Goal: Task Accomplishment & Management: Manage account settings

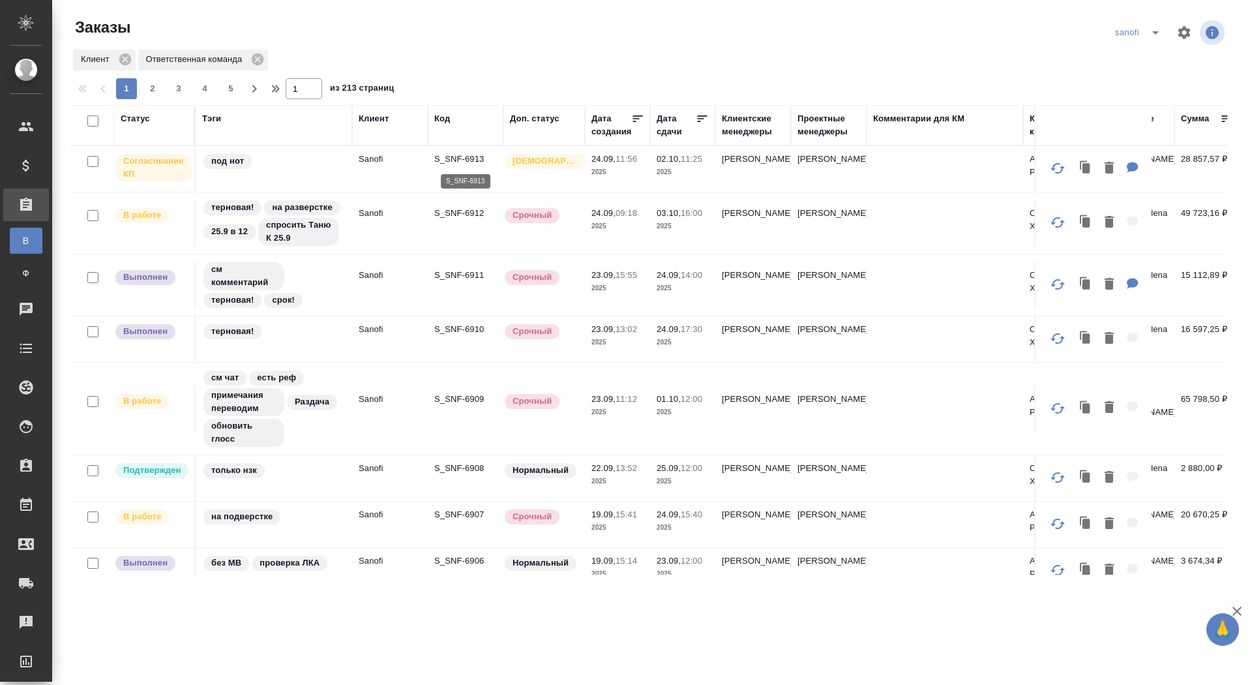
click at [449, 158] on p "S_SNF-6913" at bounding box center [465, 159] width 63 height 13
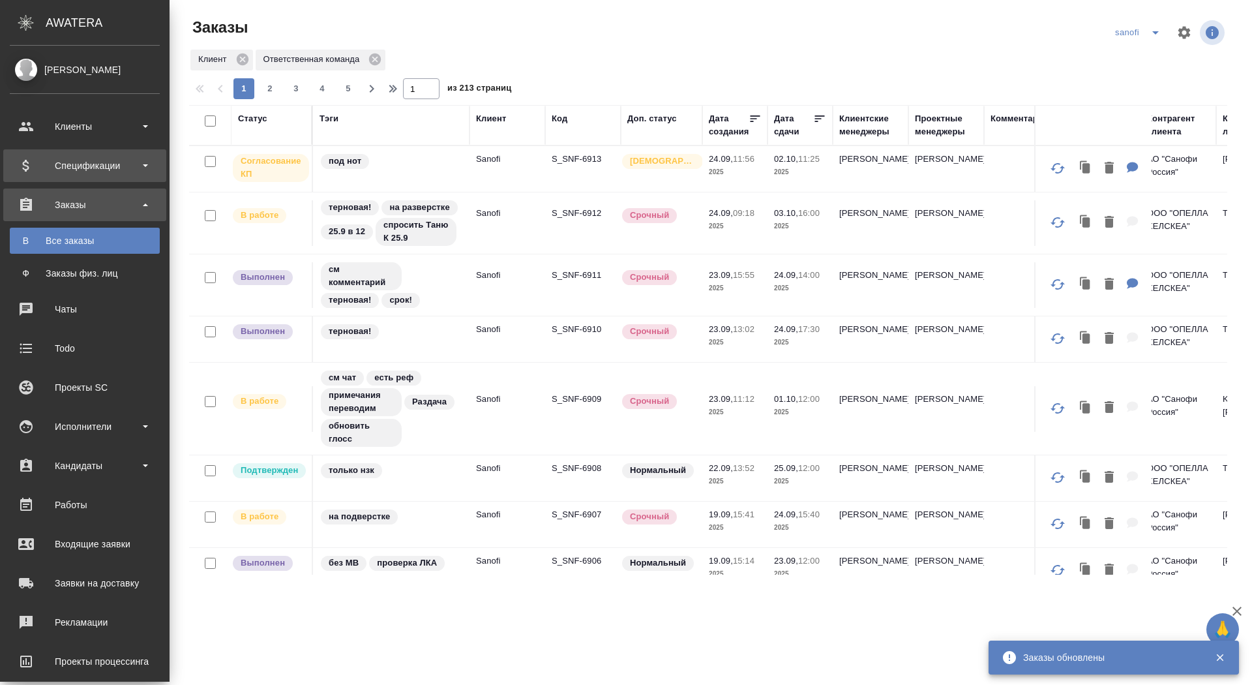
click at [26, 175] on div "Спецификации" at bounding box center [85, 166] width 150 height 20
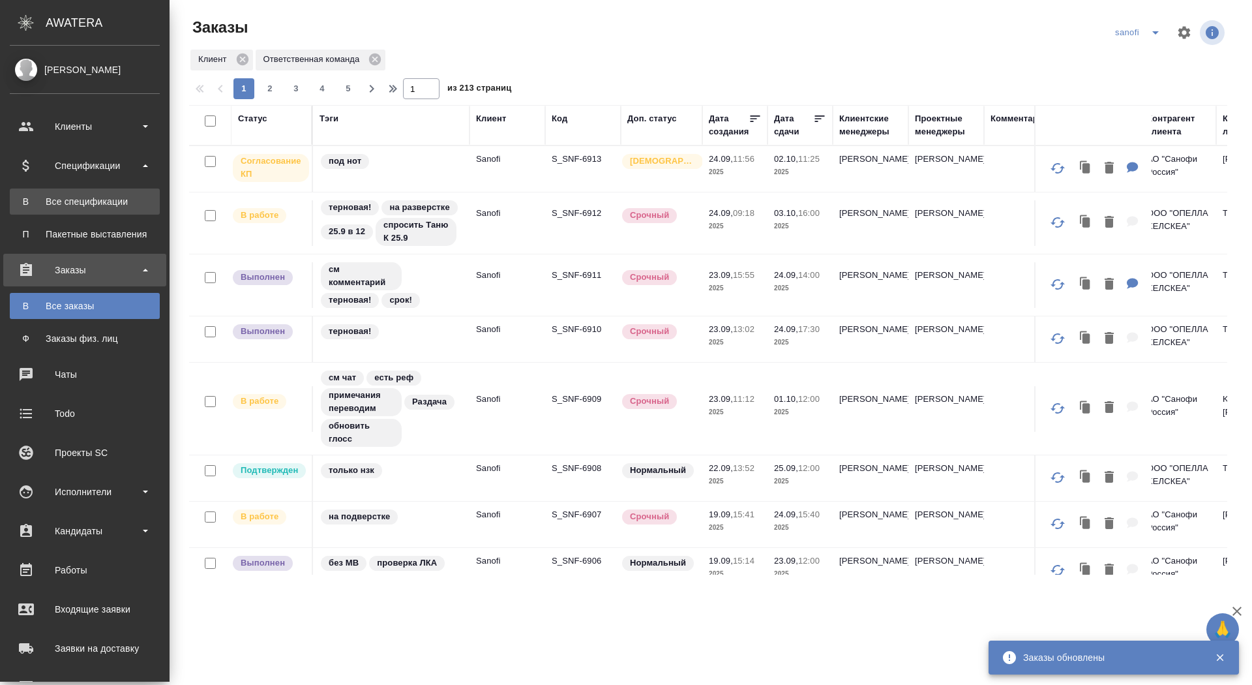
click at [27, 198] on div "Все спецификации" at bounding box center [84, 201] width 137 height 13
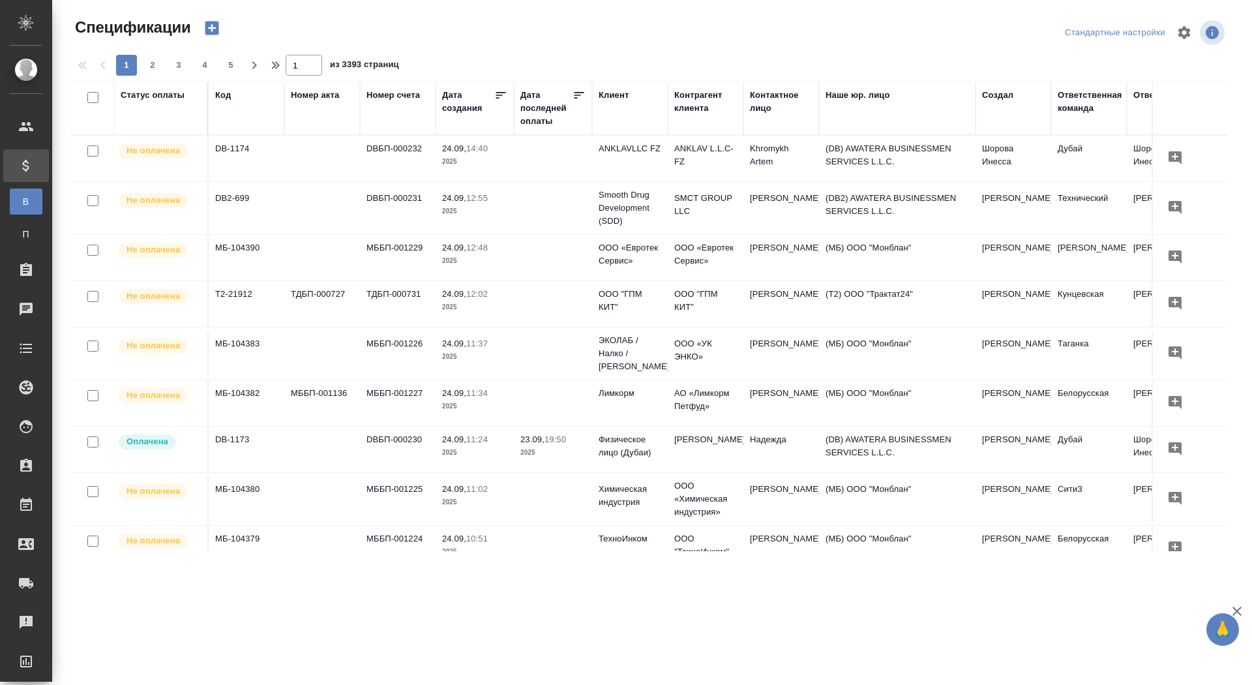
click at [136, 102] on div "Статус оплаты" at bounding box center [161, 108] width 80 height 39
click at [137, 96] on div "Статус оплаты" at bounding box center [153, 95] width 64 height 13
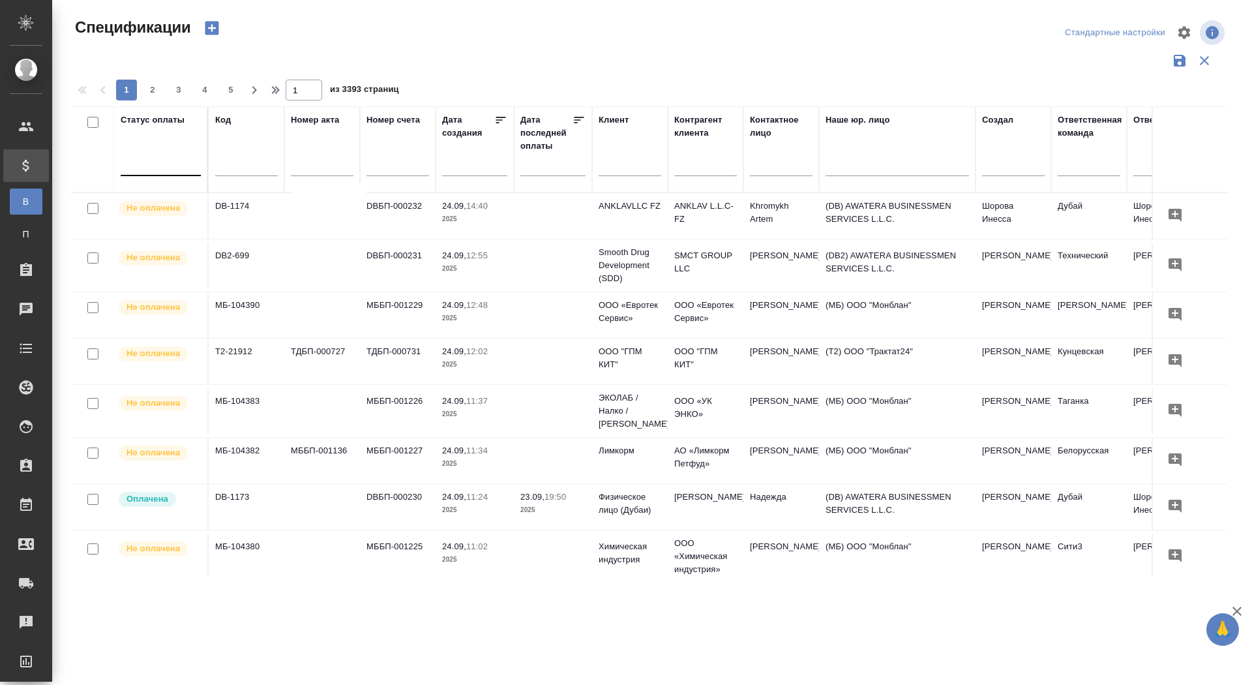
click at [140, 164] on div at bounding box center [161, 162] width 80 height 19
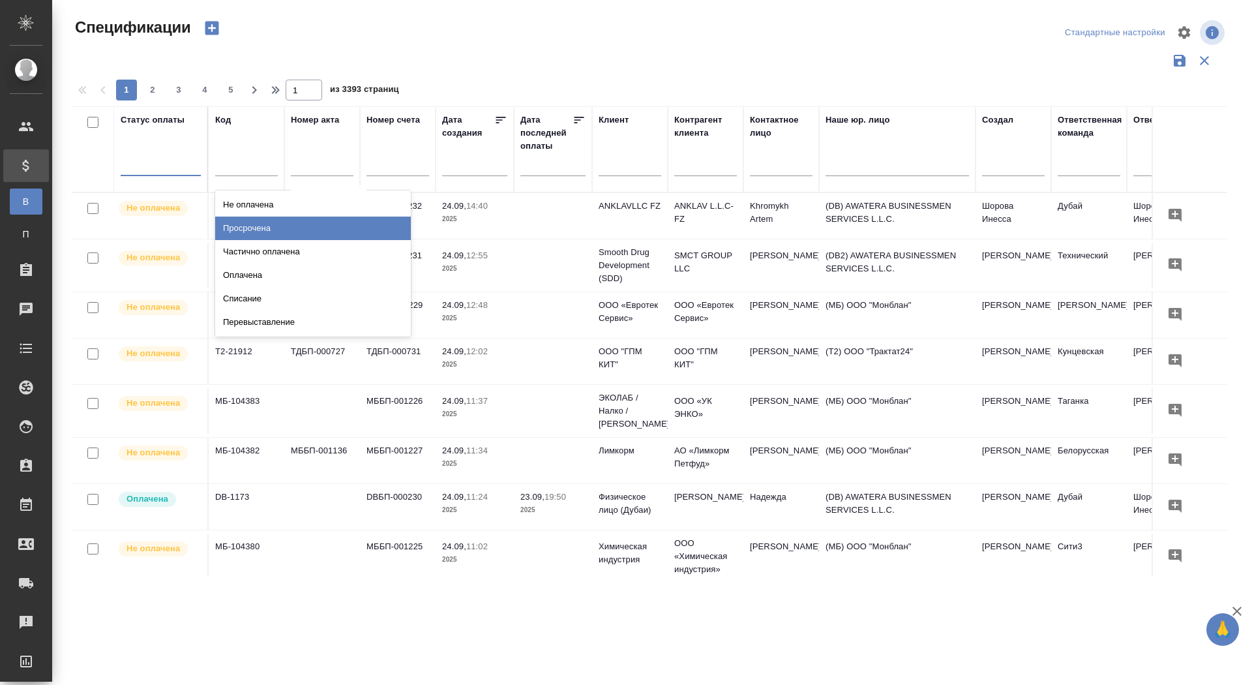
click at [372, 223] on div "Просрочена" at bounding box center [313, 227] width 196 height 23
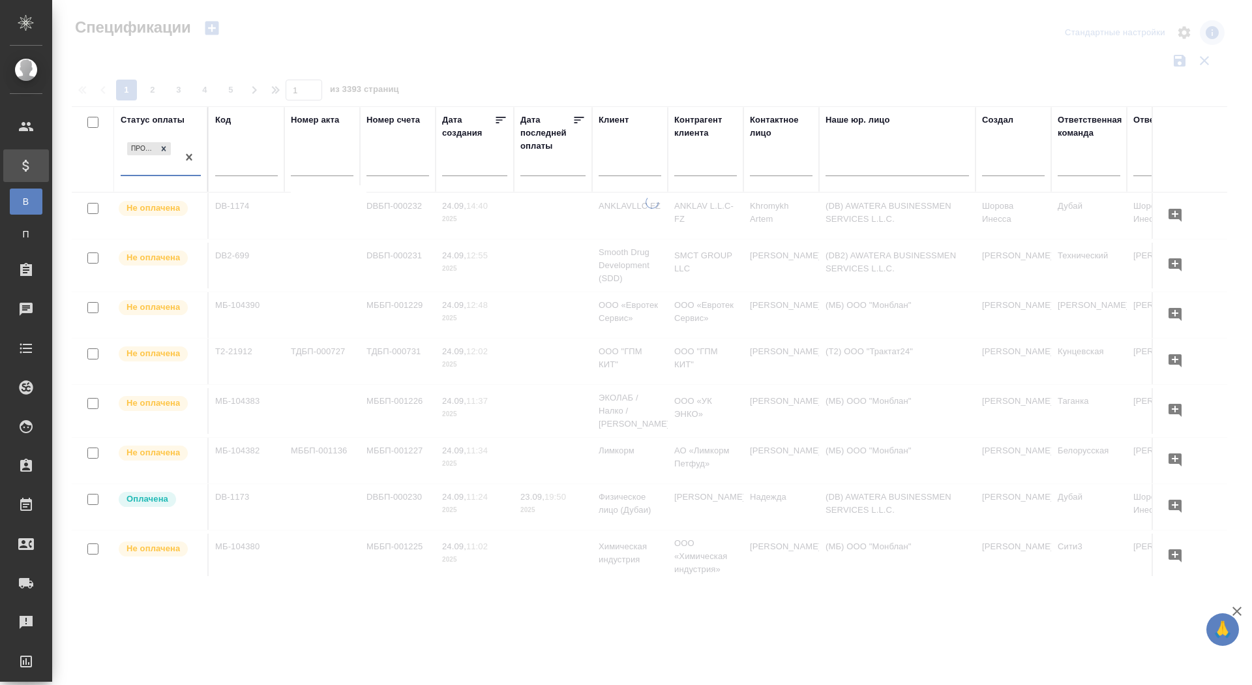
click at [460, 40] on div at bounding box center [652, 291] width 1200 height 583
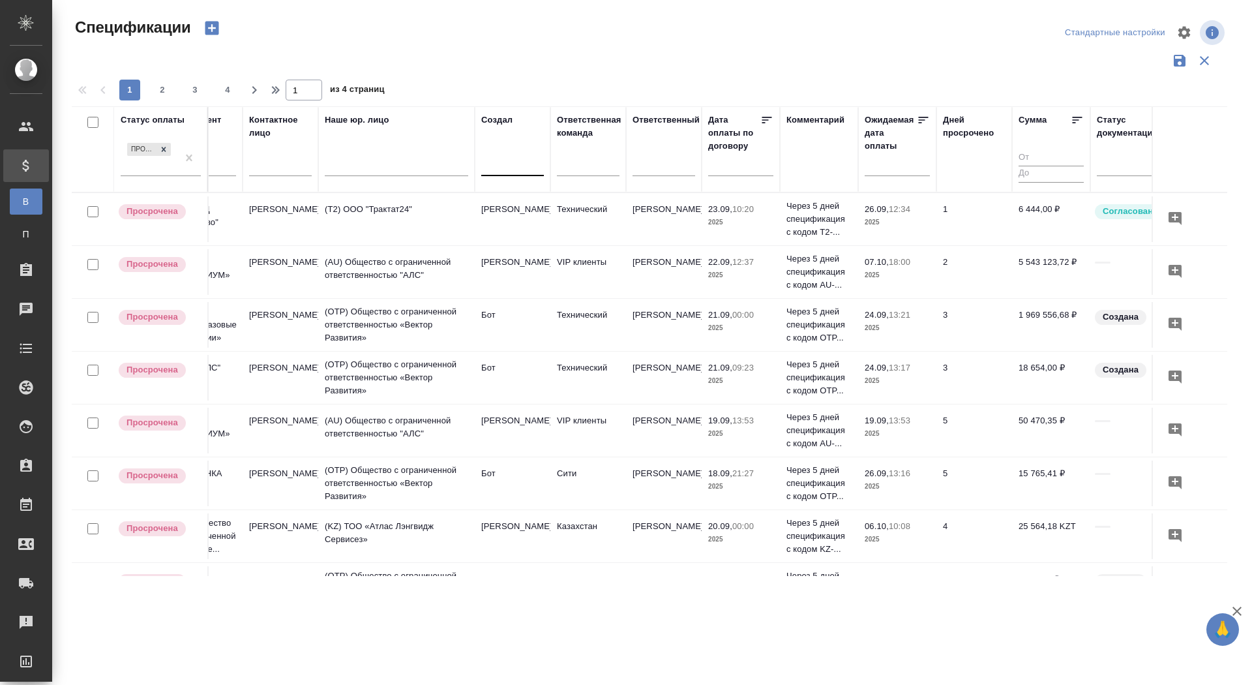
scroll to position [0, 513]
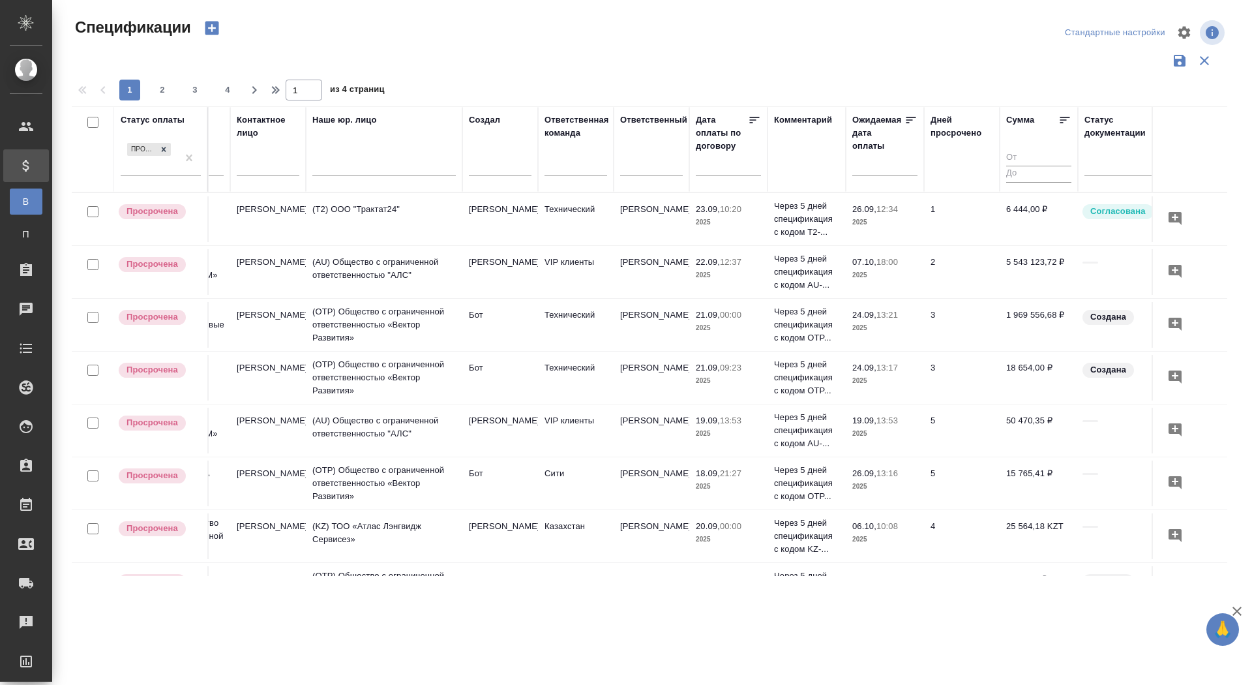
click at [557, 183] on div at bounding box center [575, 168] width 63 height 34
click at [558, 164] on div at bounding box center [575, 162] width 63 height 19
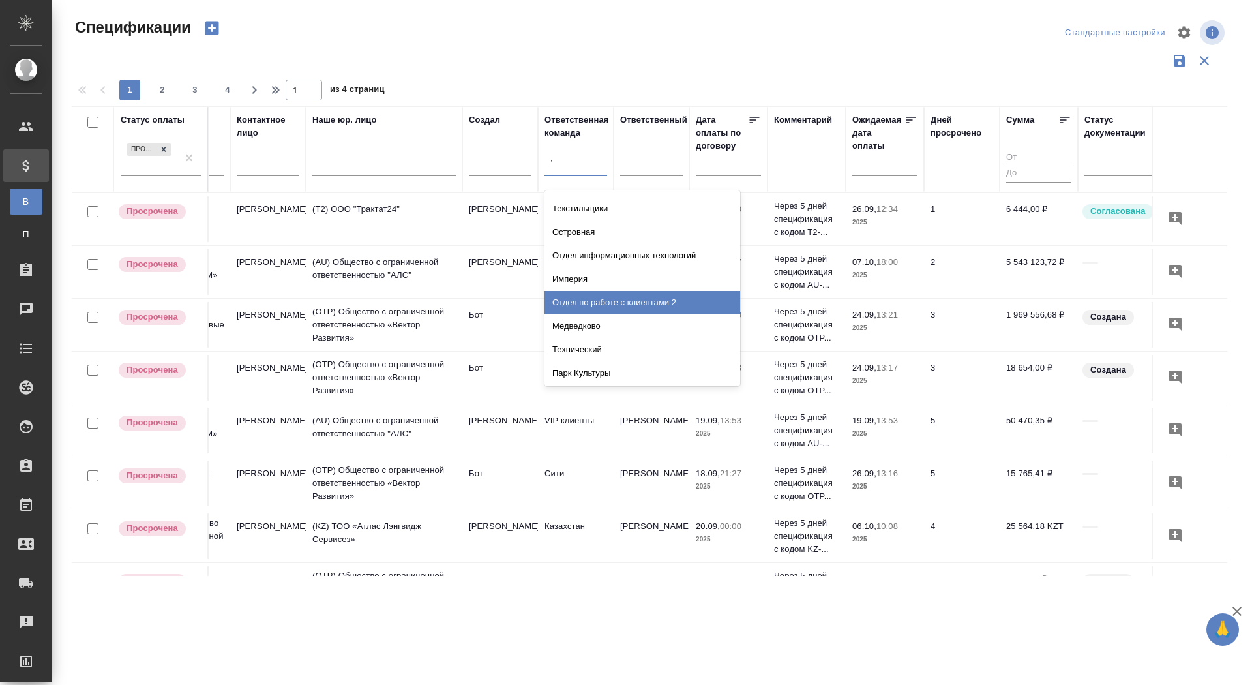
scroll to position [0, 0]
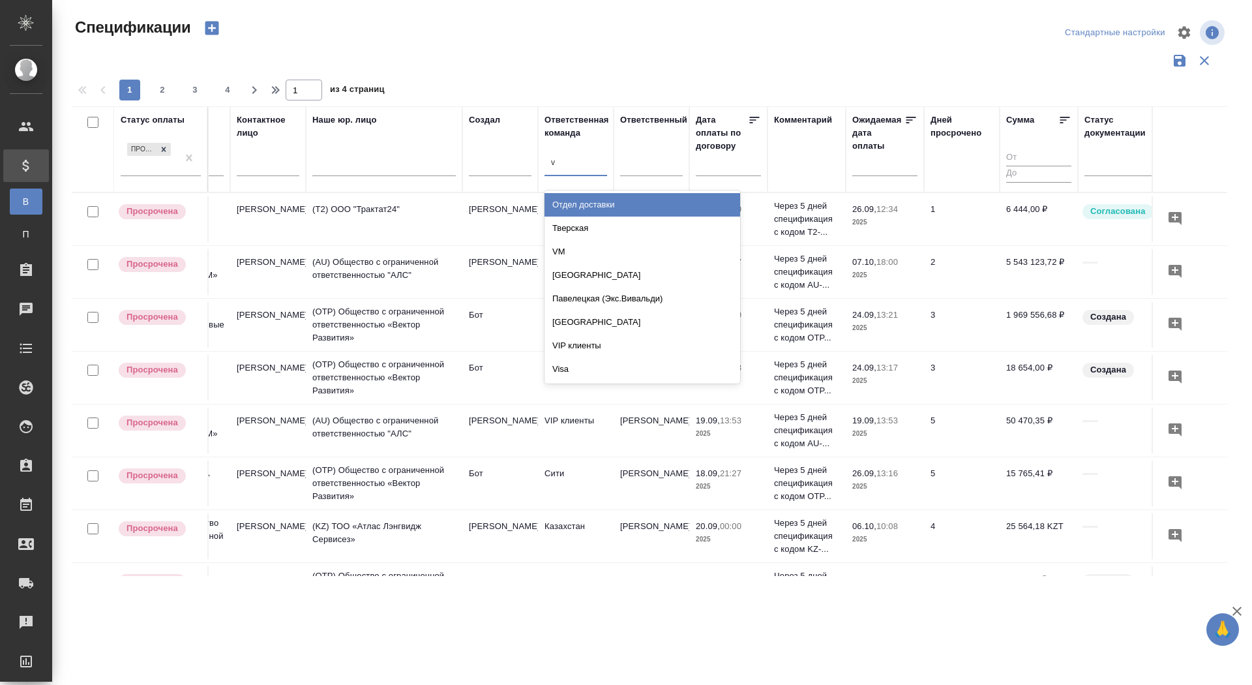
type input "vi"
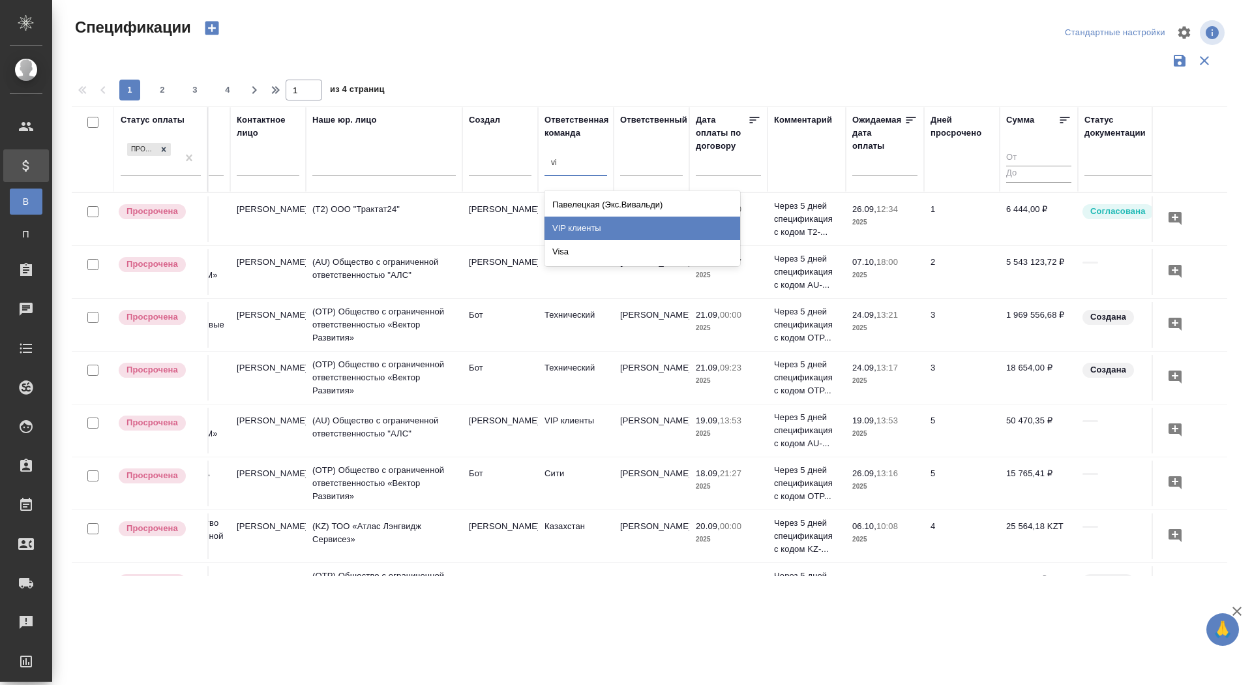
click at [588, 222] on div "VIP клиенты" at bounding box center [642, 227] width 196 height 23
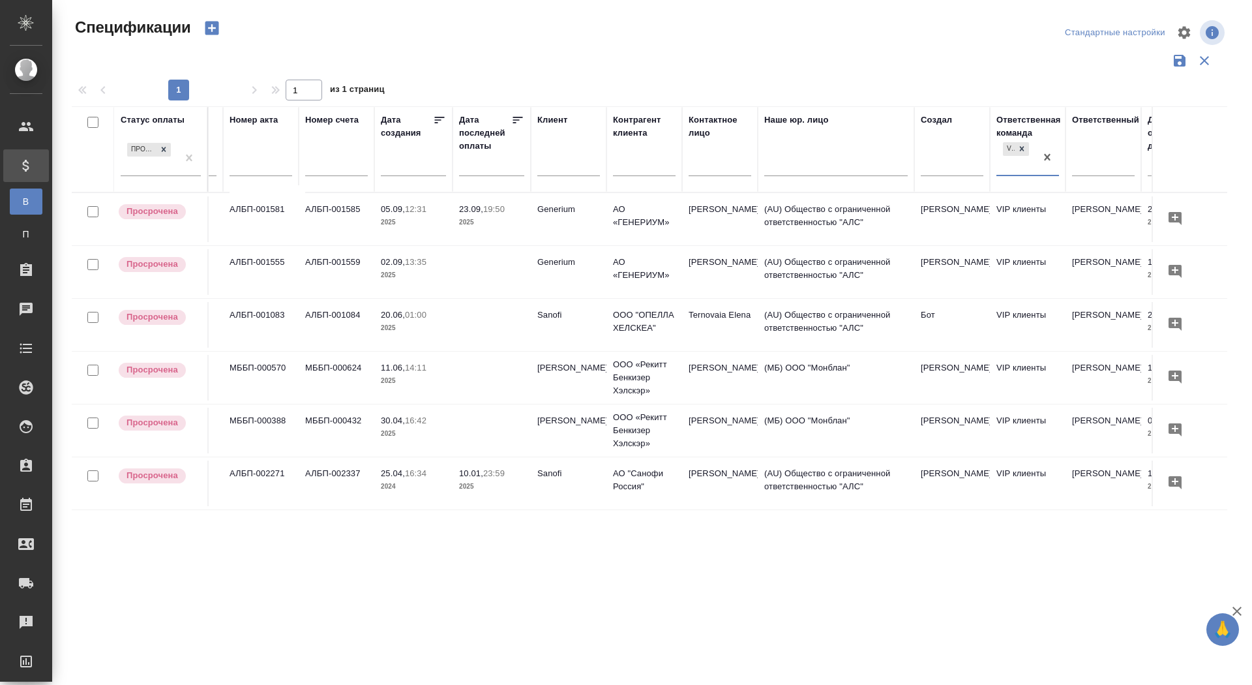
scroll to position [0, 51]
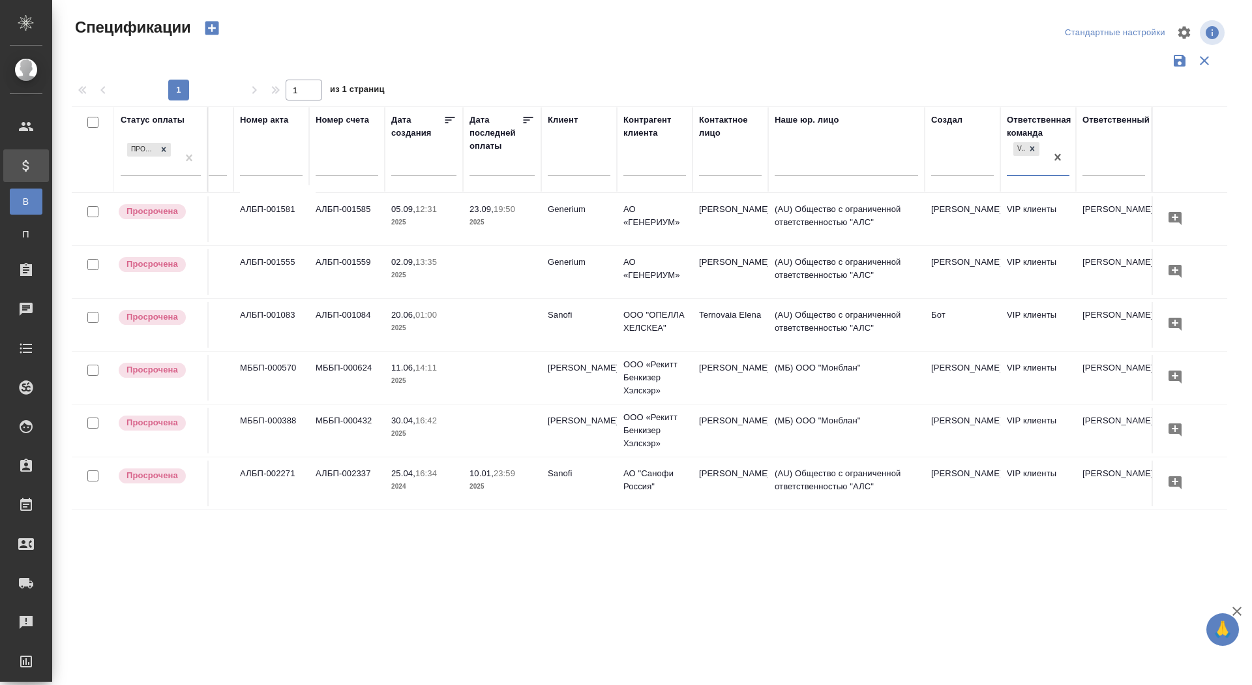
click at [471, 379] on td at bounding box center [502, 378] width 78 height 46
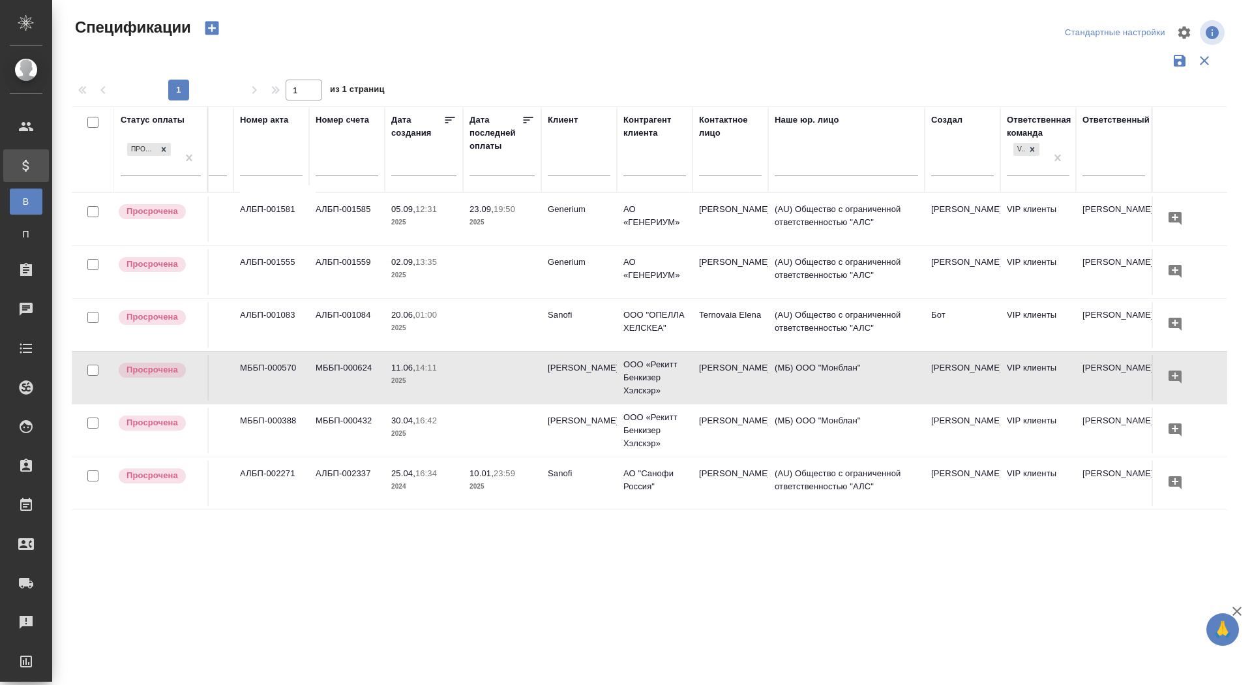
click at [471, 379] on td at bounding box center [502, 378] width 78 height 46
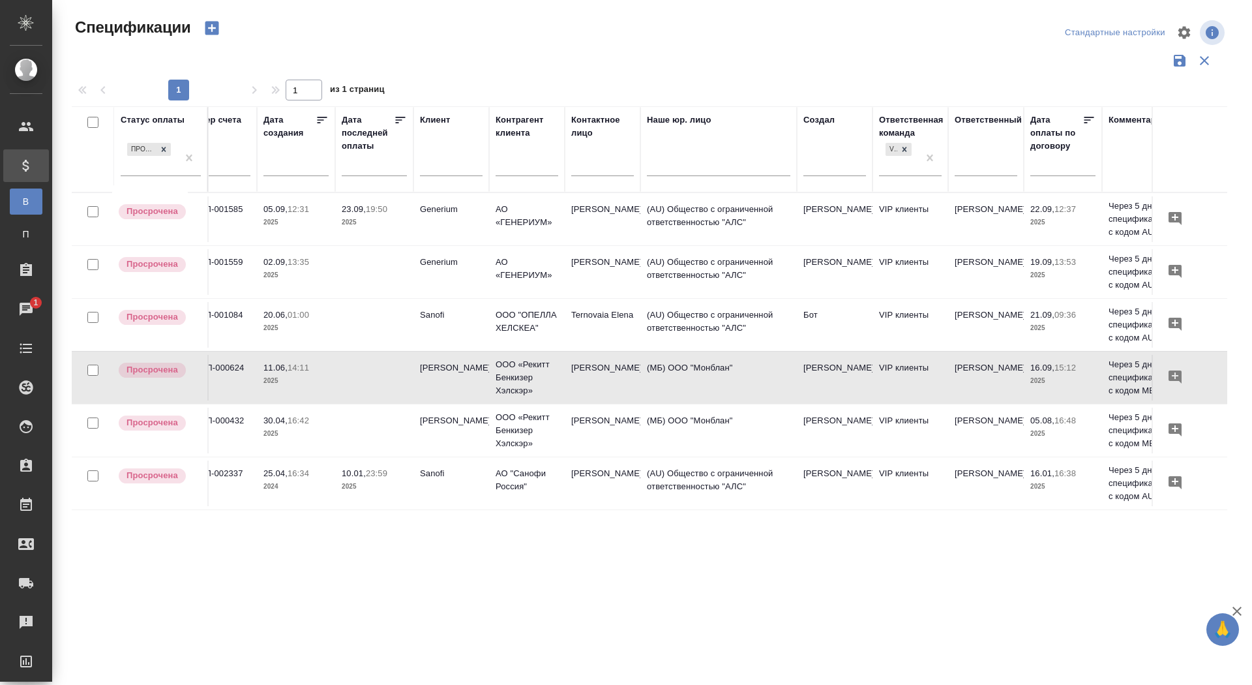
scroll to position [0, 0]
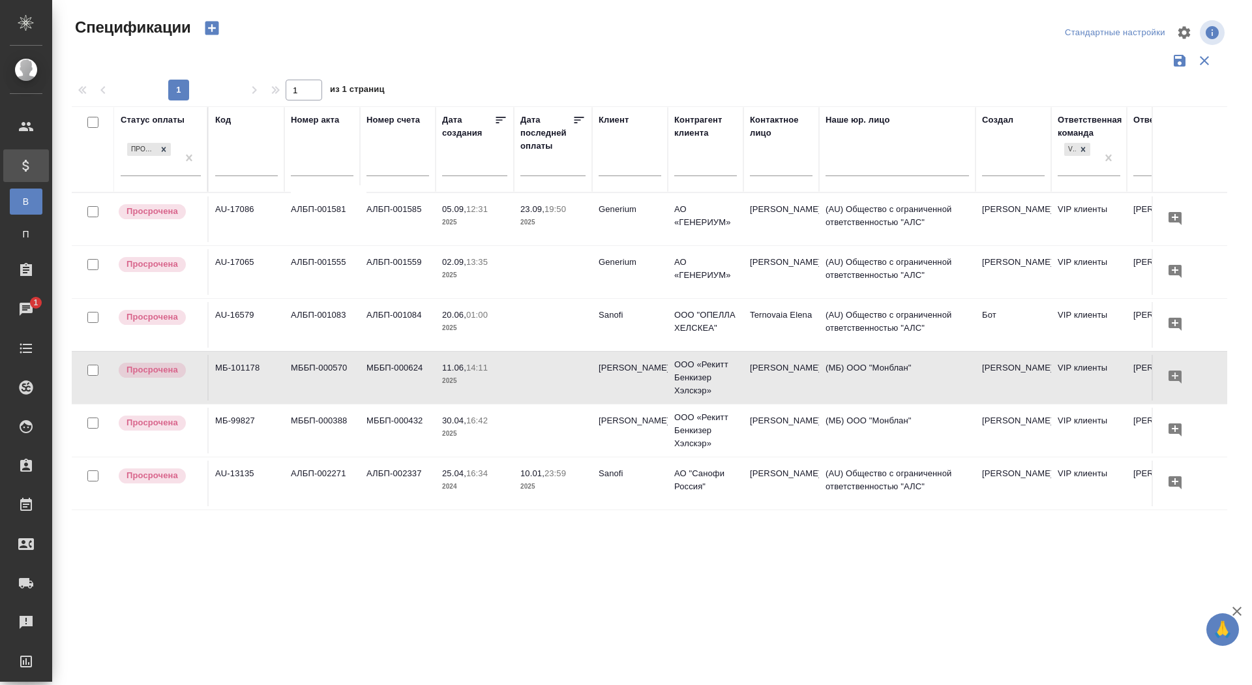
click at [530, 486] on p "2025" at bounding box center [552, 486] width 65 height 13
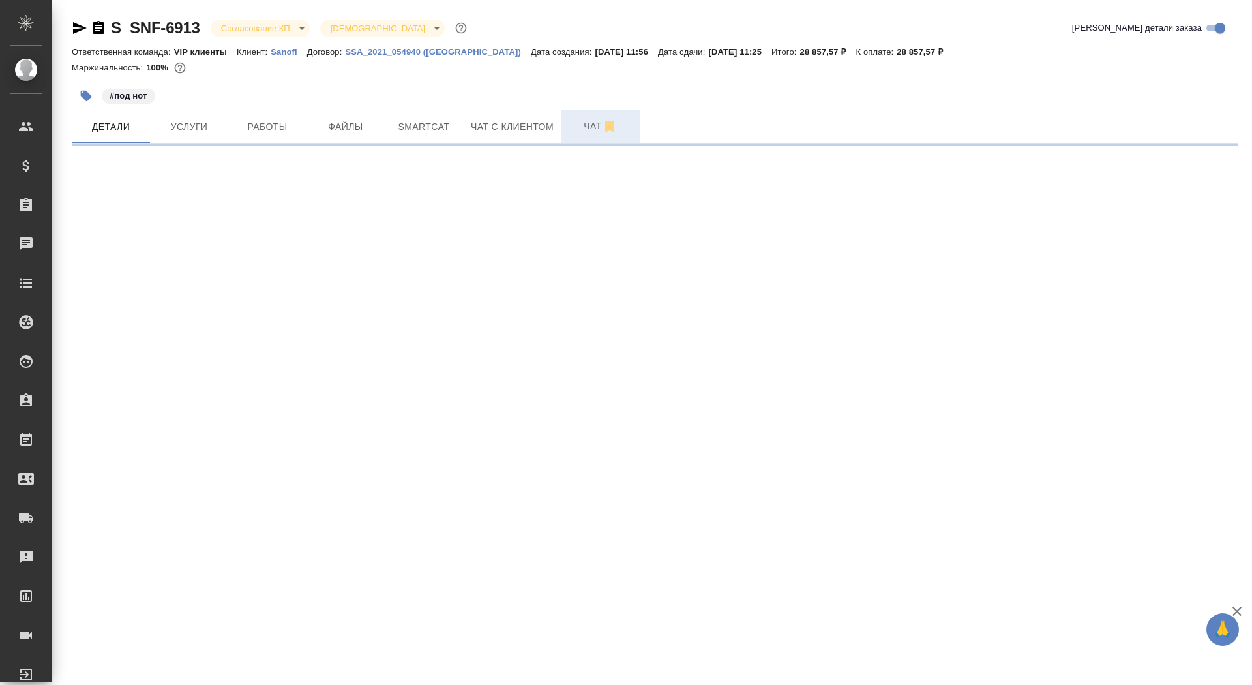
select select "RU"
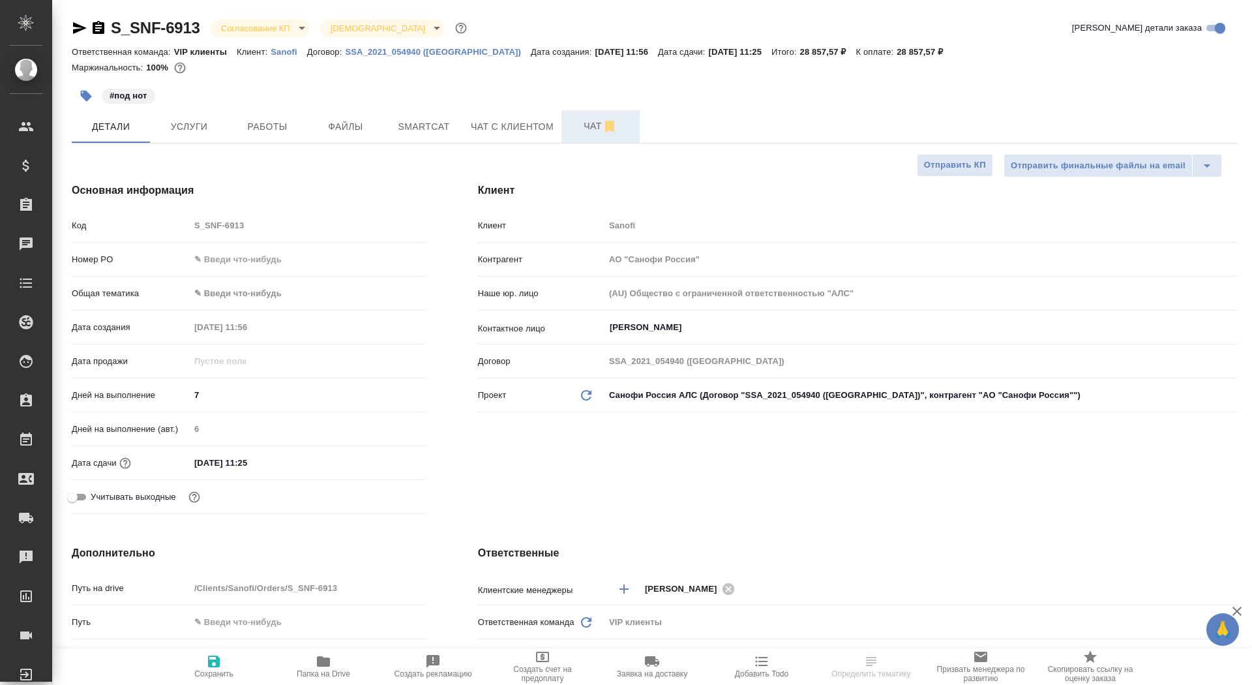
type textarea "x"
type input "Горшкова Валентина"
type input "Комаров Роман"
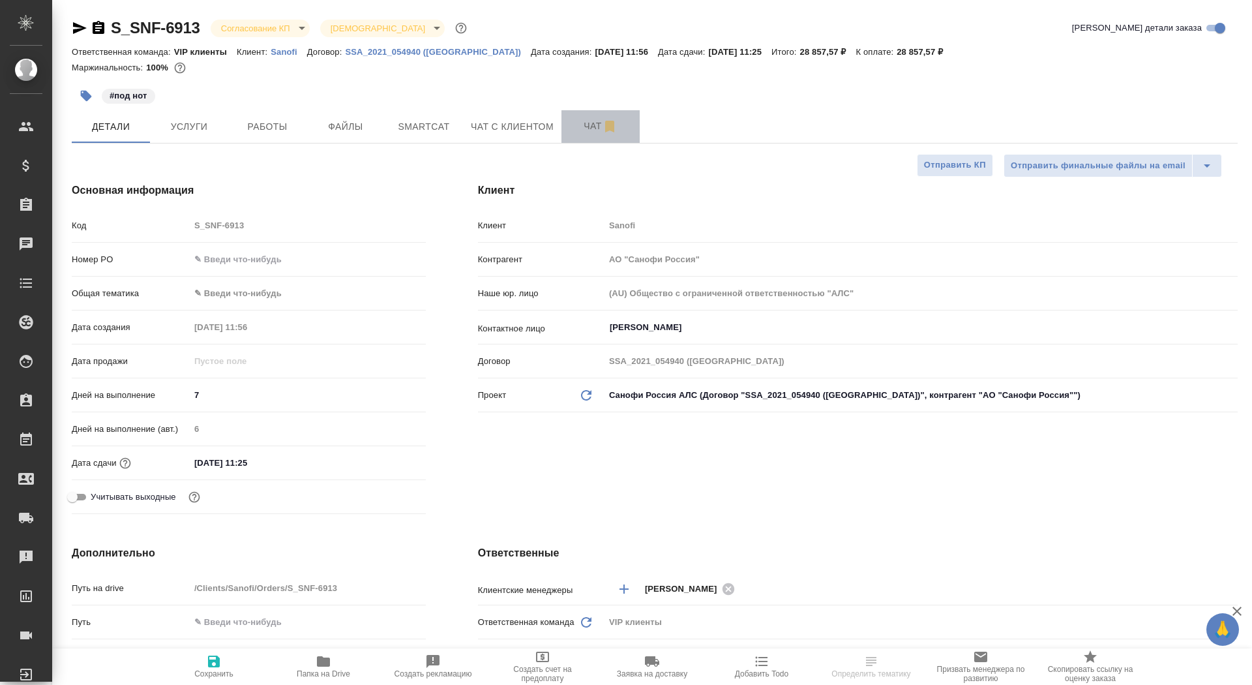
click at [582, 126] on span "Чат" at bounding box center [600, 126] width 63 height 16
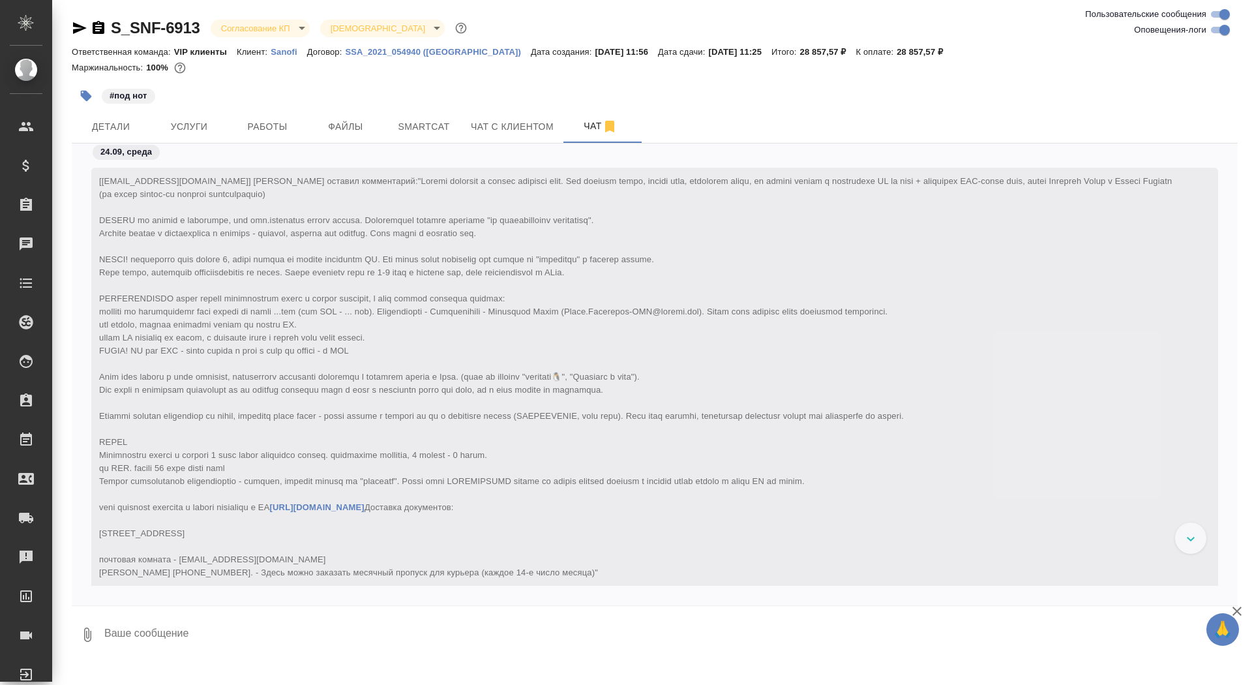
click at [95, 29] on icon "button" at bounding box center [99, 27] width 12 height 13
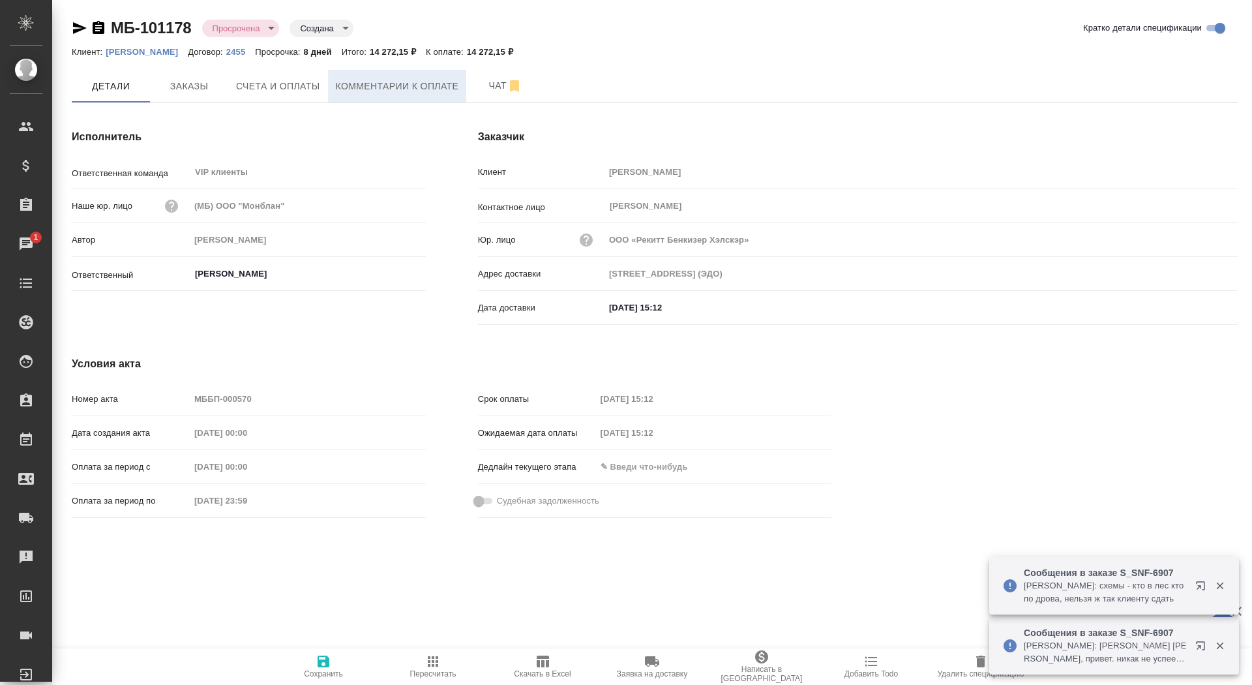
click at [379, 97] on button "Комментарии к оплате" at bounding box center [397, 86] width 139 height 33
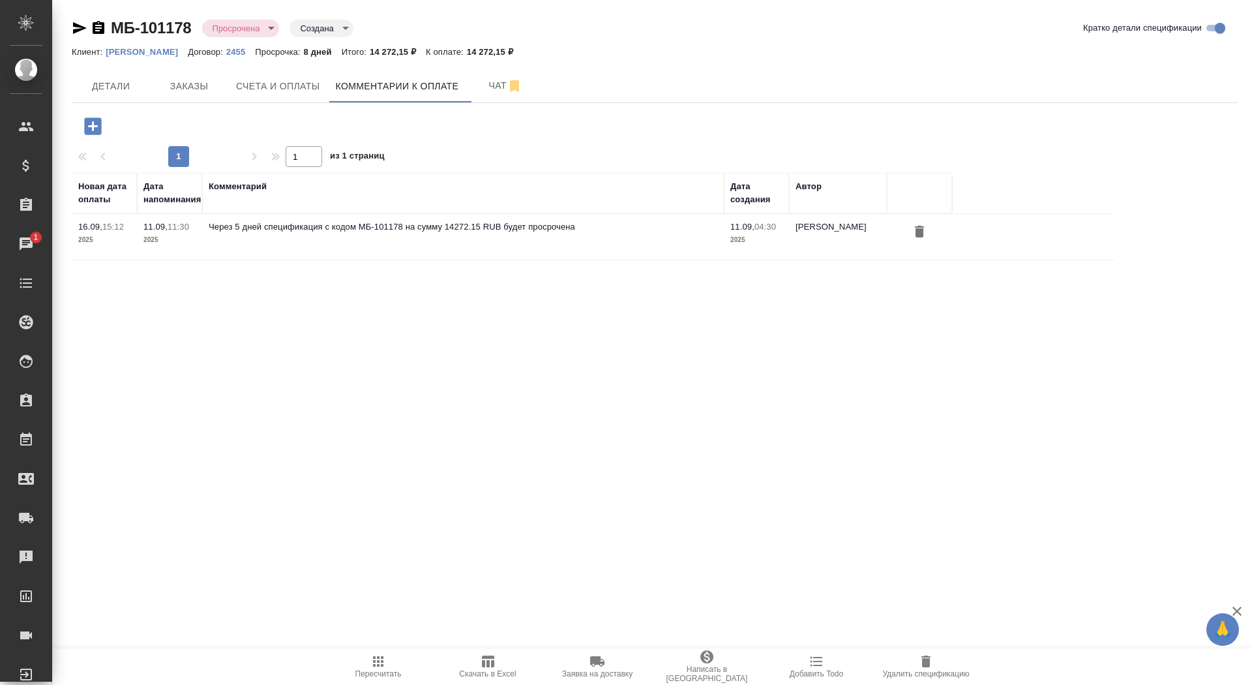
click at [347, 235] on td "Через 5 дней спецификация с кодом МБ-101178 на сумму 14272.15 RUB будет просроч…" at bounding box center [463, 237] width 522 height 46
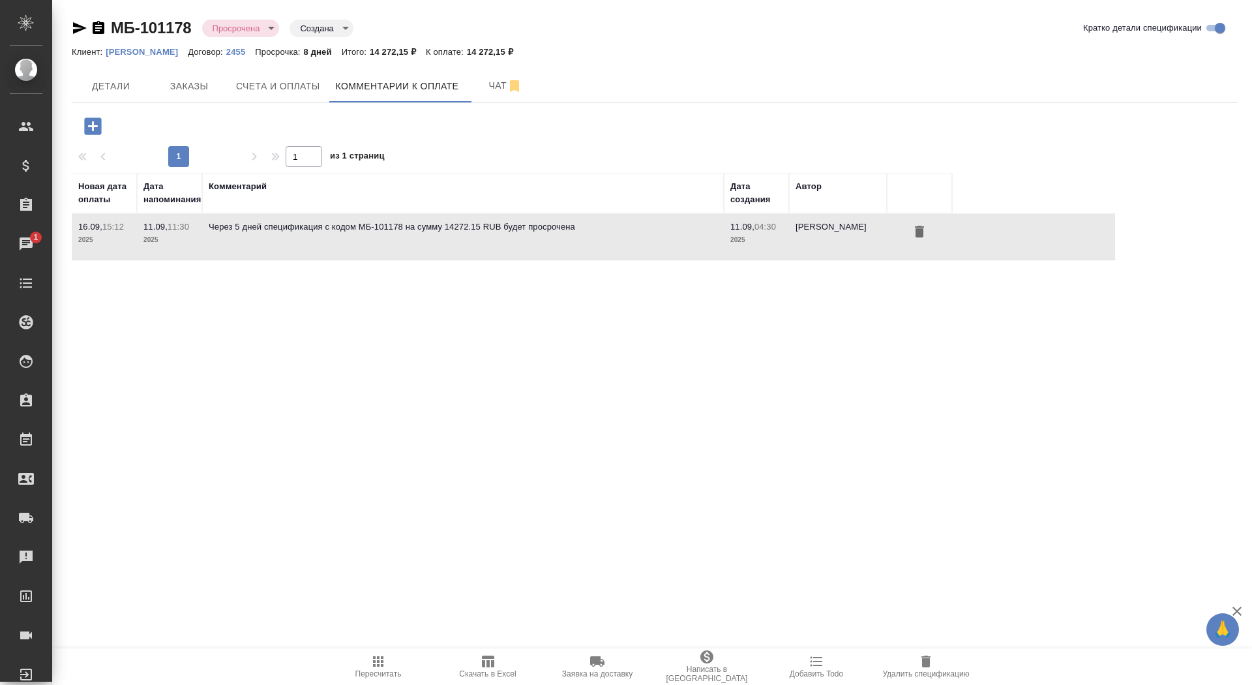
click at [347, 235] on td "Через 5 дней спецификация с кодом МБ-101178 на сумму 14272.15 RUB будет просроч…" at bounding box center [463, 237] width 522 height 46
click at [368, 229] on p "Через 5 дней спецификация с кодом МБ-101178 на сумму 14272.15 RUB будет просроч…" at bounding box center [463, 226] width 509 height 13
click at [263, 291] on div "МБ-101178 Просрочена delayed Создана created Кратко детали спецификации Клиент:…" at bounding box center [655, 146] width 1180 height 293
click at [91, 125] on icon "button" at bounding box center [93, 126] width 23 height 23
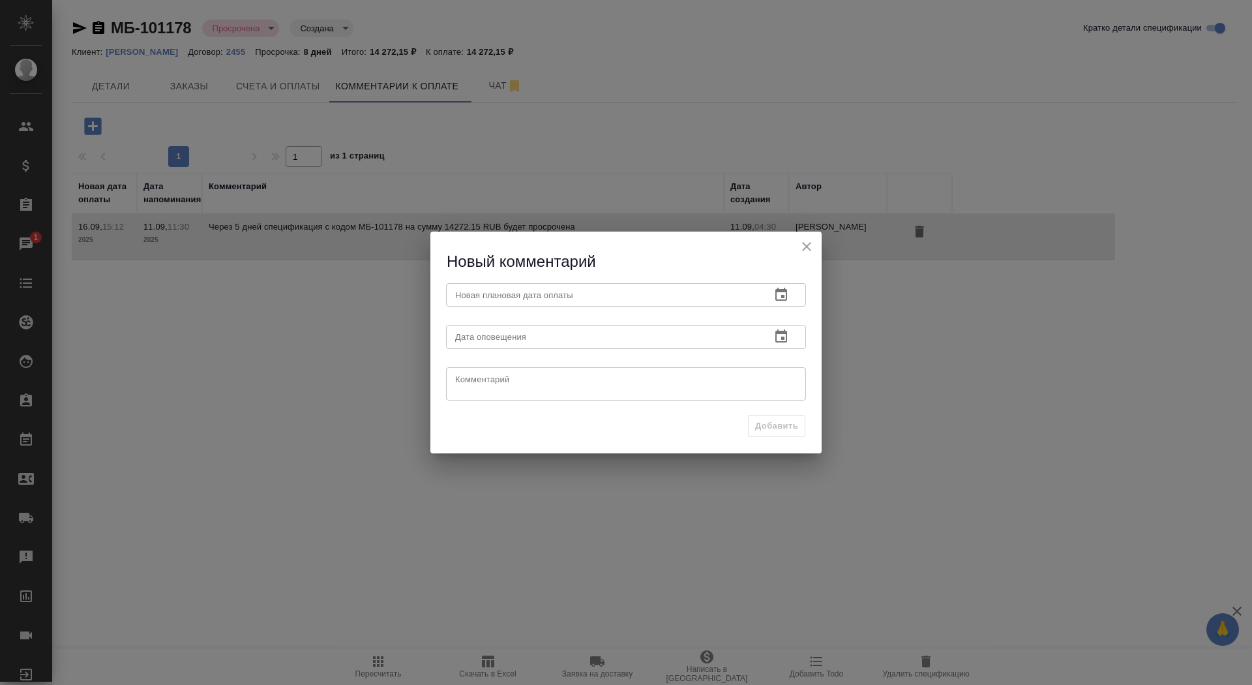
click at [498, 385] on textarea at bounding box center [626, 384] width 342 height 20
paste textarea "Диляра, доброго дня! Пожалуйста, ожидайте оплату завтра, 25 сентября. Пожалуйст…"
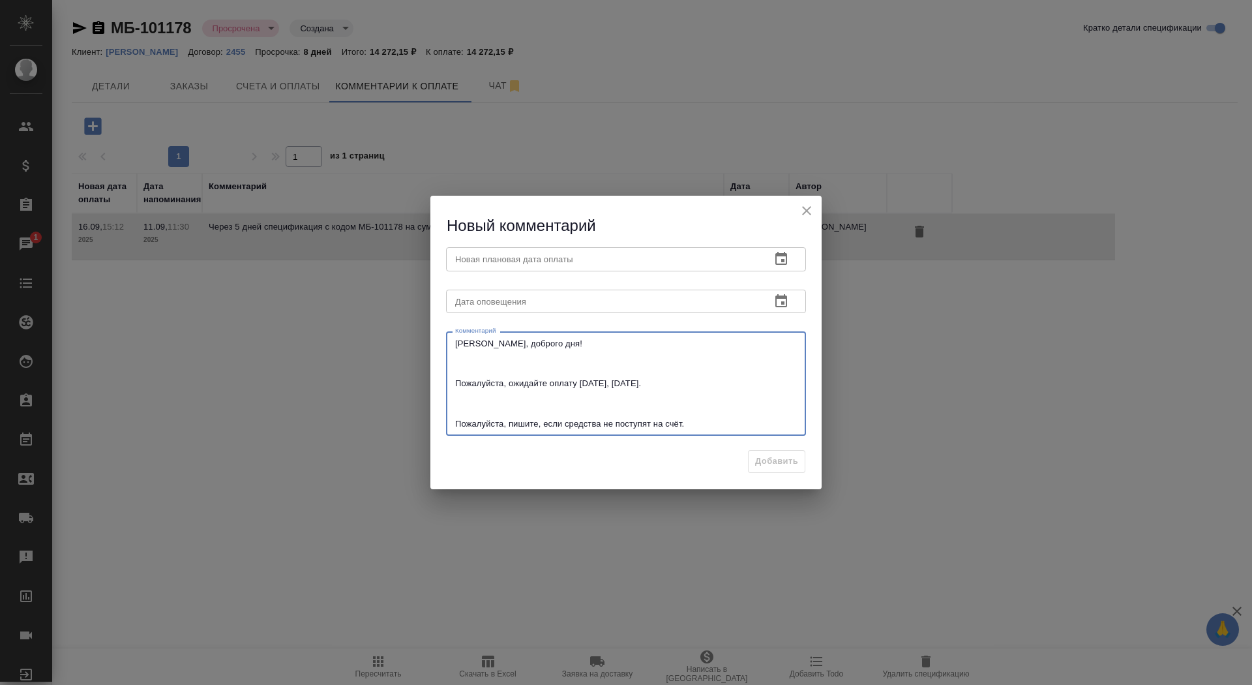
type textarea "Диляра, доброго дня! Пожалуйста, ожидайте оплату завтра, 25 сентября. Пожалуйст…"
click at [782, 252] on icon "button" at bounding box center [781, 259] width 16 height 16
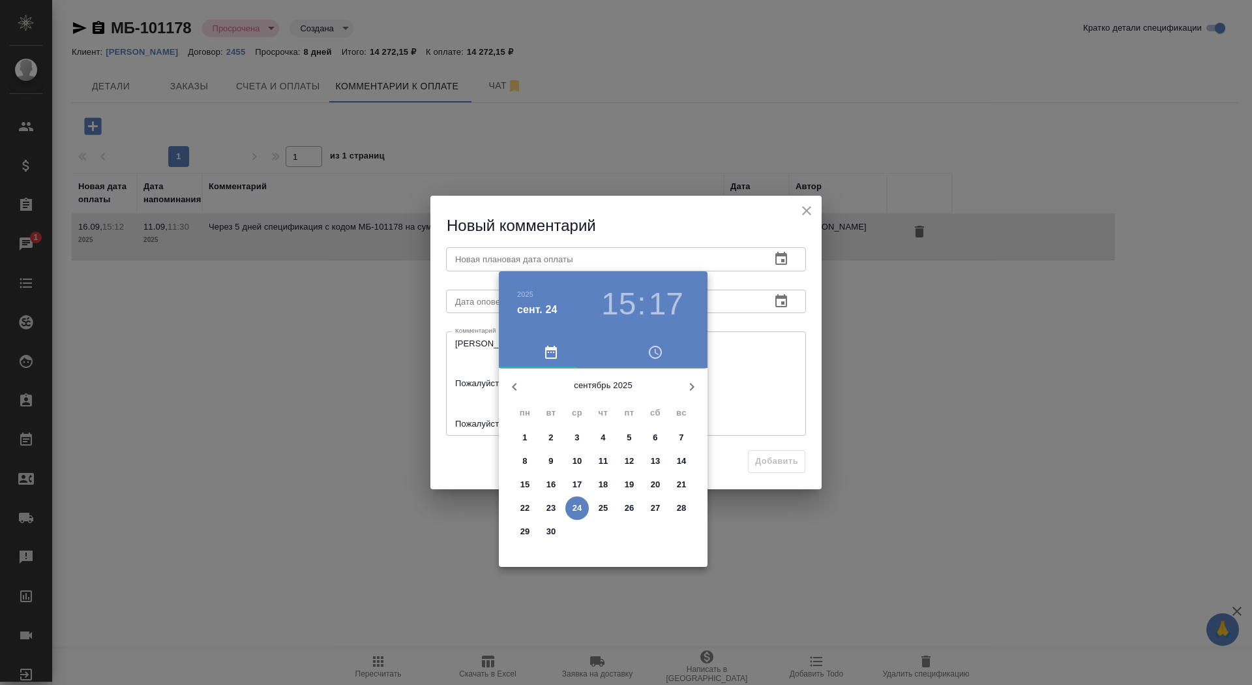
click at [597, 496] on button "25" at bounding box center [602, 507] width 23 height 23
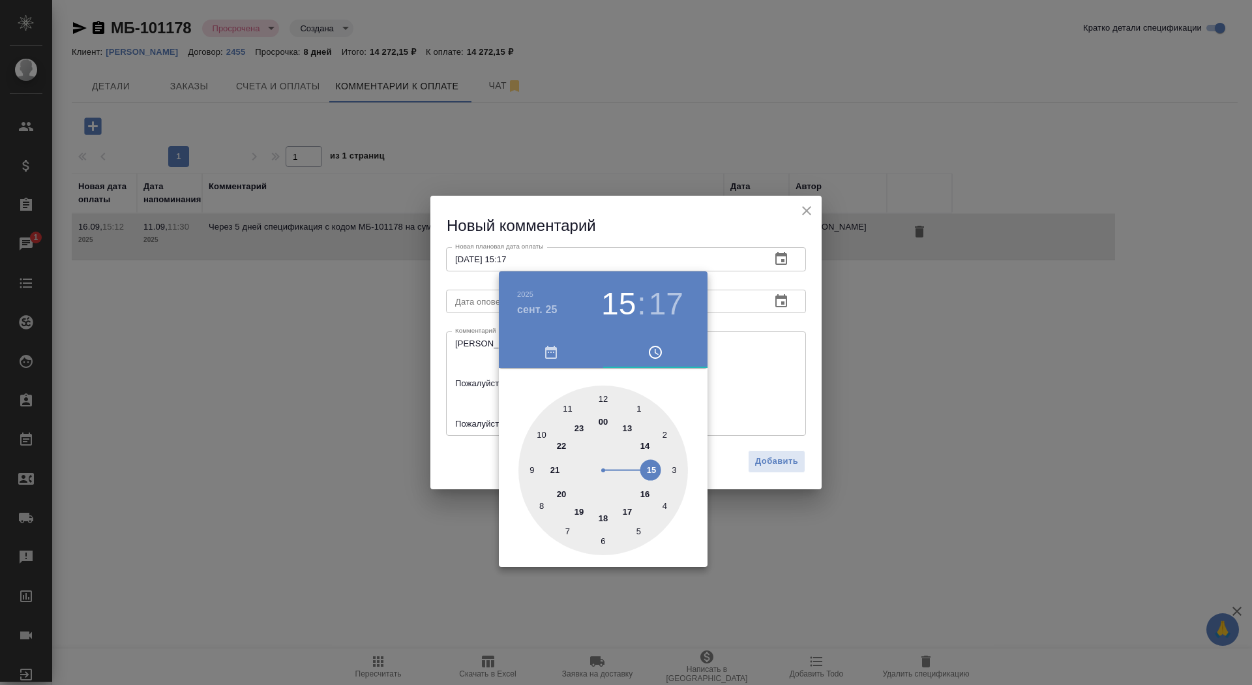
click at [578, 426] on div at bounding box center [603, 470] width 170 height 170
click at [570, 405] on div at bounding box center [603, 470] width 170 height 170
type input "25.09.2025 23:55"
click at [453, 391] on div at bounding box center [626, 342] width 1252 height 685
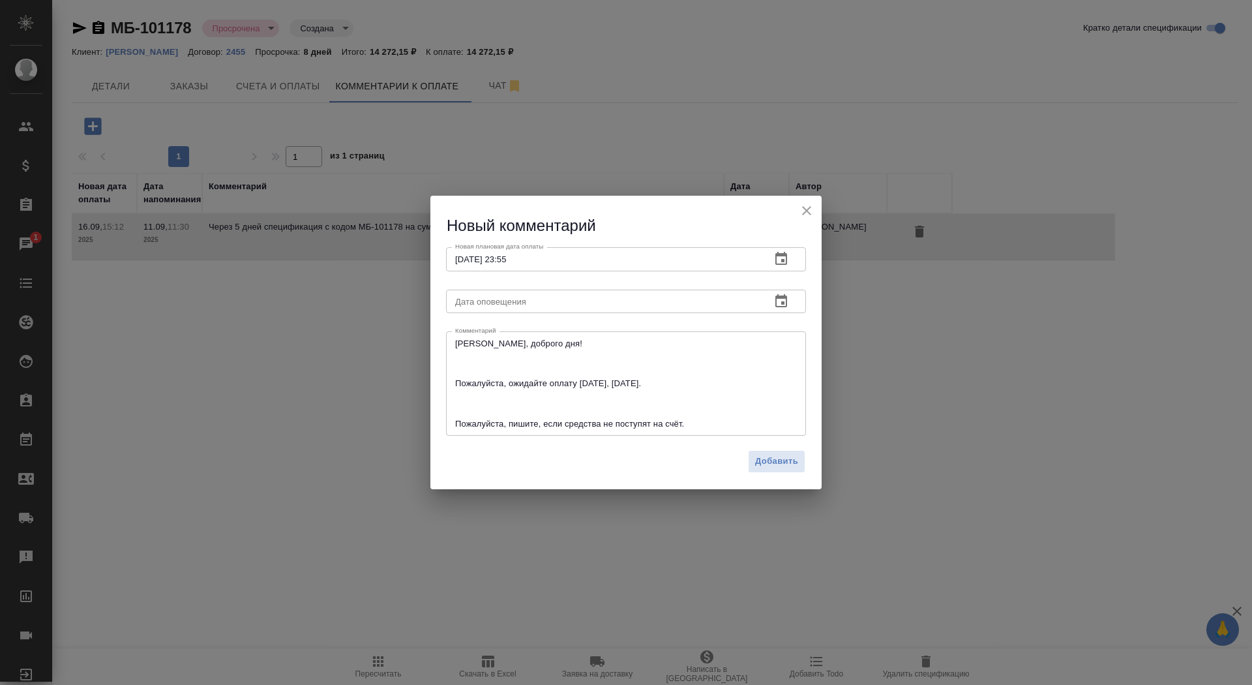
click at [553, 301] on input "text" at bounding box center [603, 301] width 314 height 23
click at [776, 303] on icon "button" at bounding box center [781, 300] width 12 height 13
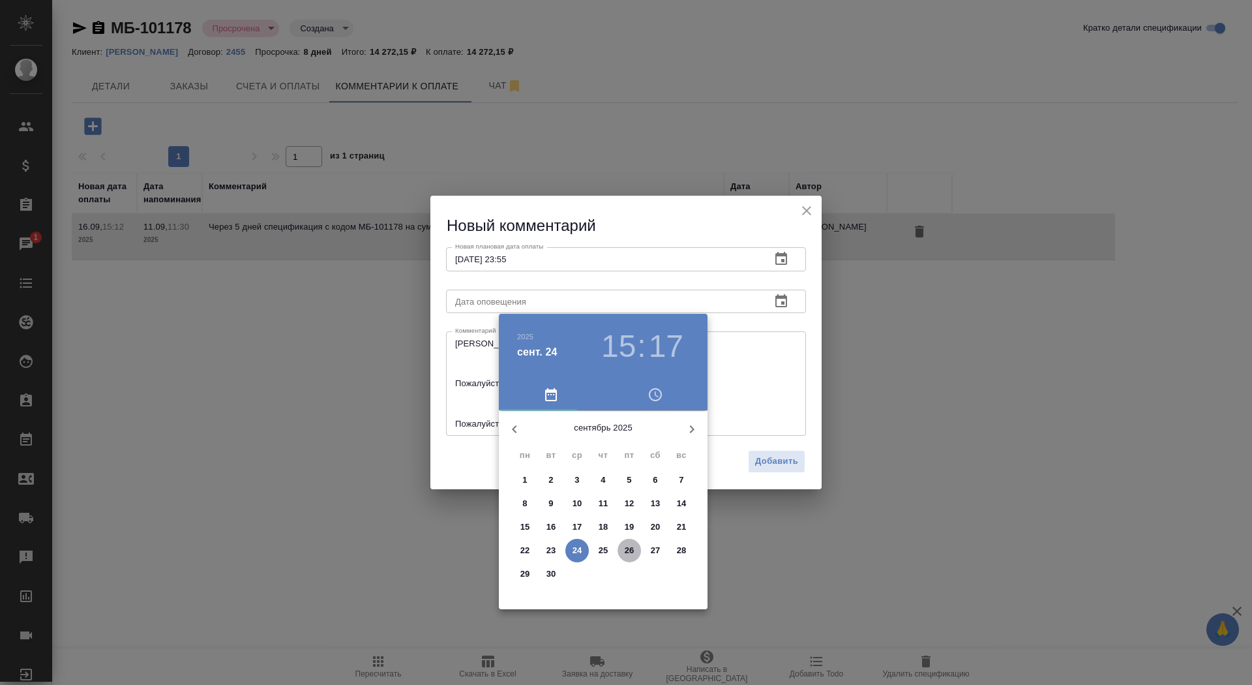
click at [621, 552] on span "26" at bounding box center [628, 550] width 23 height 13
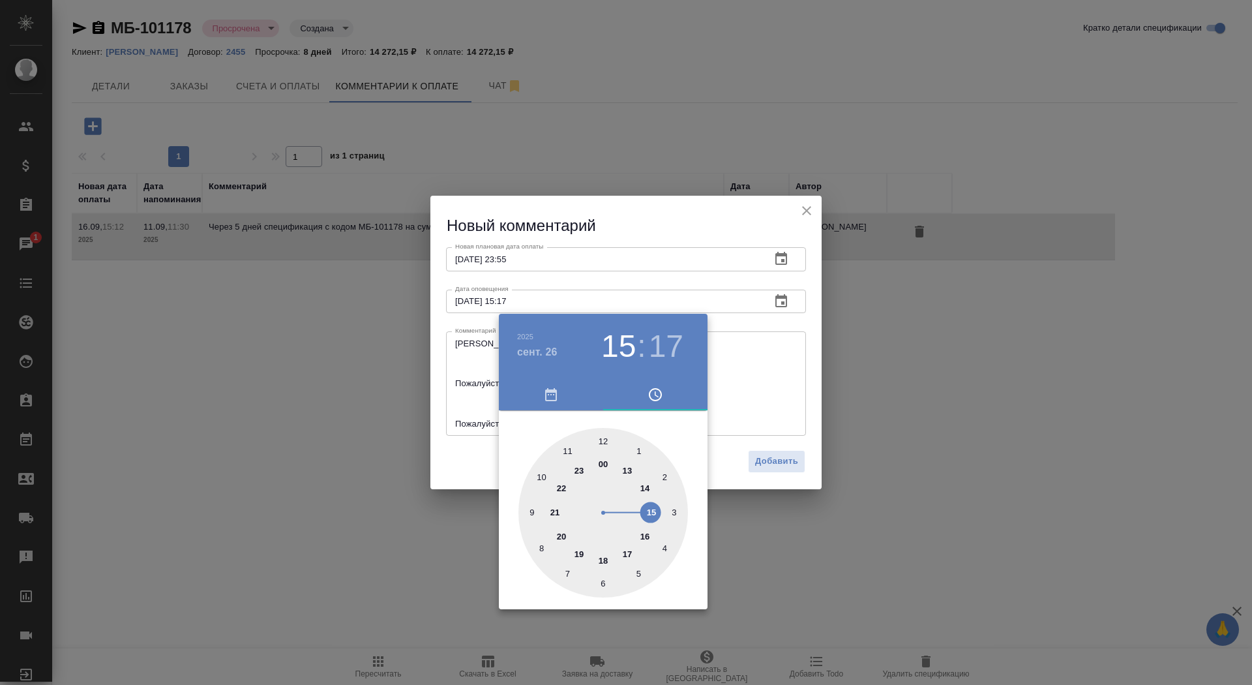
click at [531, 508] on div at bounding box center [603, 513] width 170 height 170
type input "26.09.2025 09:00"
click at [605, 439] on div at bounding box center [603, 513] width 170 height 170
click at [767, 352] on div at bounding box center [626, 342] width 1252 height 685
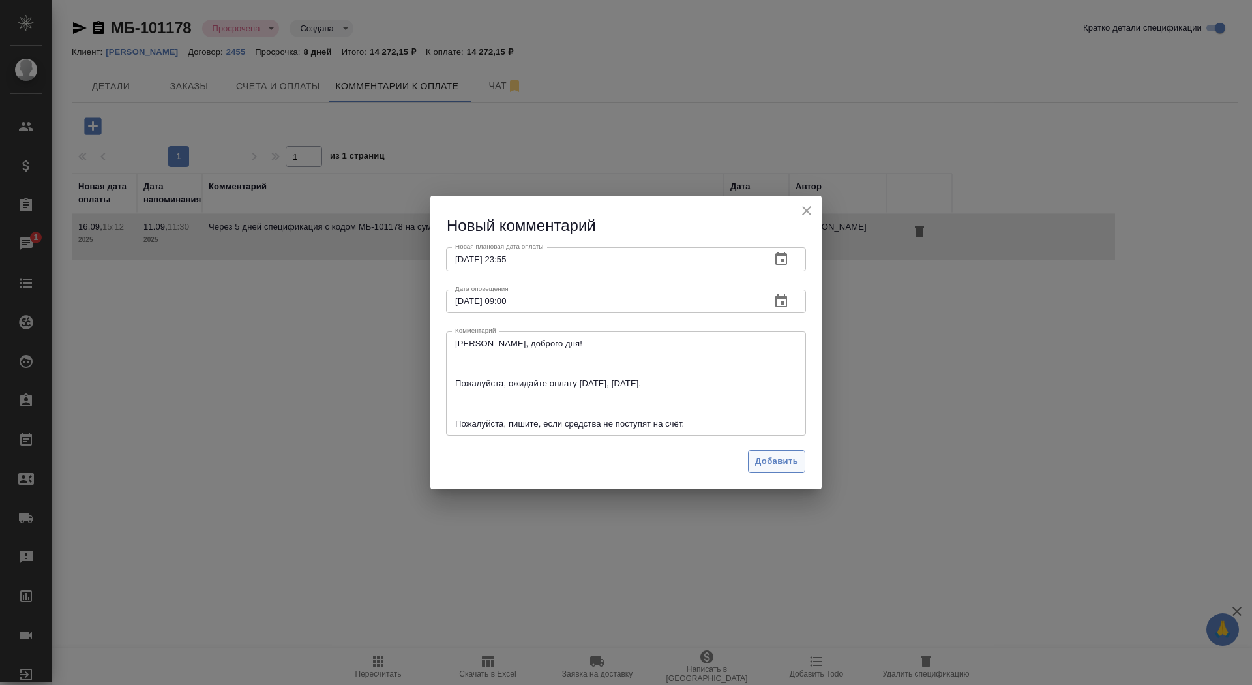
click at [764, 466] on span "Добавить" at bounding box center [776, 461] width 43 height 15
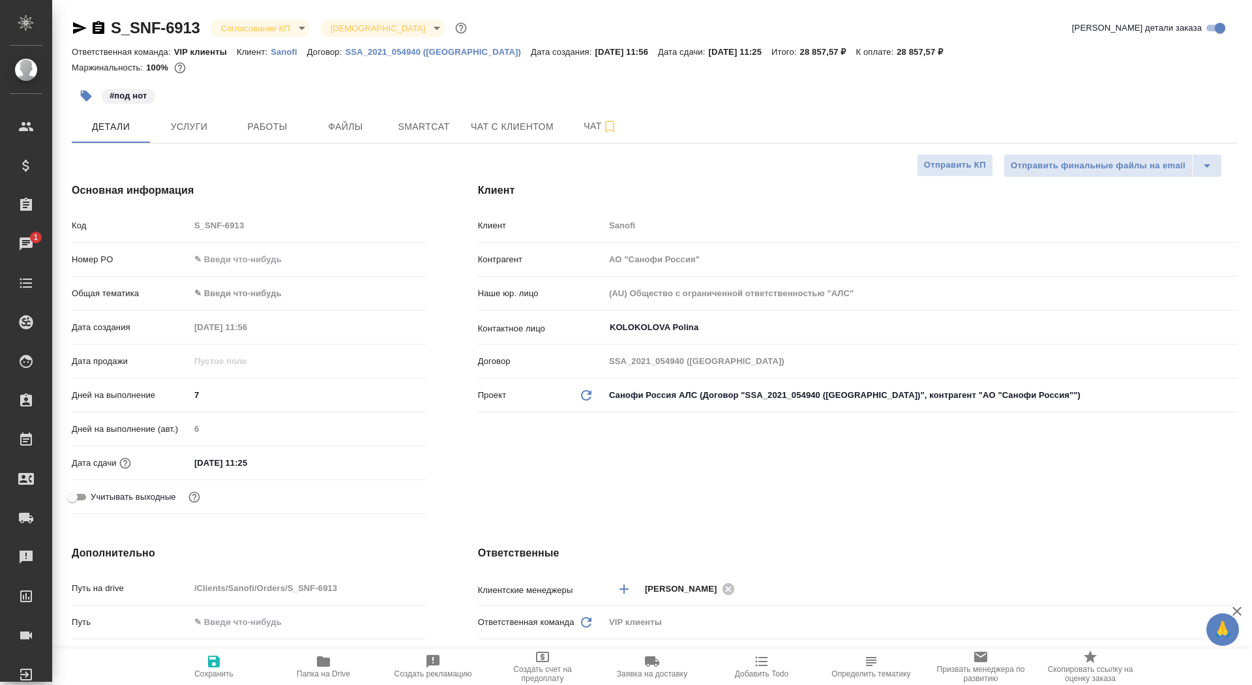
select select "RU"
click at [585, 122] on span "Чат" at bounding box center [600, 126] width 63 height 16
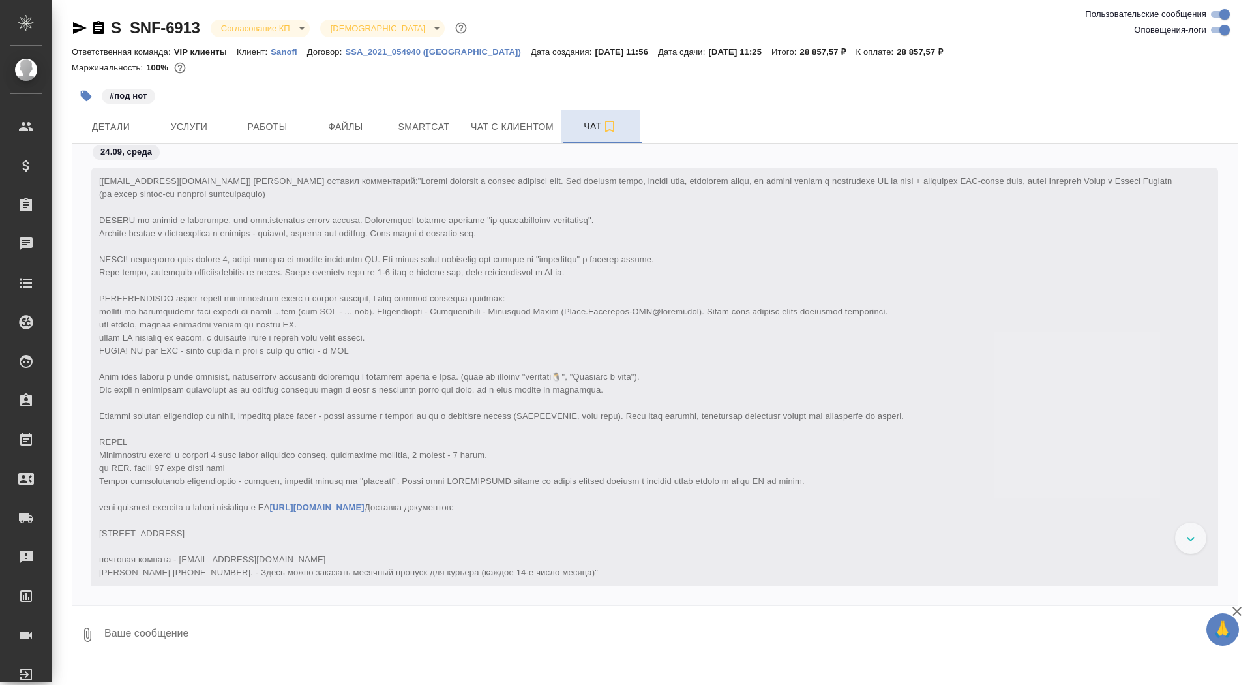
scroll to position [1080, 0]
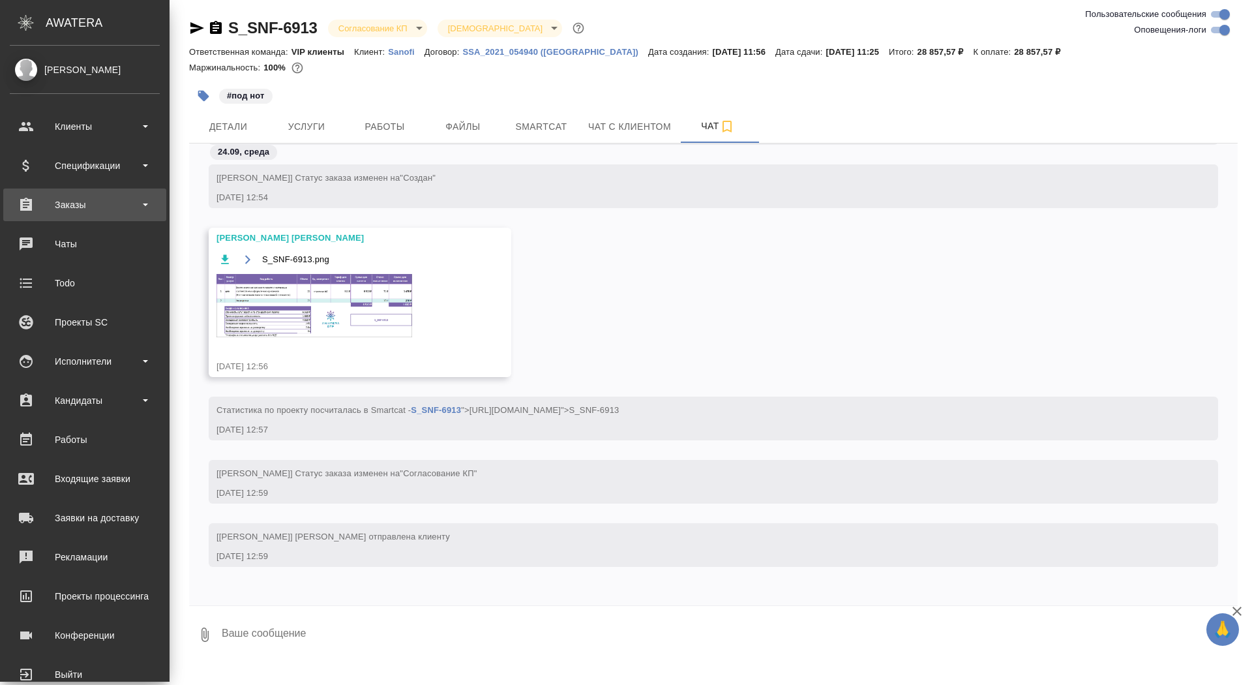
click at [65, 201] on div "Заказы" at bounding box center [85, 205] width 150 height 20
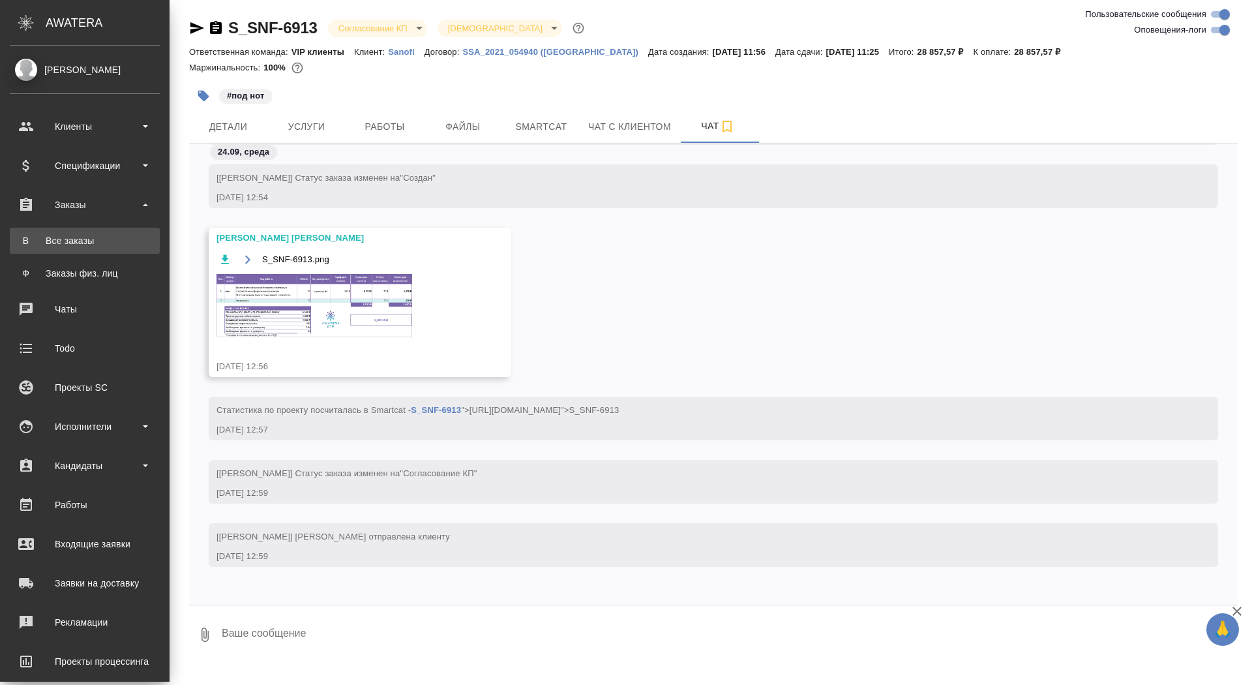
click at [61, 249] on link "В Все заказы" at bounding box center [85, 241] width 150 height 26
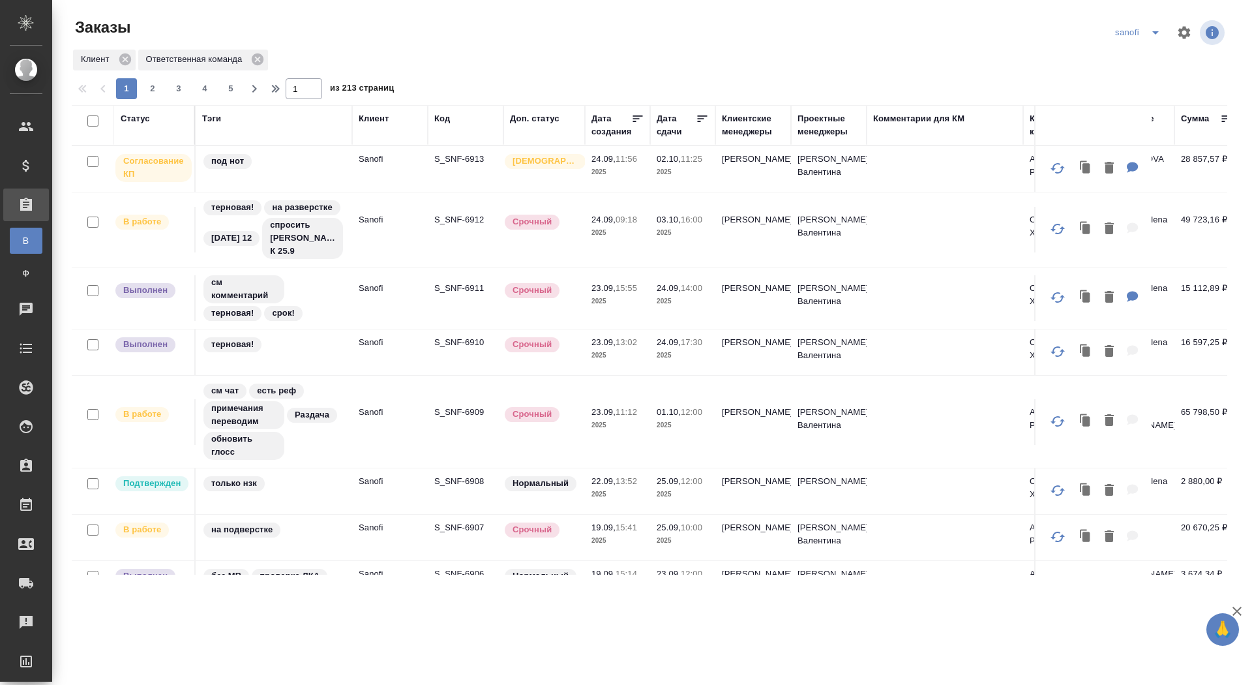
click at [143, 117] on div "Статус" at bounding box center [135, 118] width 29 height 13
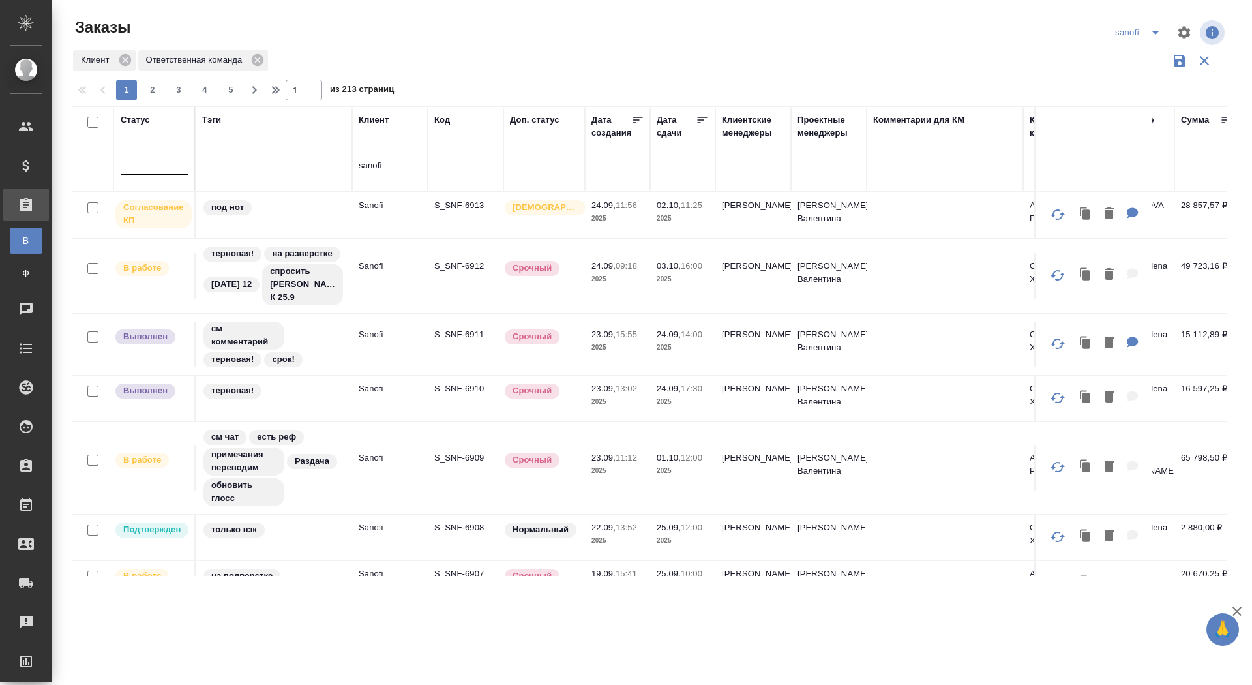
click at [155, 167] on div at bounding box center [154, 162] width 67 height 19
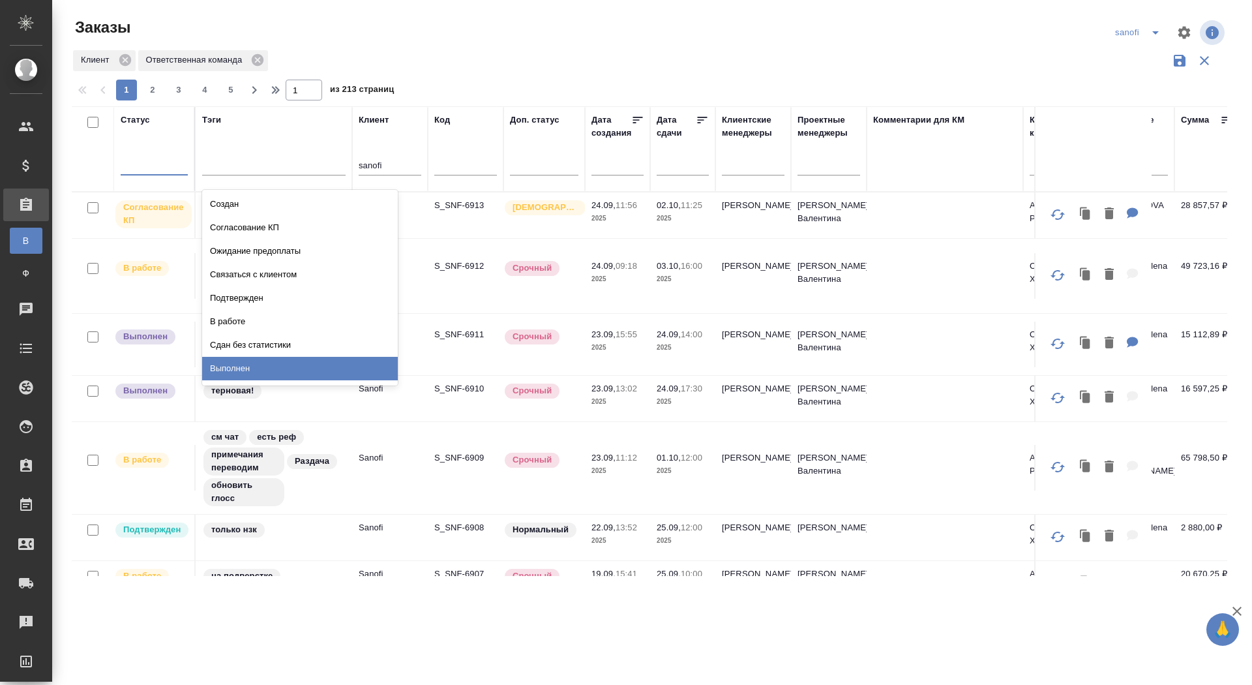
click at [253, 364] on div "Выполнен" at bounding box center [300, 368] width 196 height 23
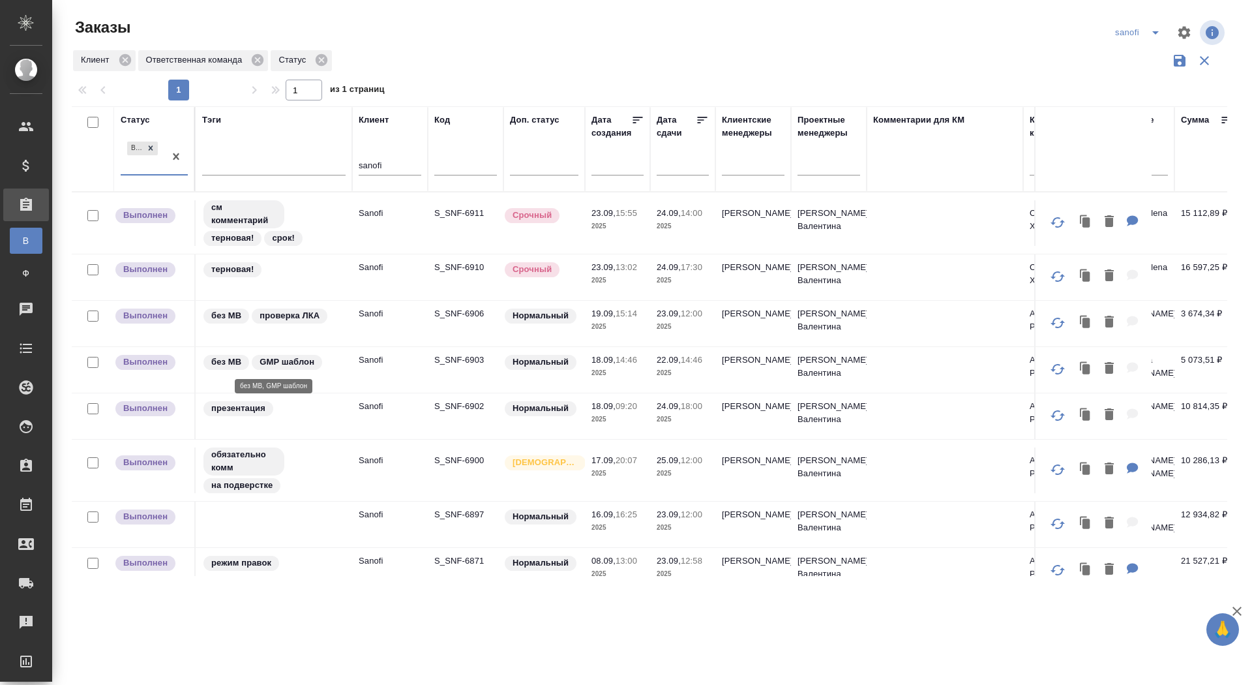
scroll to position [16, 0]
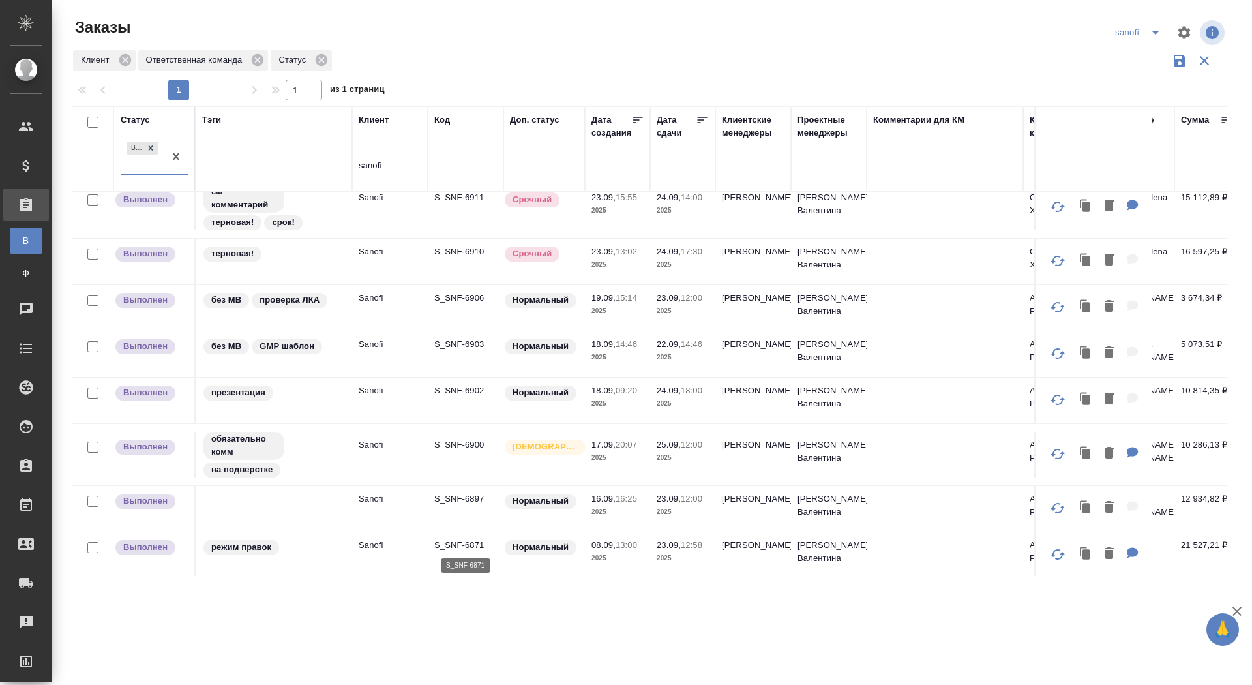
click at [455, 541] on p "S_SNF-6871" at bounding box center [465, 545] width 63 height 13
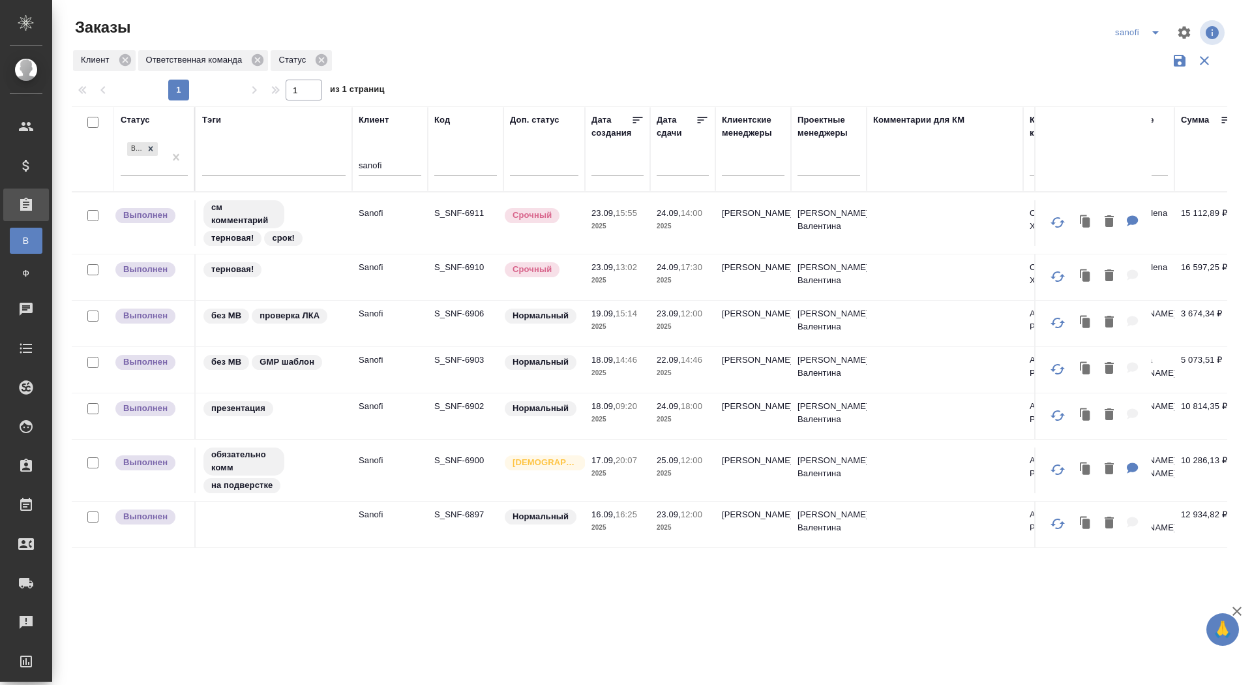
scroll to position [0, 0]
click at [453, 515] on p "S_SNF-6897" at bounding box center [465, 514] width 63 height 13
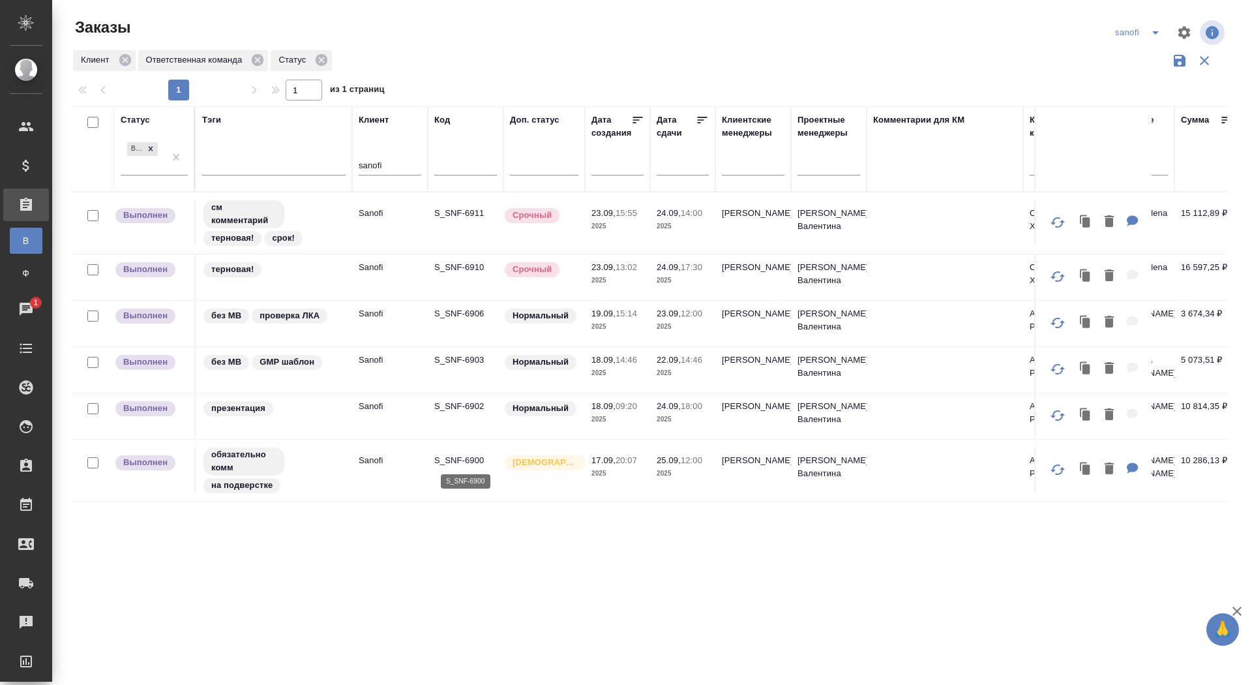
click at [455, 456] on p "S_SNF-6900" at bounding box center [465, 460] width 63 height 13
click at [454, 457] on p "S_SNF-6900" at bounding box center [465, 460] width 63 height 13
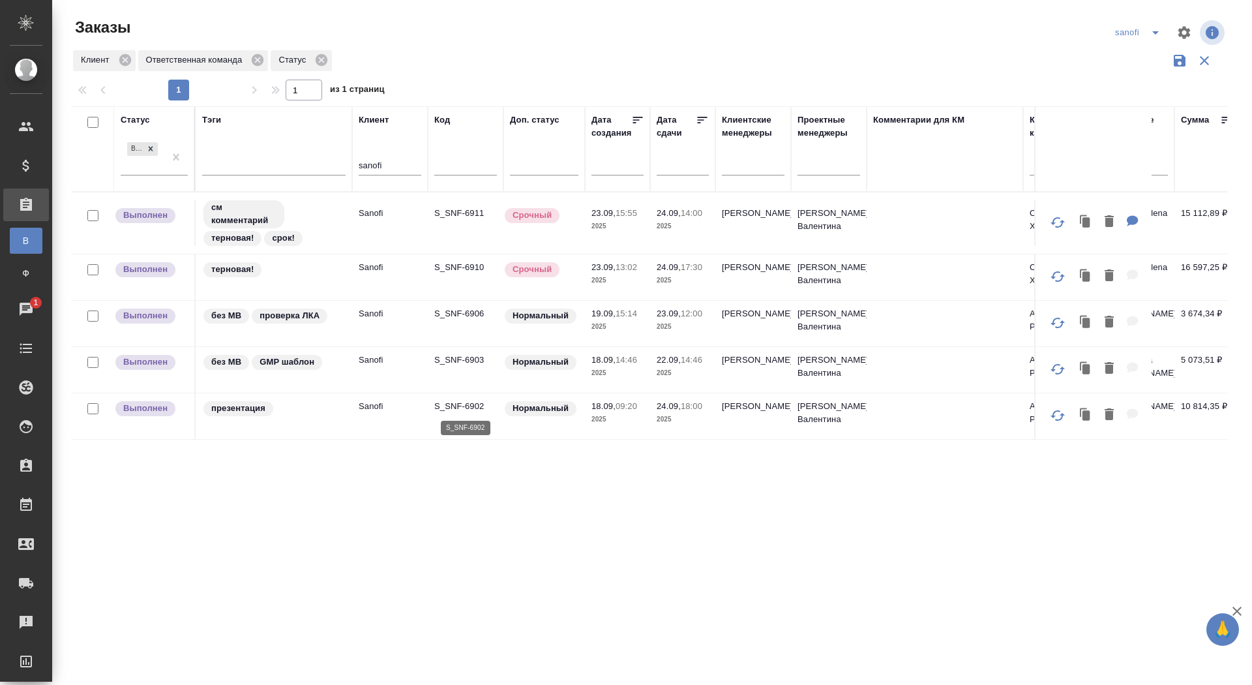
click at [459, 400] on p "S_SNF-6902" at bounding box center [465, 406] width 63 height 13
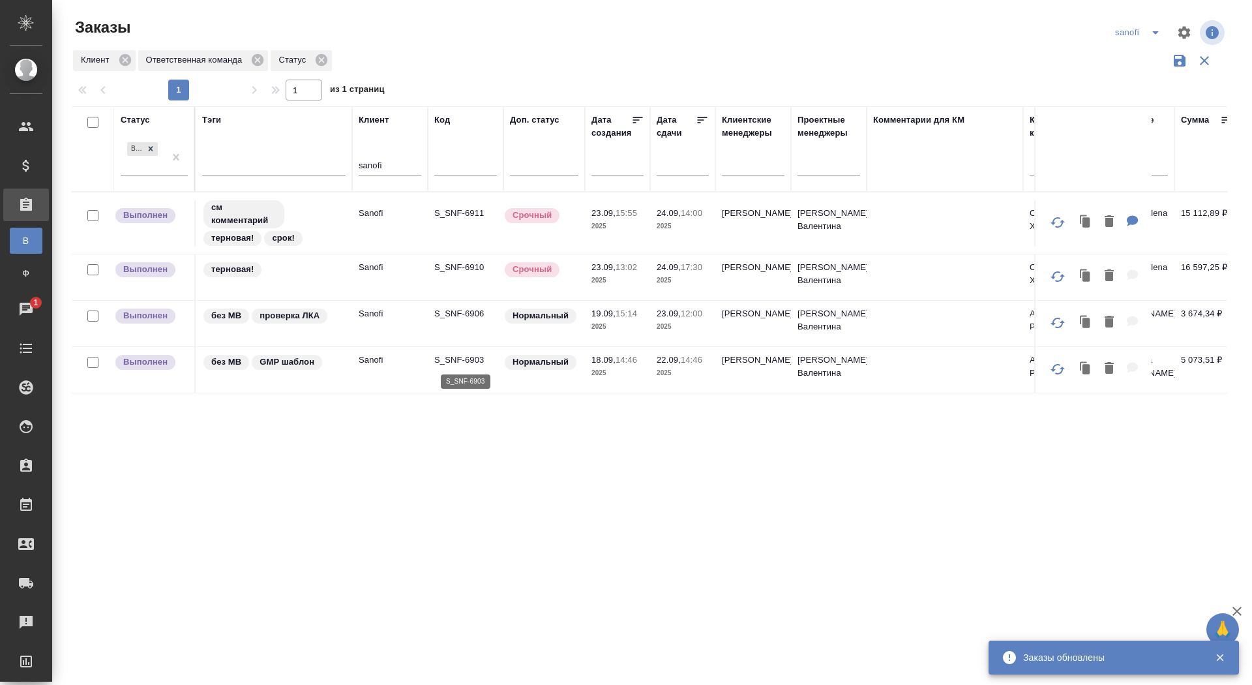
click at [472, 359] on p "S_SNF-6903" at bounding box center [465, 359] width 63 height 13
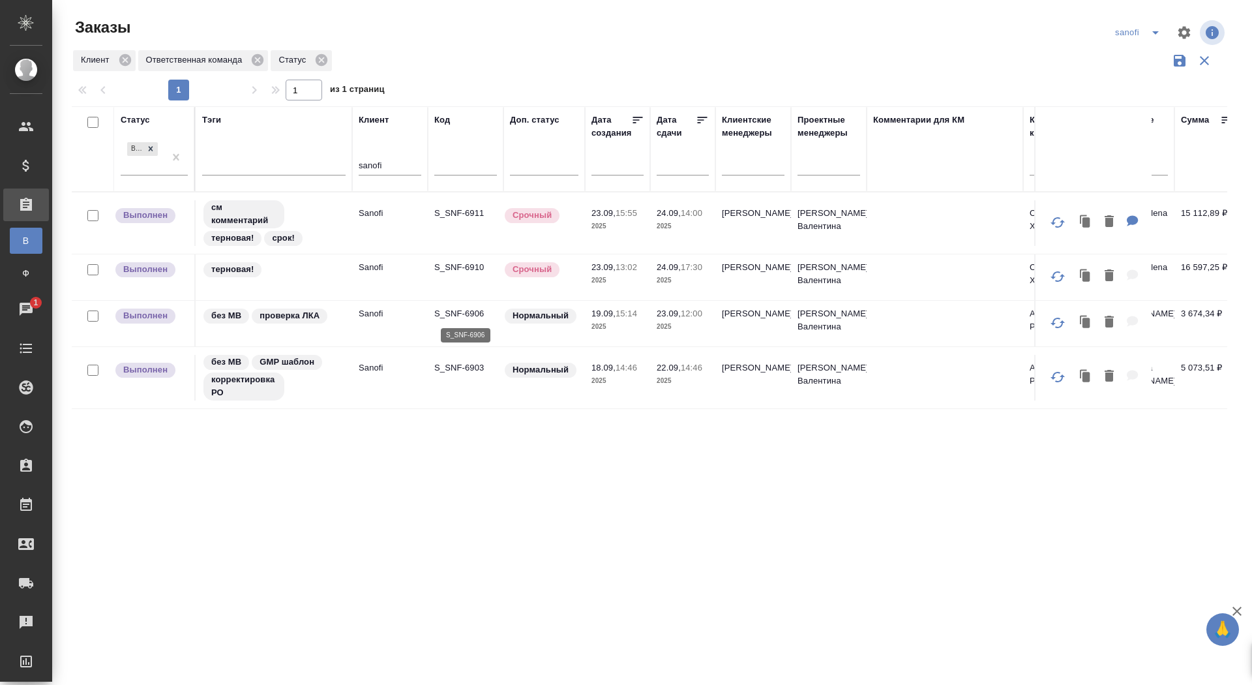
click at [454, 314] on p "S_SNF-6906" at bounding box center [465, 313] width 63 height 13
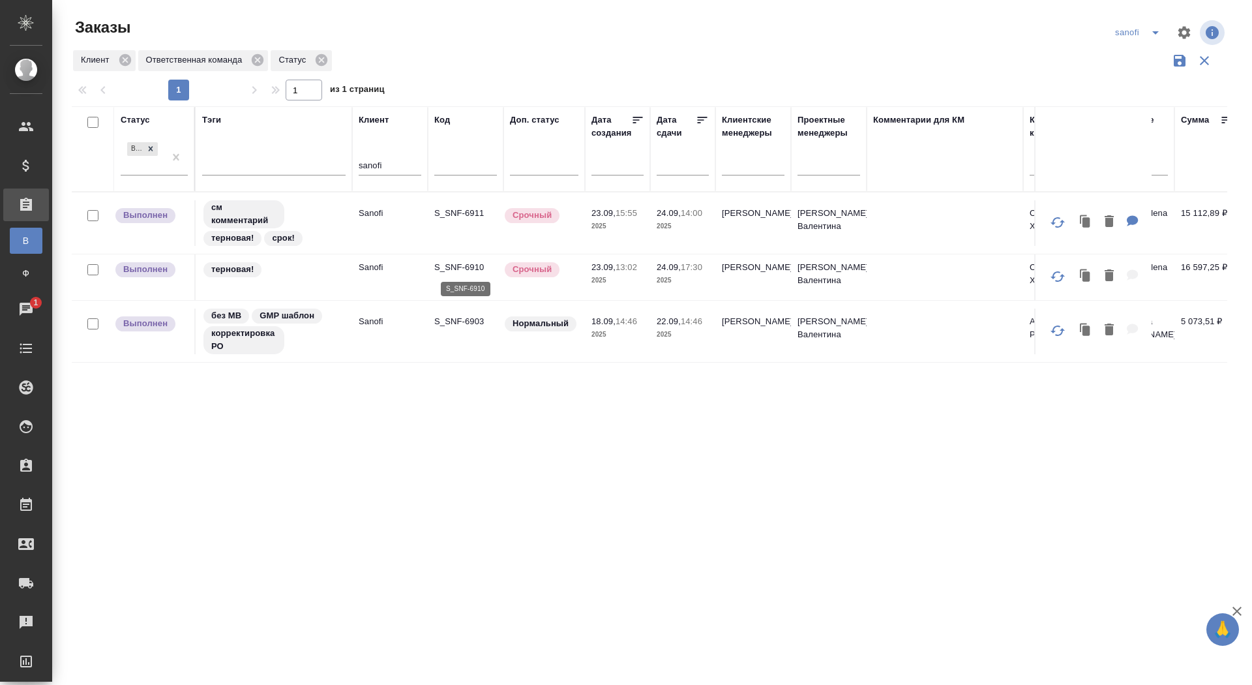
click at [449, 263] on p "S_SNF-6910" at bounding box center [465, 267] width 63 height 13
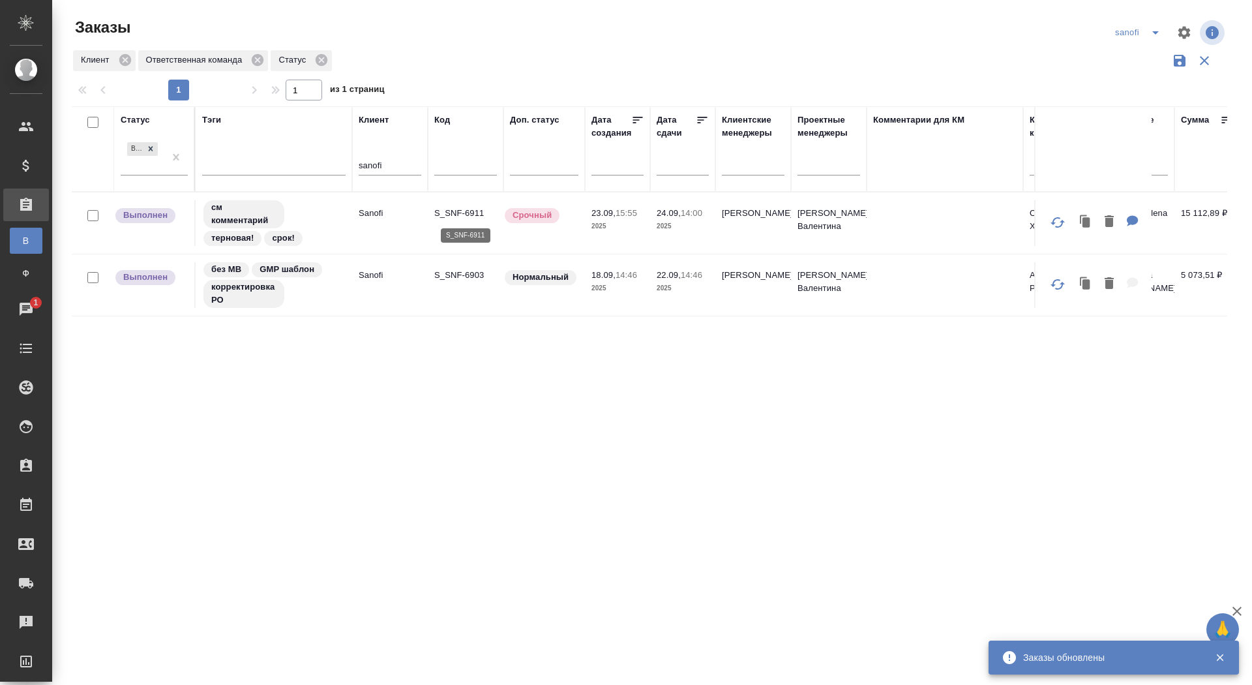
click at [456, 216] on p "S_SNF-6911" at bounding box center [465, 213] width 63 height 13
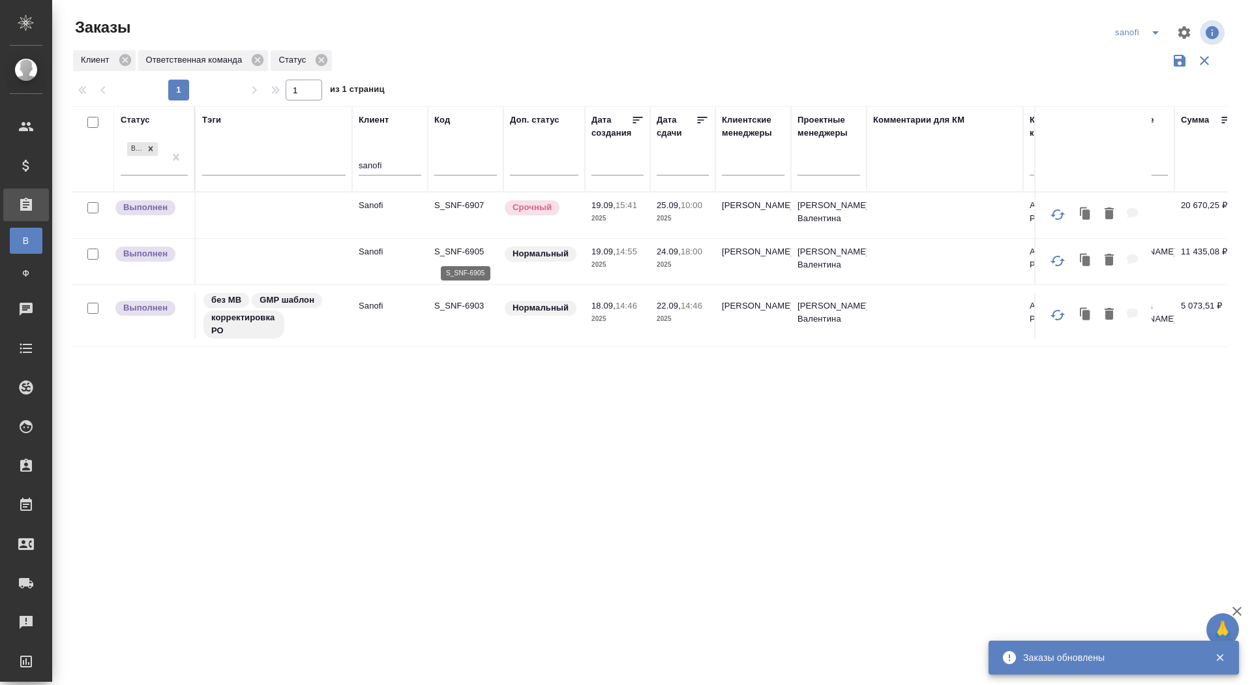
click at [461, 247] on p "S_SNF-6905" at bounding box center [465, 251] width 63 height 13
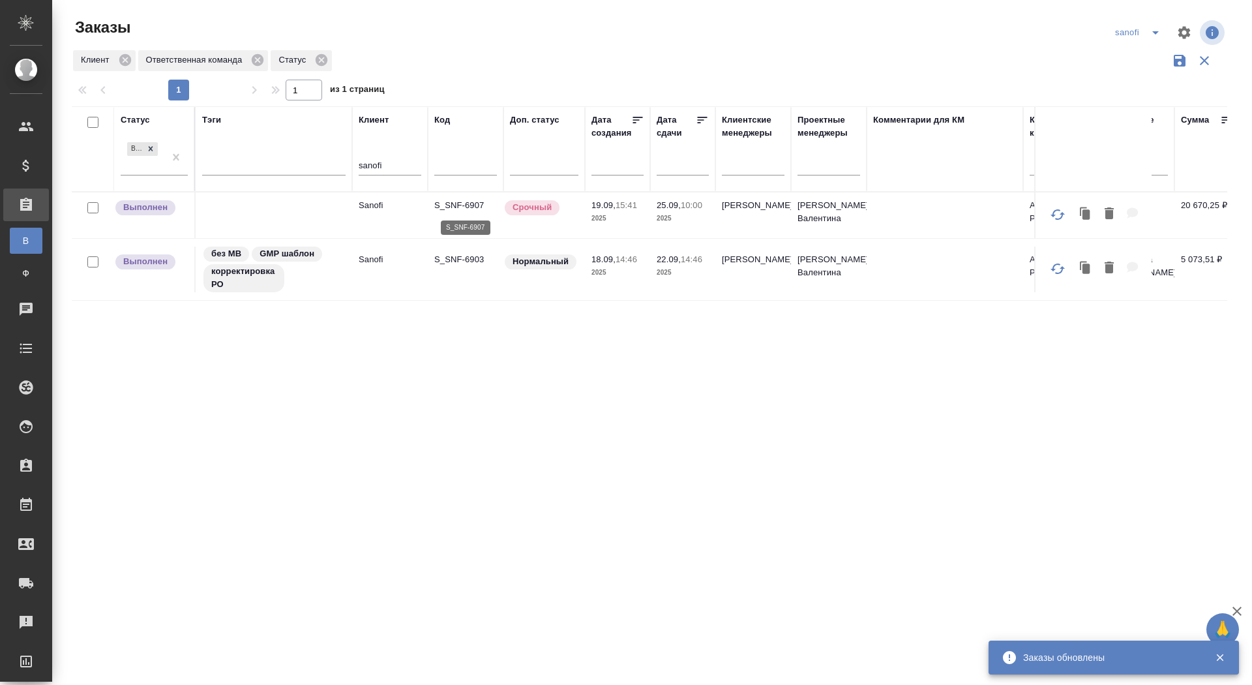
click at [451, 200] on p "S_SNF-6907" at bounding box center [465, 205] width 63 height 13
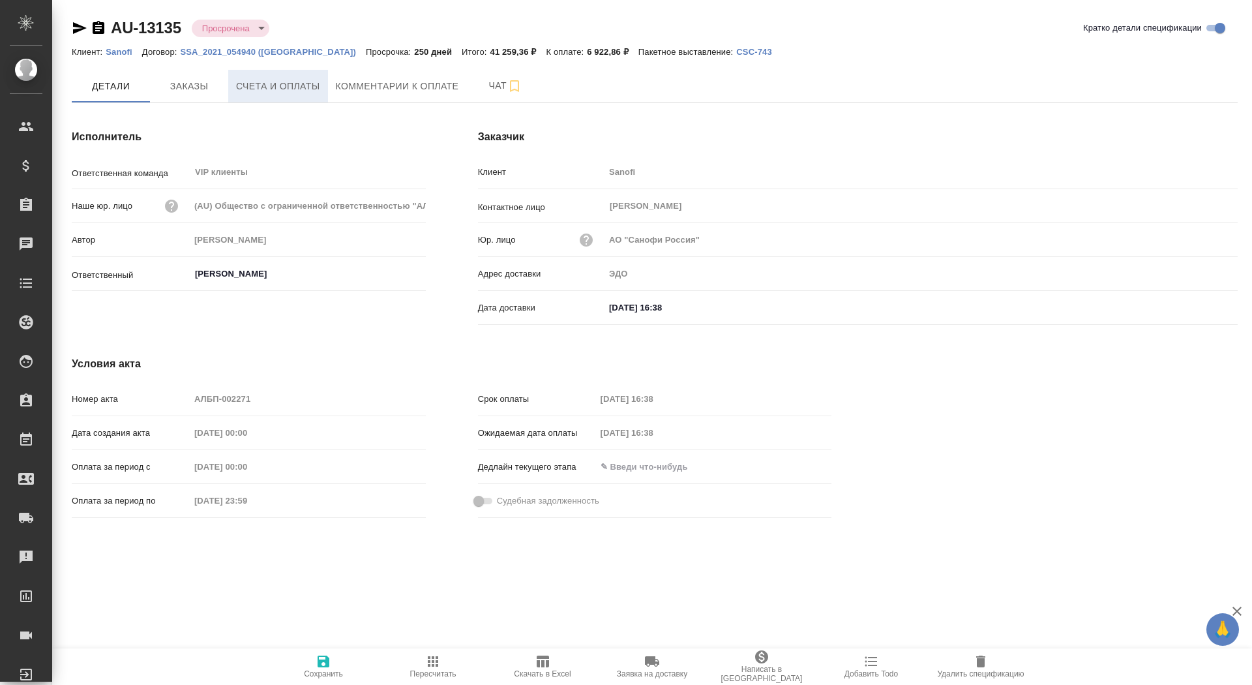
click at [281, 95] on button "Счета и оплаты" at bounding box center [278, 86] width 100 height 33
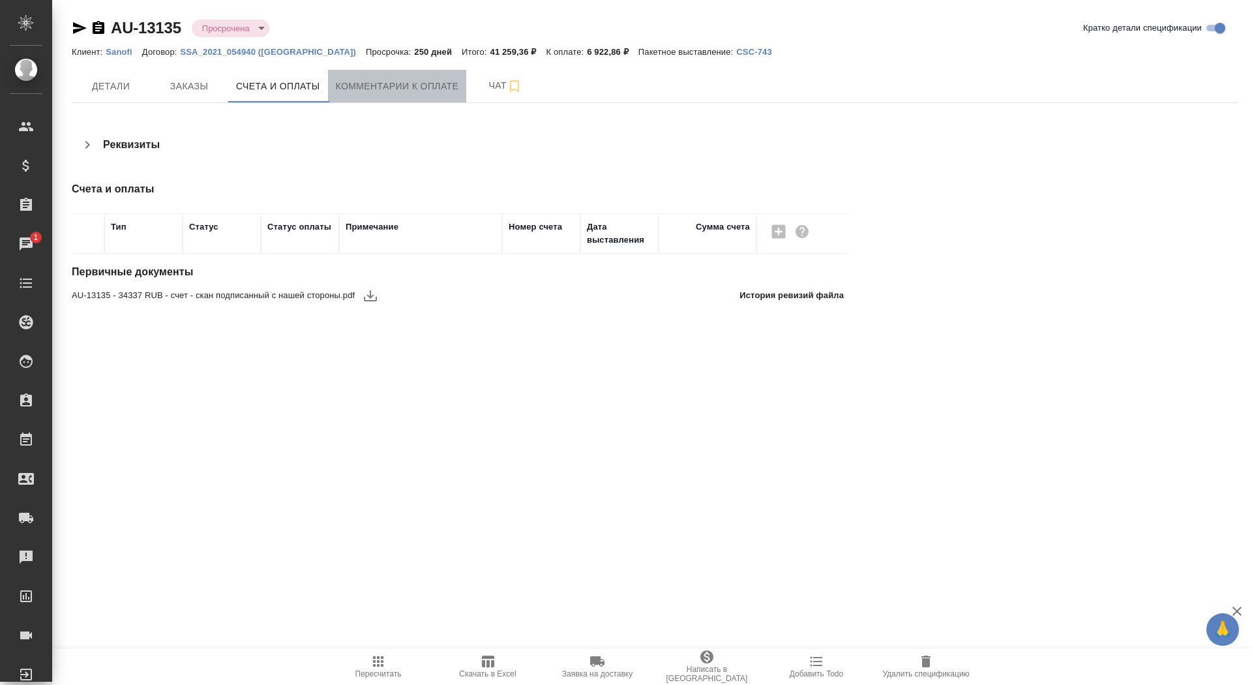
click at [427, 89] on span "Комментарии к оплате" at bounding box center [397, 86] width 123 height 16
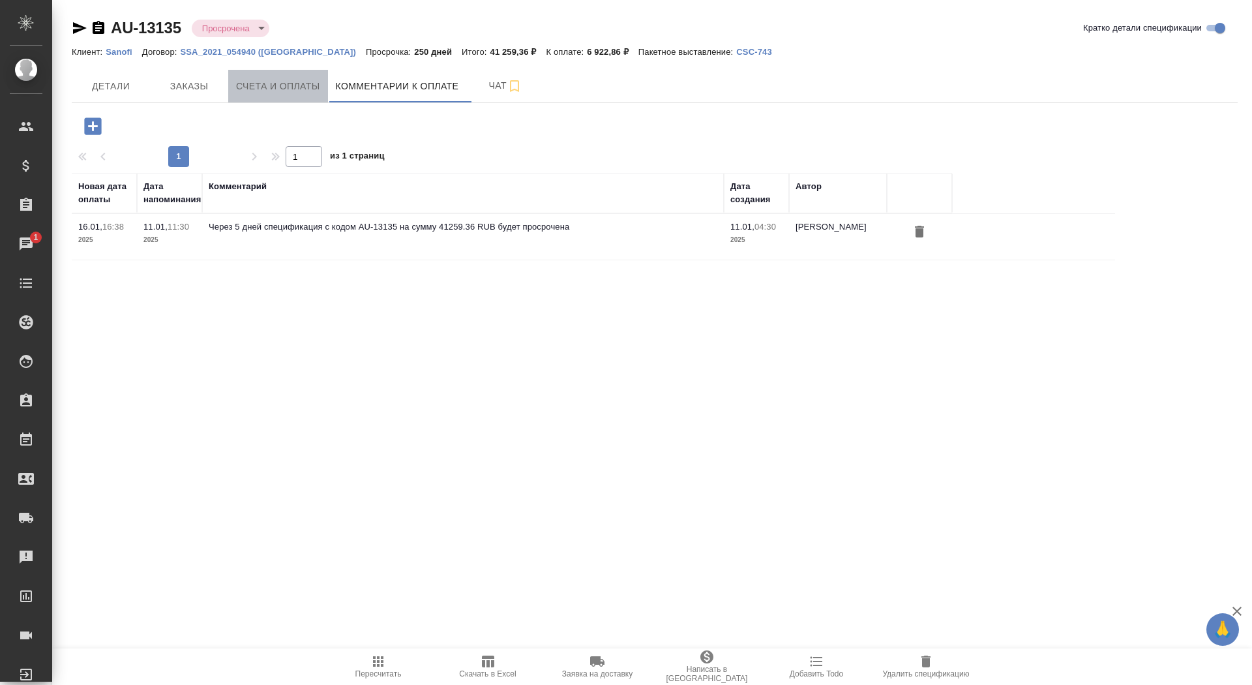
click at [290, 86] on span "Счета и оплаты" at bounding box center [278, 86] width 84 height 16
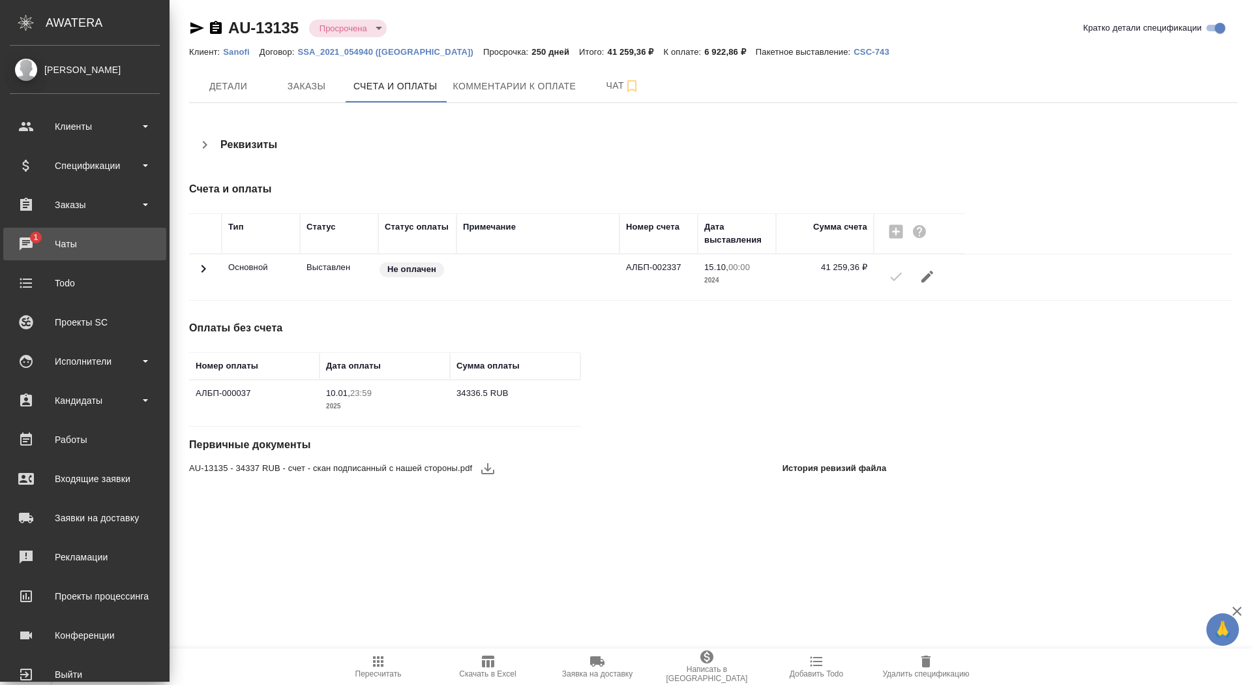
click at [21, 234] on div "Чаты" at bounding box center [85, 244] width 150 height 20
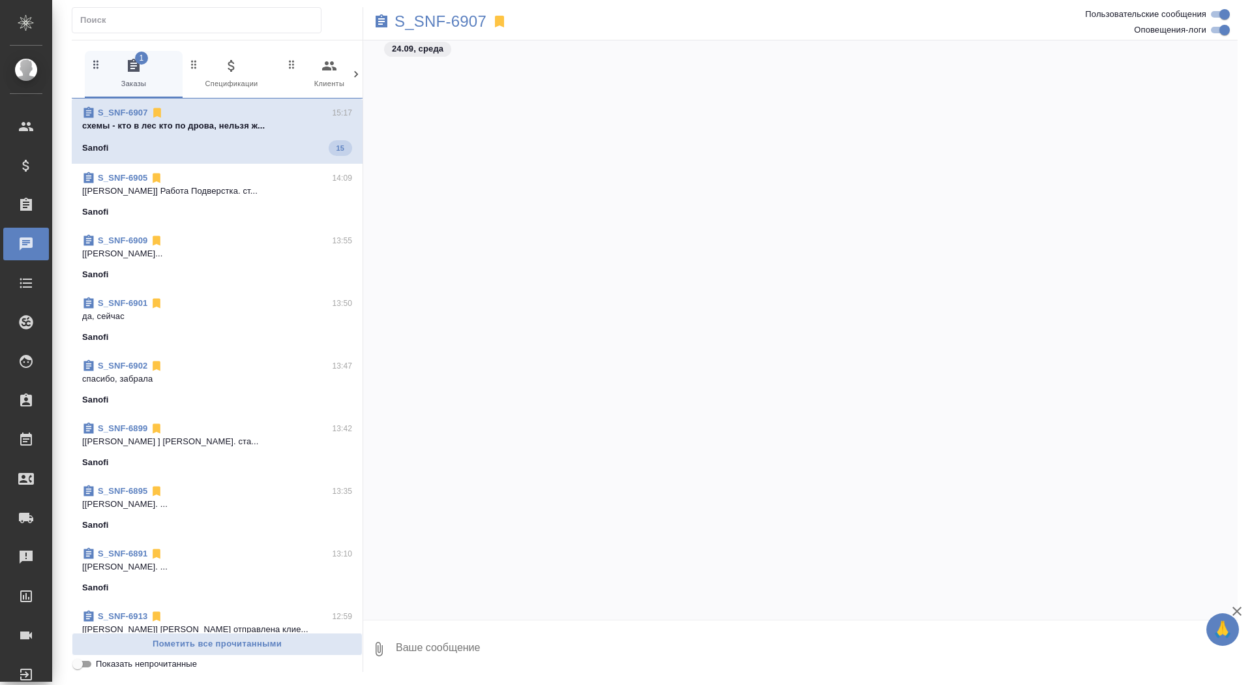
scroll to position [33937, 0]
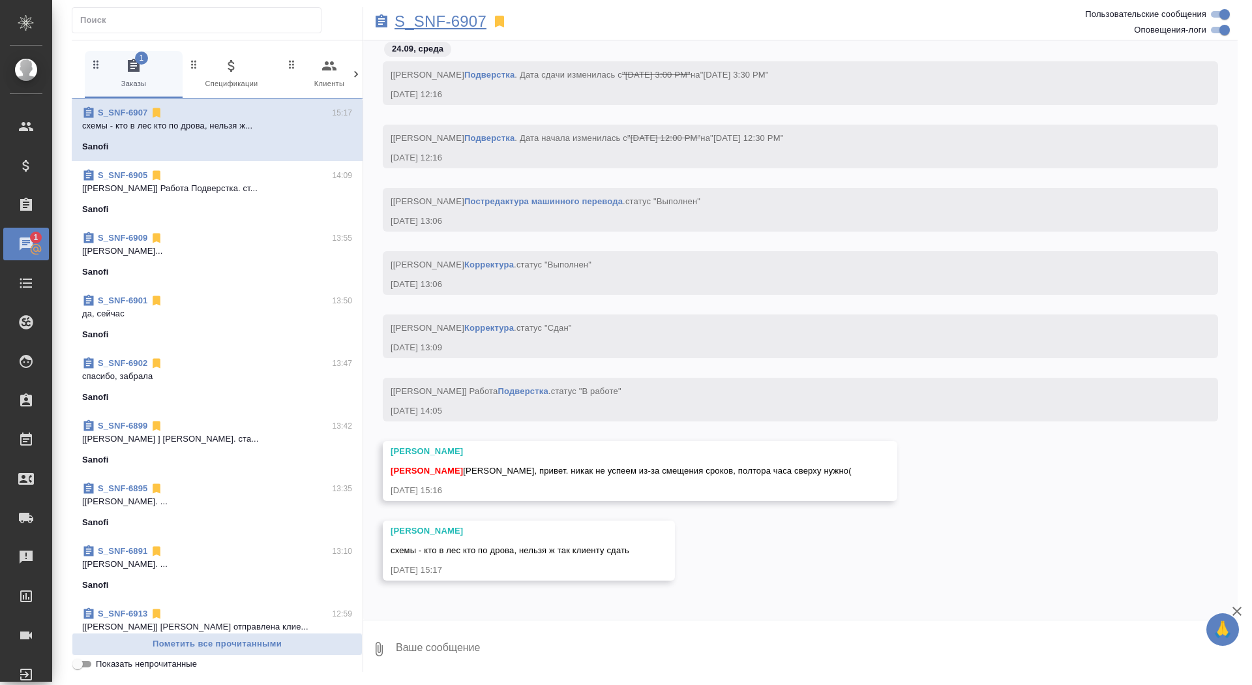
click at [466, 23] on p "S_SNF-6907" at bounding box center [440, 21] width 92 height 13
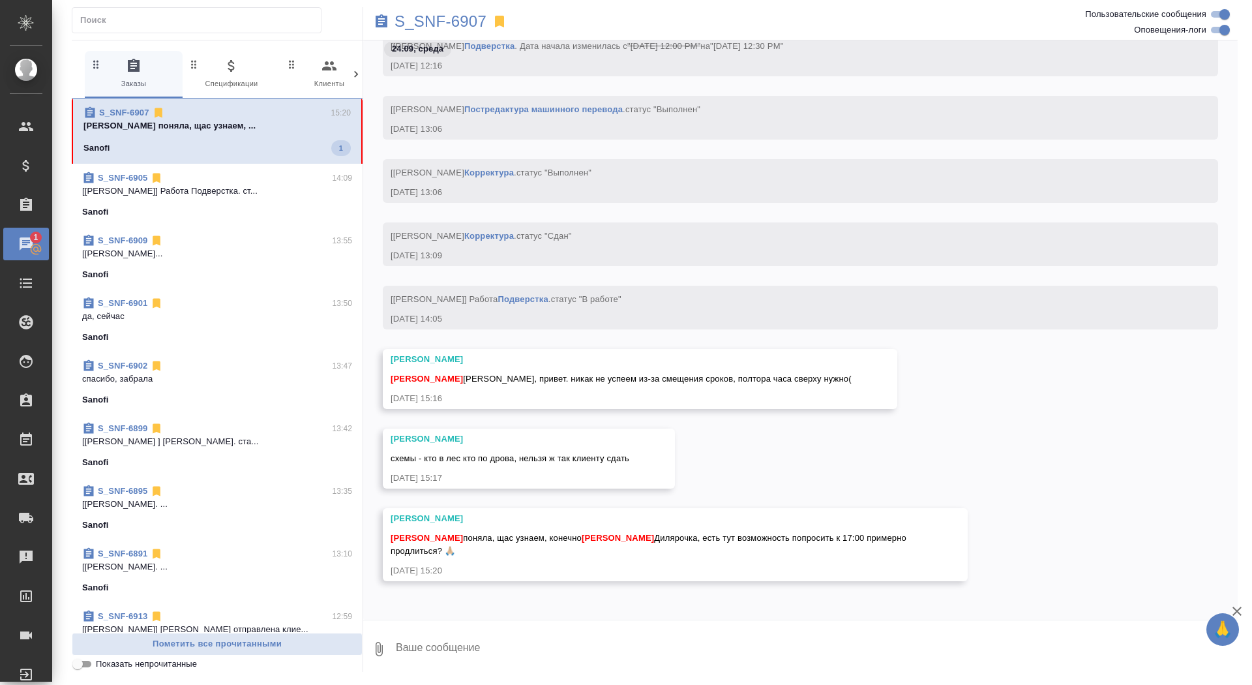
click at [535, 655] on textarea at bounding box center [815, 649] width 843 height 44
type textarea ","
type textarea "блин, а почему за 20 минут до сдачи"
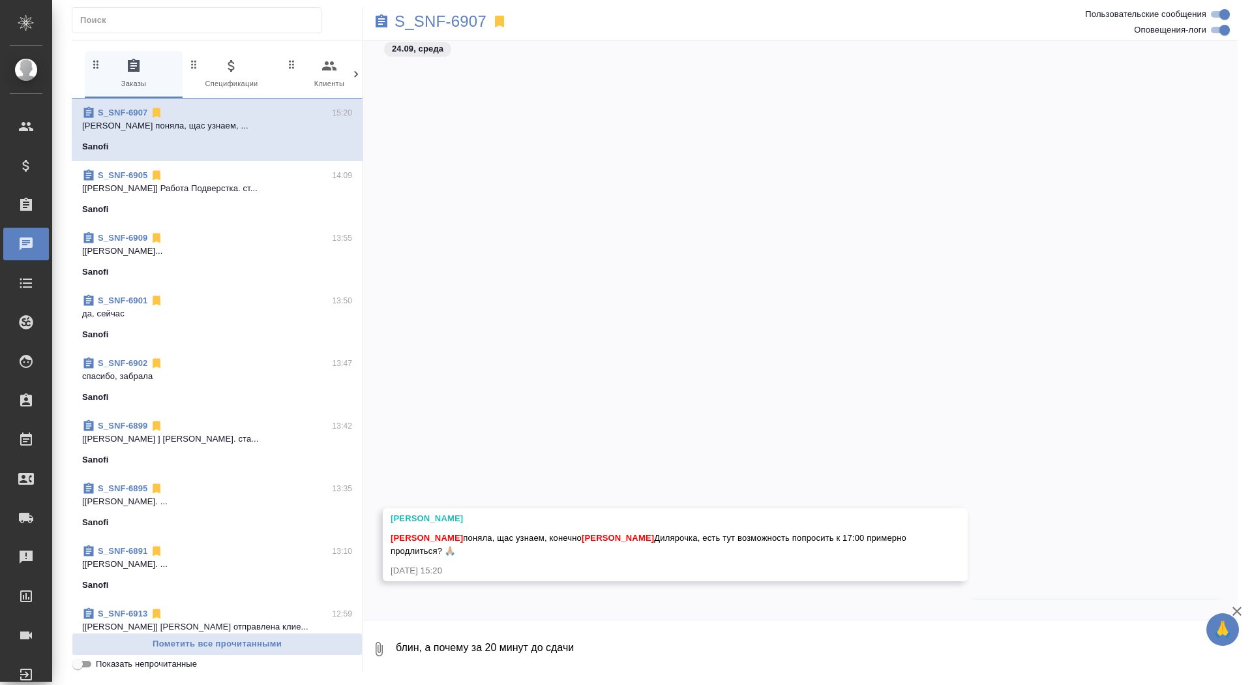
scroll to position [34093, 0]
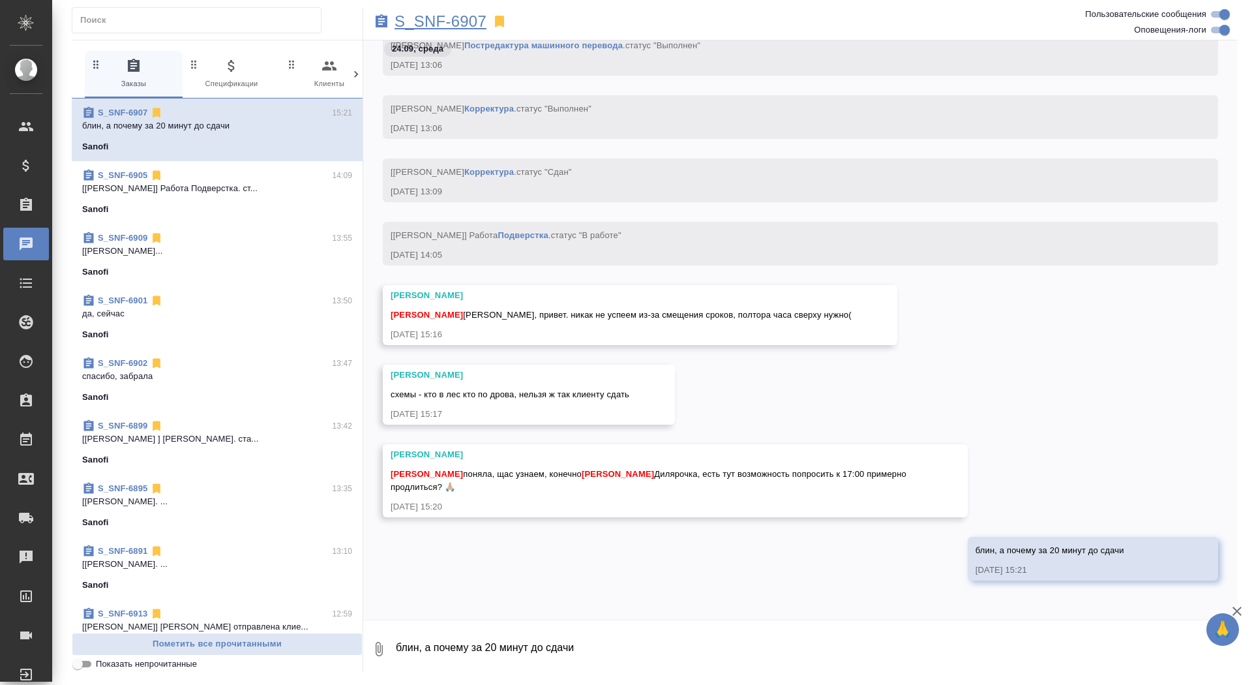
click at [429, 18] on p "S_SNF-6907" at bounding box center [440, 21] width 92 height 13
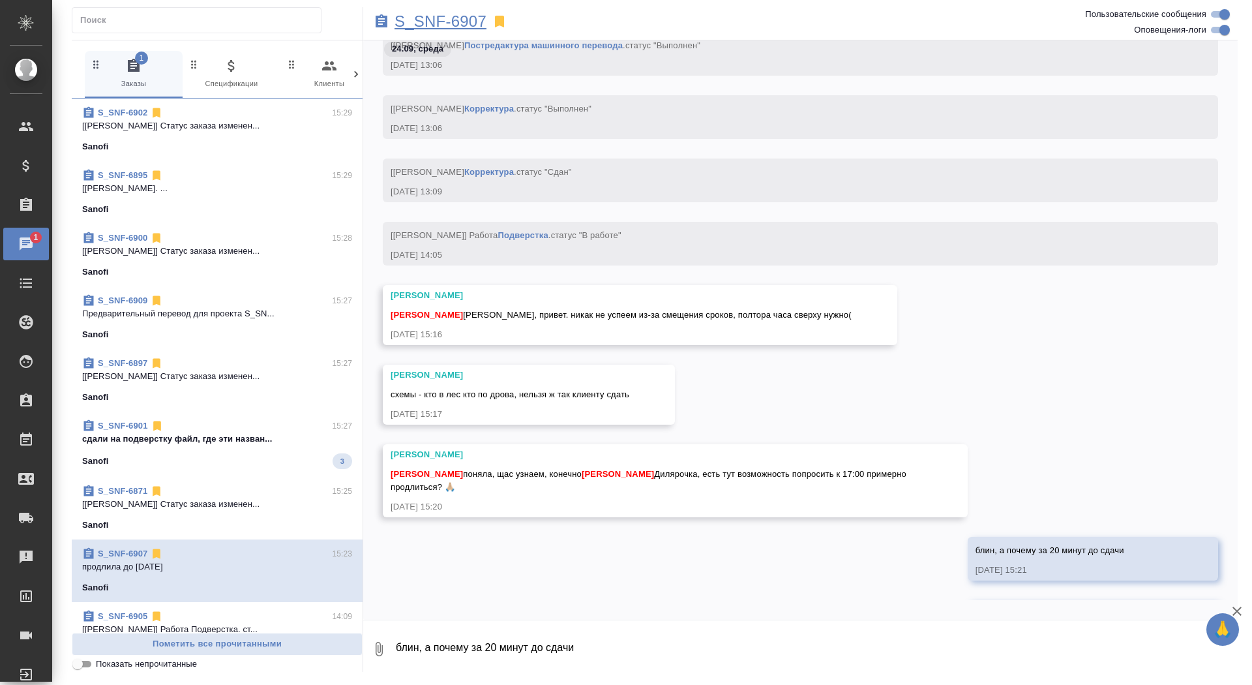
scroll to position [34156, 0]
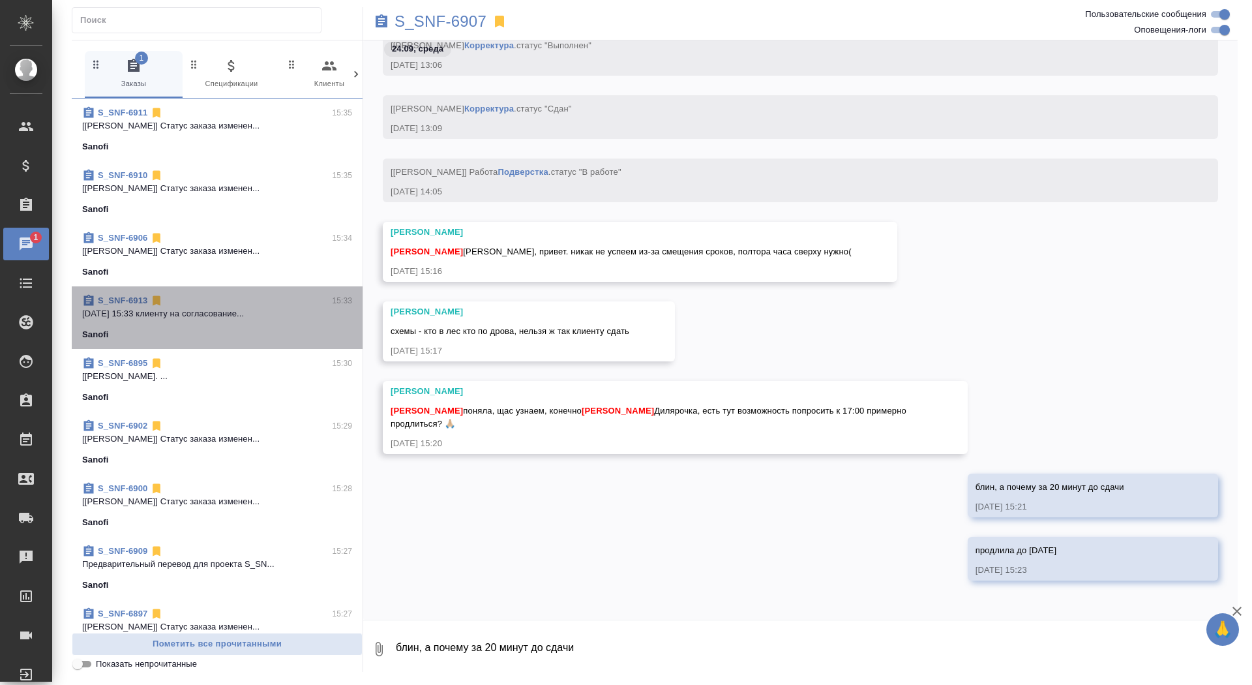
click at [205, 319] on p "[DATE] 15:33 клиенту на согласование..." at bounding box center [217, 313] width 270 height 13
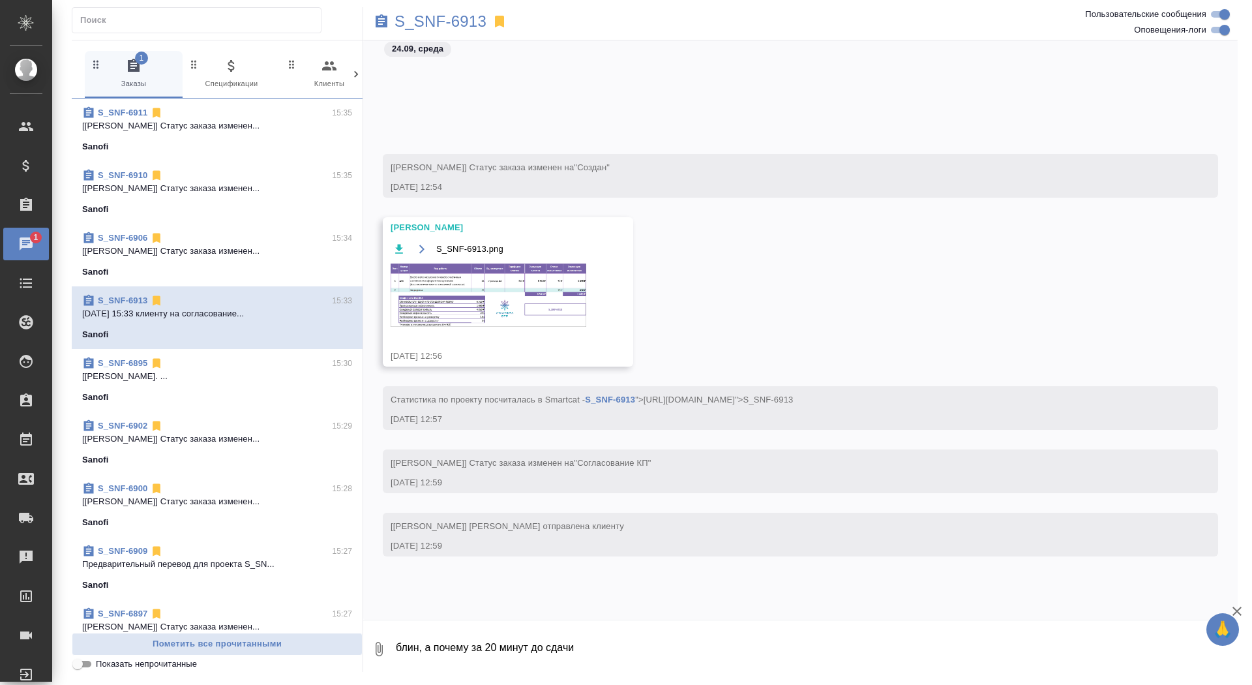
scroll to position [610, 0]
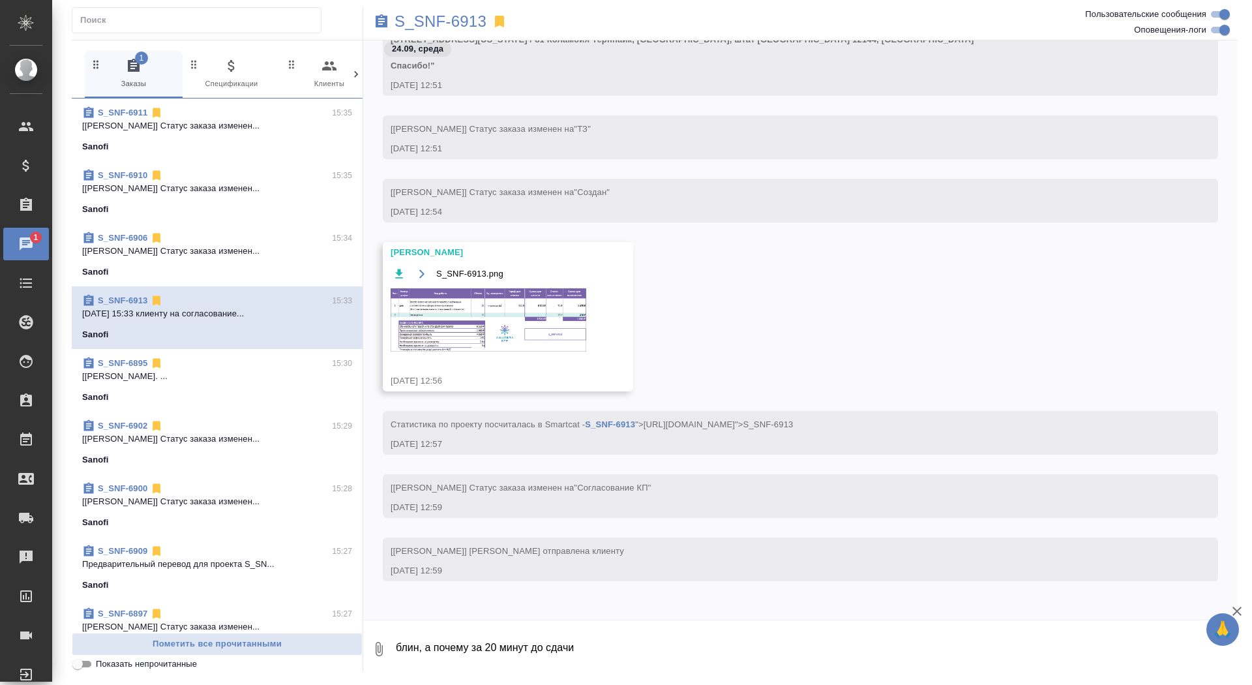
click at [522, 330] on img at bounding box center [489, 319] width 196 height 63
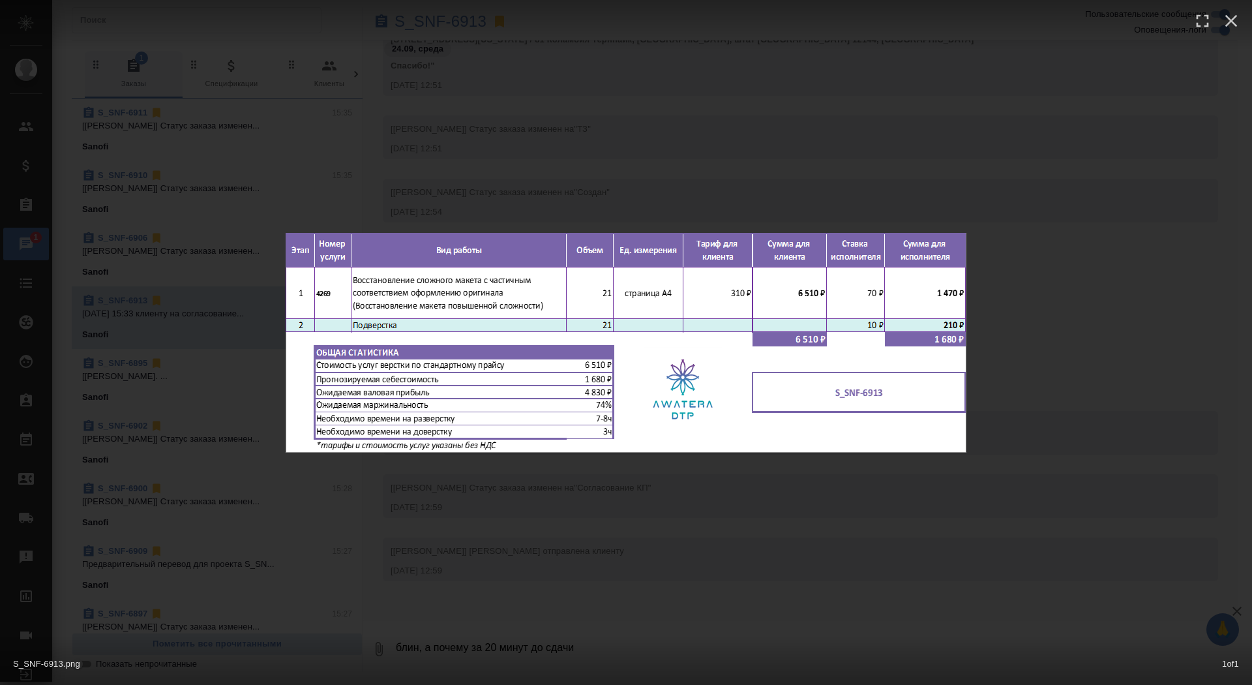
click at [586, 160] on div "S_SNF-6913.png 1 of 1" at bounding box center [626, 342] width 1252 height 685
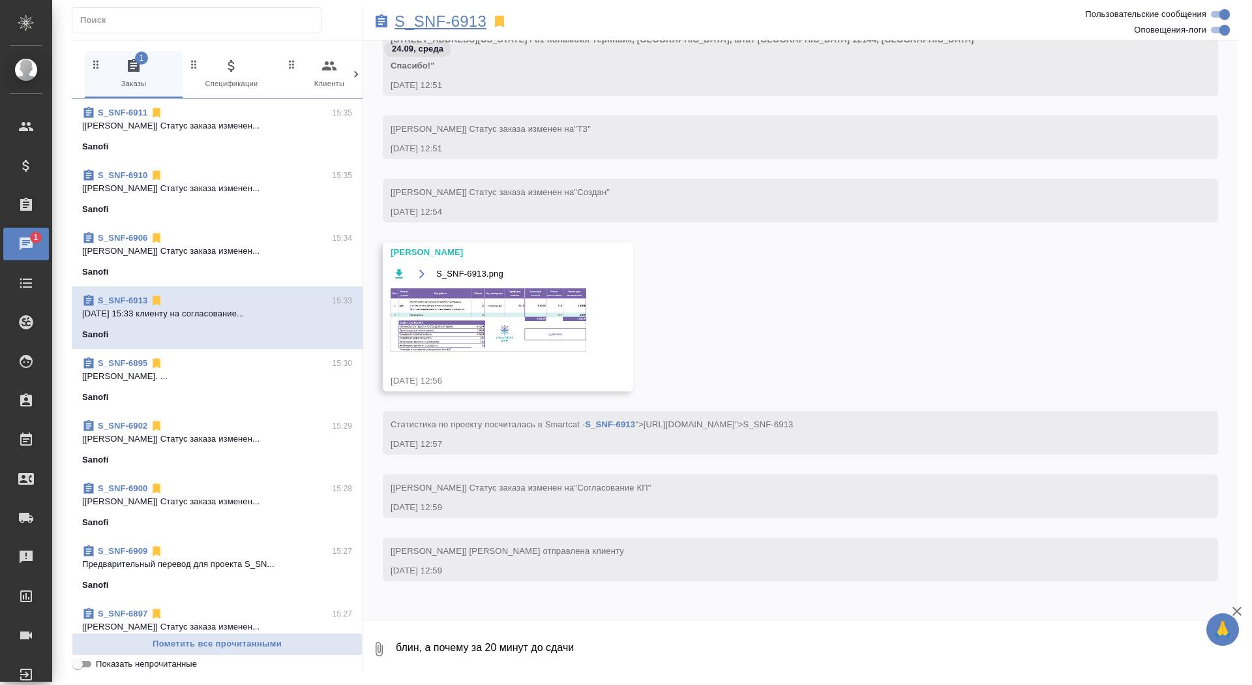
click at [459, 15] on p "S_SNF-6913" at bounding box center [440, 21] width 92 height 13
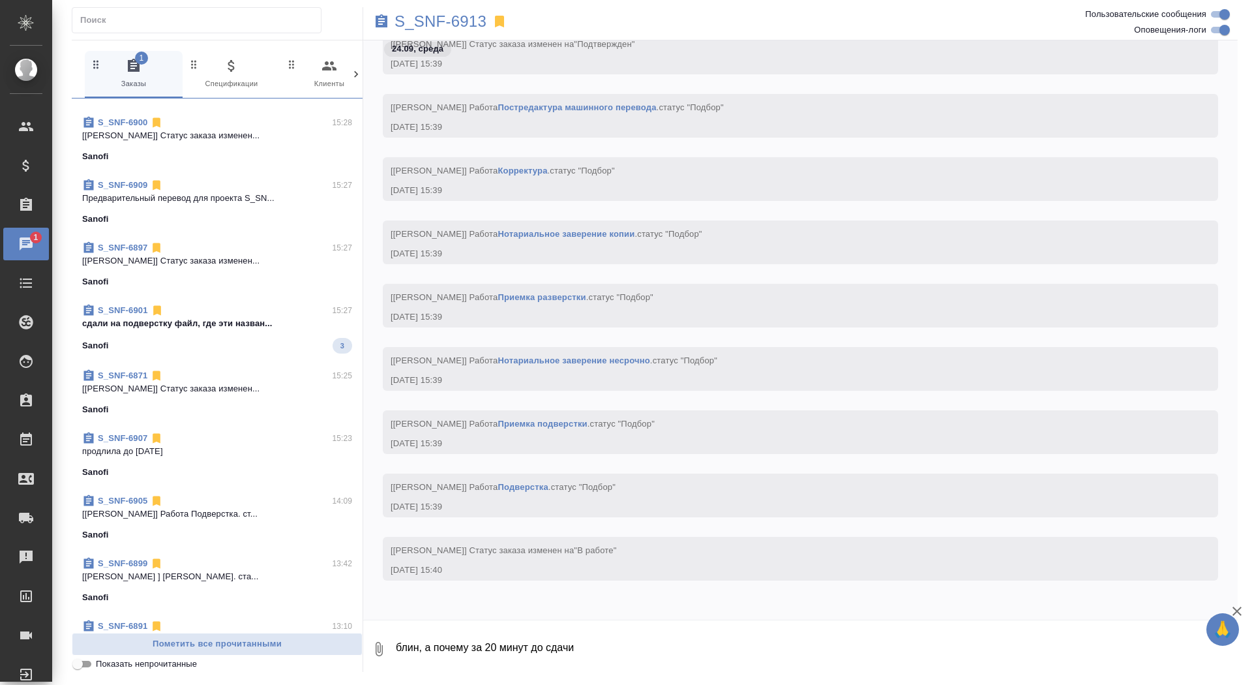
scroll to position [359, 0]
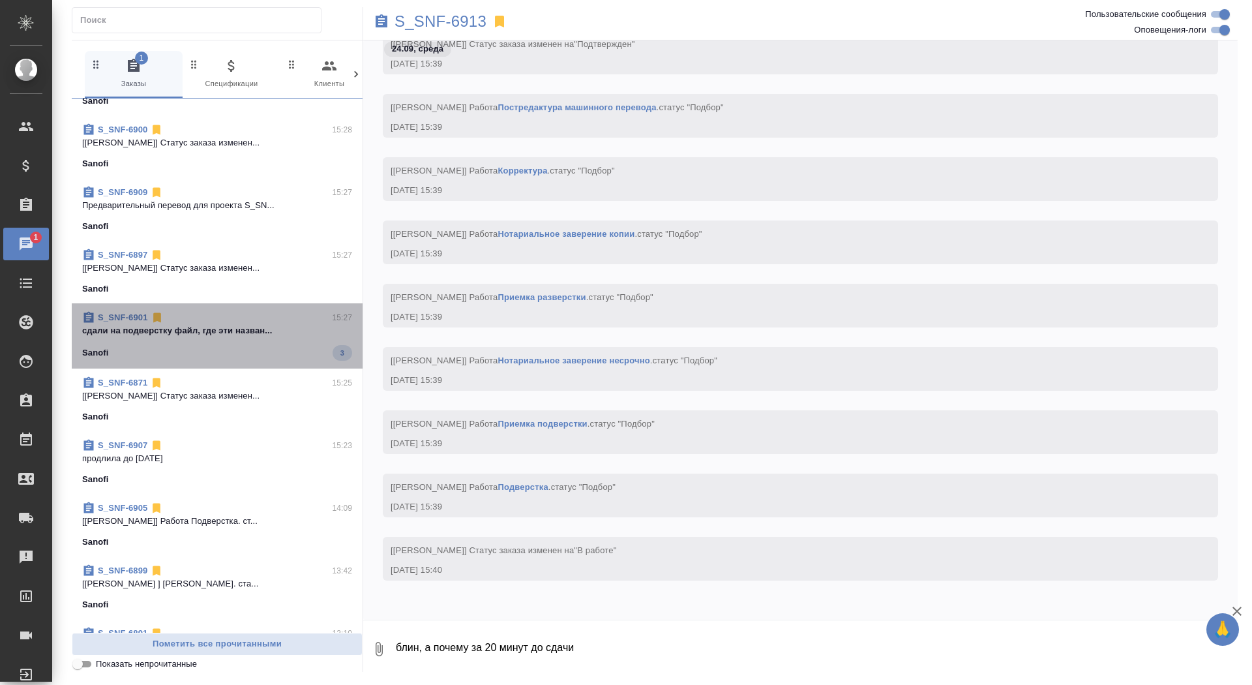
click at [260, 321] on div "S_SNF-6901 15:27" at bounding box center [217, 317] width 270 height 13
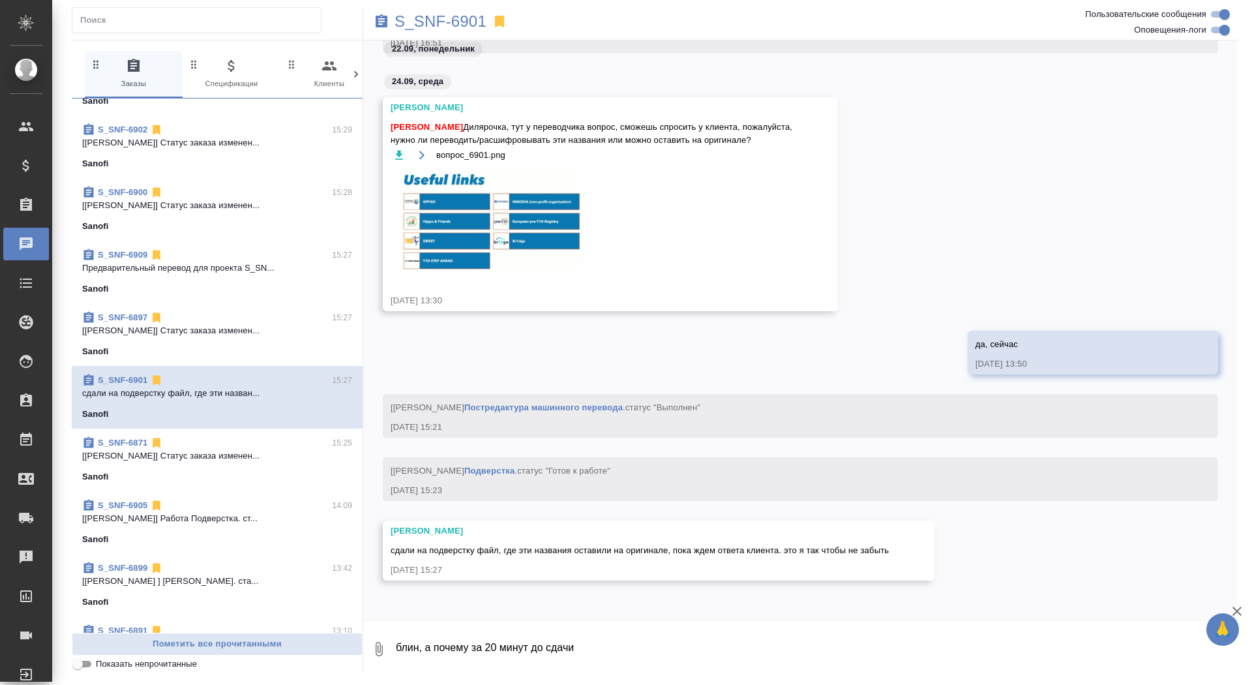
scroll to position [0, 0]
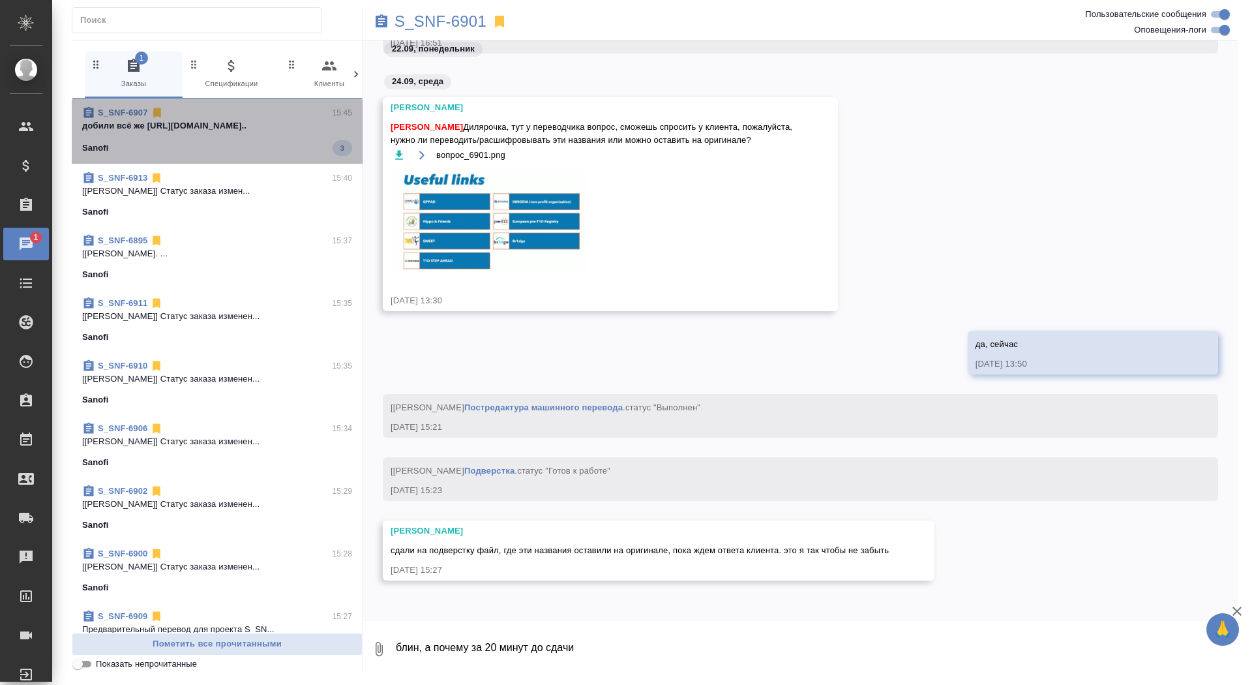
click at [326, 124] on p "добили всё же [URL][DOMAIN_NAME].." at bounding box center [217, 125] width 270 height 13
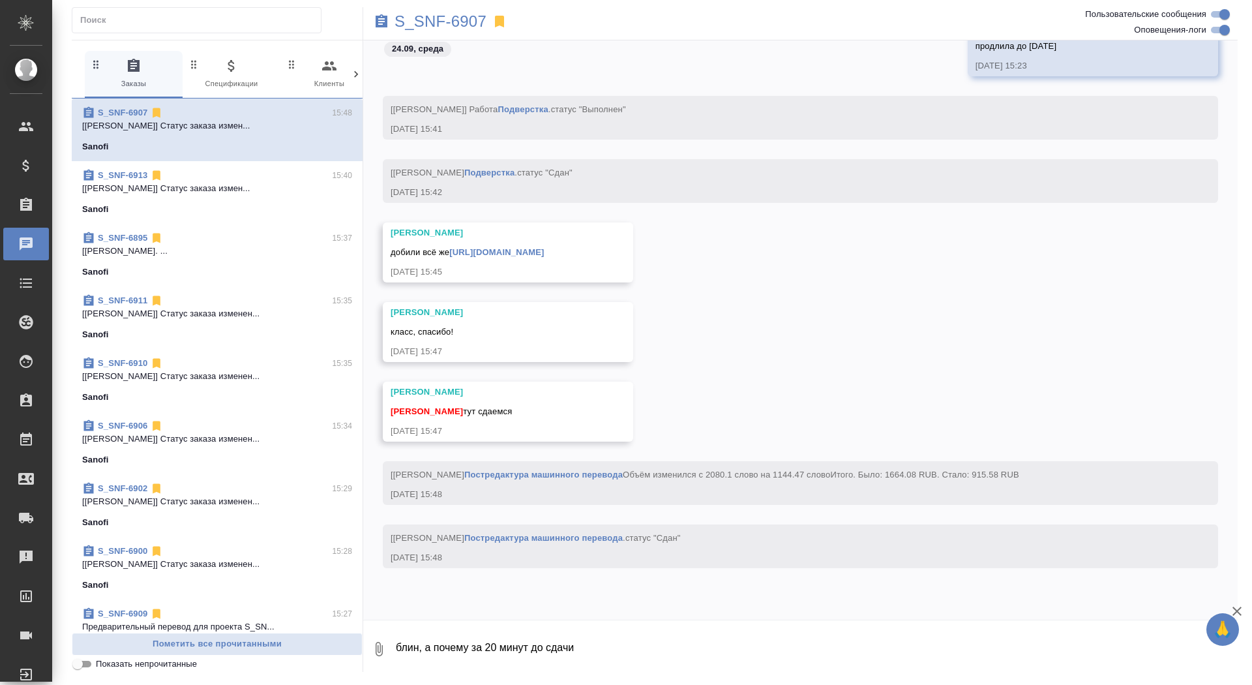
scroll to position [27224, 0]
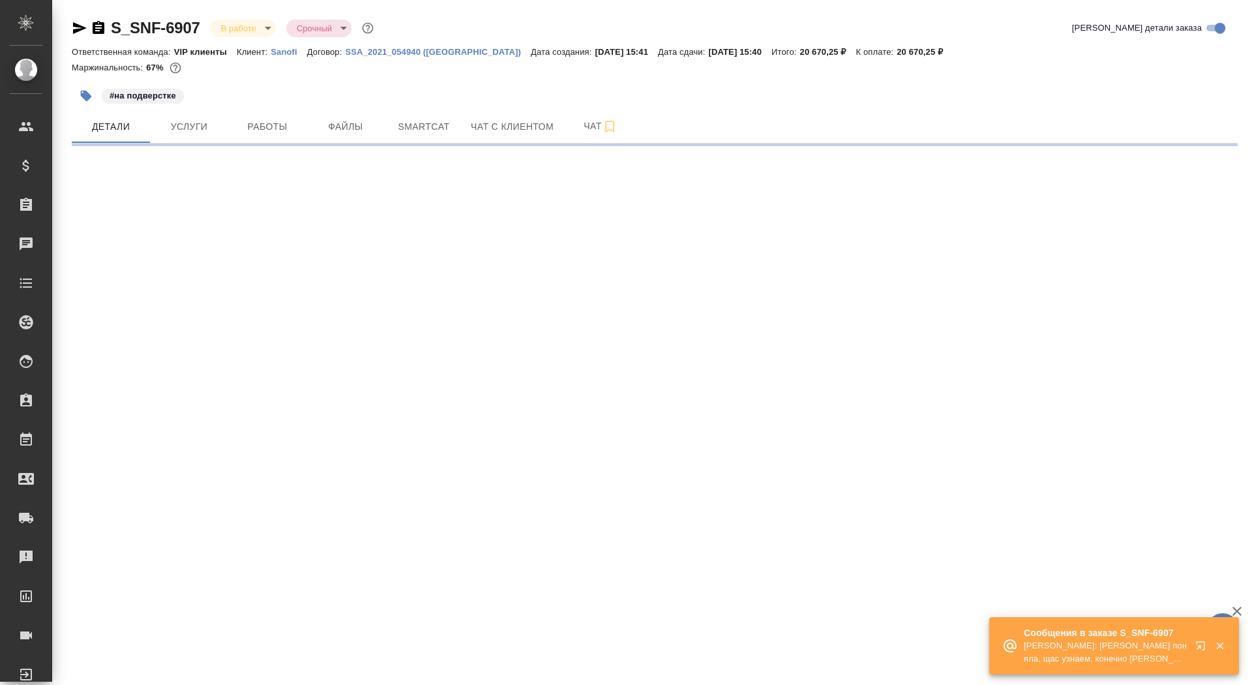
select select "RU"
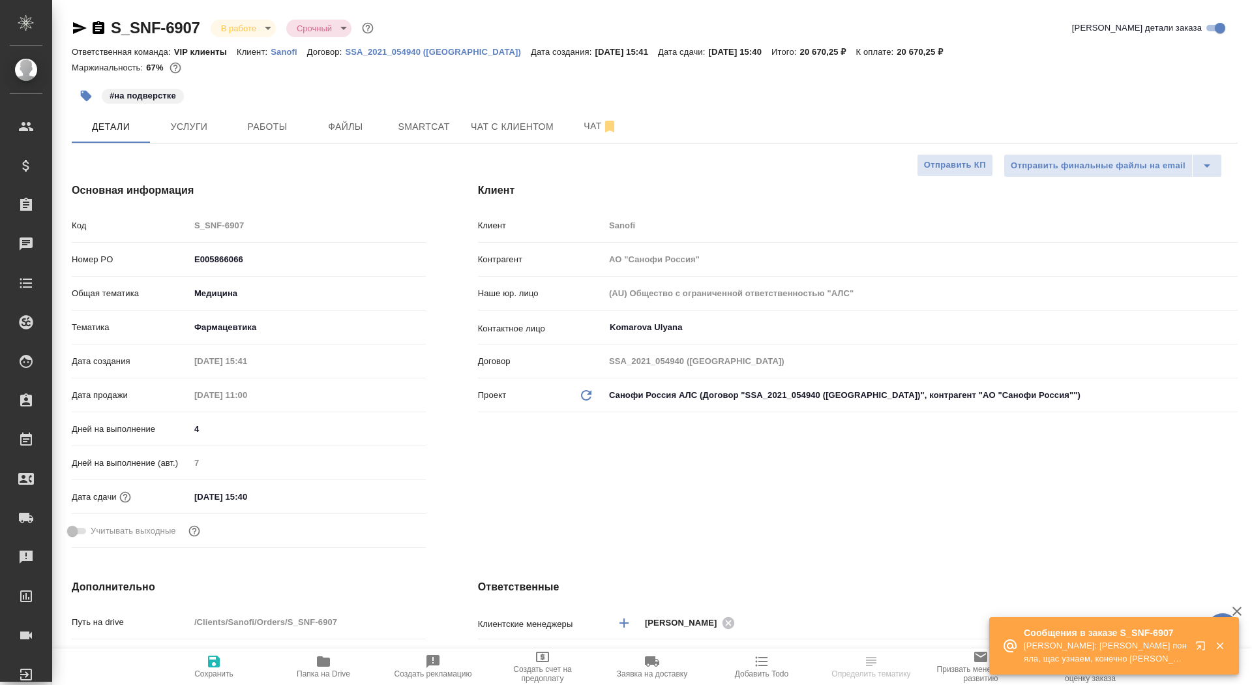
type textarea "x"
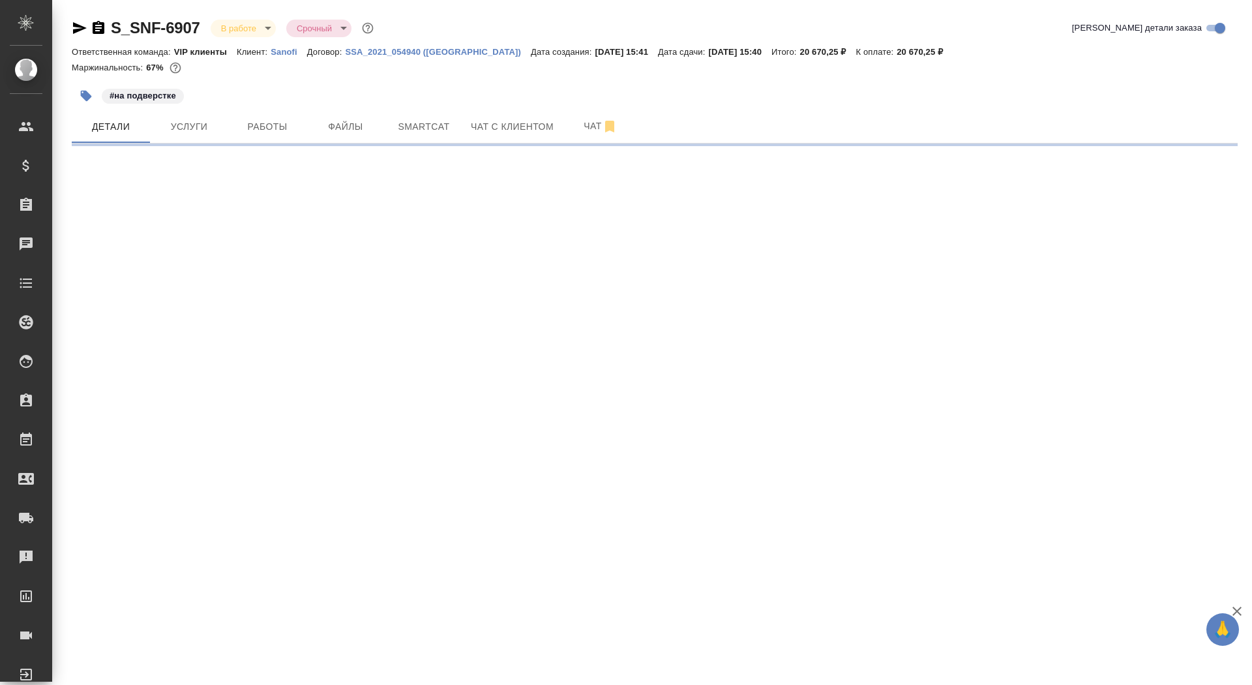
select select "RU"
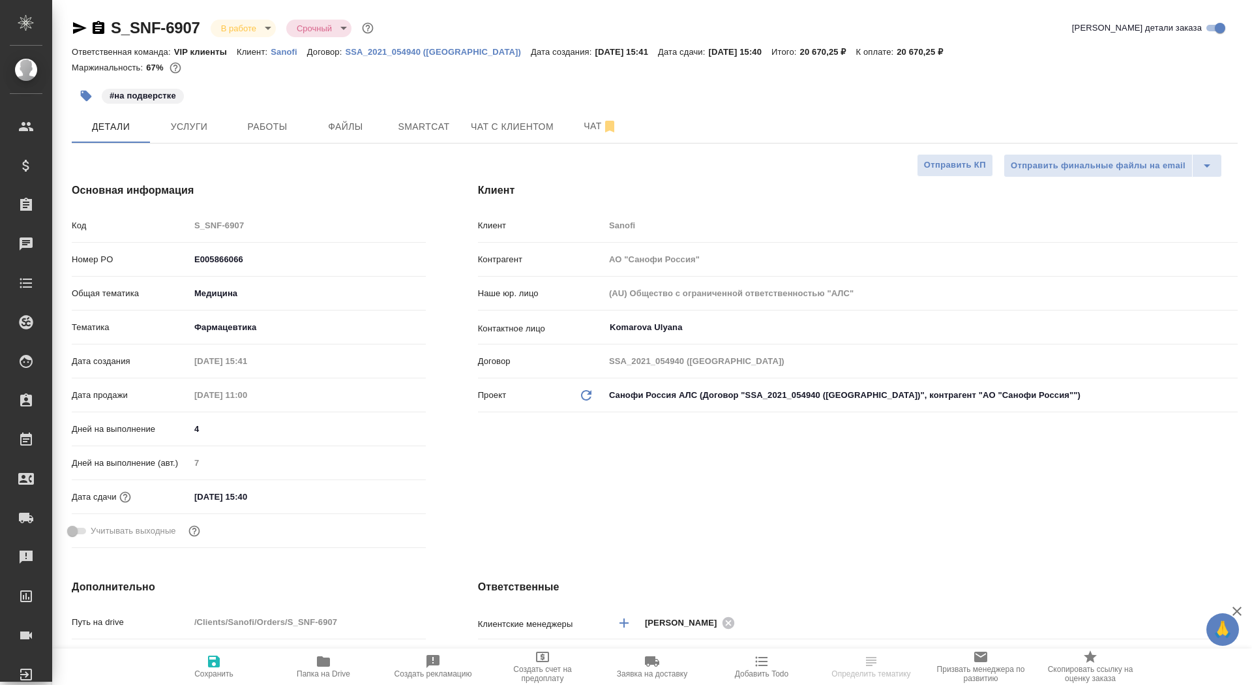
type textarea "x"
click at [95, 22] on icon "button" at bounding box center [99, 28] width 16 height 16
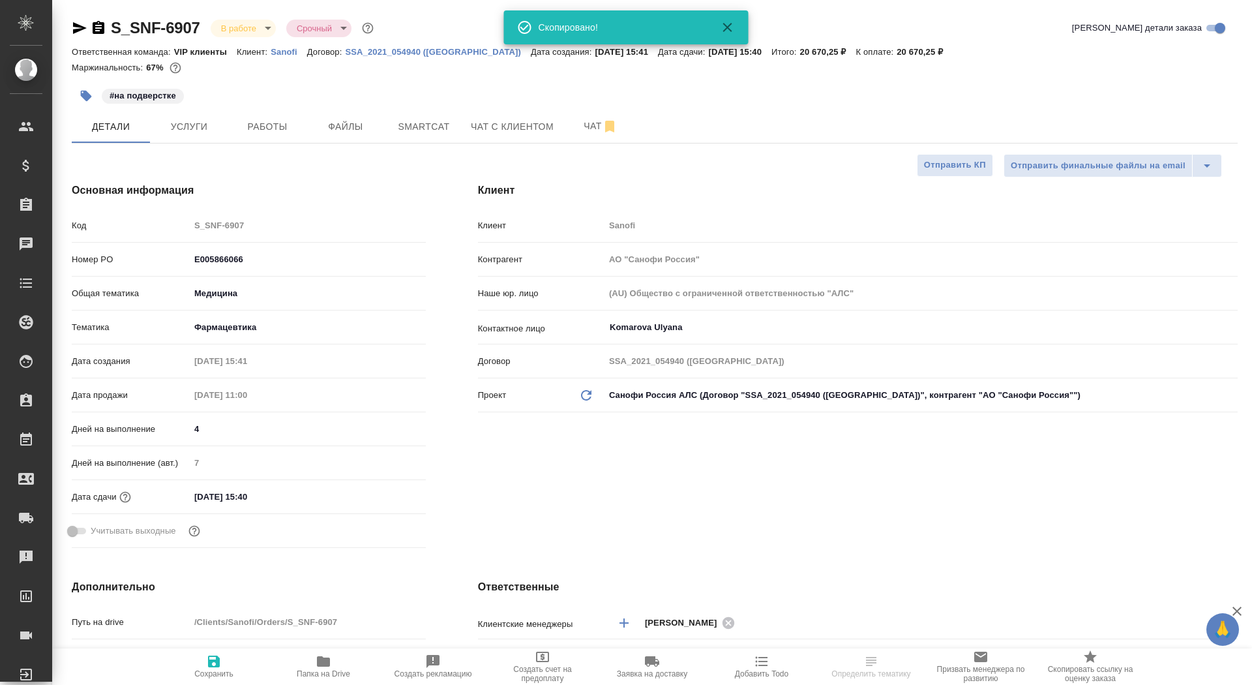
type textarea "x"
select select "RU"
type textarea "x"
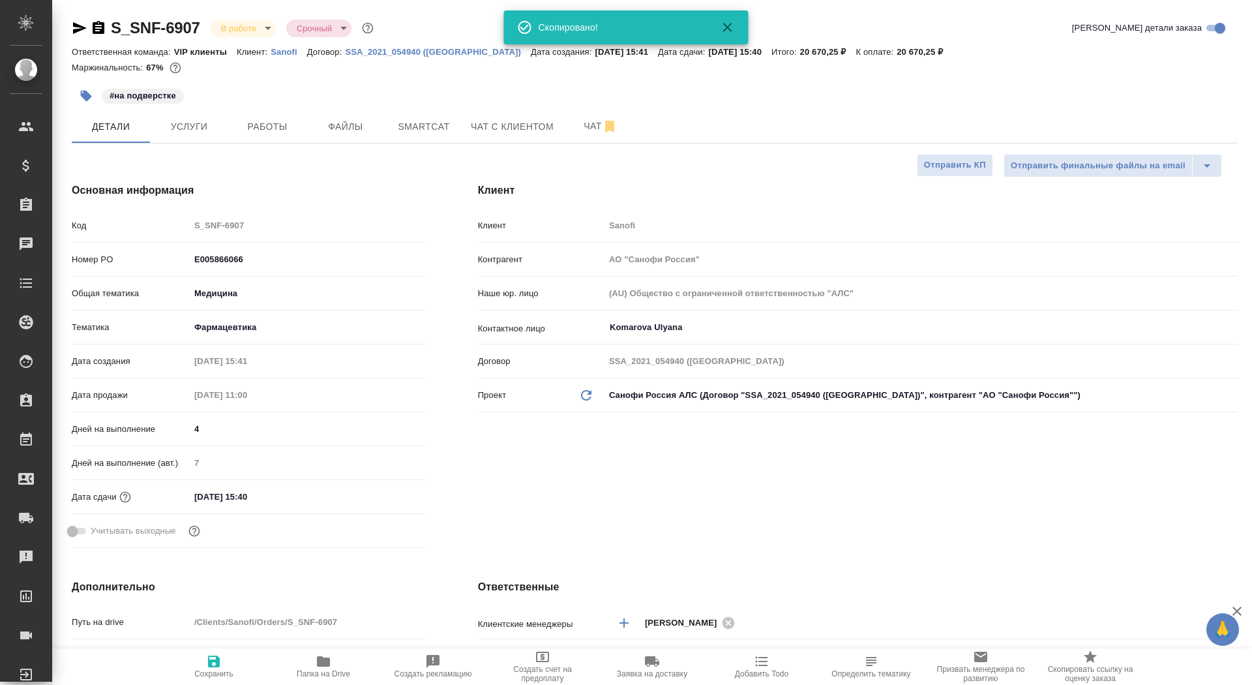
type textarea "x"
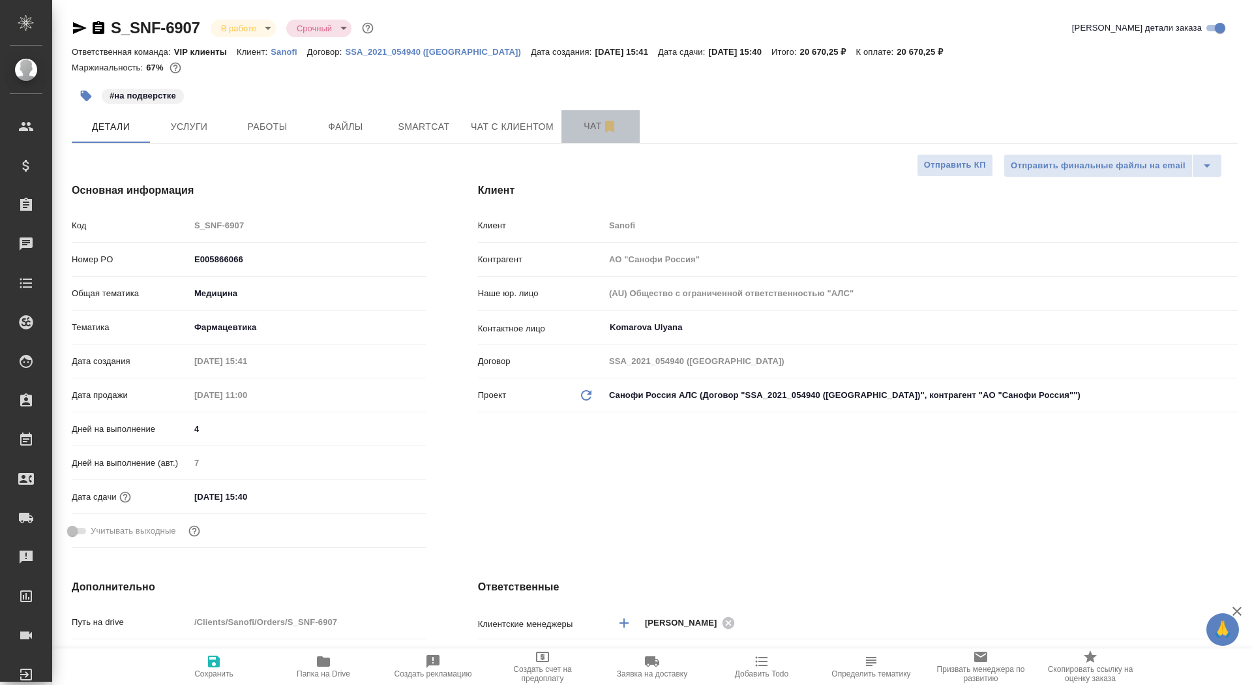
click at [574, 121] on span "Чат" at bounding box center [600, 126] width 63 height 16
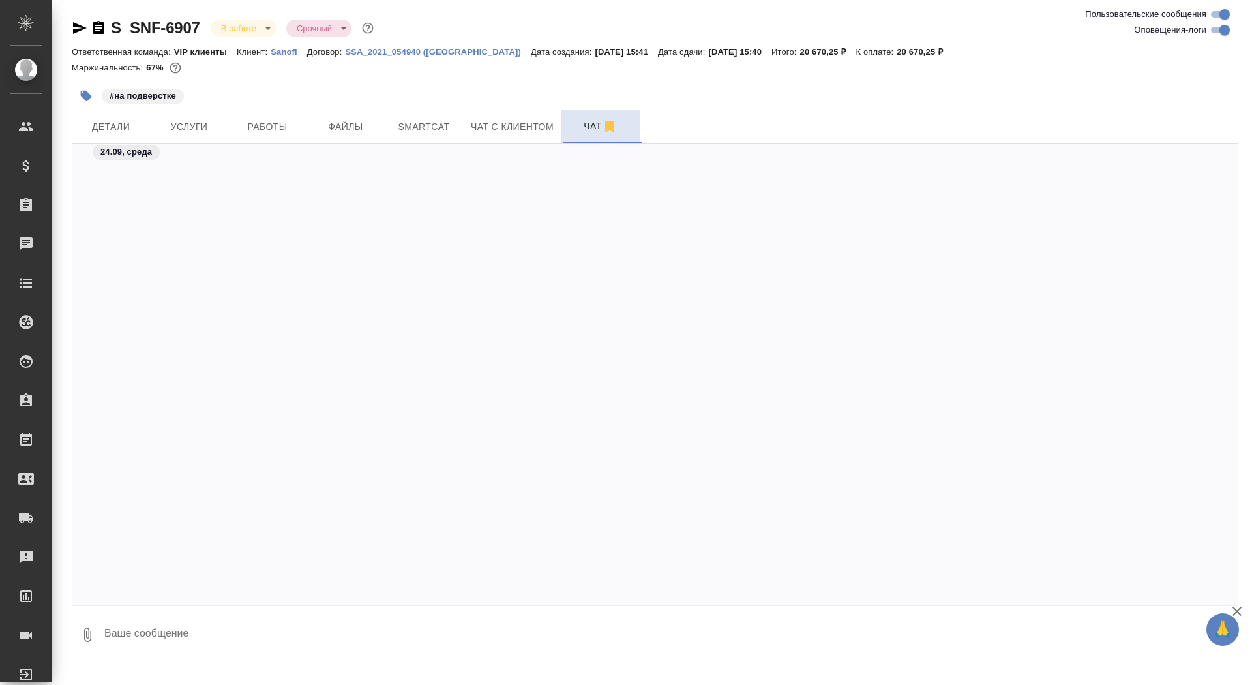
scroll to position [33115, 0]
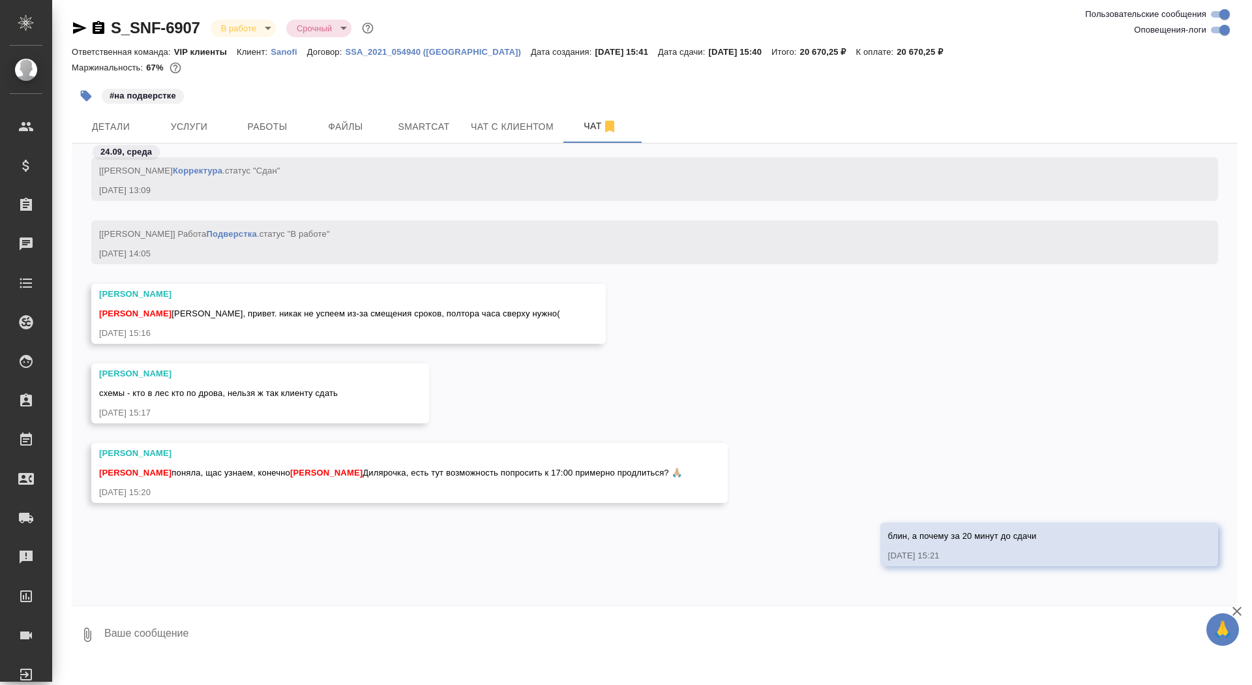
click at [370, 642] on textarea at bounding box center [670, 634] width 1135 height 44
type textarea "продлила до завтра"
click at [137, 112] on button "Детали" at bounding box center [111, 126] width 78 height 33
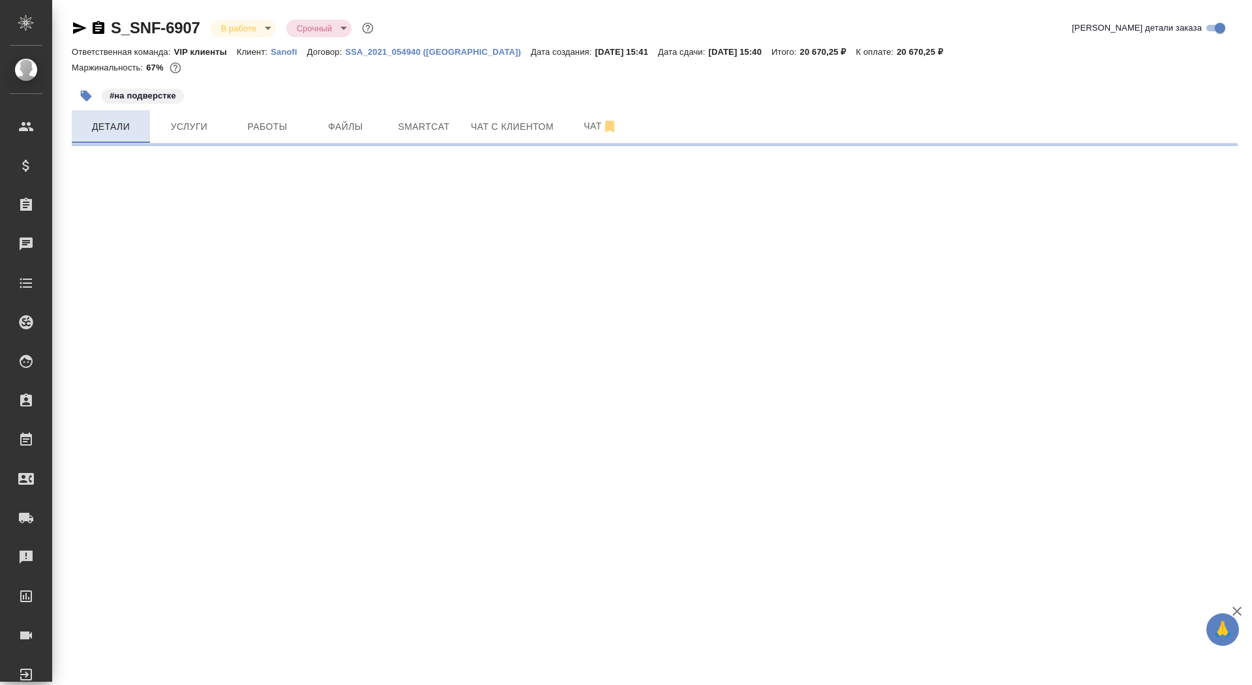
select select "RU"
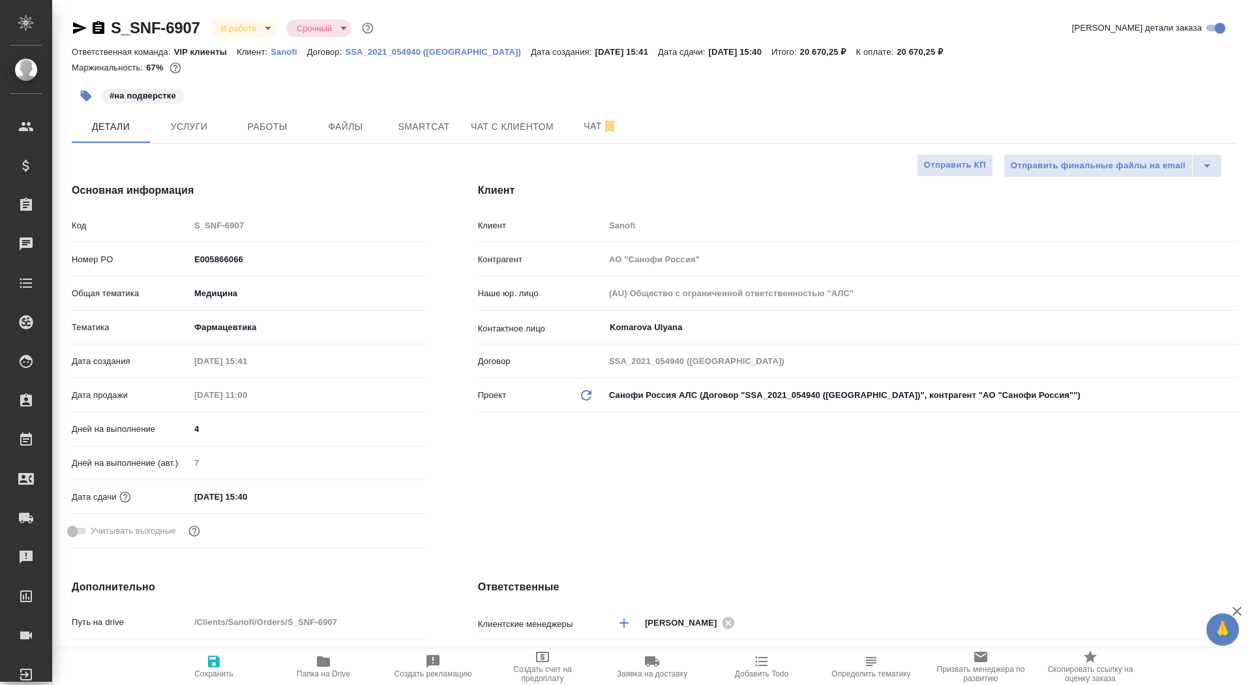
type textarea "x"
click at [200, 496] on input "[DATE] 15:40" at bounding box center [247, 496] width 114 height 19
type input "20.92.0251 54:0_"
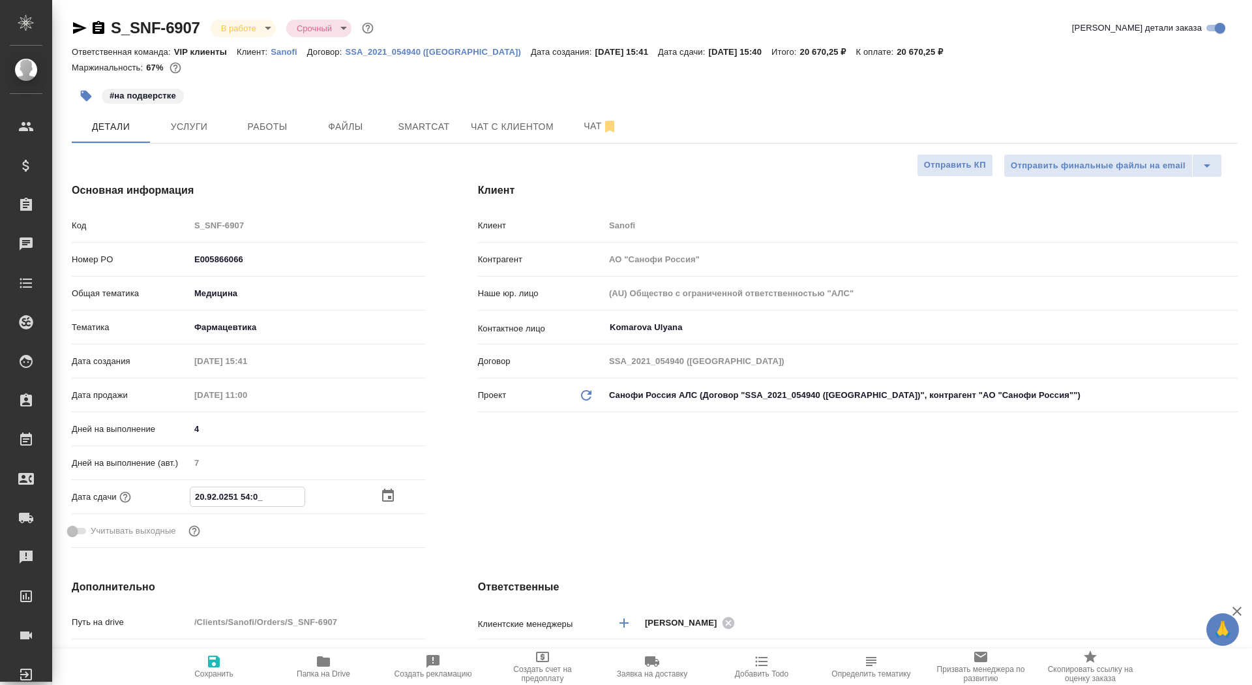
type textarea "x"
type input "09.20.2515 40:__"
type textarea "x"
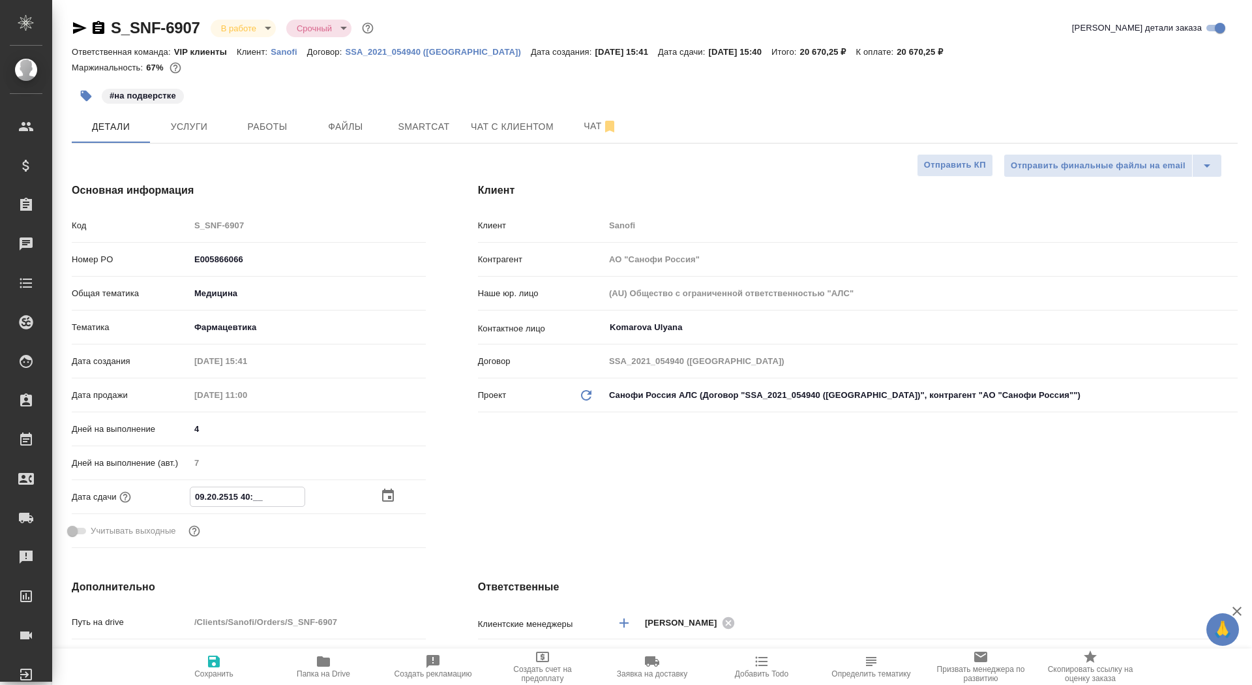
type textarea "x"
type input "20.92.0251 54:0_"
type textarea "x"
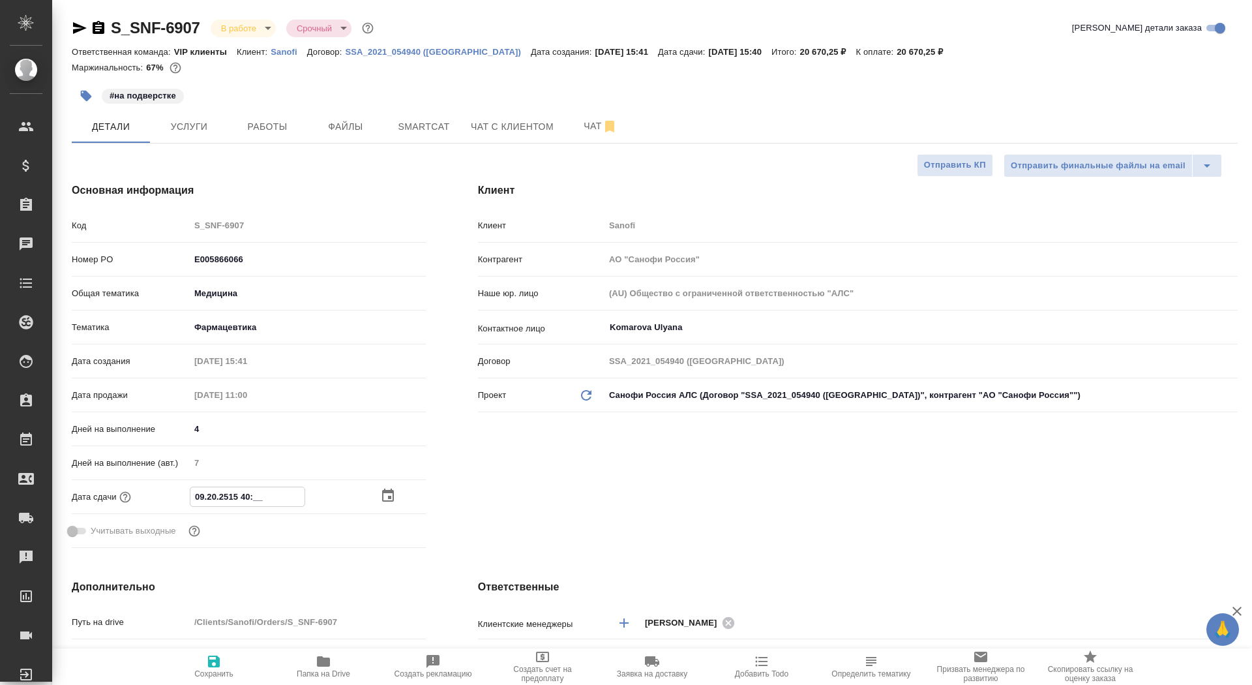
type textarea "x"
type input "25.09.2025 15:40"
type textarea "x"
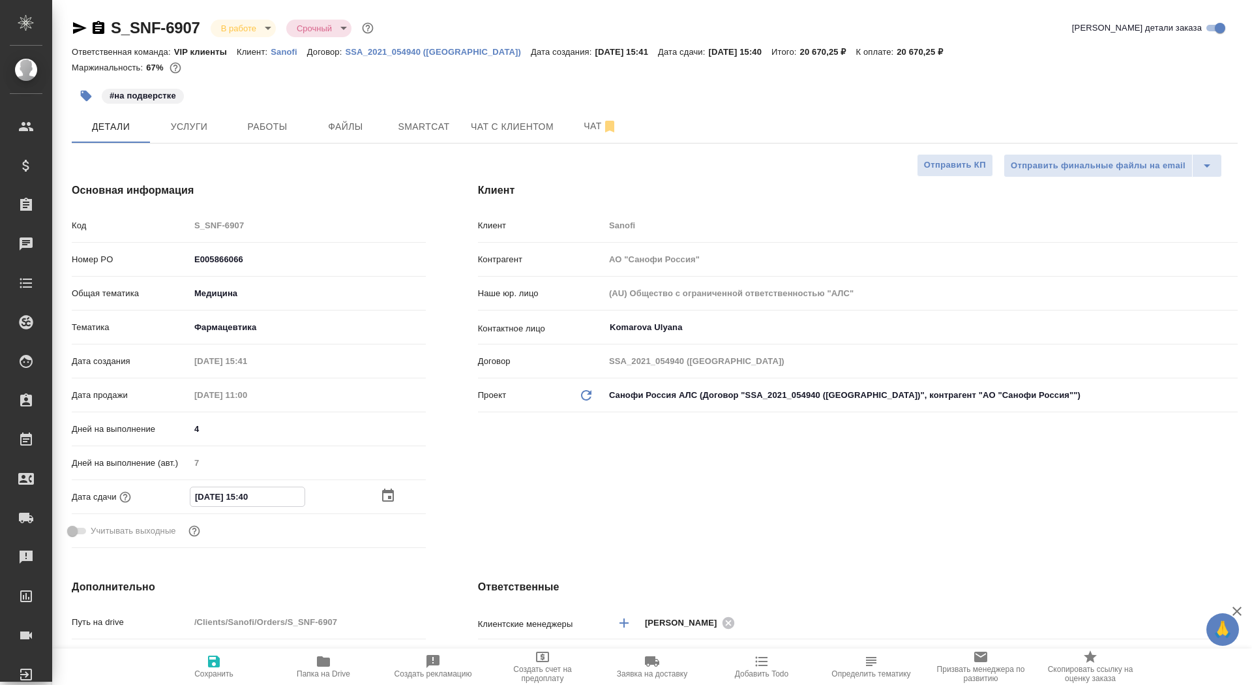
click at [248, 498] on input "25.09.2025 15:40" at bounding box center [247, 496] width 114 height 19
type input "25.09.2025 14:0_"
type textarea "x"
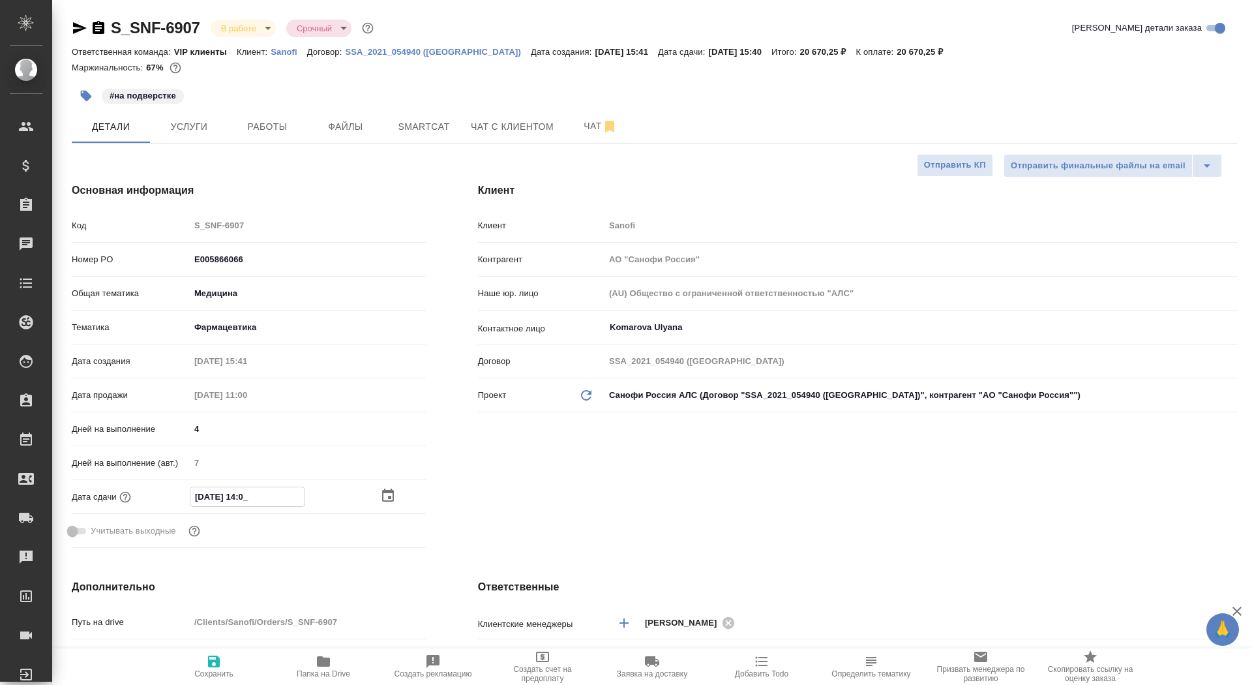
type input "25.09.2025 10:40"
type textarea "x"
type input "25.09.2025 10:0_"
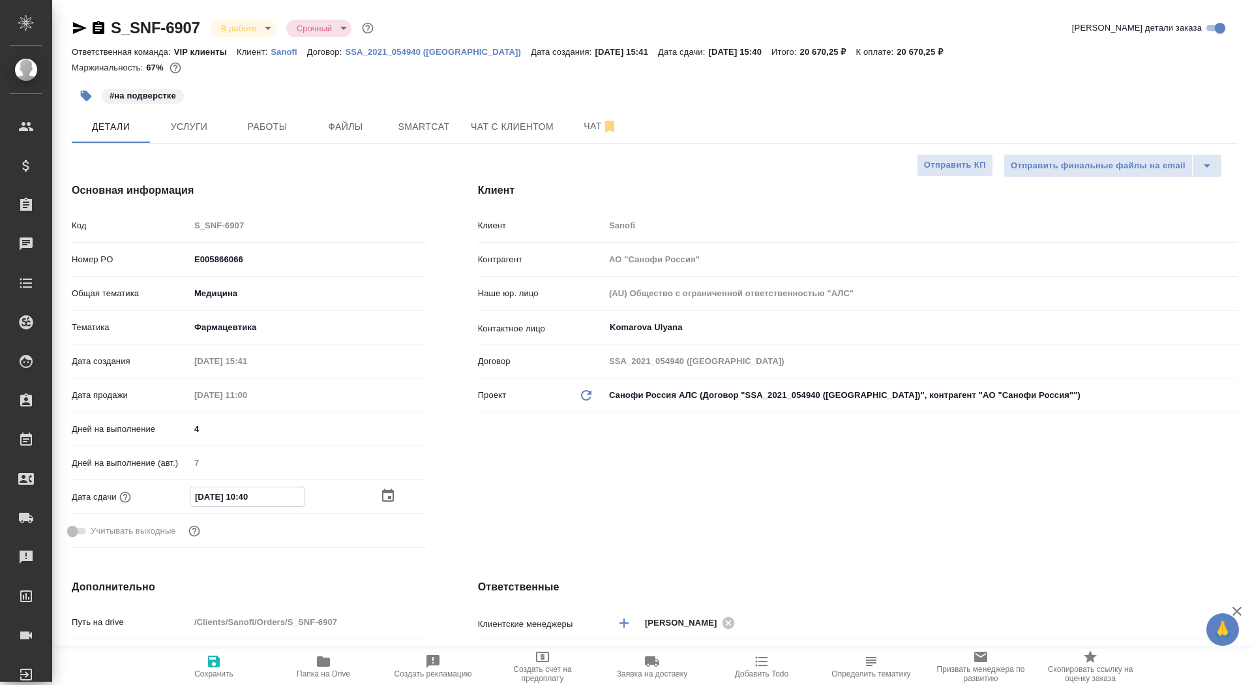
type textarea "x"
type input "25.09.2025 10:00"
type textarea "x"
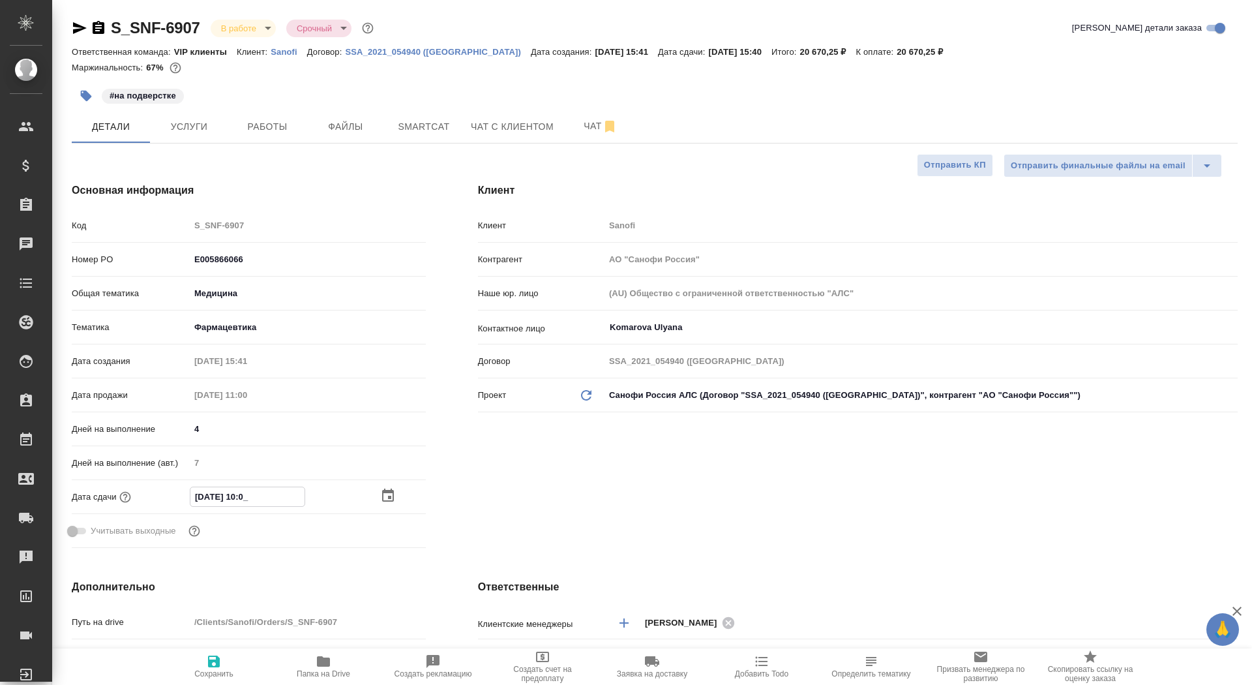
type textarea "x"
type input "25.09.2025 10:00"
click at [226, 672] on span "Сохранить" at bounding box center [213, 673] width 39 height 9
type textarea "x"
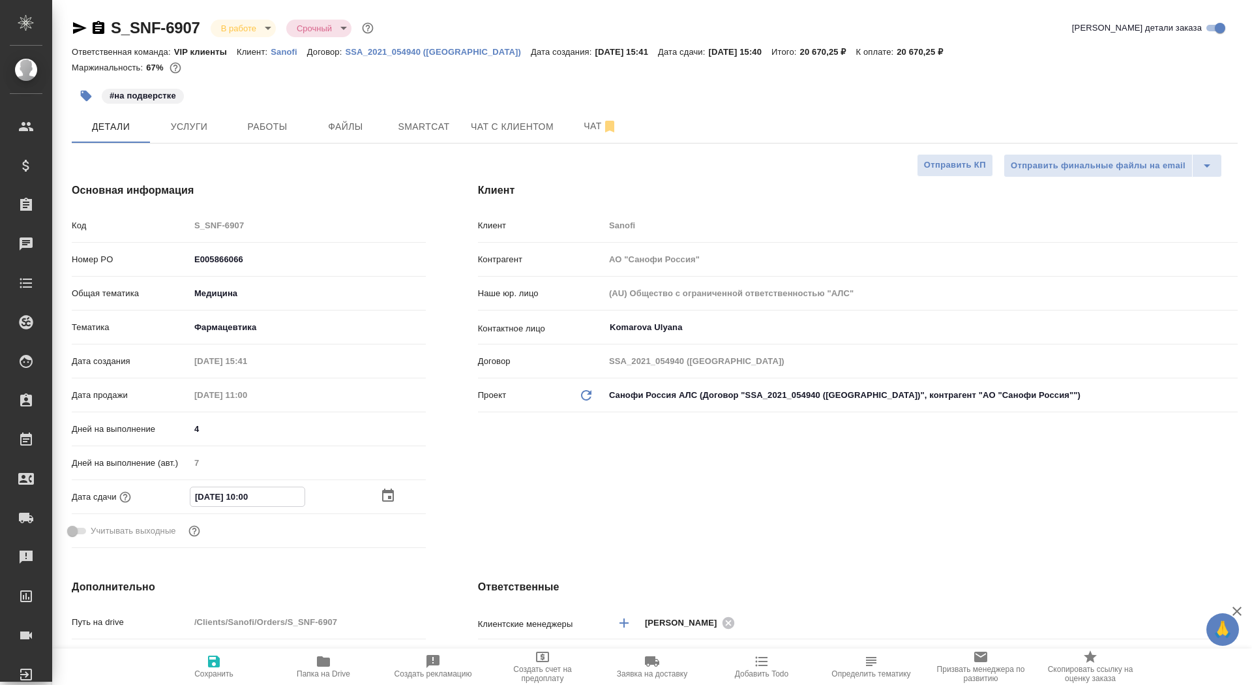
type textarea "x"
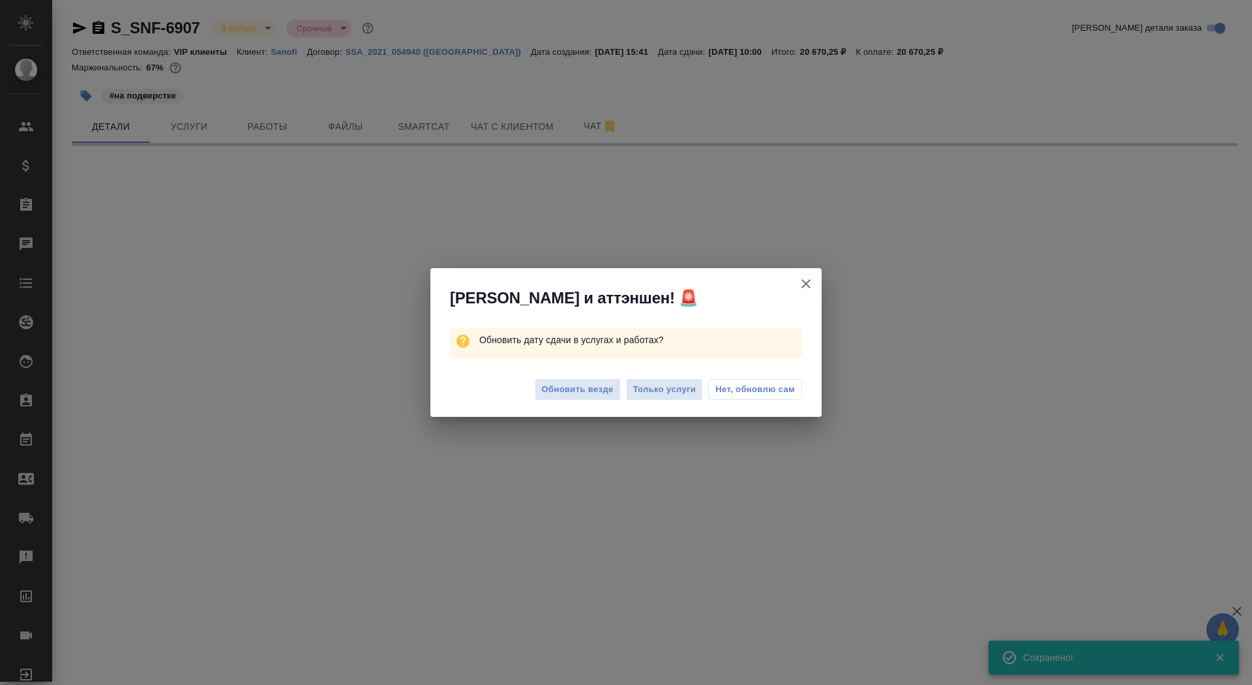
select select "RU"
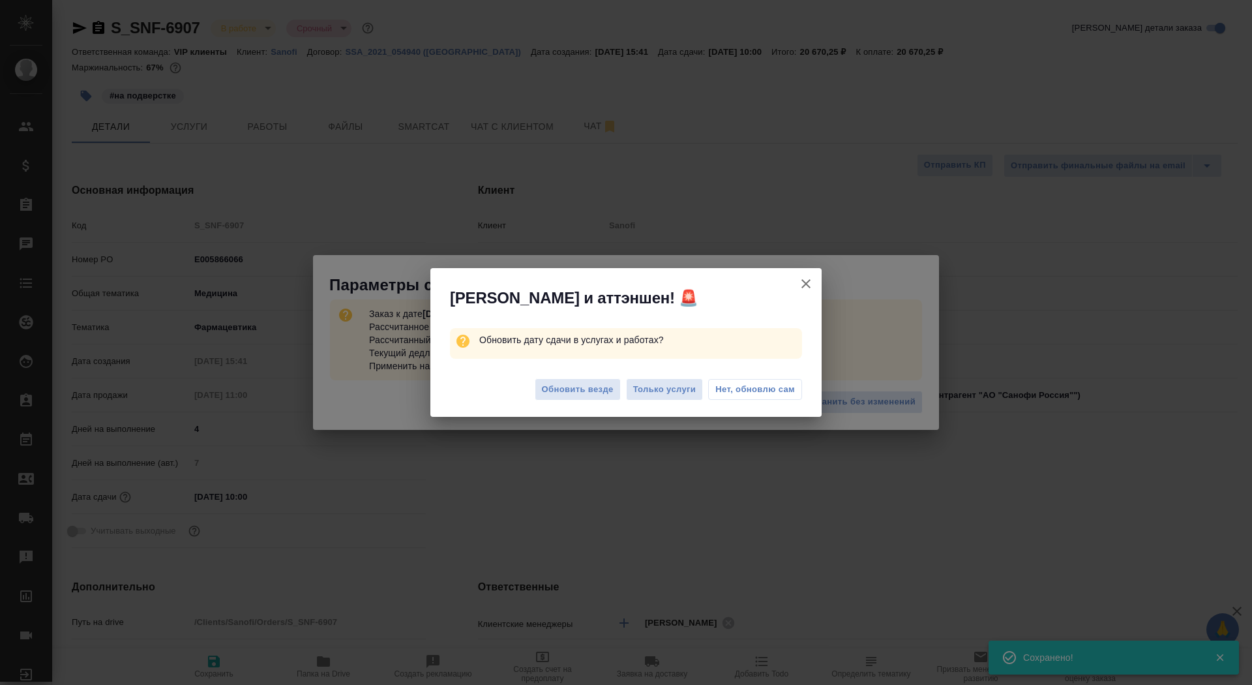
click at [746, 385] on span "Нет, обновлю сам" at bounding box center [755, 389] width 80 height 13
type textarea "x"
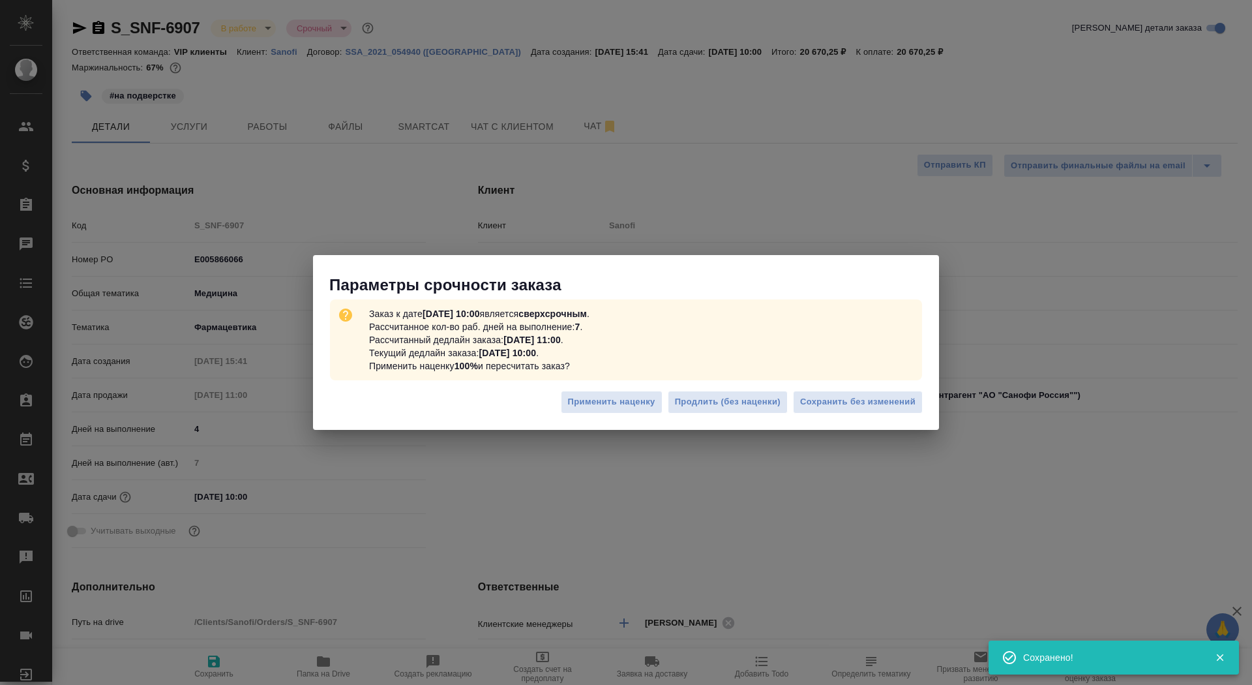
type textarea "x"
click at [829, 399] on span "Сохранить без изменений" at bounding box center [857, 401] width 115 height 15
type textarea "x"
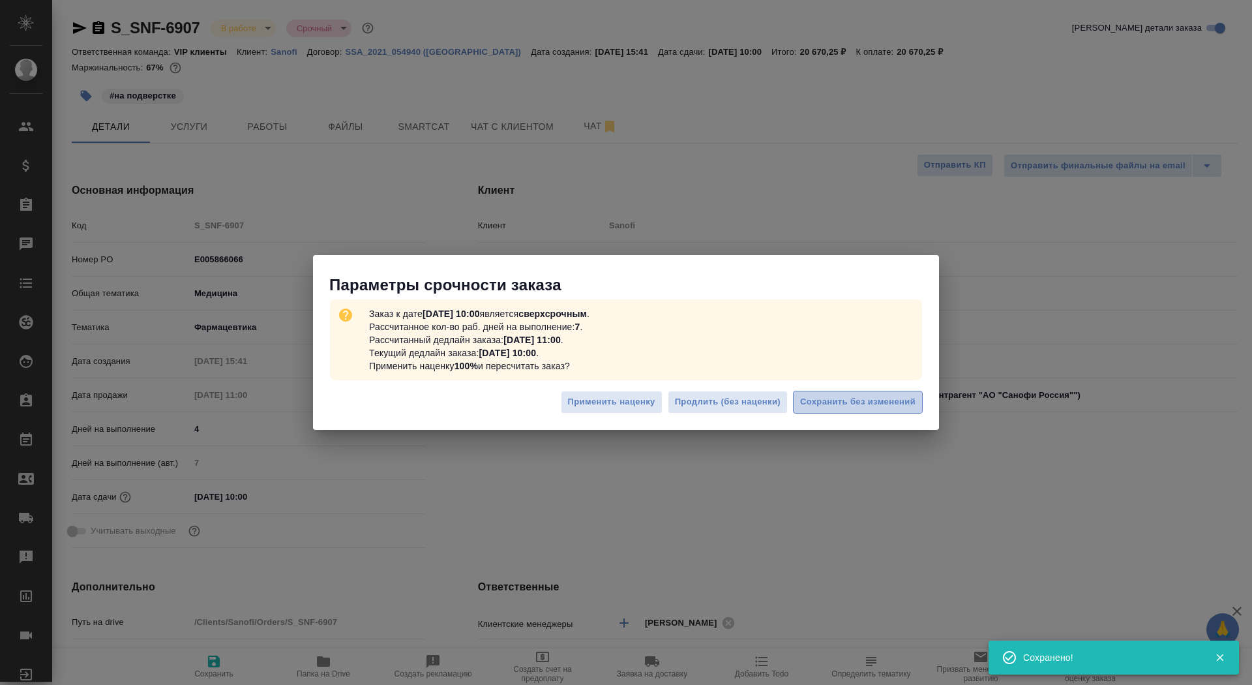
type textarea "x"
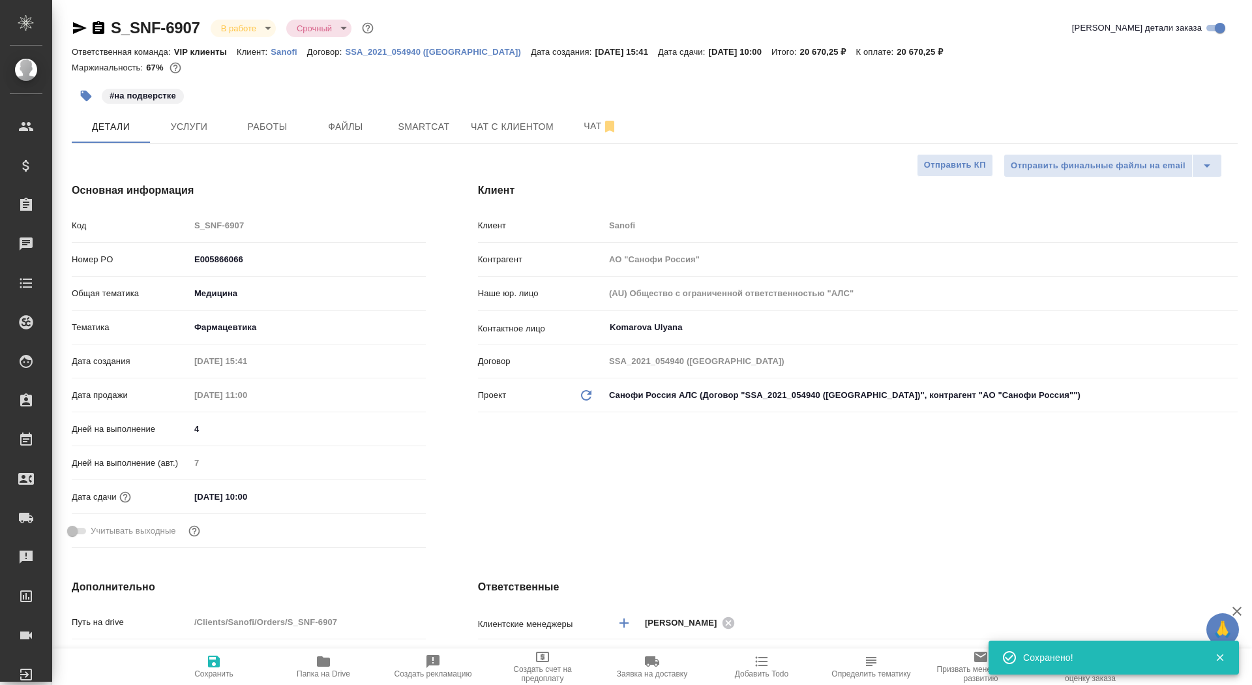
type textarea "x"
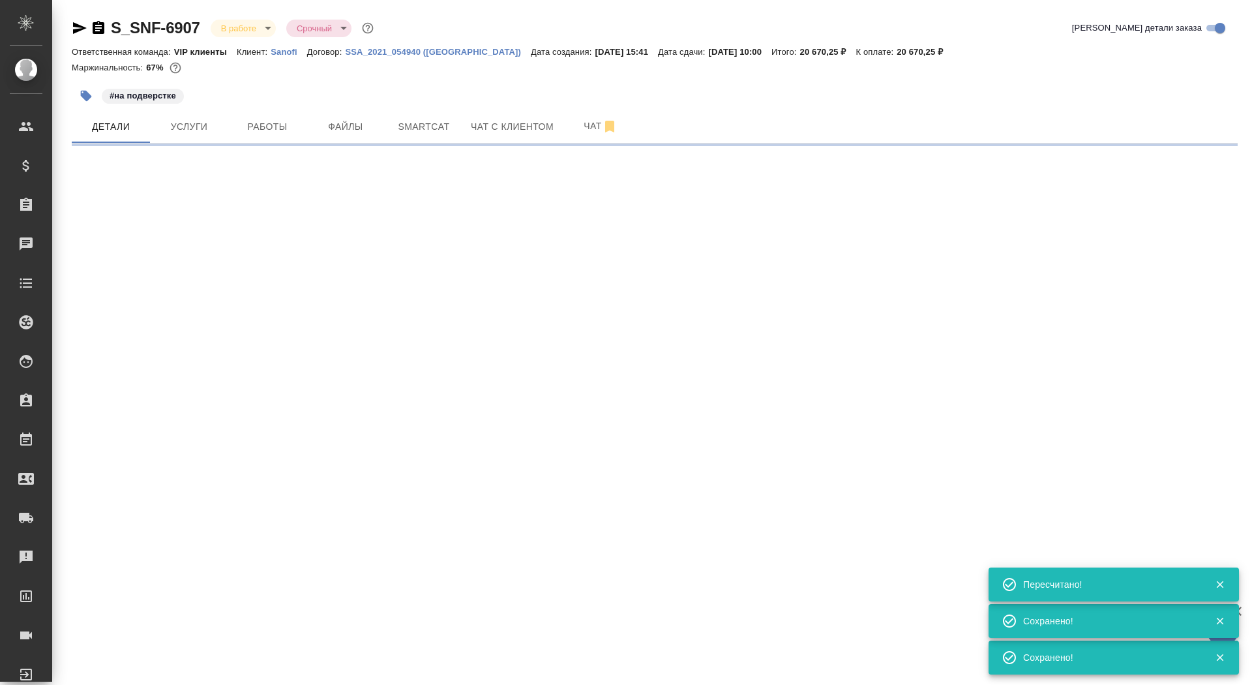
select select "RU"
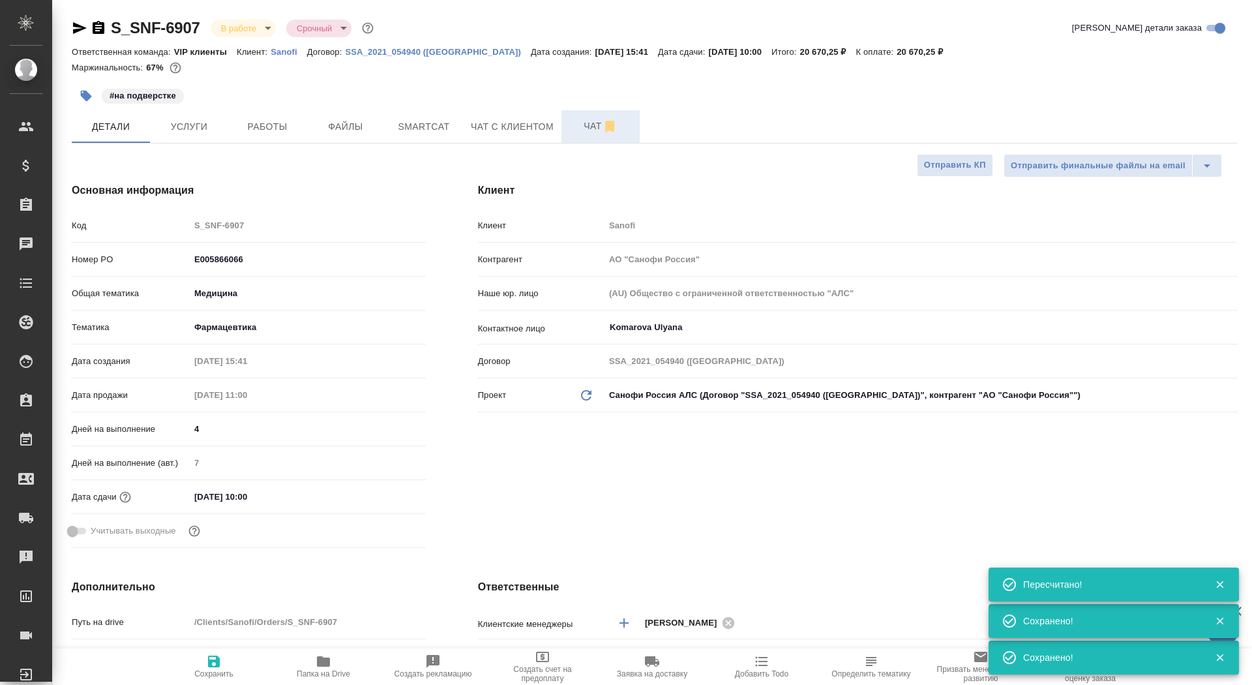
type textarea "x"
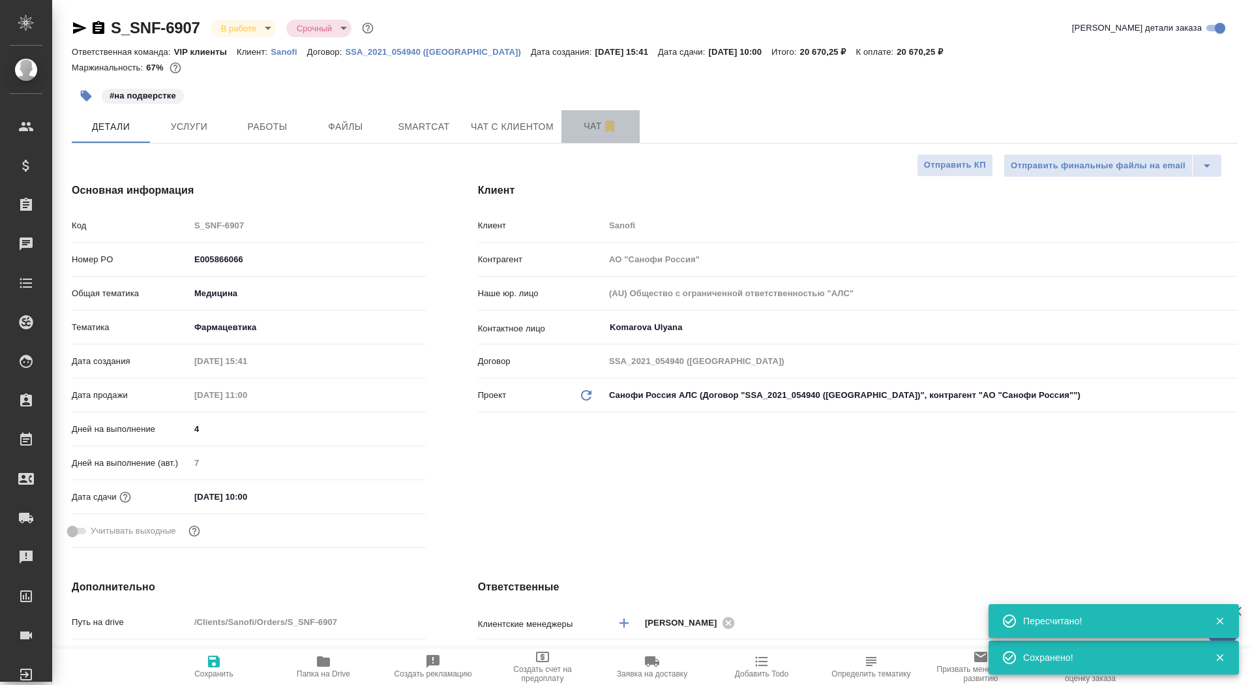
click at [574, 132] on span "Чат" at bounding box center [600, 126] width 63 height 16
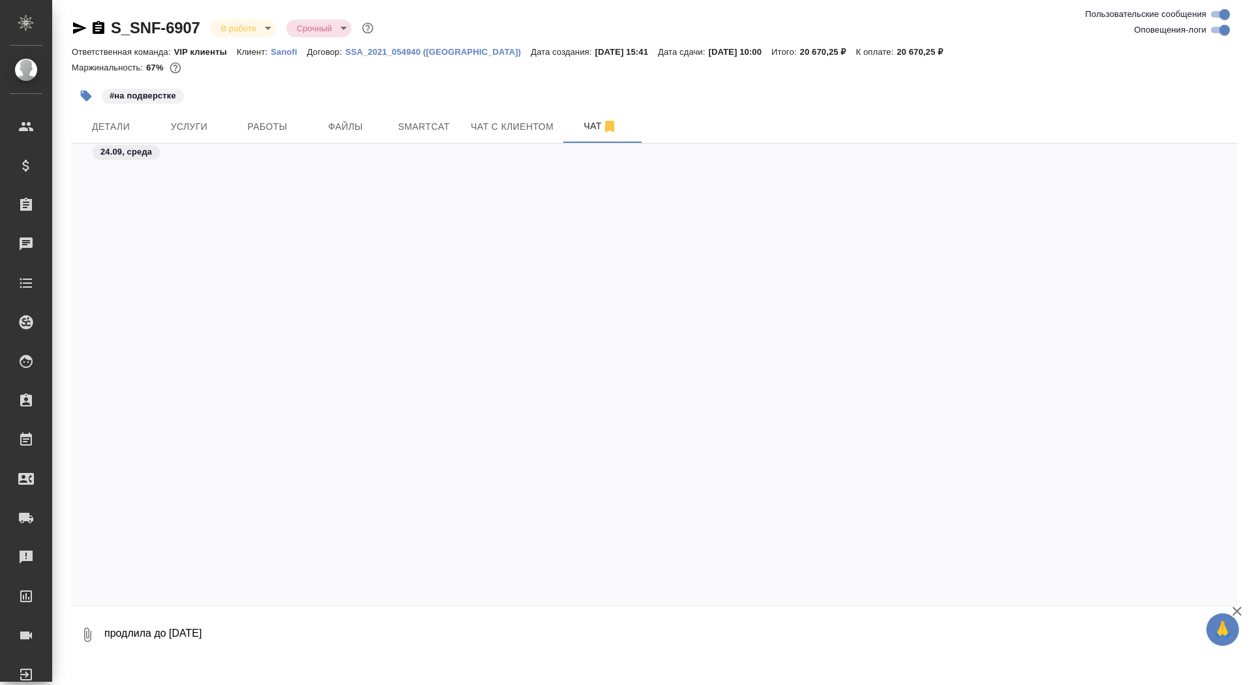
scroll to position [33115, 0]
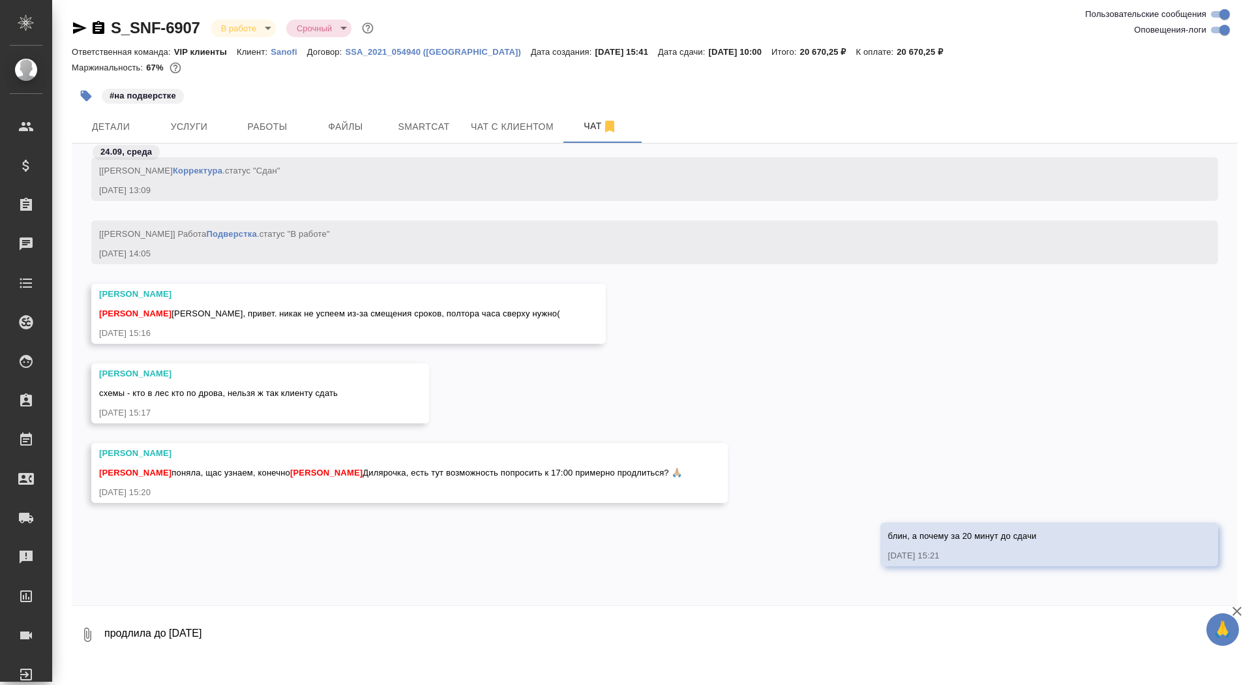
click at [334, 638] on textarea "продлила до завтра" at bounding box center [670, 634] width 1135 height 44
type textarea "продлила до завтра"
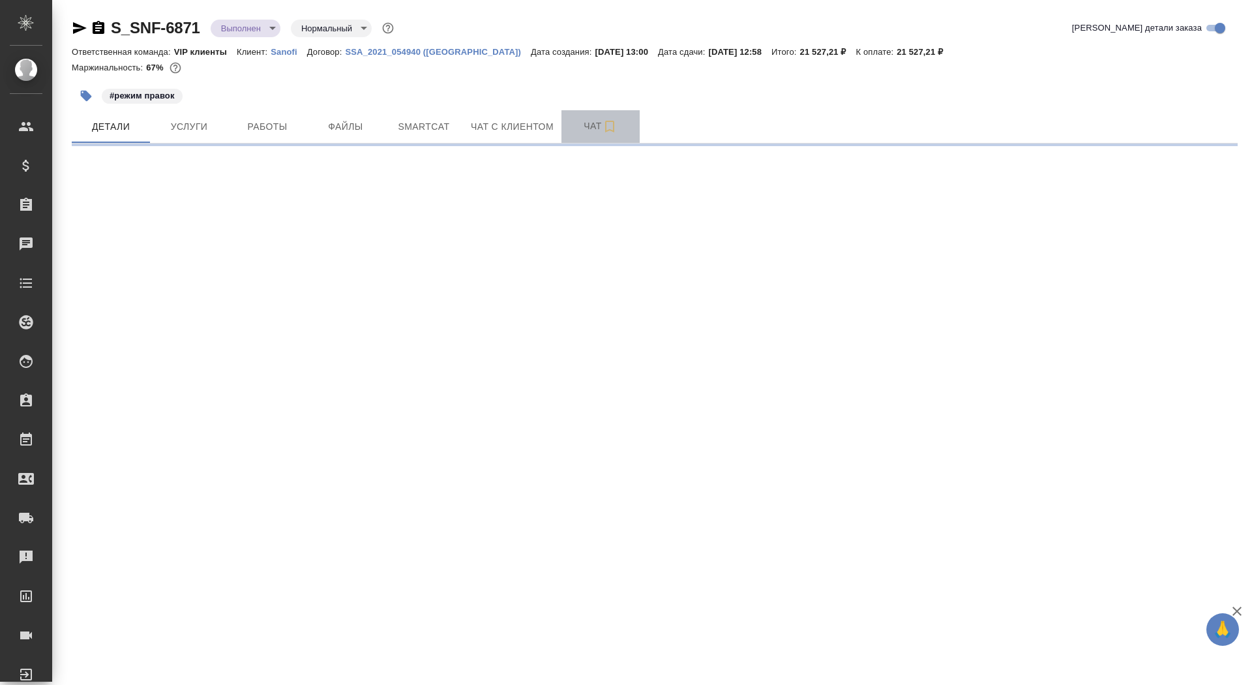
click at [581, 132] on span "Чат" at bounding box center [600, 126] width 63 height 16
select select "RU"
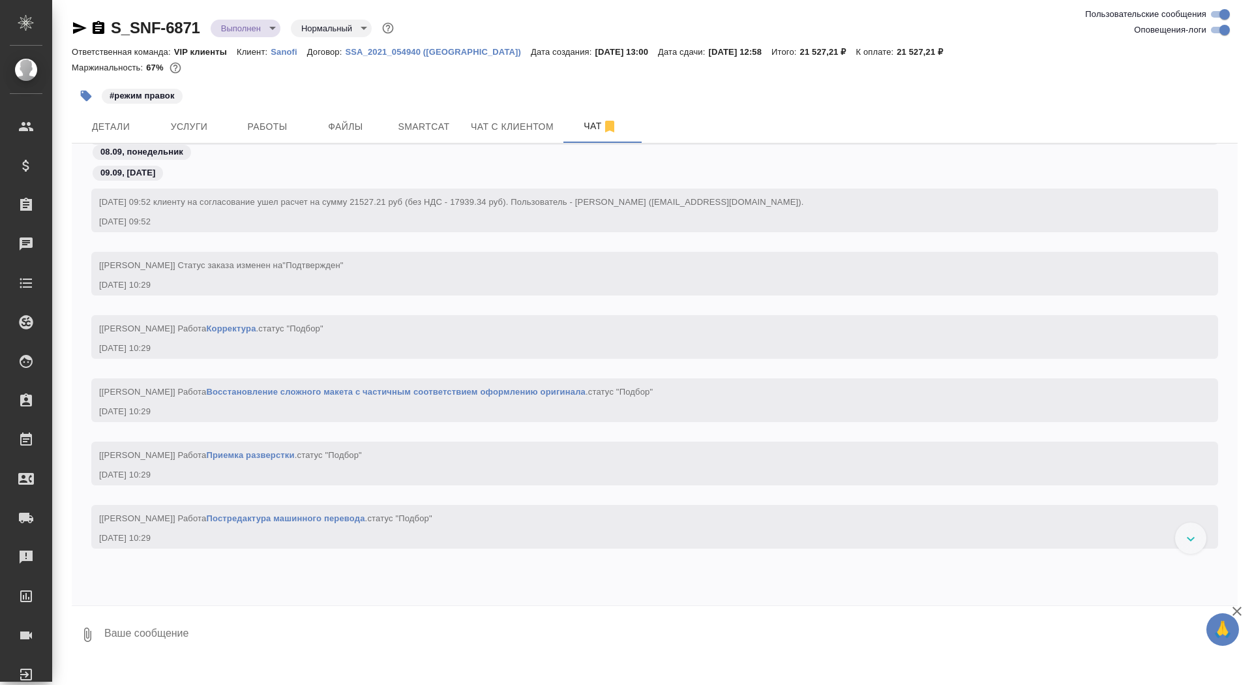
scroll to position [1919, 0]
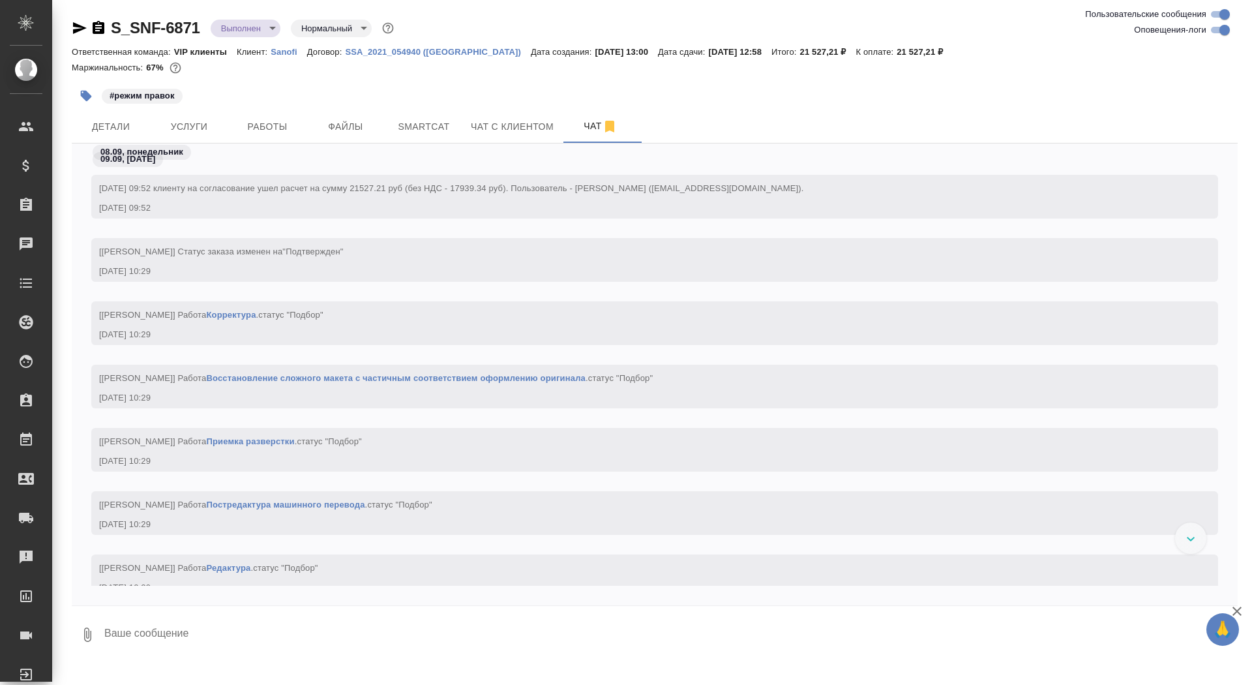
click at [104, 30] on icon "button" at bounding box center [99, 28] width 16 height 16
click at [98, 27] on icon "button" at bounding box center [99, 27] width 12 height 13
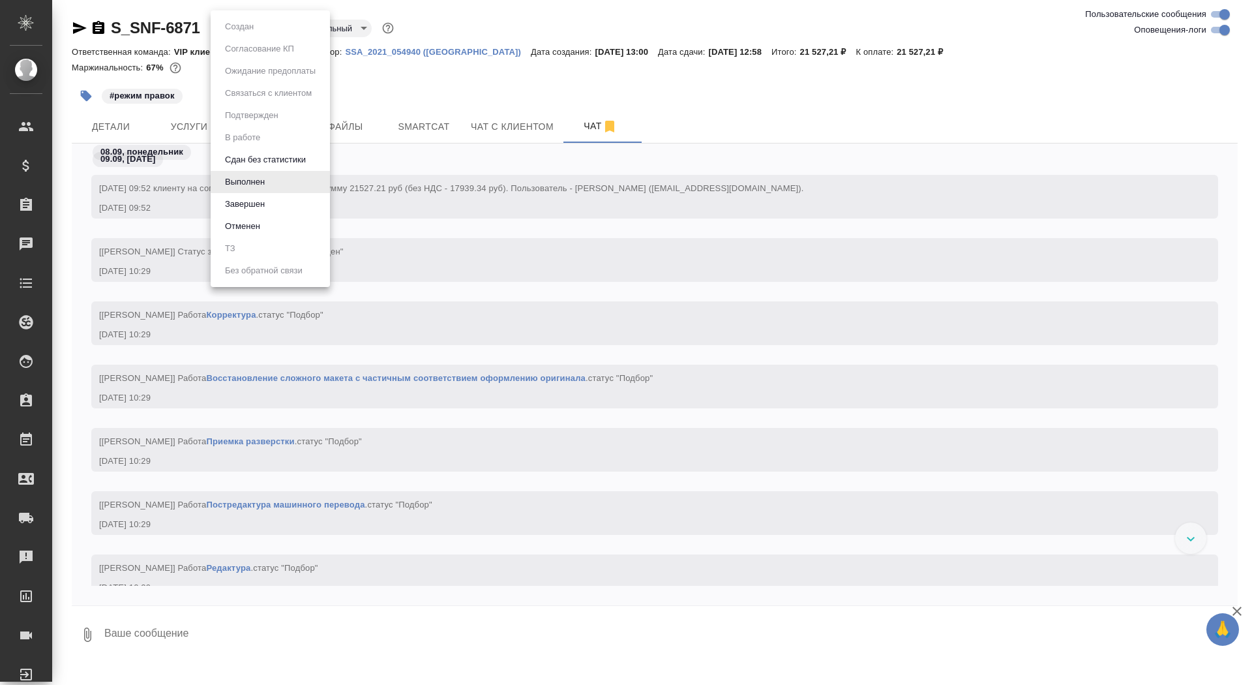
click at [252, 29] on body "🙏 .cls-1 fill:#fff; AWATERA Saydasheva Dilyara Клиенты Спецификации Заказы 0 Ча…" at bounding box center [626, 342] width 1252 height 685
click at [248, 192] on ul "Создан Согласование КП Ожидание предоплаты Связаться с клиентом Подтвержден В р…" at bounding box center [270, 148] width 119 height 276
click at [248, 201] on button "Завершен" at bounding box center [245, 204] width 48 height 14
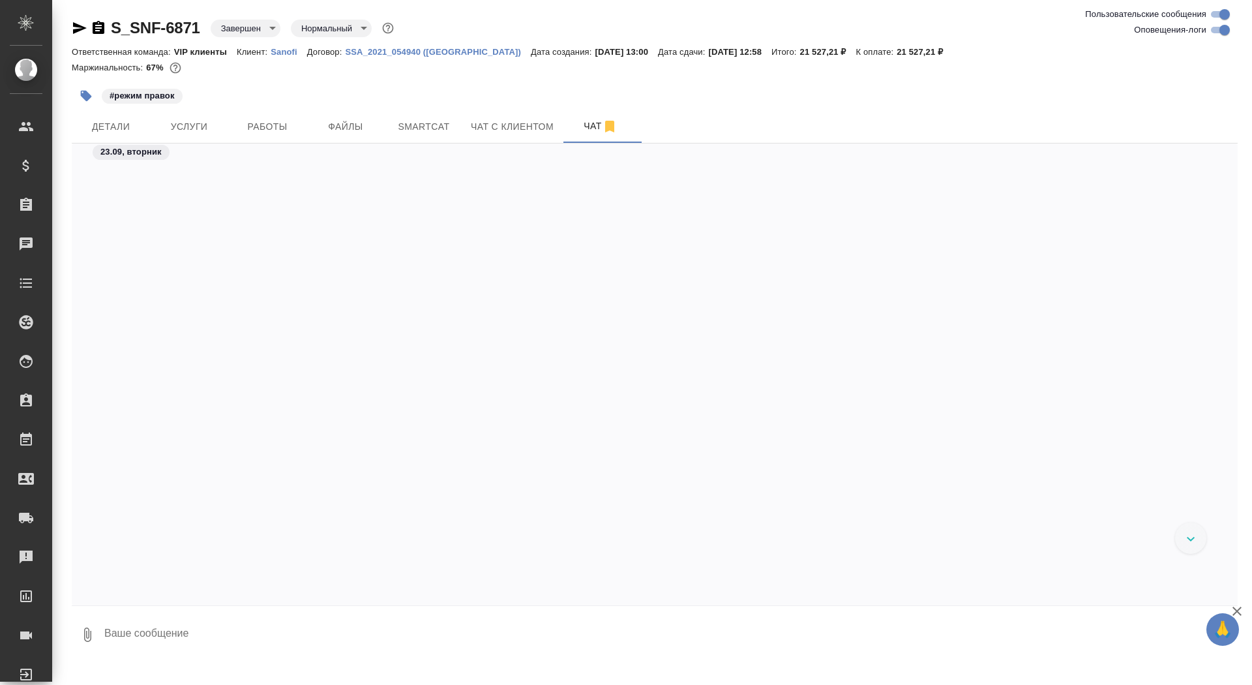
scroll to position [60532, 0]
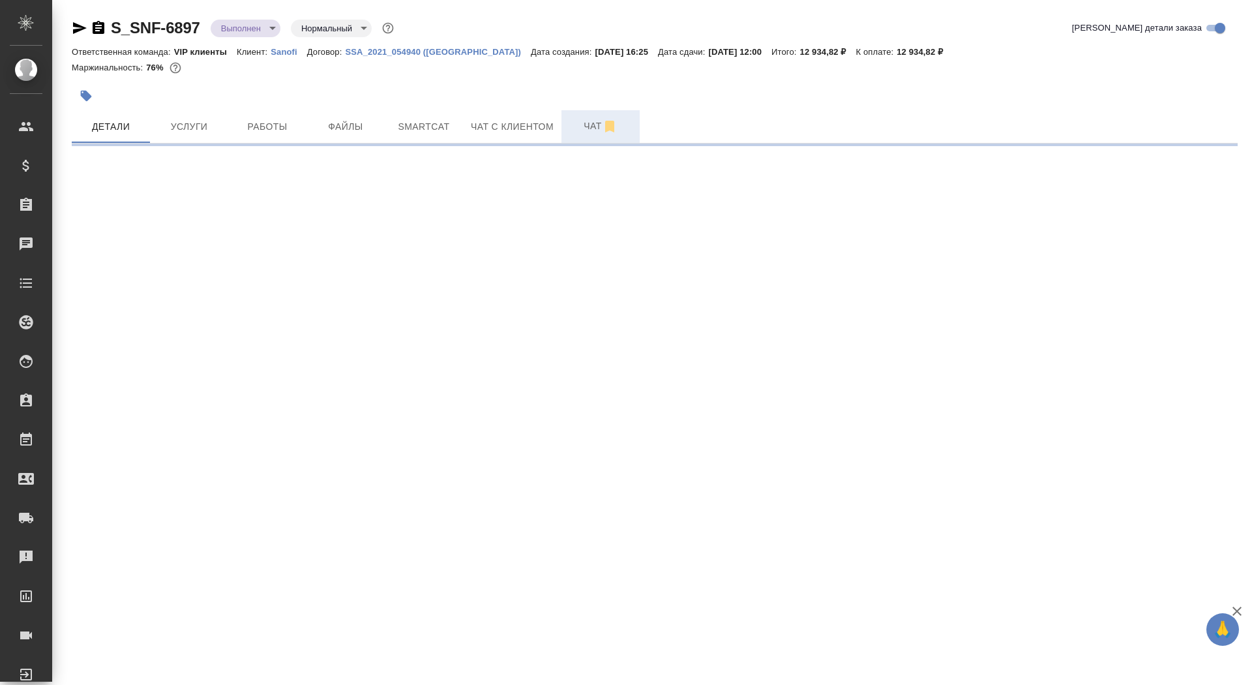
select select "RU"
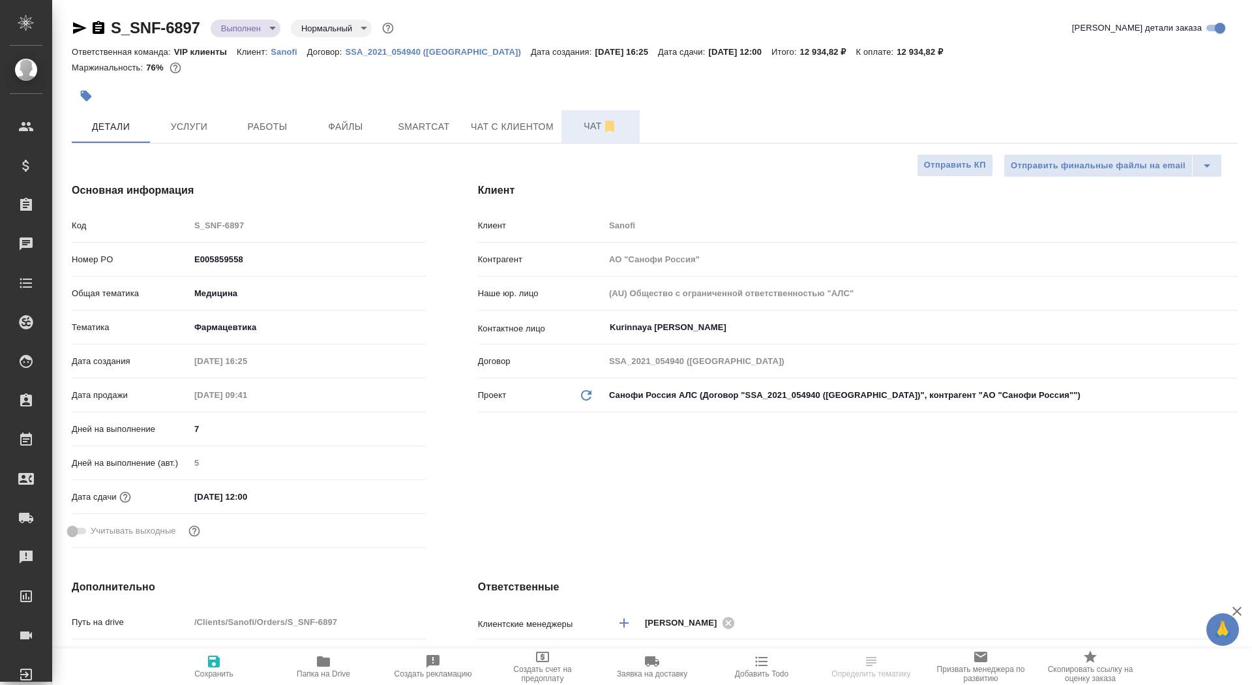
type textarea "x"
click at [581, 129] on span "Чат" at bounding box center [600, 126] width 63 height 16
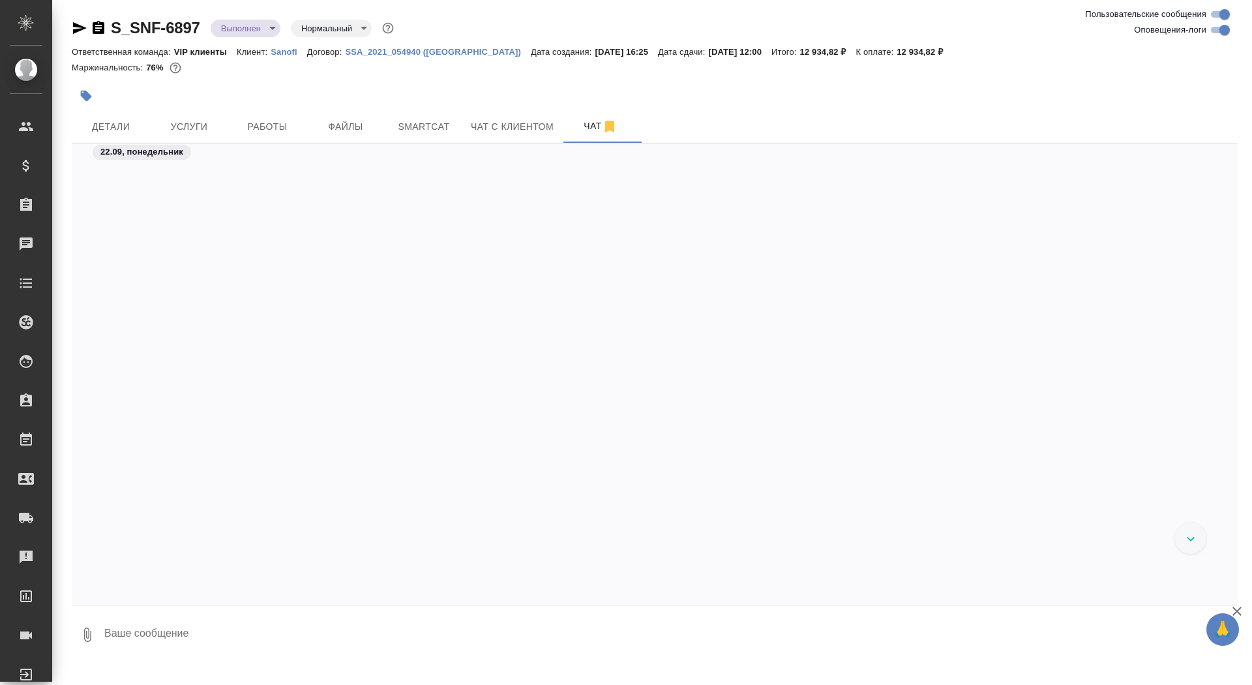
scroll to position [42205, 0]
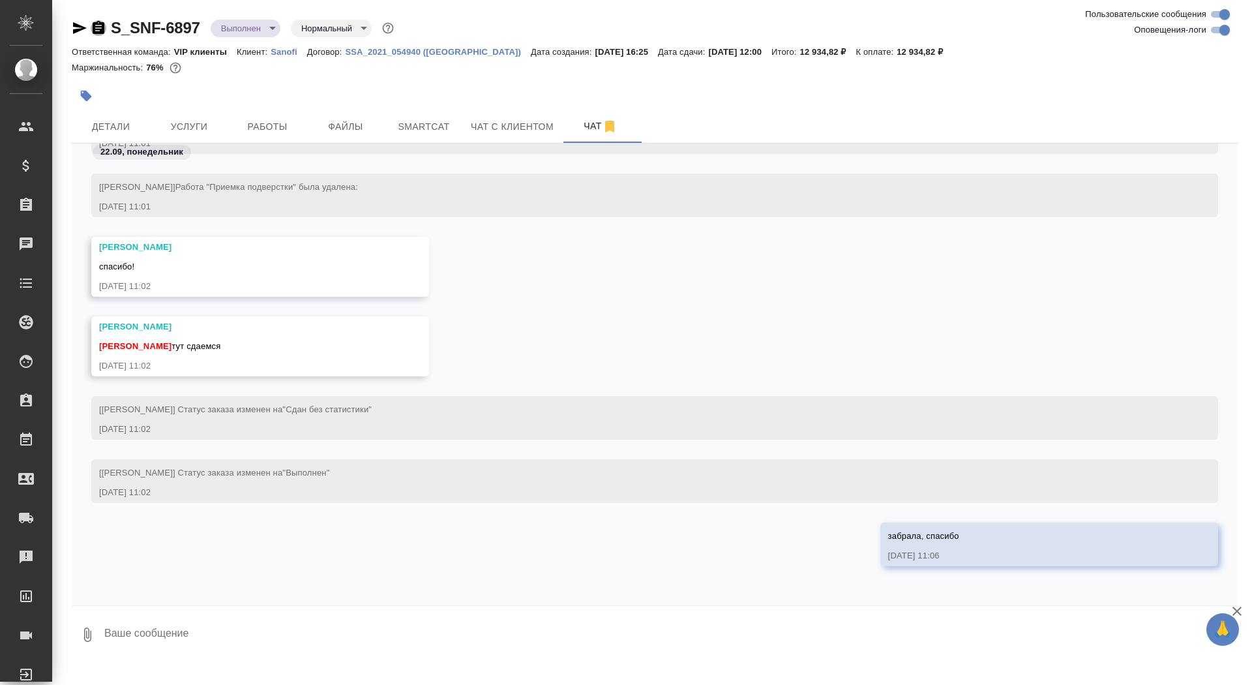
click at [101, 29] on icon "button" at bounding box center [99, 27] width 12 height 13
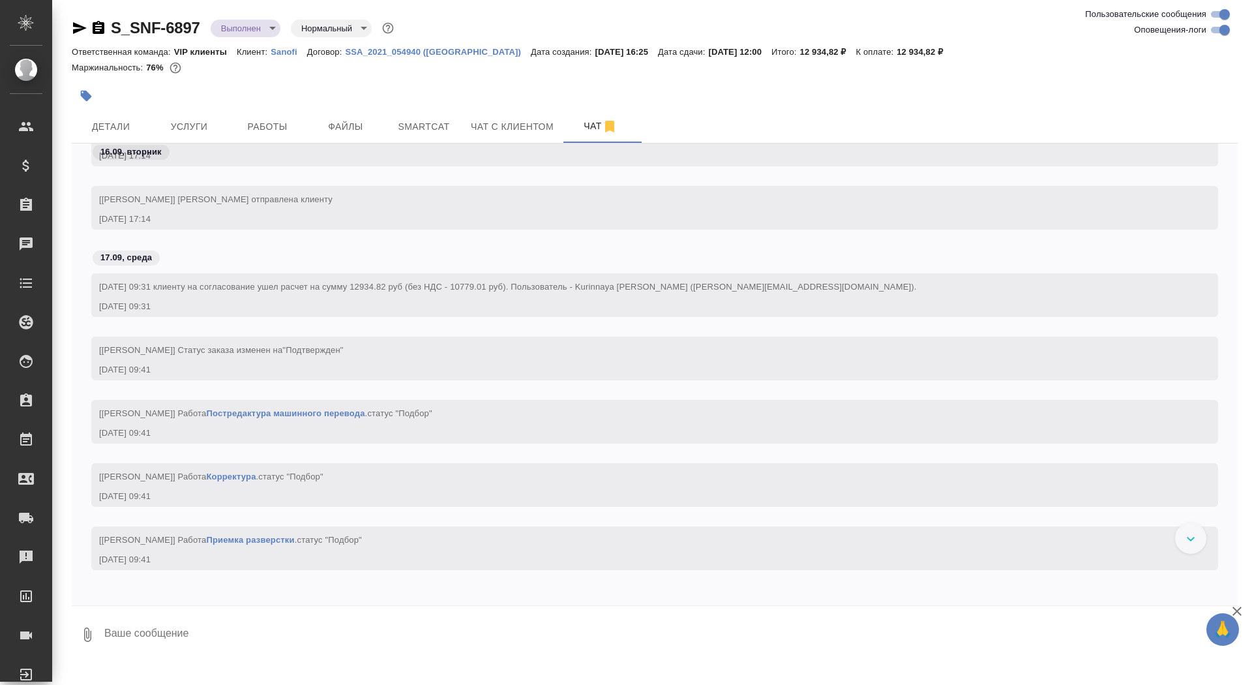
scroll to position [986, 0]
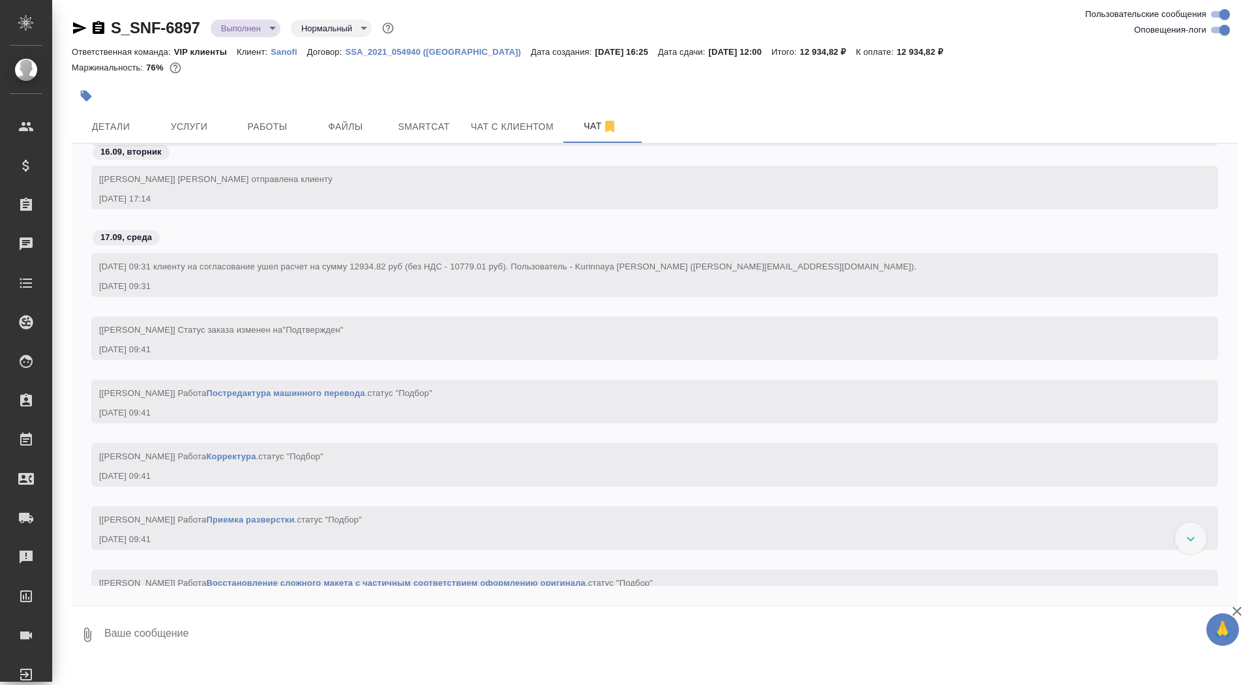
click at [95, 31] on icon "button" at bounding box center [99, 28] width 16 height 16
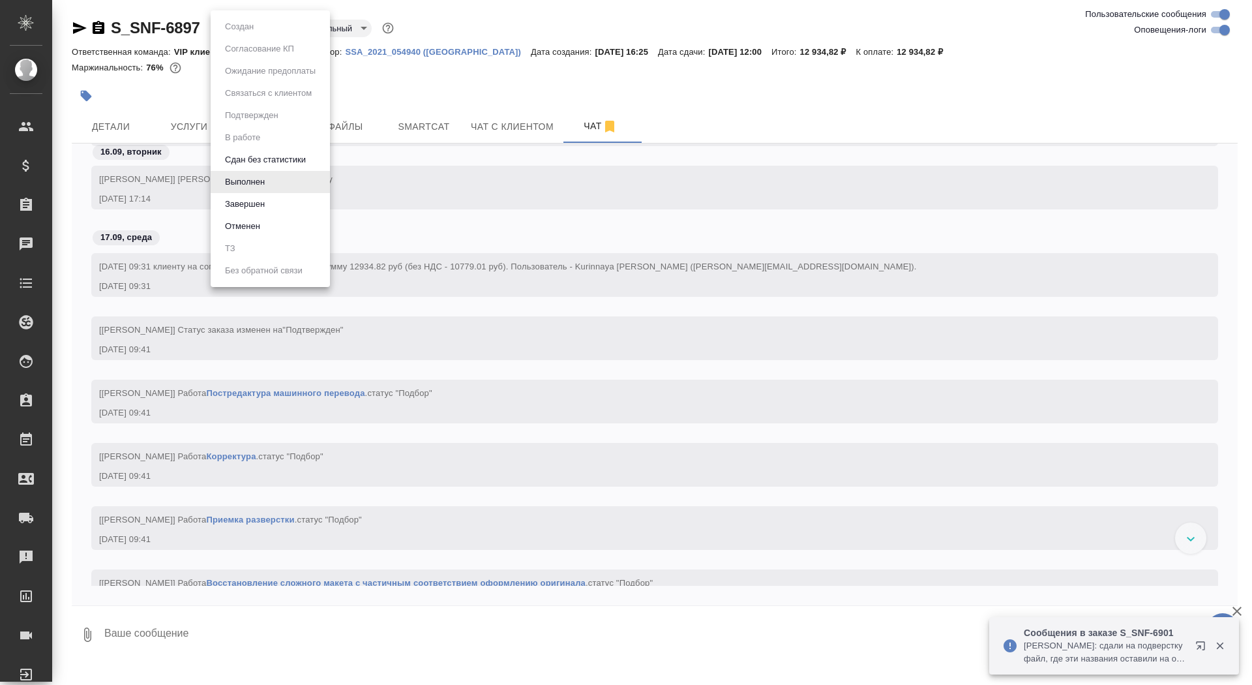
click at [259, 30] on body "🙏 .cls-1 fill:#fff; AWATERA Saydasheva Dilyara Клиенты Спецификации Заказы 0 Ча…" at bounding box center [626, 342] width 1252 height 685
click at [260, 199] on button "Завершен" at bounding box center [245, 204] width 48 height 14
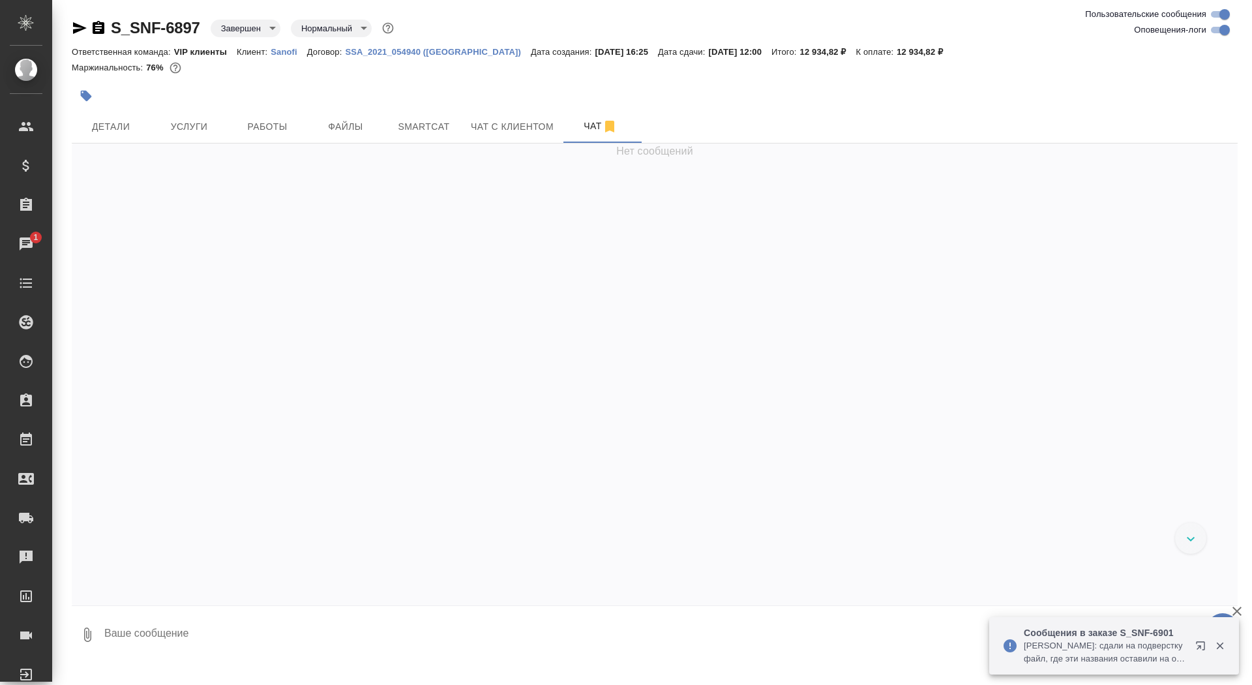
scroll to position [42736, 0]
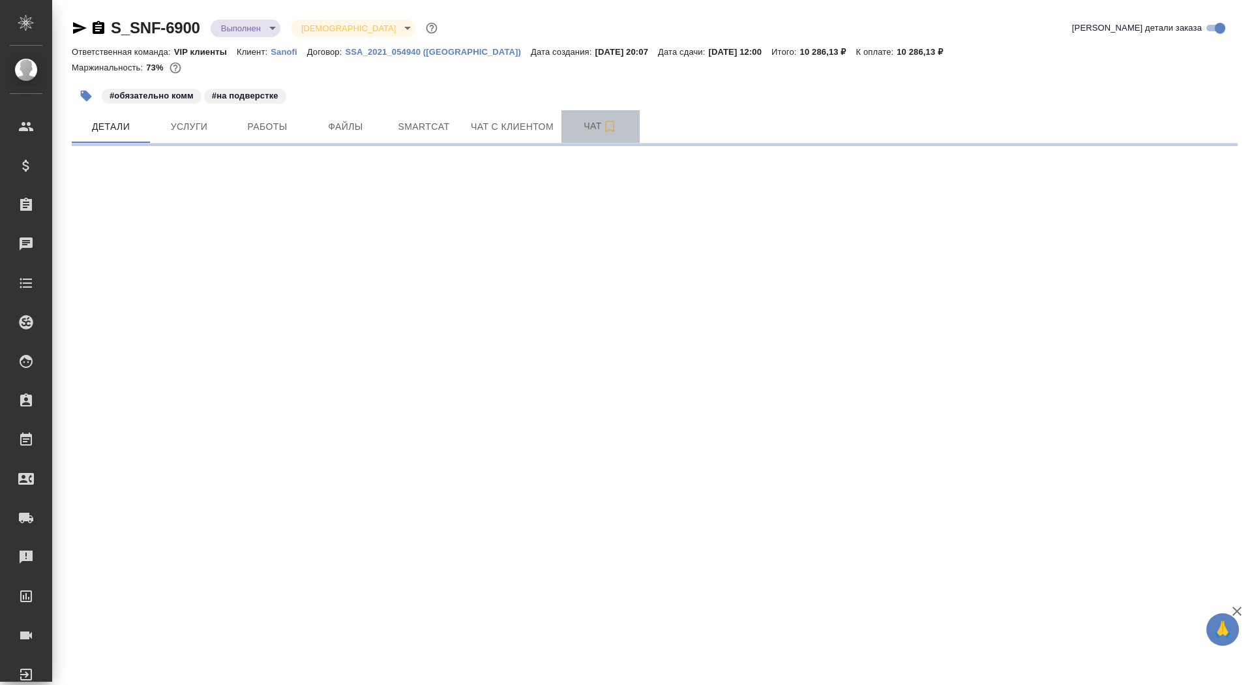
click at [581, 121] on span "Чат" at bounding box center [600, 126] width 63 height 16
select select "RU"
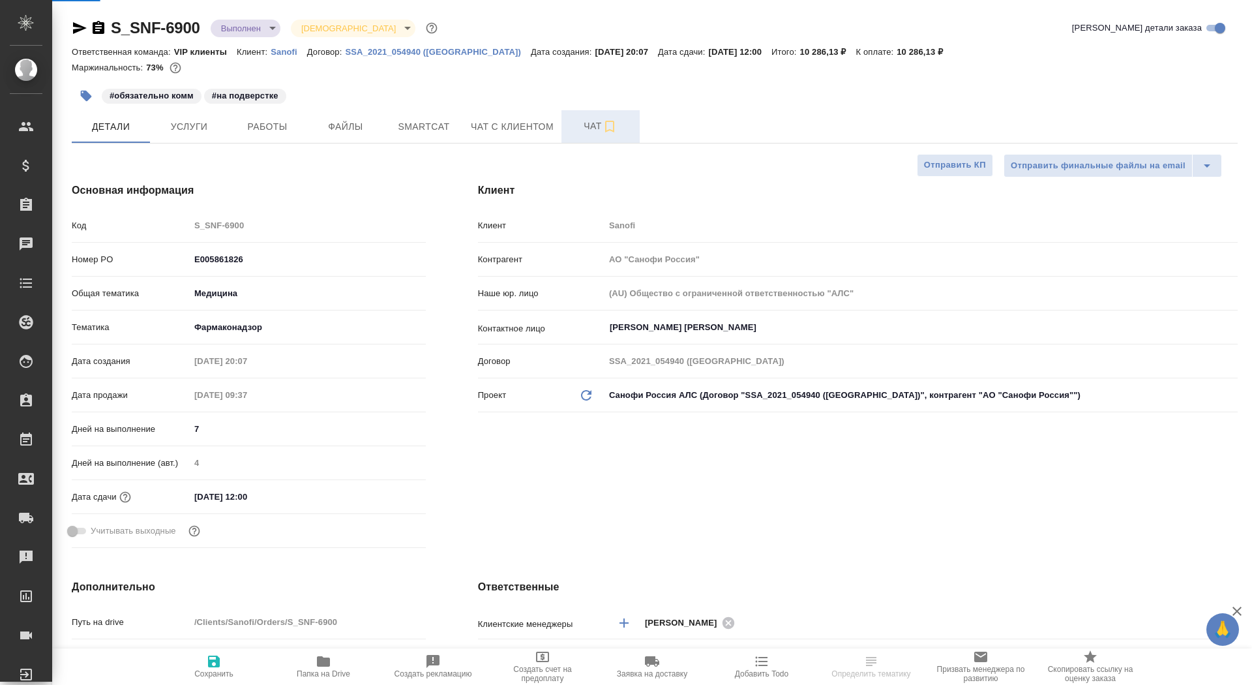
type textarea "x"
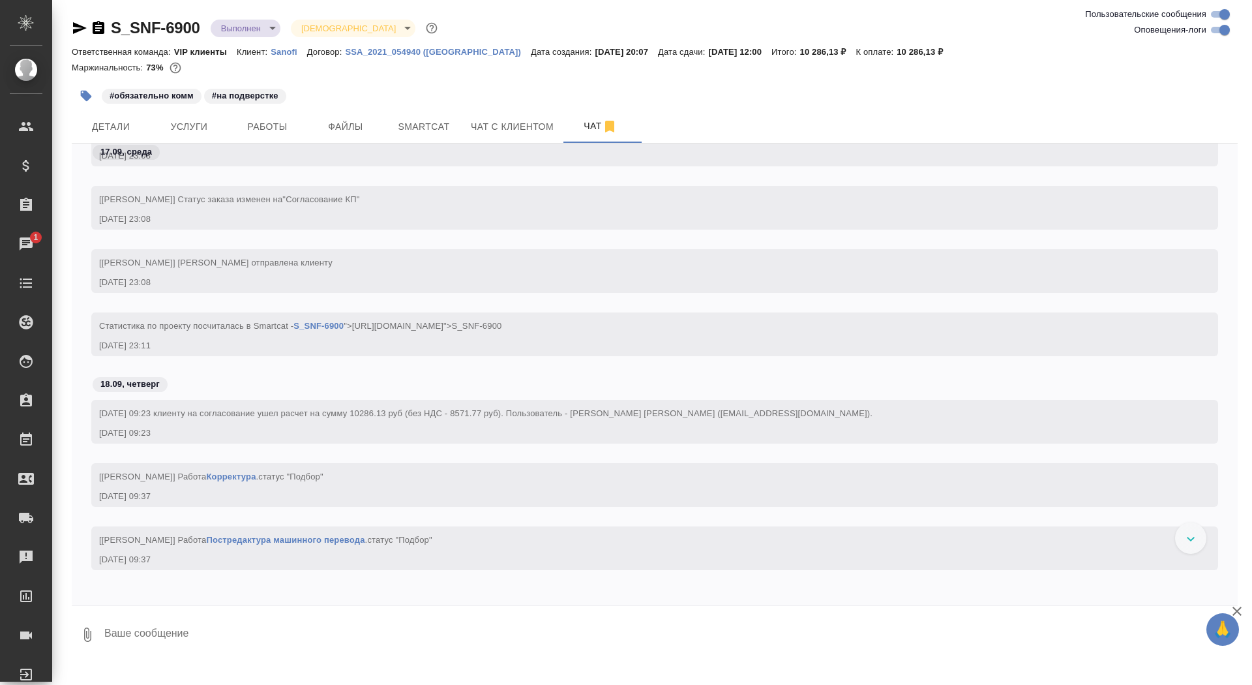
scroll to position [1075, 0]
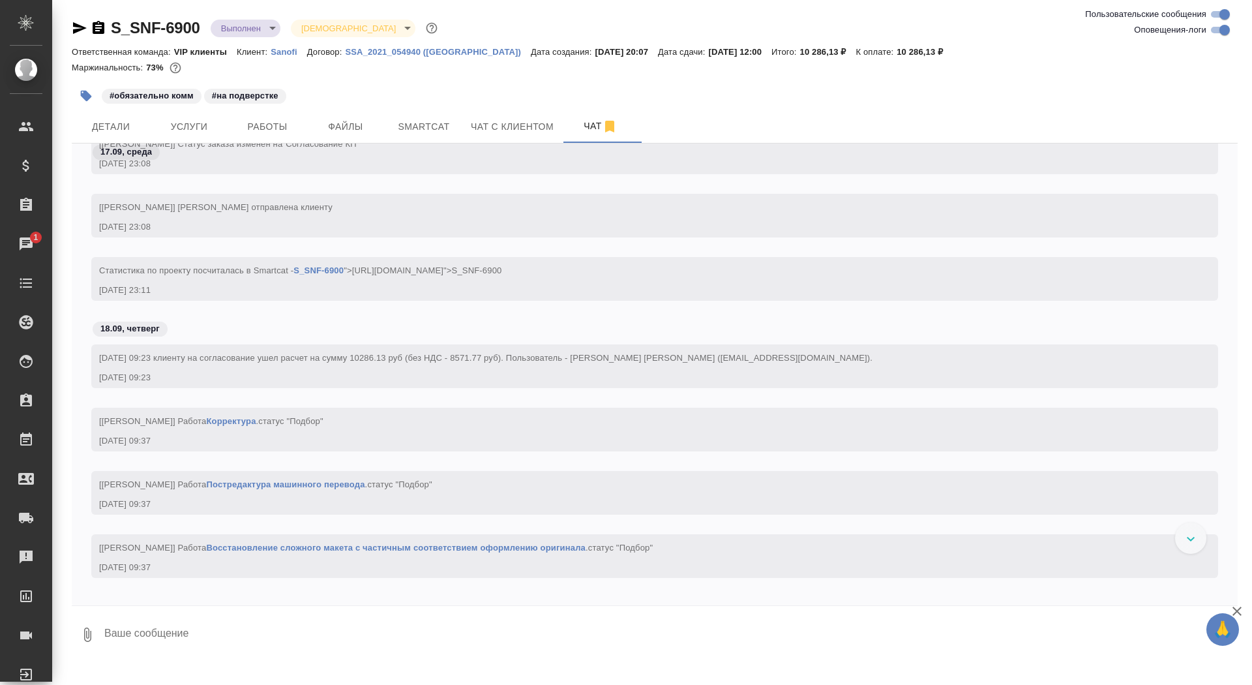
click at [263, 23] on body "🙏 .cls-1 fill:#fff; AWATERA Saydasheva Dilyara Клиенты Спецификации Заказы 1 Ча…" at bounding box center [626, 342] width 1252 height 685
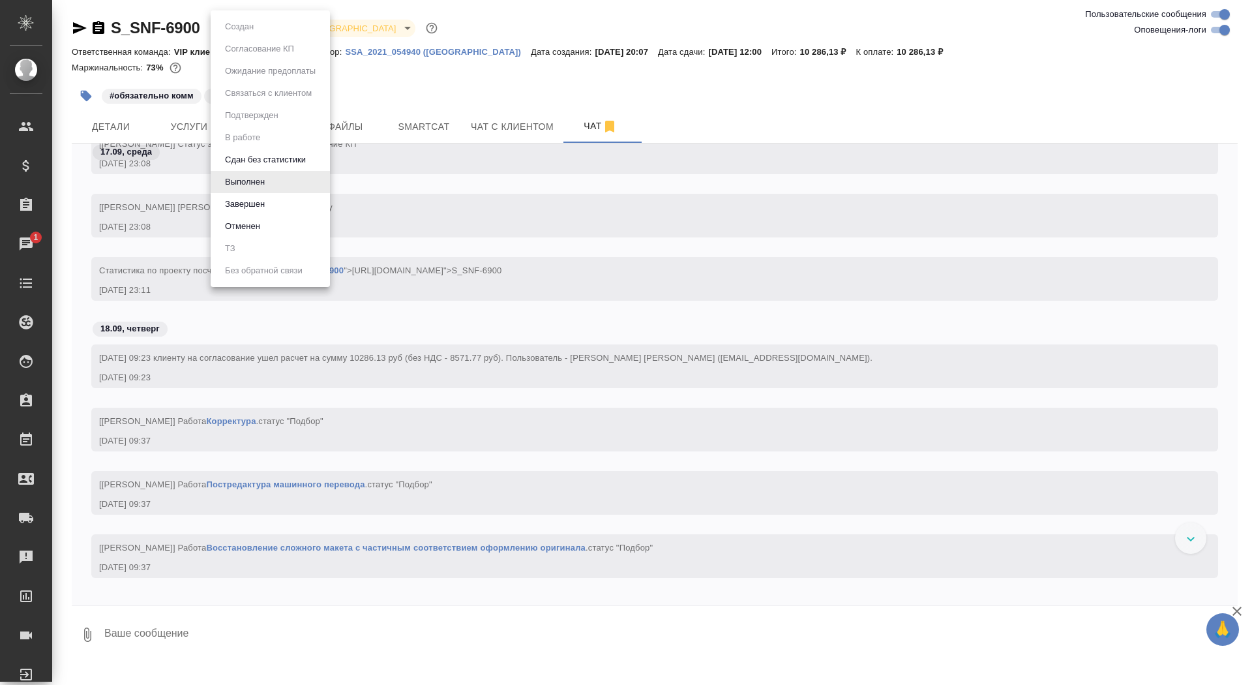
click at [249, 199] on button "Завершен" at bounding box center [245, 204] width 48 height 14
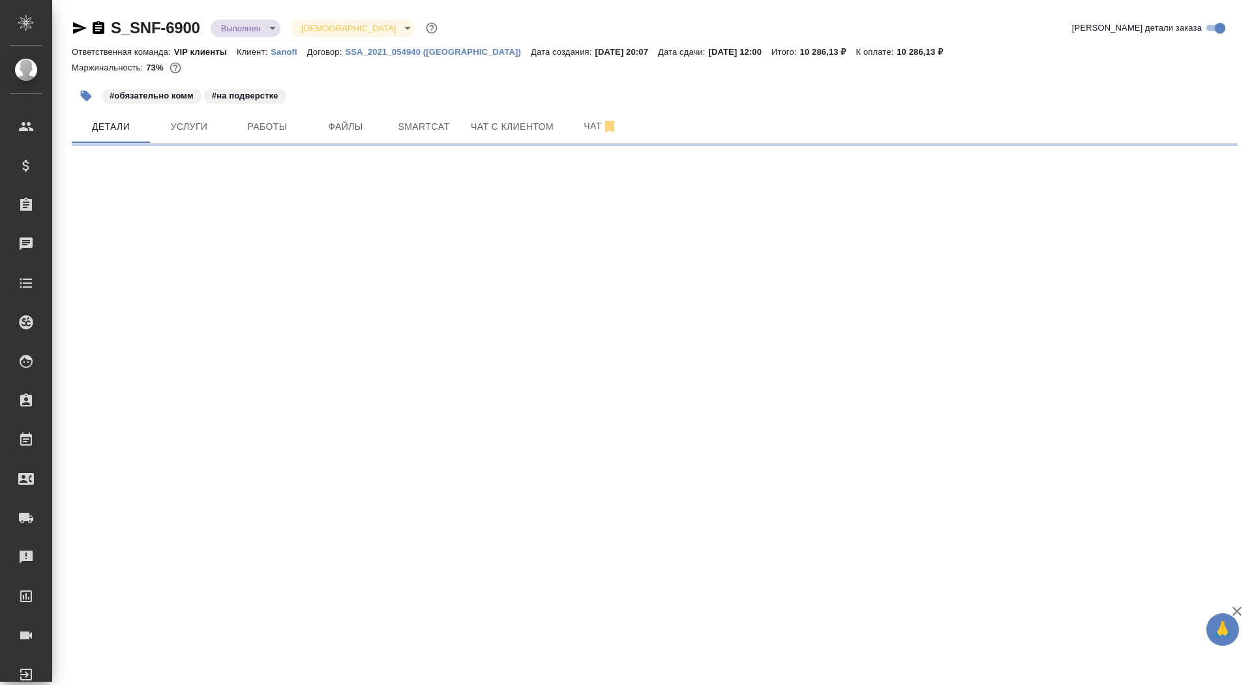
select select "RU"
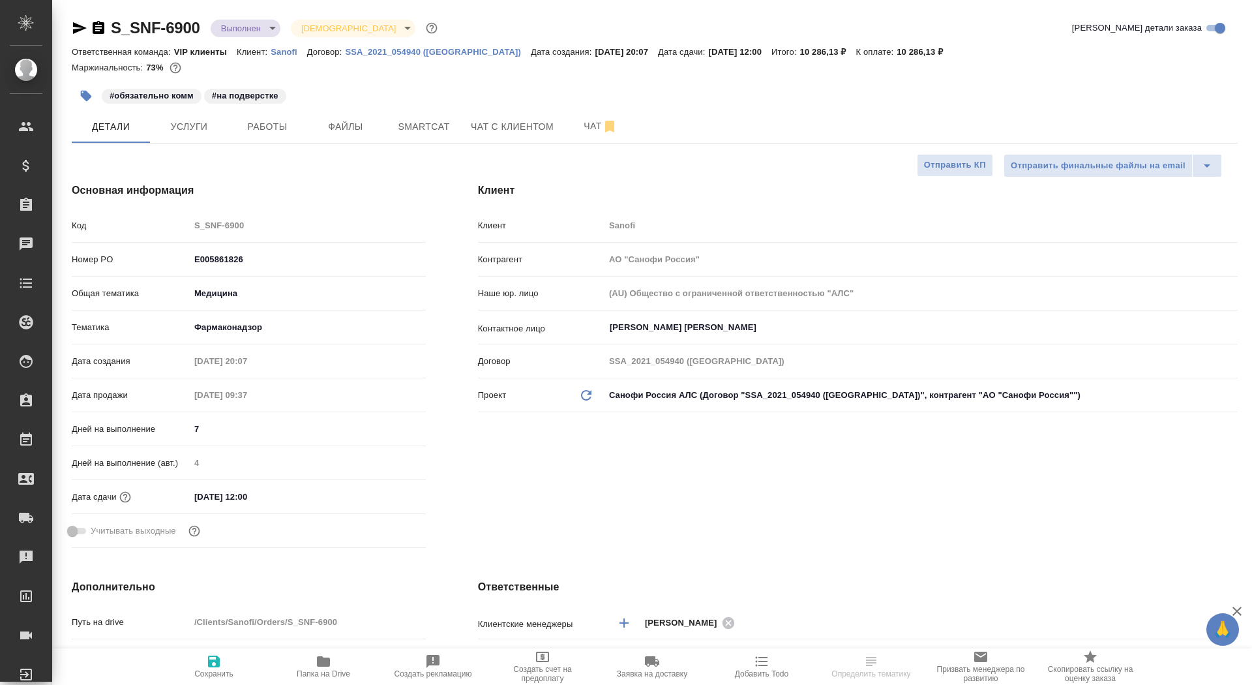
type textarea "x"
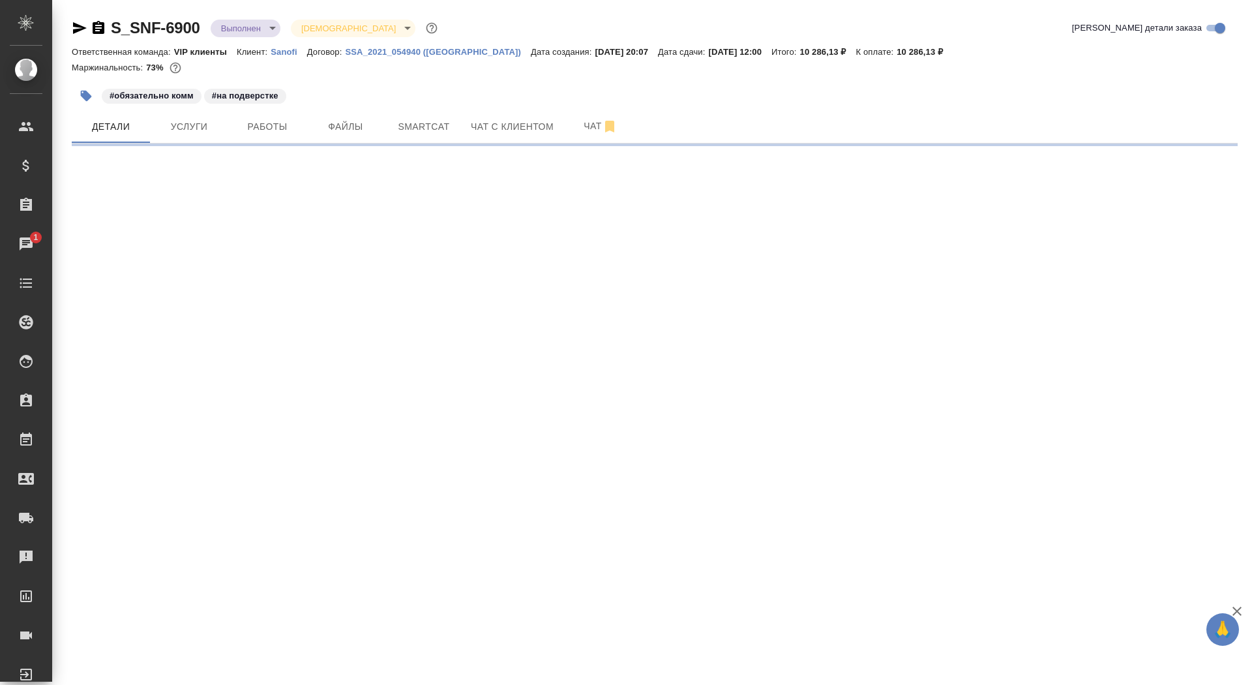
select select "RU"
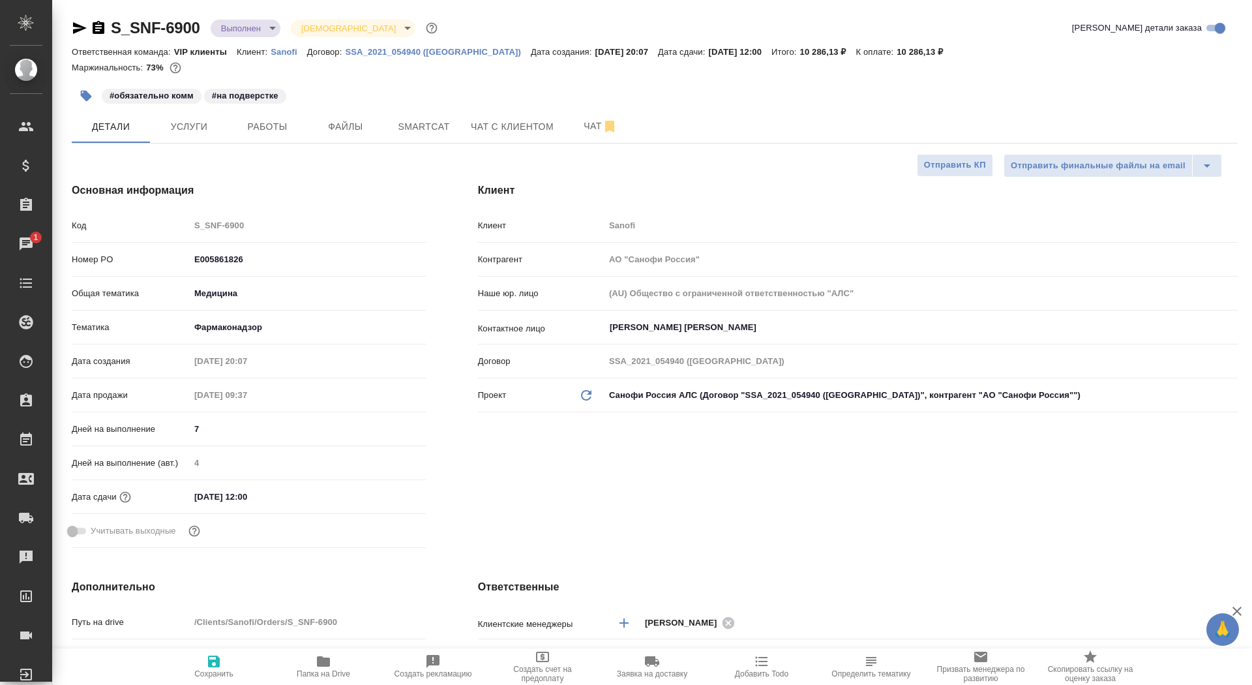
type textarea "x"
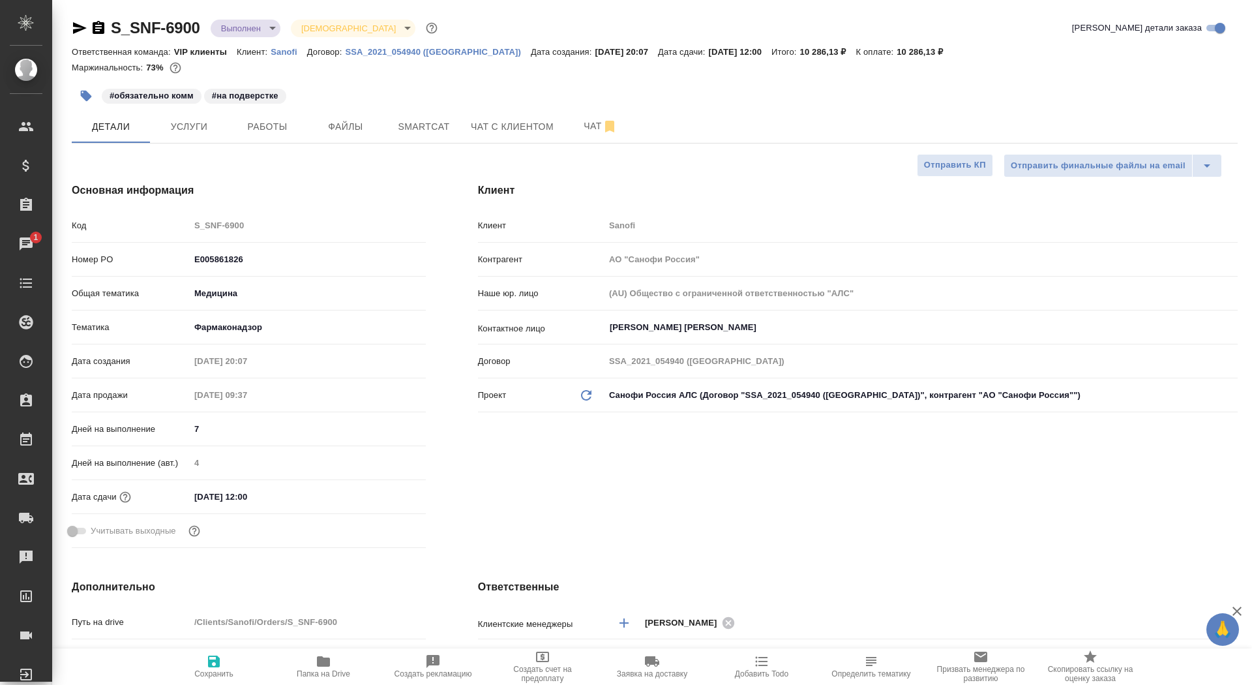
type textarea "x"
click at [586, 125] on span "Чат" at bounding box center [600, 126] width 63 height 16
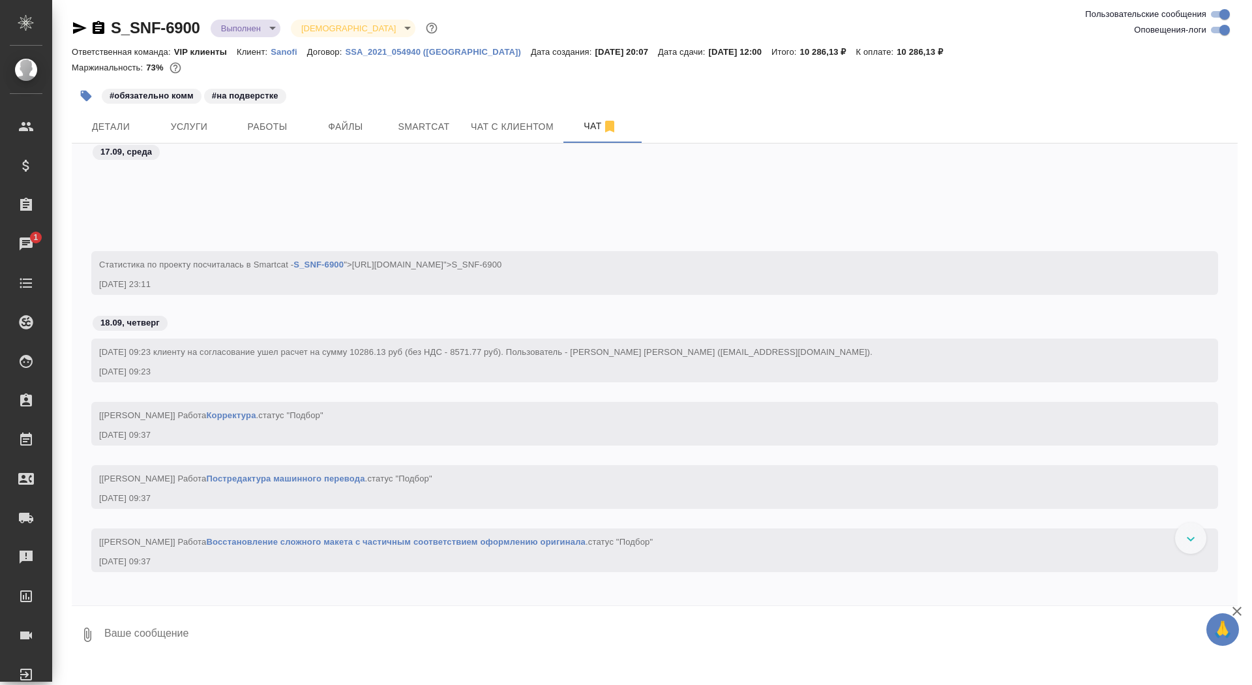
scroll to position [1221, 0]
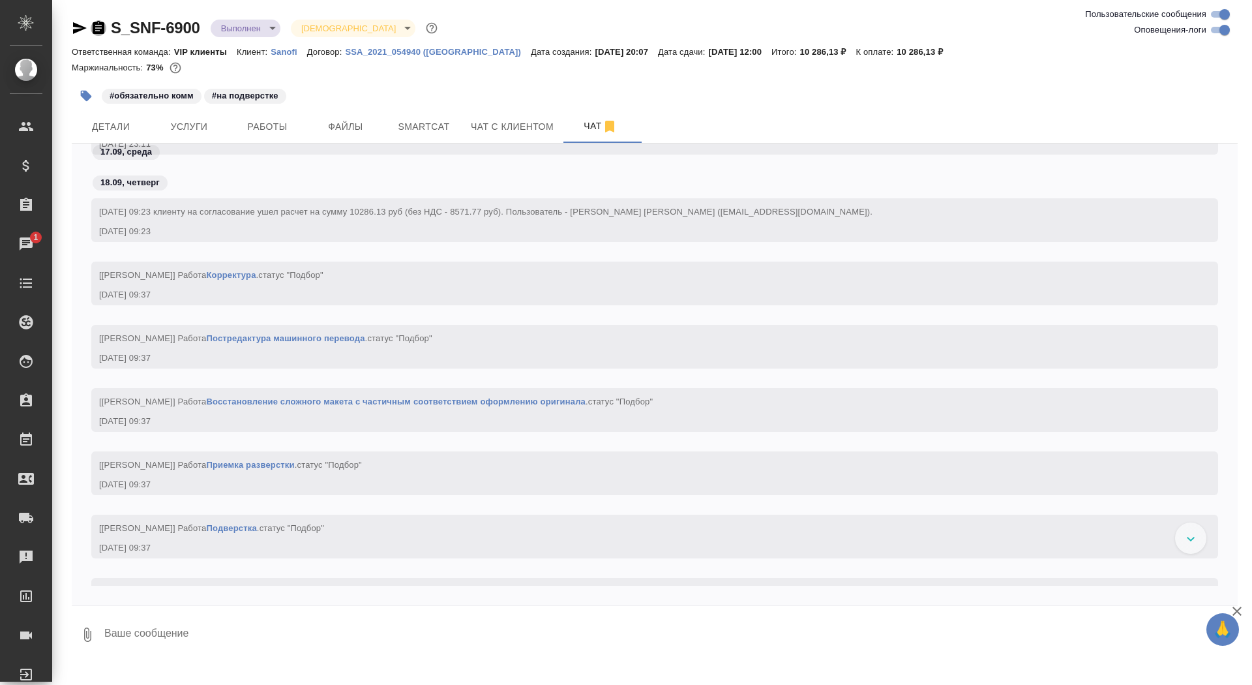
click at [96, 27] on icon "button" at bounding box center [99, 27] width 12 height 13
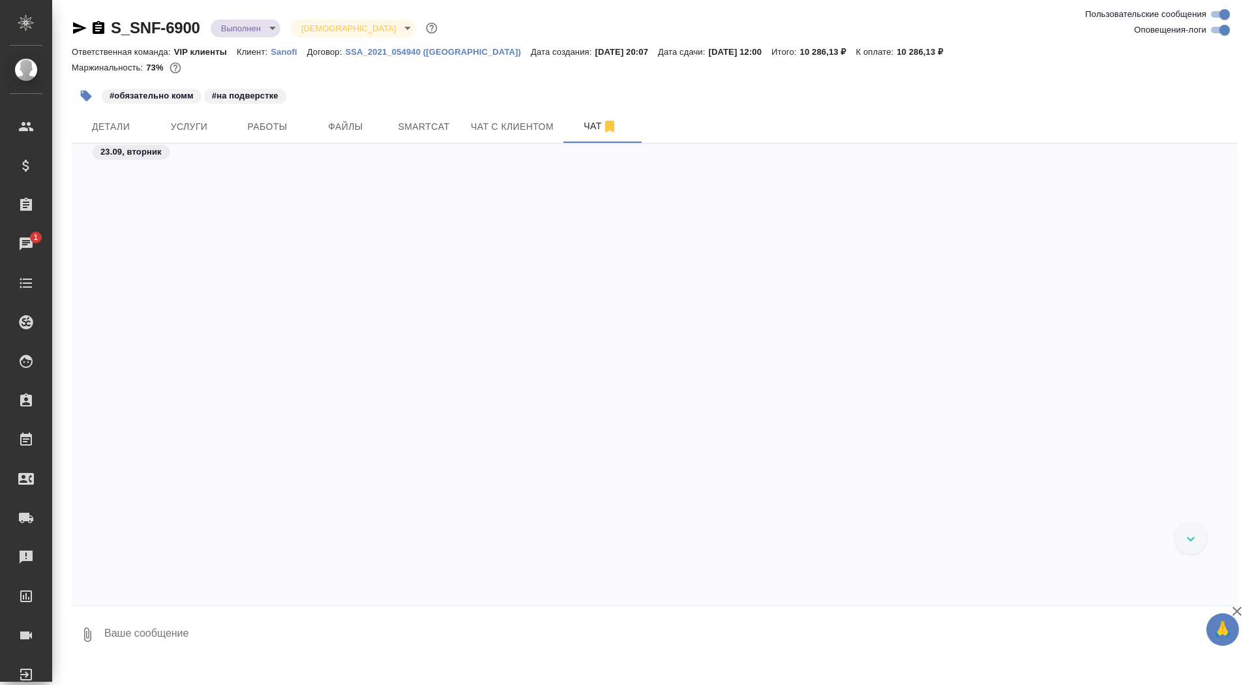
scroll to position [5804, 0]
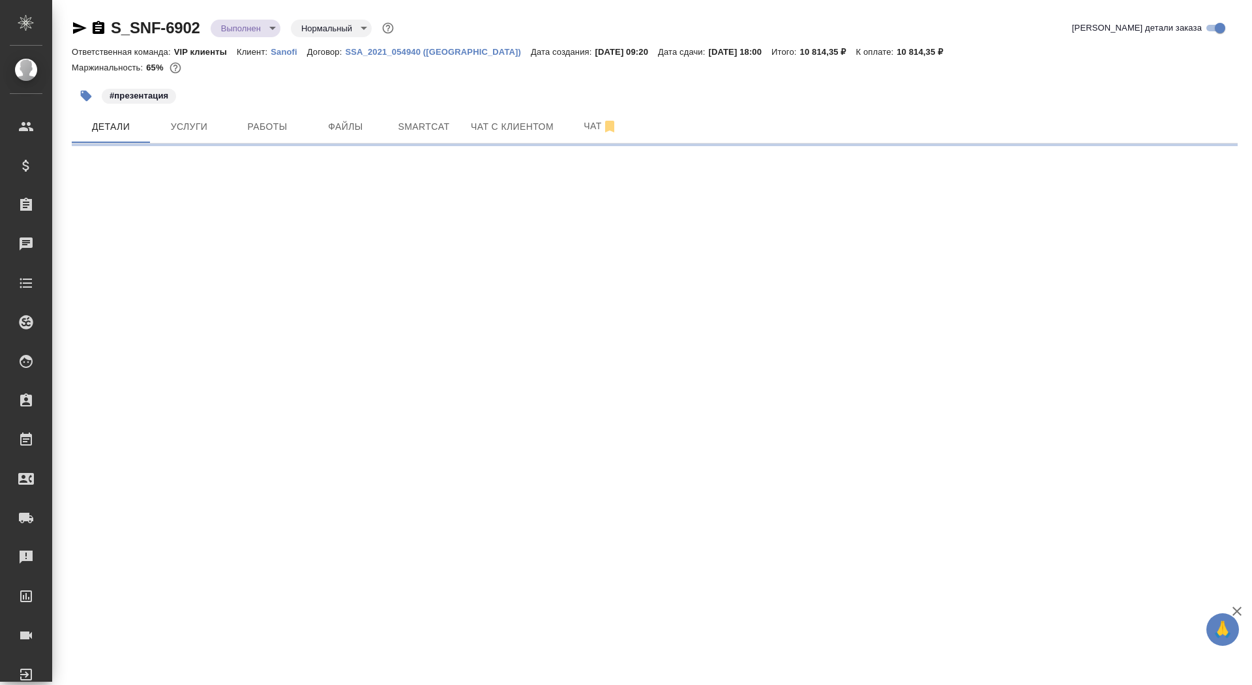
select select "RU"
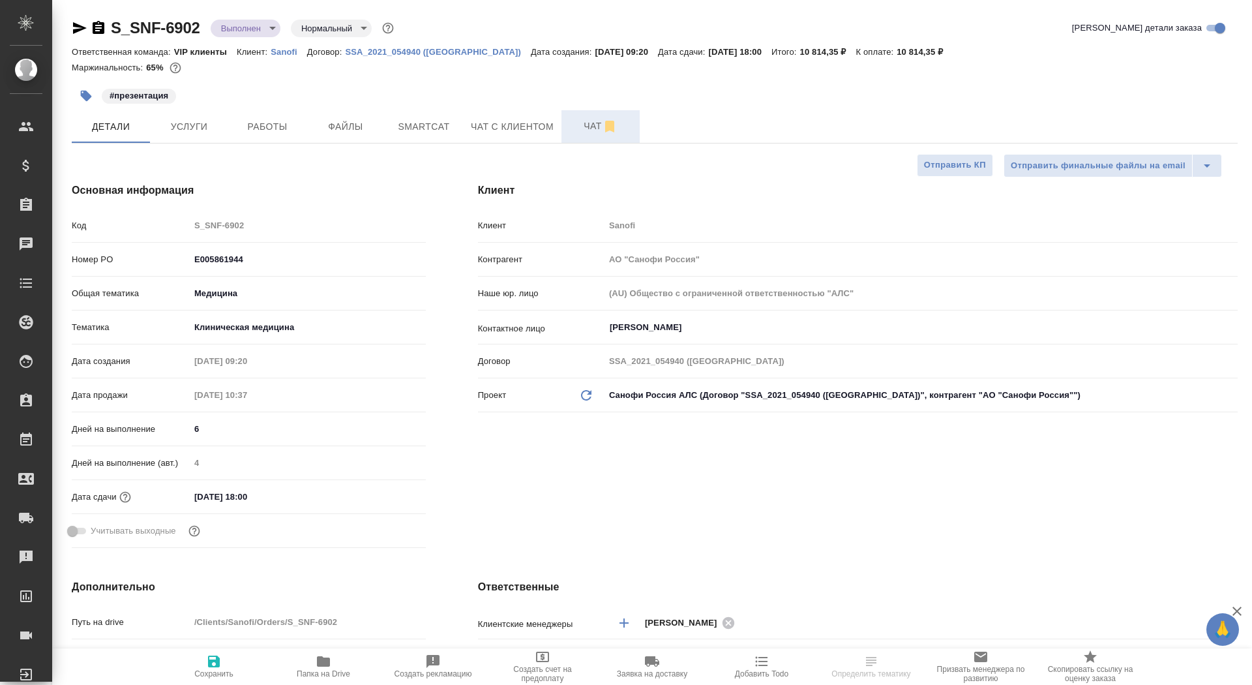
type textarea "x"
click at [582, 122] on span "Чат" at bounding box center [600, 126] width 63 height 16
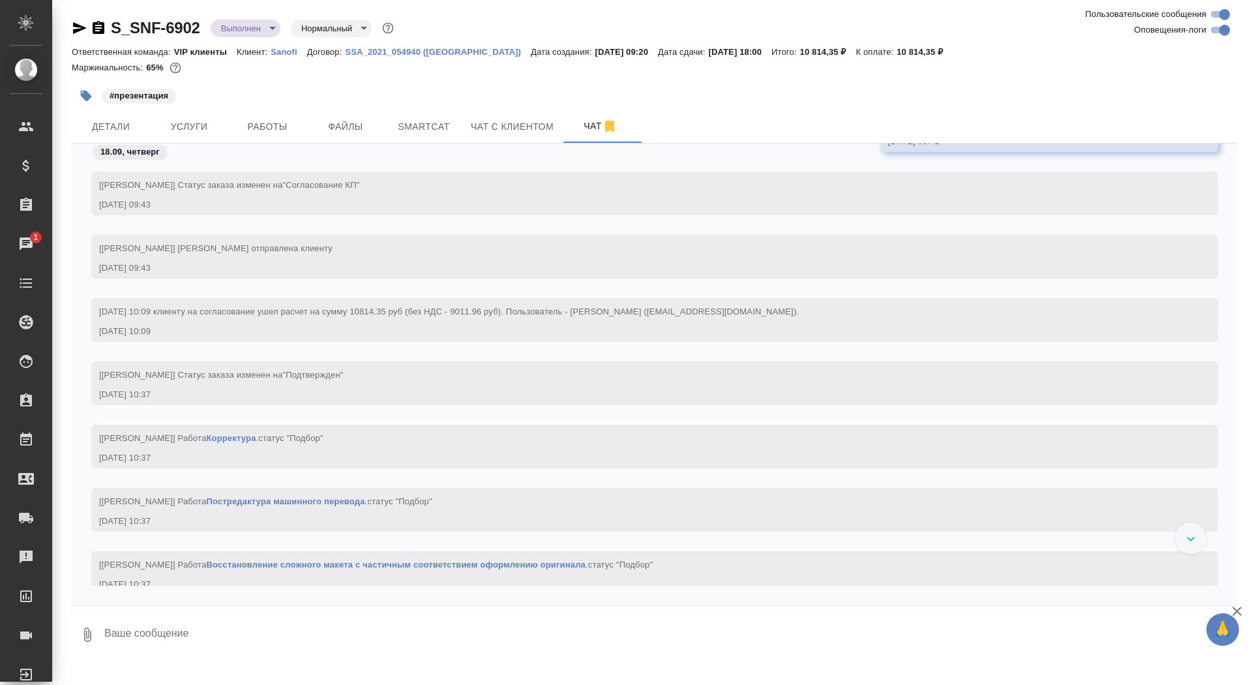
scroll to position [1029, 0]
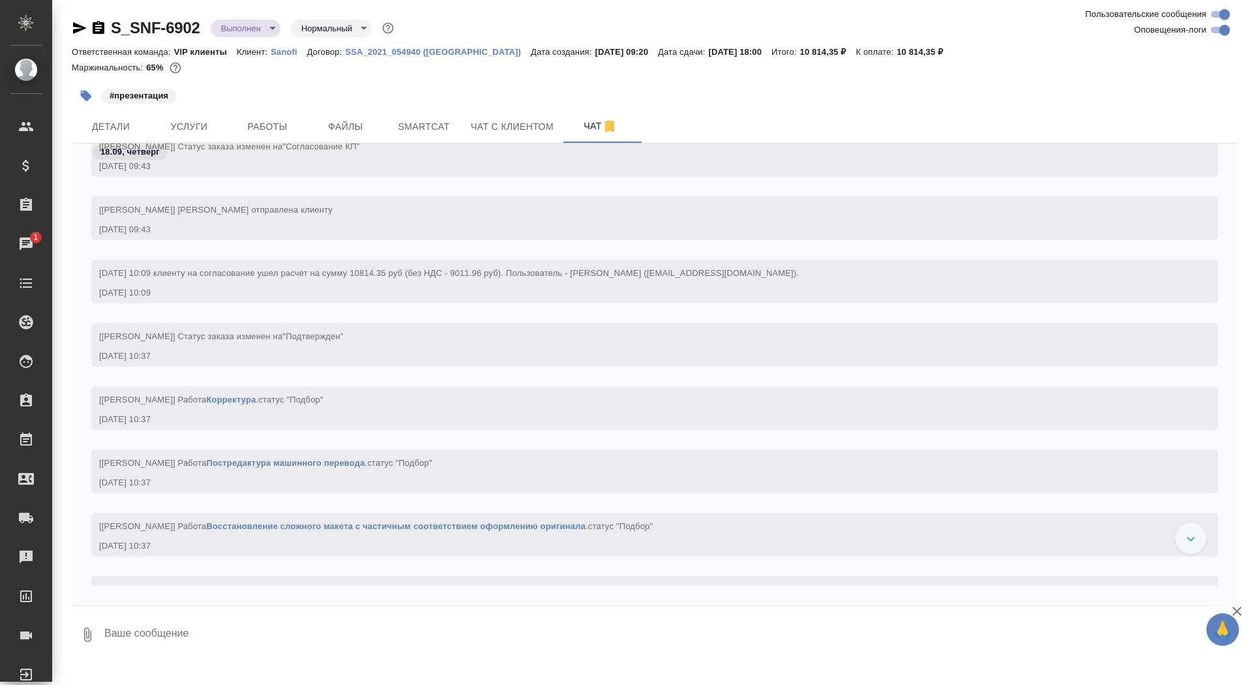
click at [98, 25] on icon "button" at bounding box center [99, 28] width 16 height 16
click at [241, 31] on body "🙏 .cls-1 fill:#fff; AWATERA Saydasheva Dilyara Клиенты Спецификации Заказы 1 Ча…" at bounding box center [626, 342] width 1252 height 685
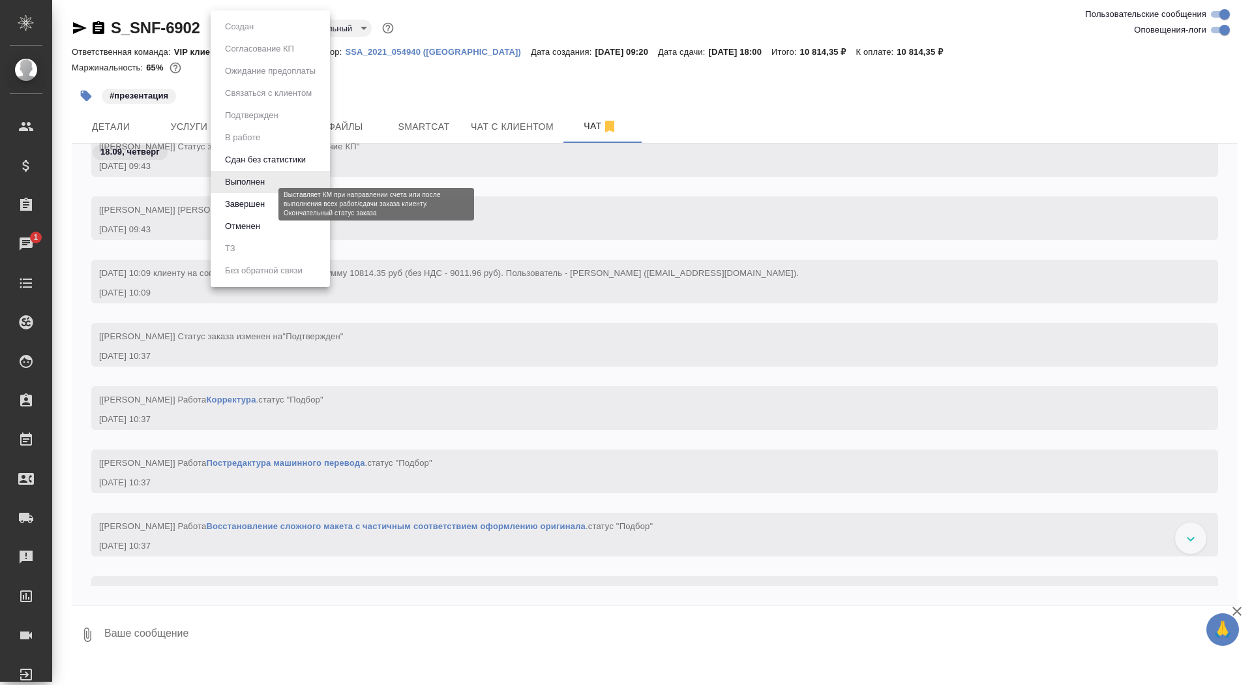
click at [266, 201] on button "Завершен" at bounding box center [245, 204] width 48 height 14
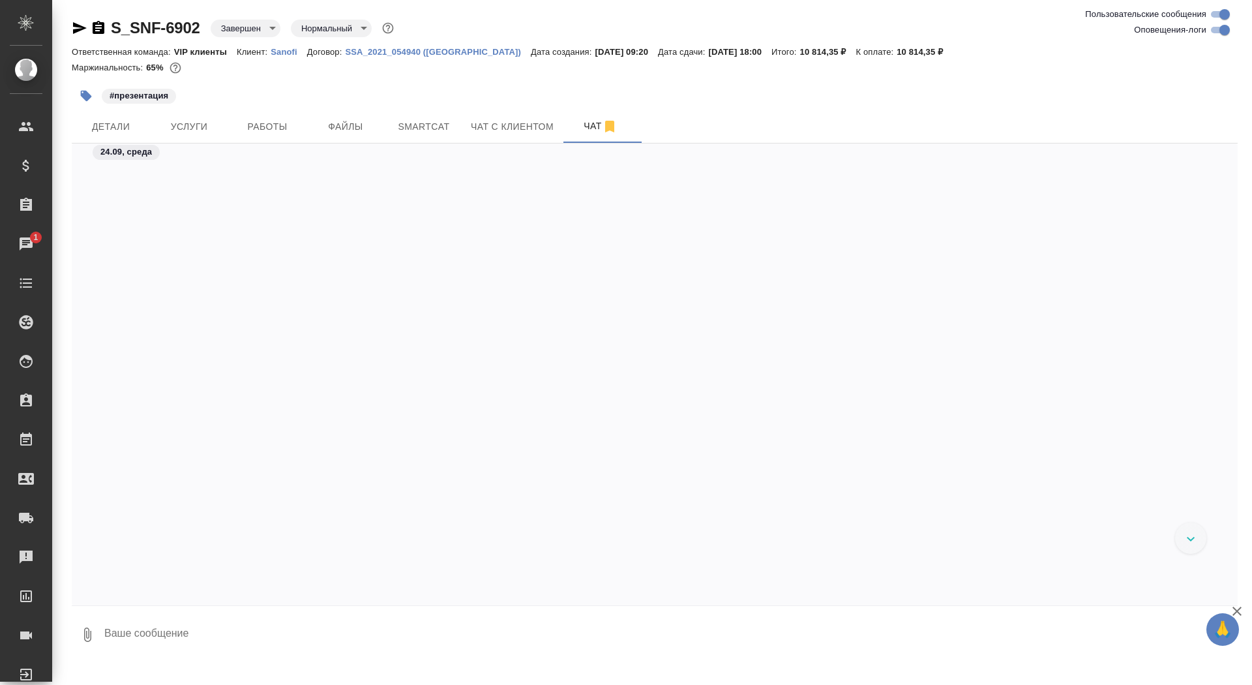
scroll to position [46239, 0]
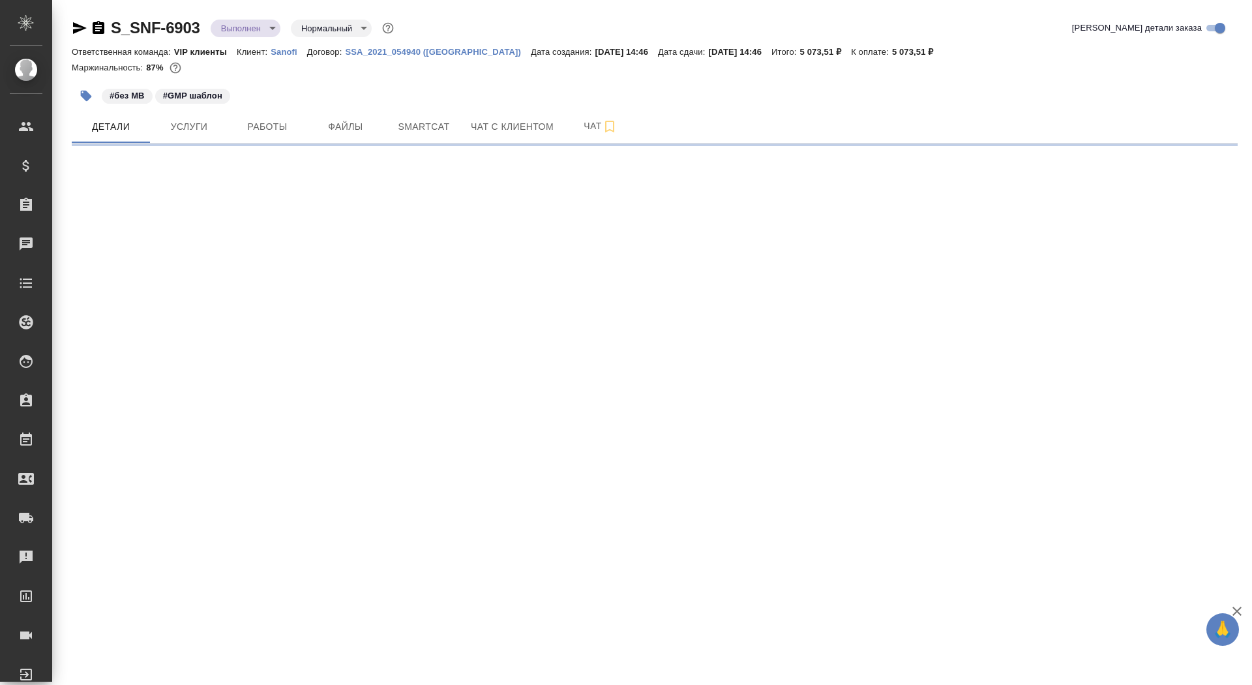
select select "RU"
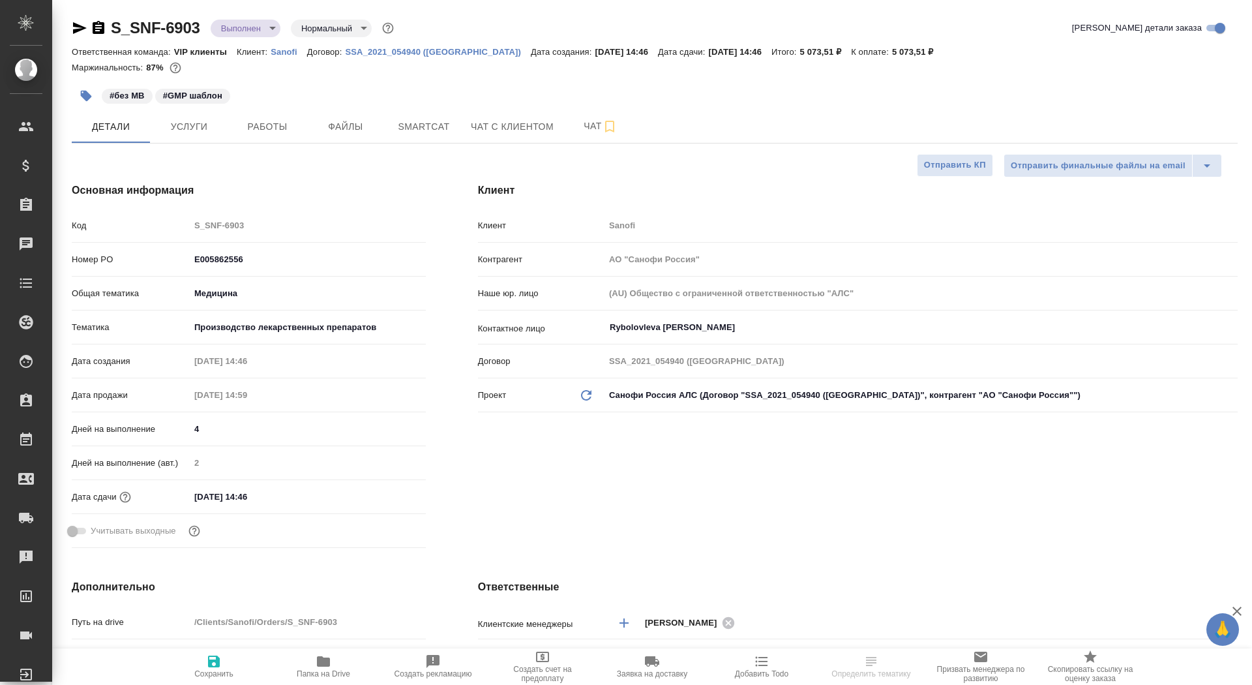
type textarea "x"
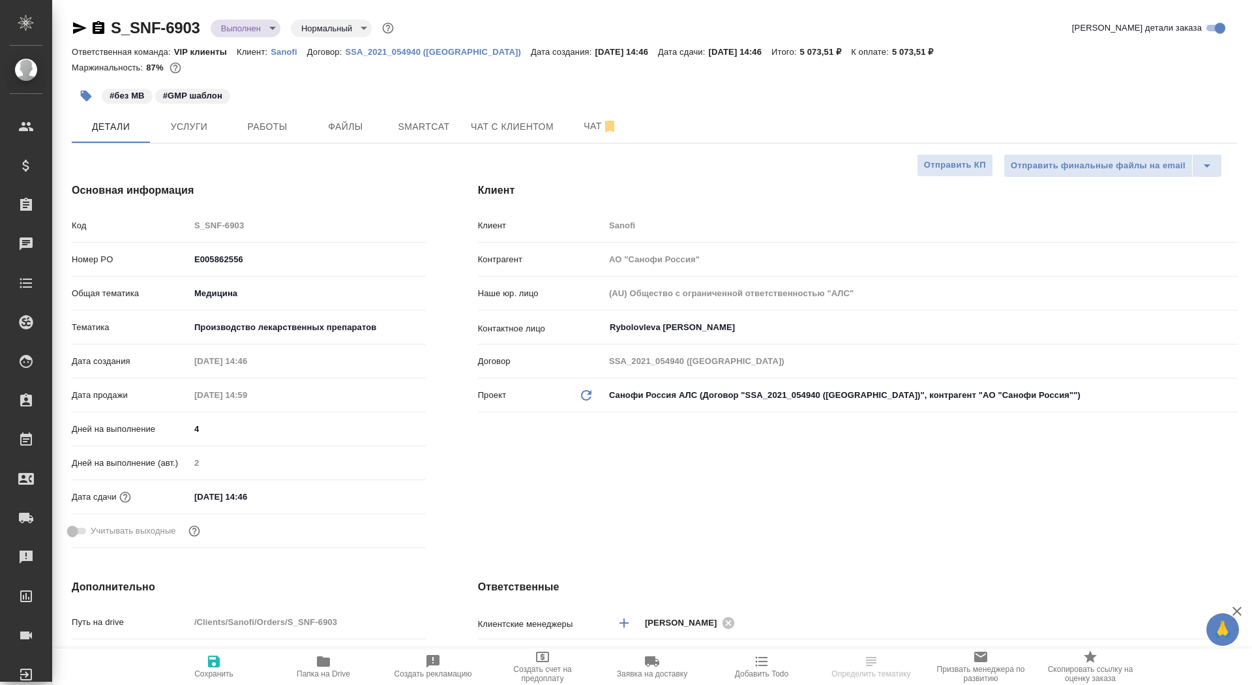
type textarea "x"
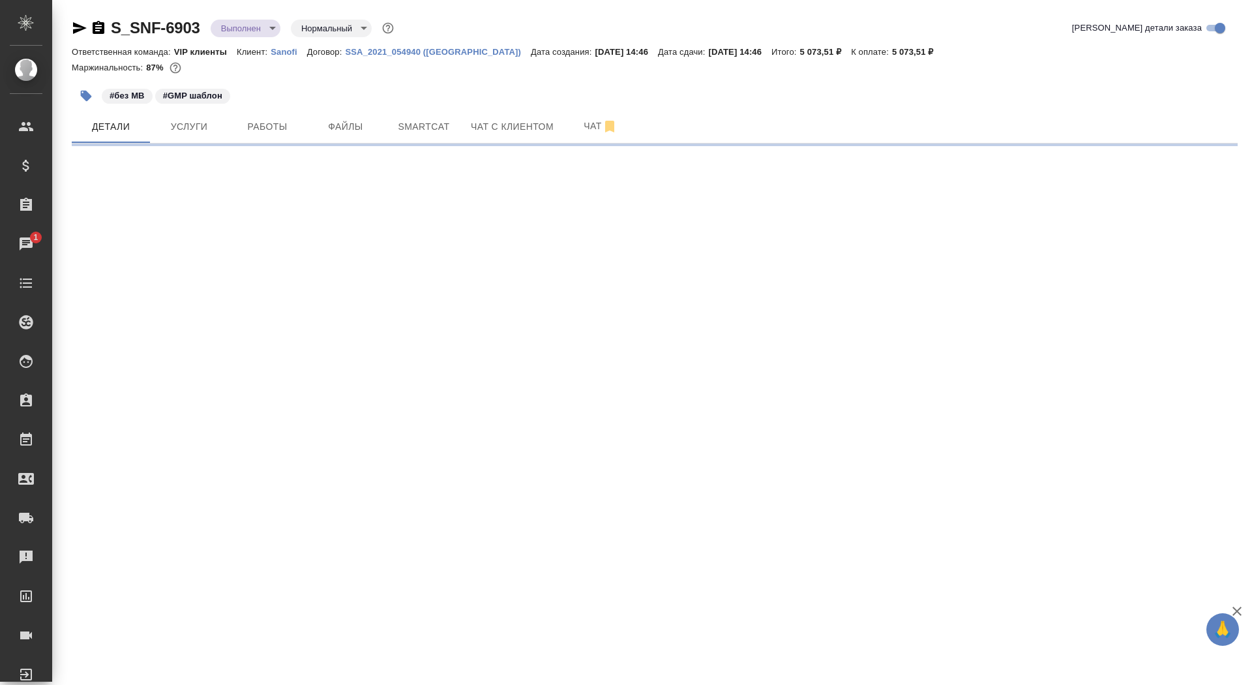
select select "RU"
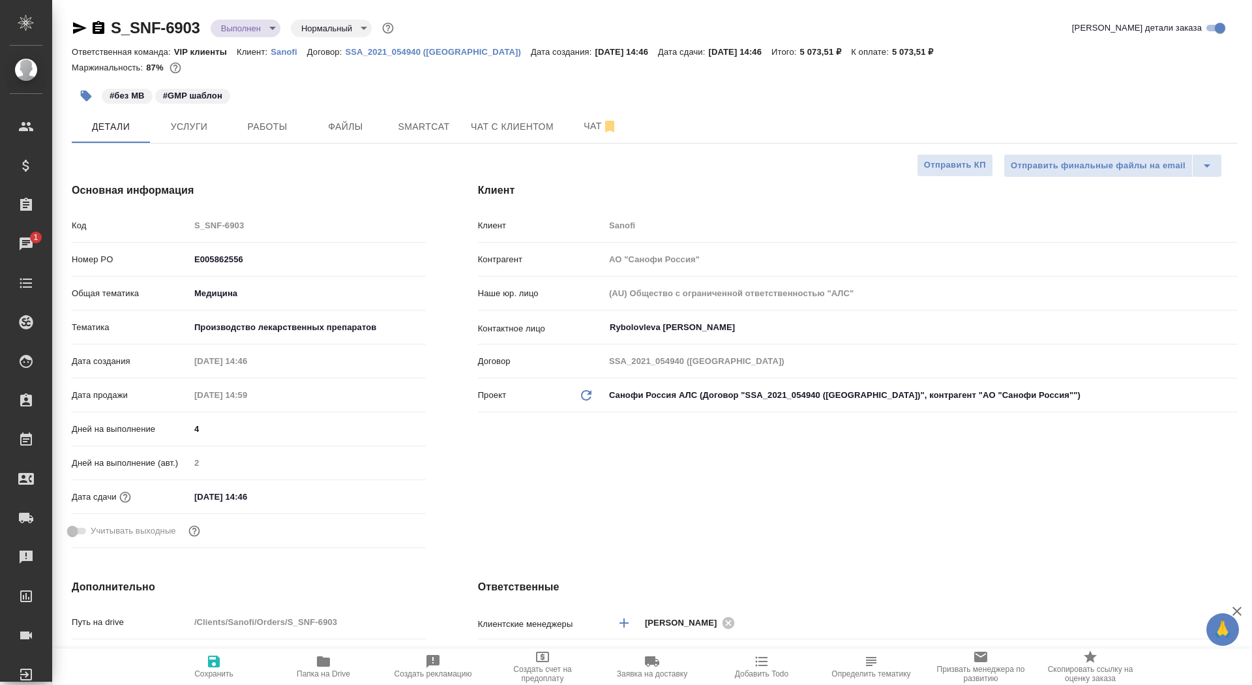
type textarea "x"
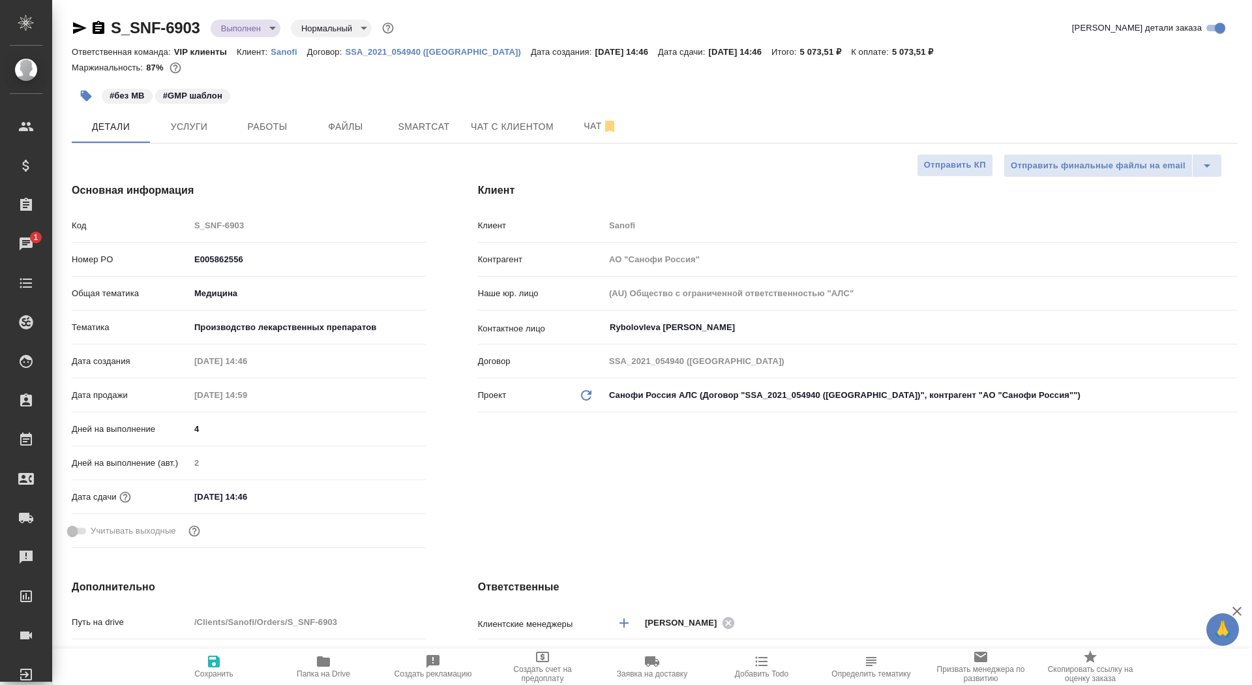
type textarea "x"
click at [583, 138] on button "Чат" at bounding box center [600, 126] width 78 height 33
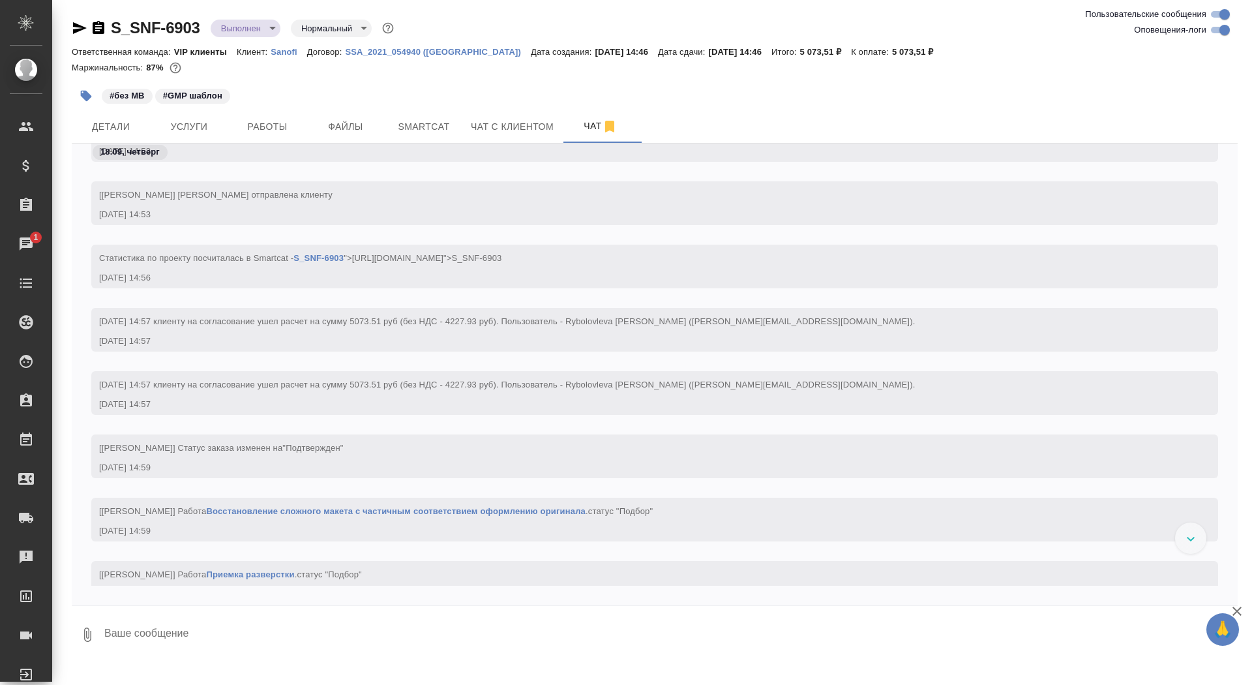
scroll to position [753, 0]
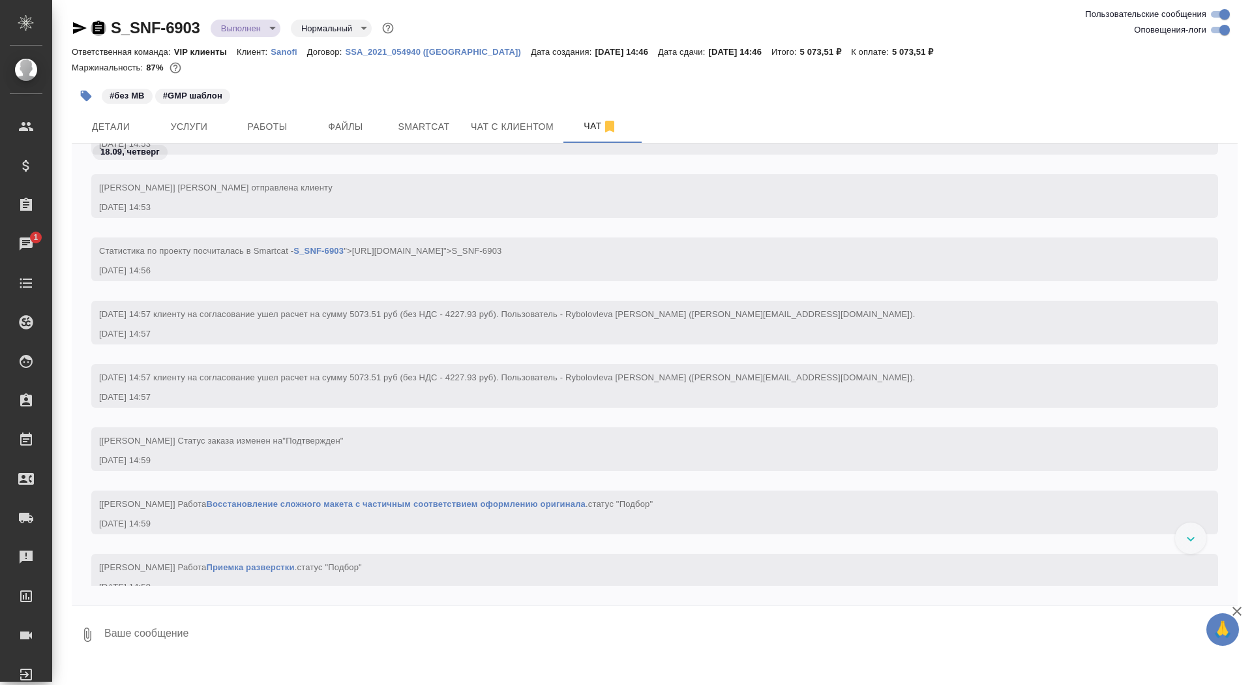
click at [97, 23] on icon "button" at bounding box center [99, 27] width 12 height 13
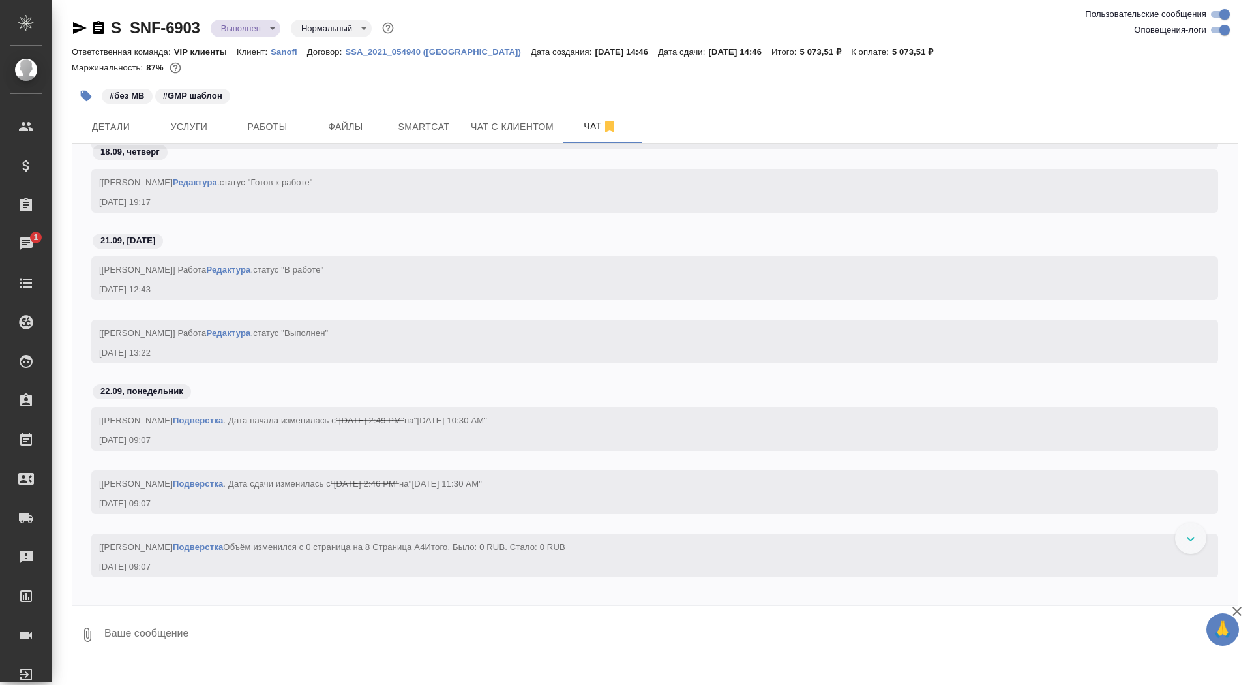
scroll to position [3325, 0]
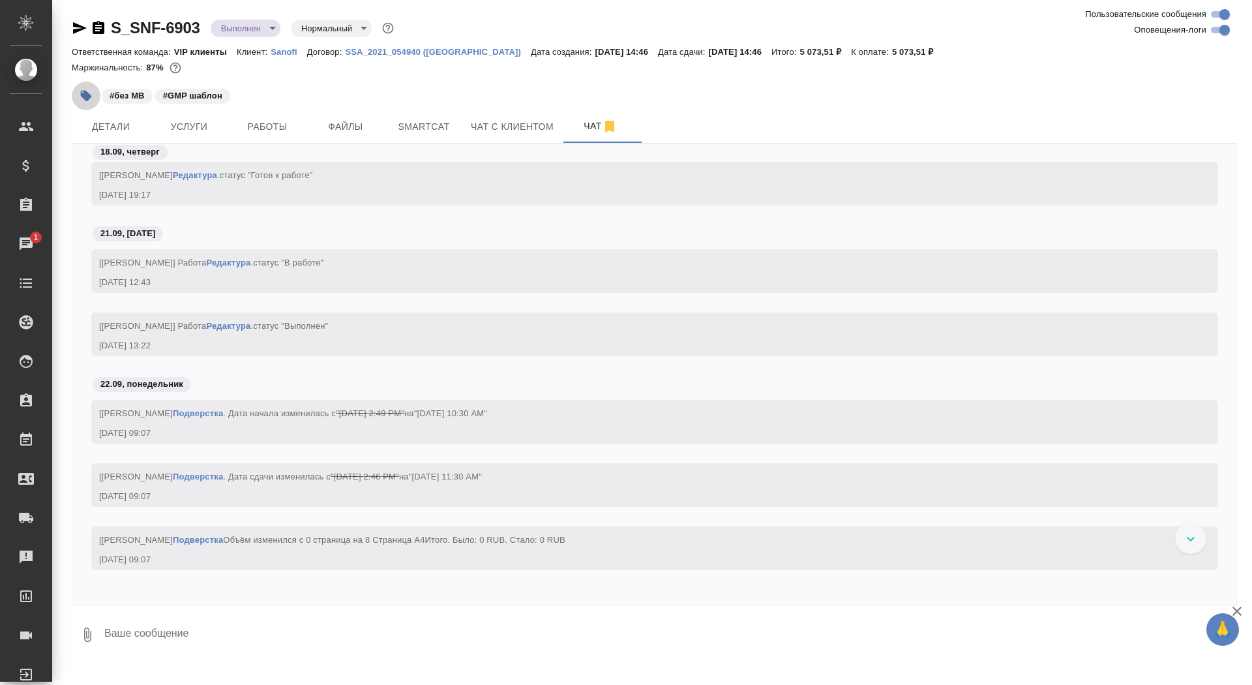
click at [89, 95] on icon "button" at bounding box center [86, 96] width 11 height 11
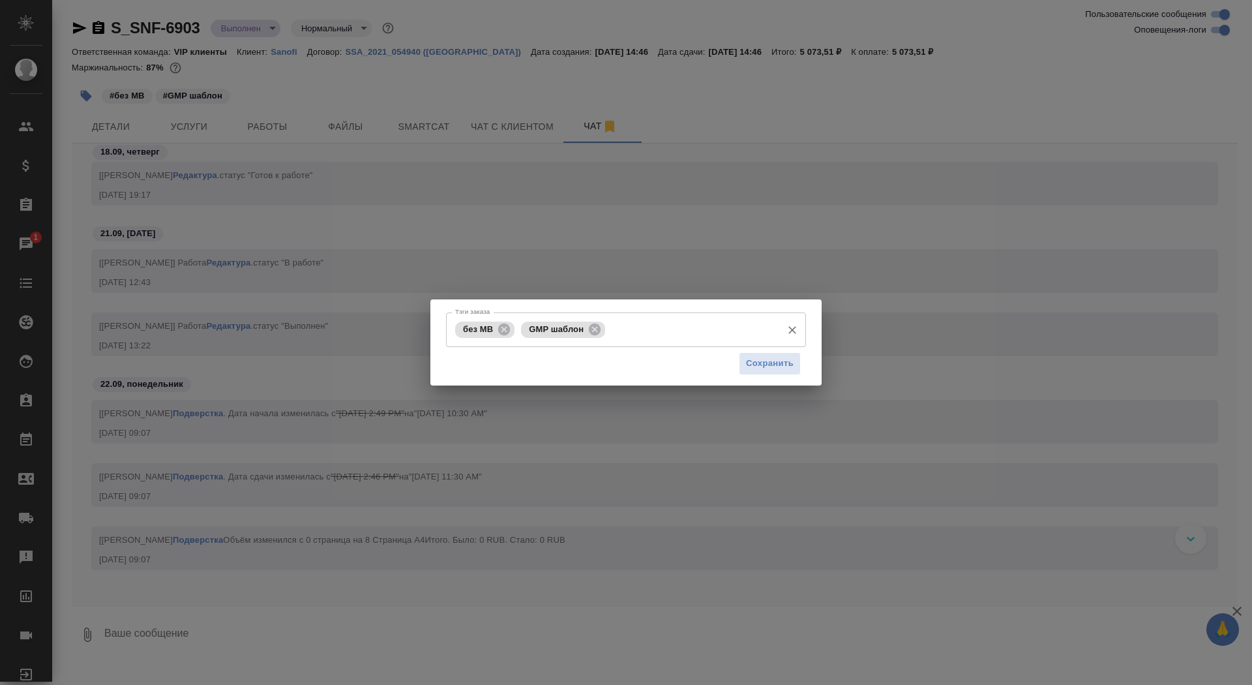
click at [645, 346] on div "без МВ GMP шаблон Тэги заказа" at bounding box center [626, 329] width 360 height 35
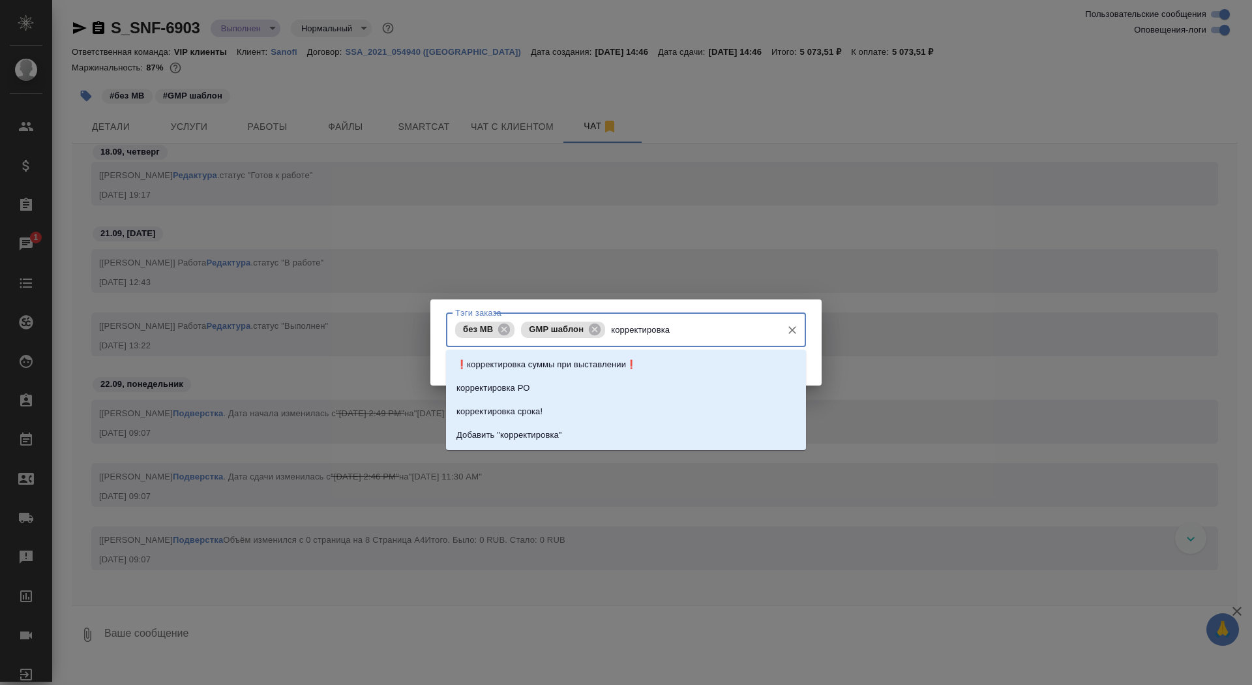
type input "корректировка"
click at [617, 385] on li "корректировка РО" at bounding box center [626, 387] width 360 height 23
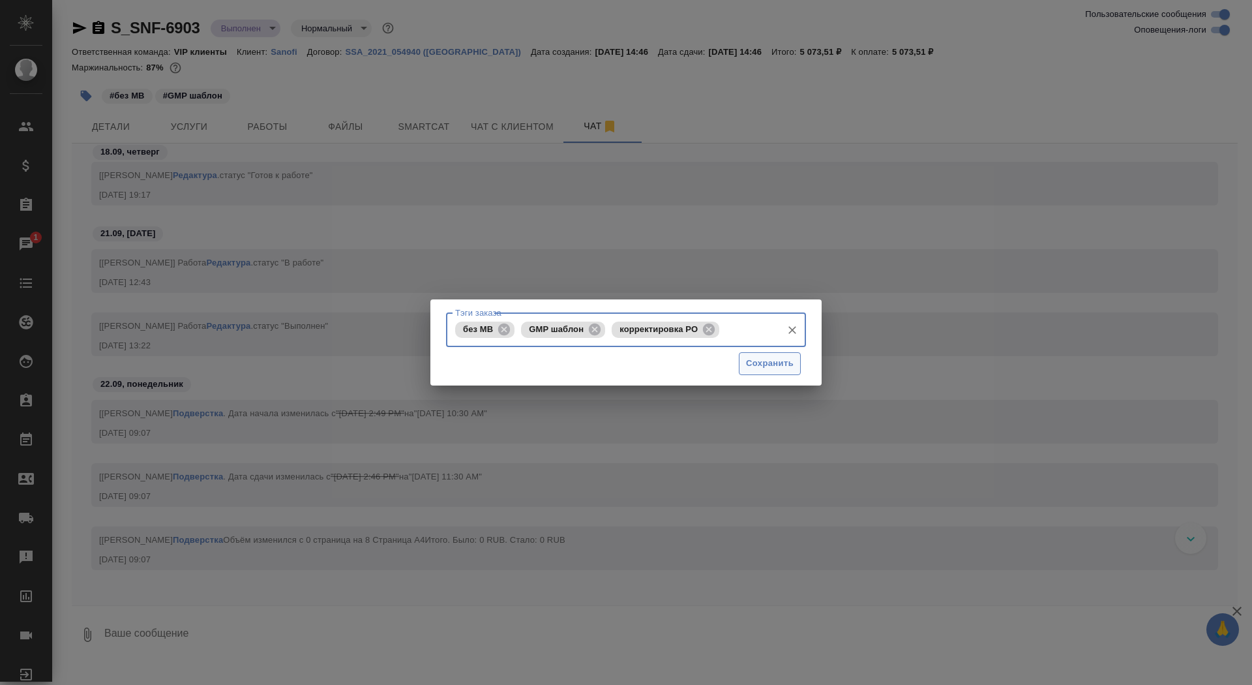
click at [777, 362] on span "Сохранить" at bounding box center [770, 363] width 48 height 15
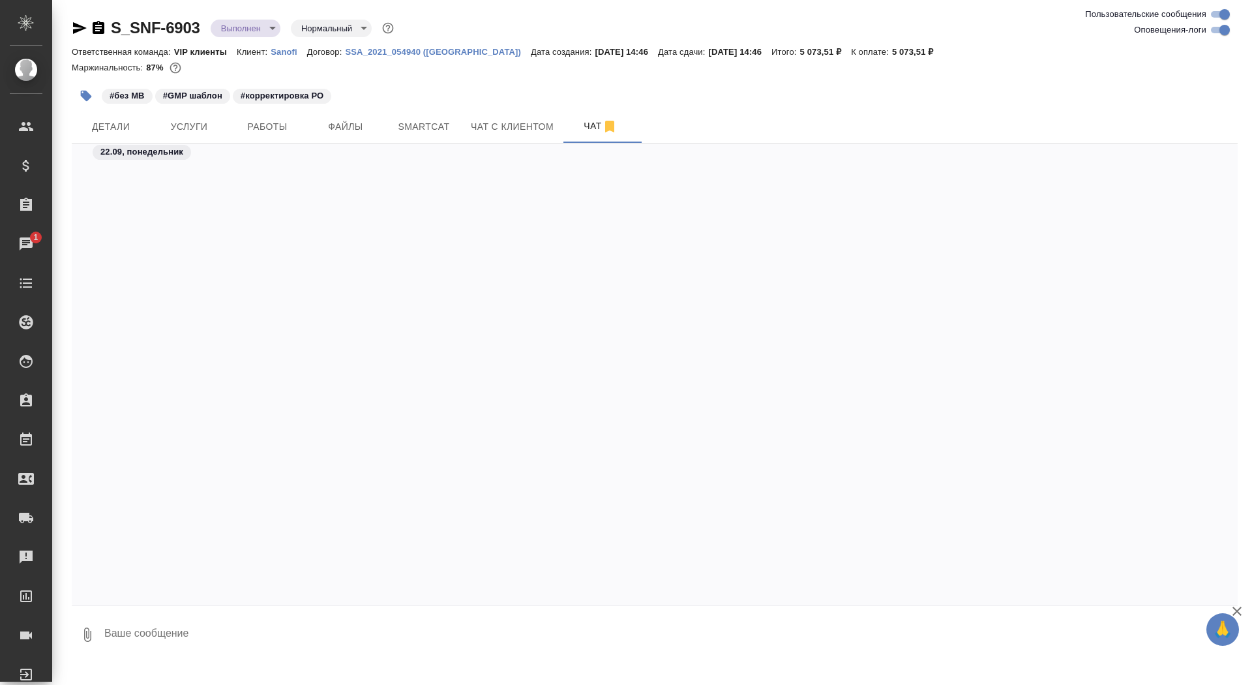
scroll to position [27448, 0]
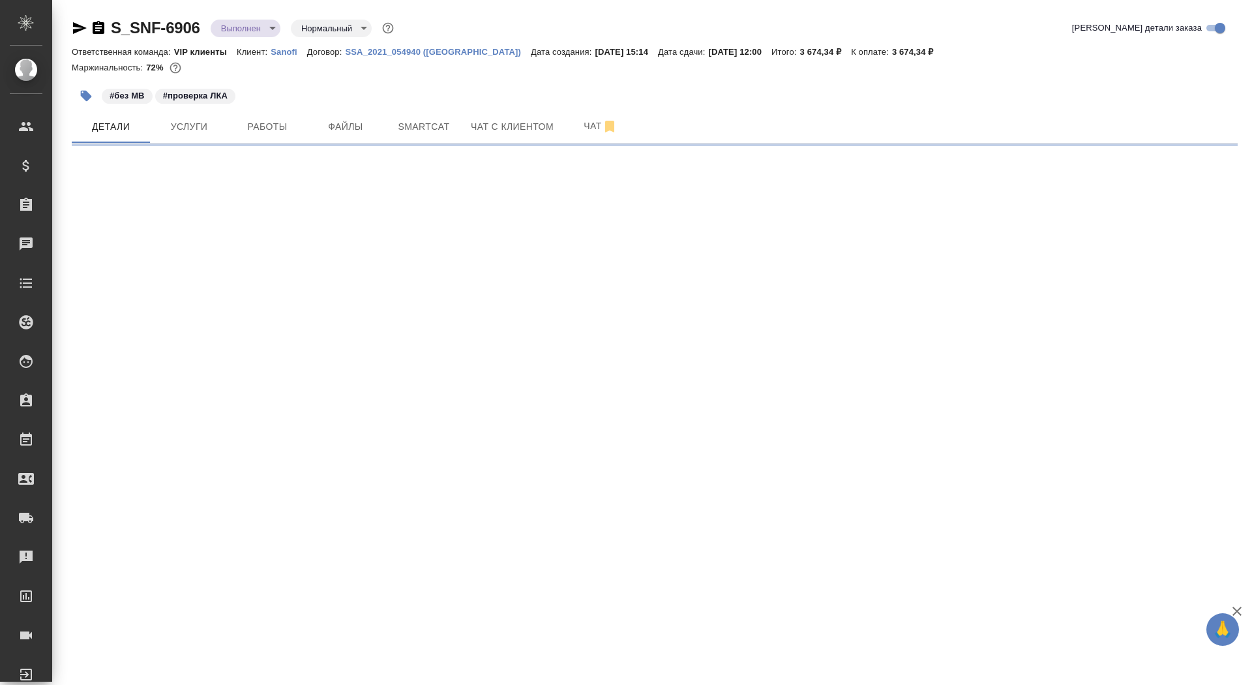
select select "RU"
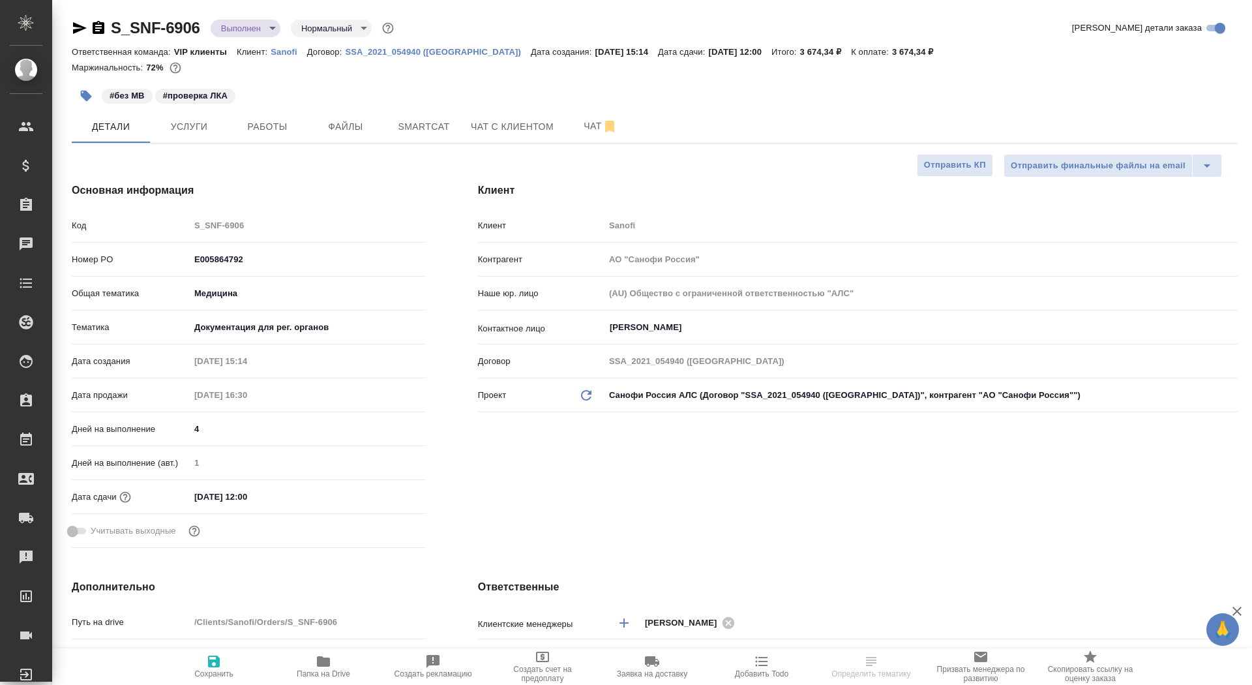
type textarea "x"
click at [580, 123] on span "Чат" at bounding box center [600, 126] width 63 height 16
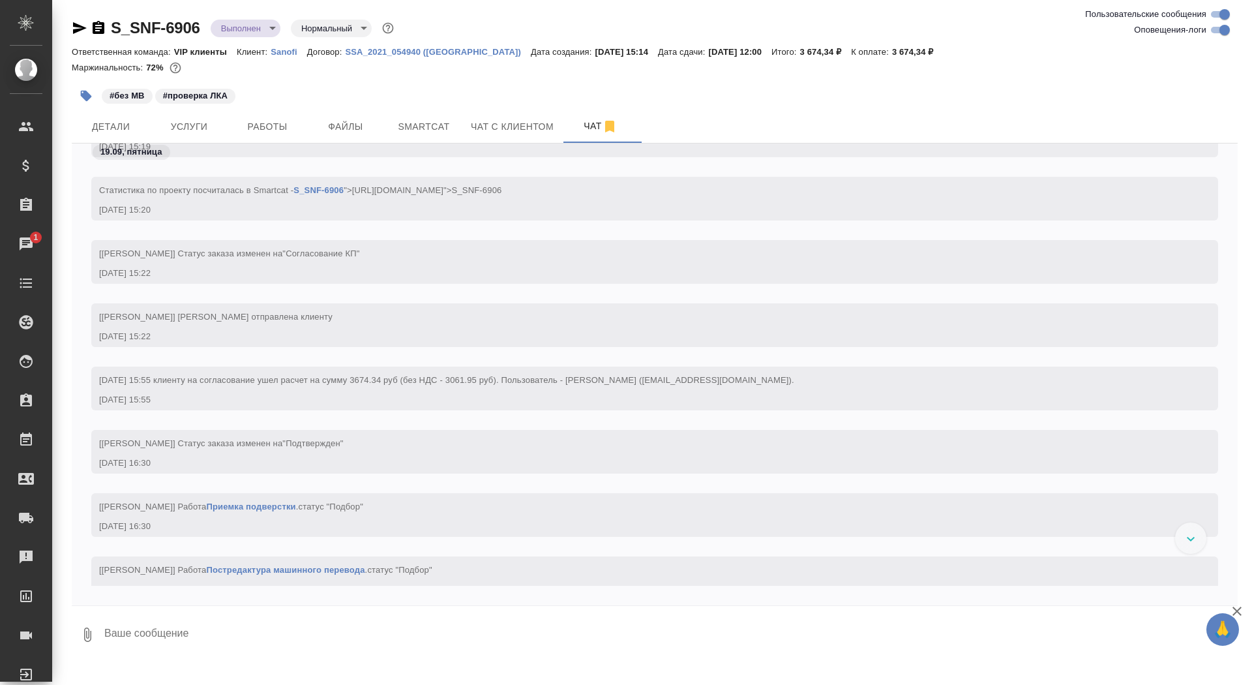
scroll to position [717, 0]
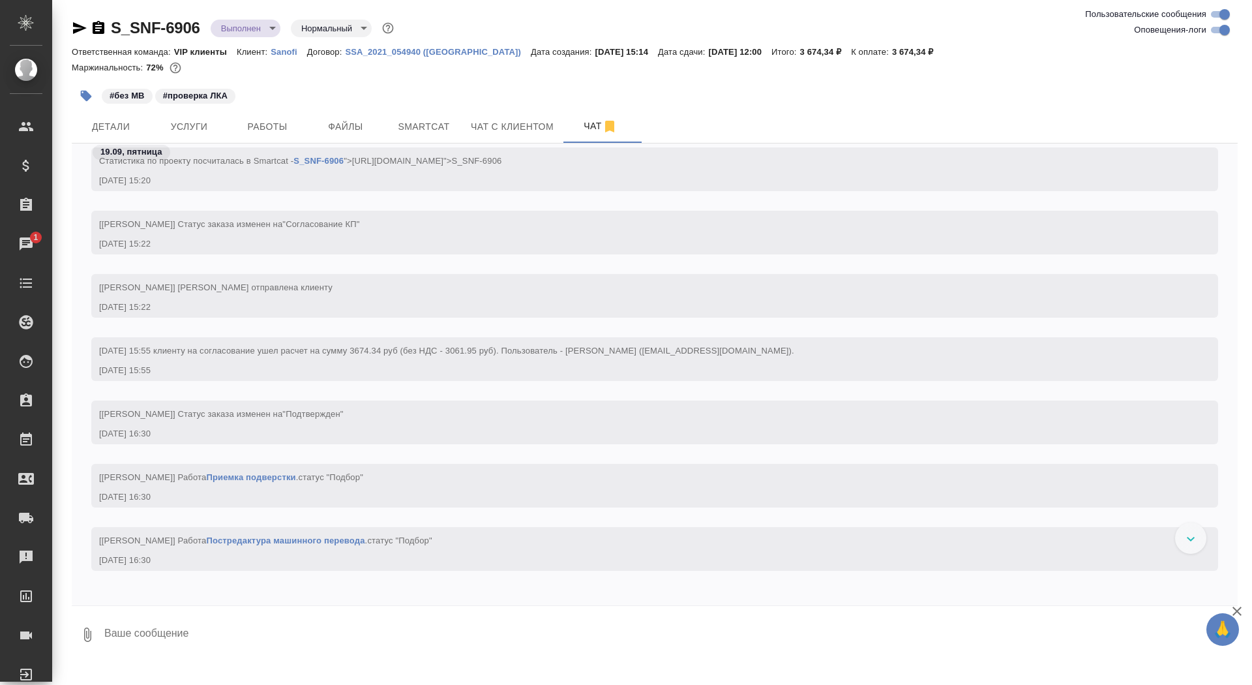
click at [93, 20] on div "S_SNF-6906 Выполнен completed Нормальный normal" at bounding box center [234, 28] width 325 height 21
click at [97, 22] on icon "button" at bounding box center [99, 27] width 12 height 13
click at [253, 22] on body "🙏 .cls-1 fill:#fff; AWATERA Saydasheva Dilyara Клиенты Спецификации Заказы 1 Ча…" at bounding box center [626, 342] width 1252 height 685
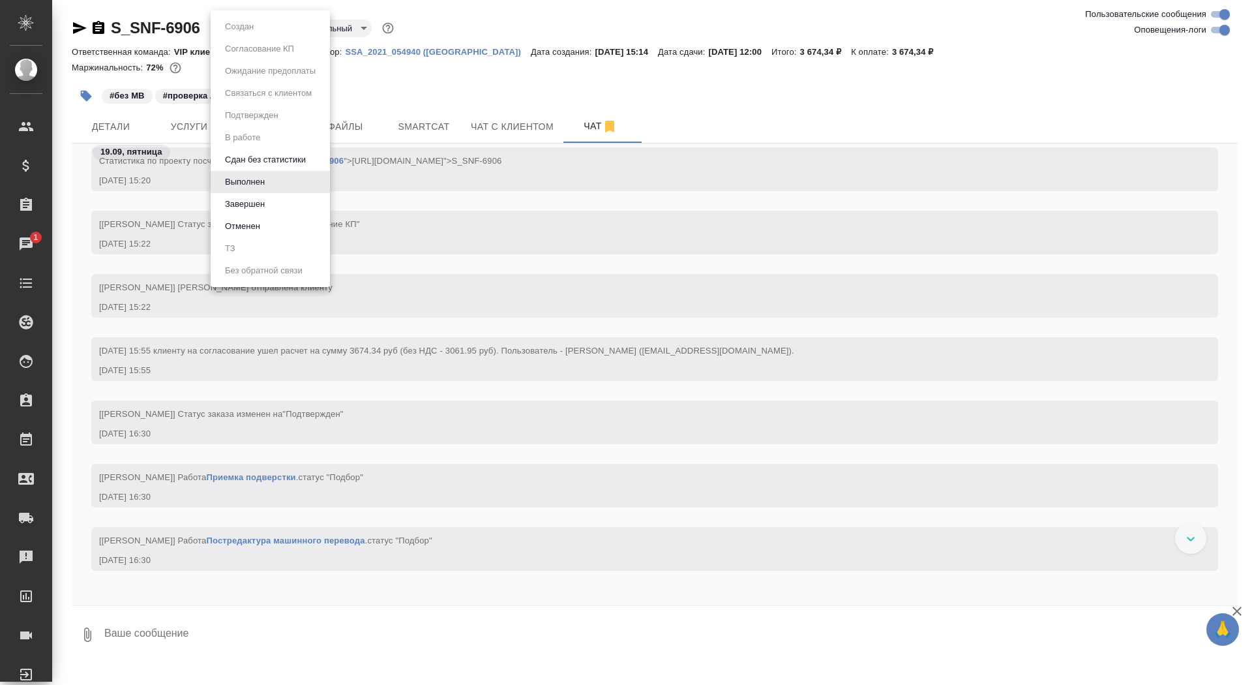
click at [284, 198] on li "Завершен" at bounding box center [270, 204] width 119 height 22
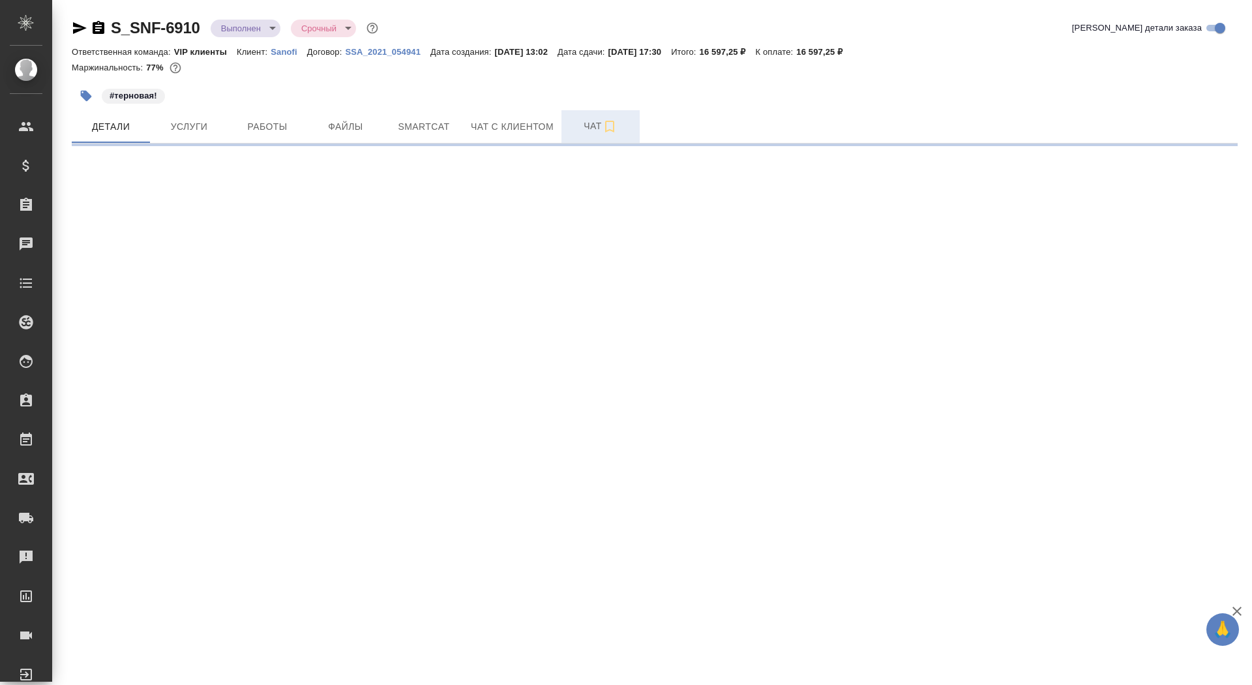
click at [574, 120] on span "Чат" at bounding box center [600, 126] width 63 height 16
select select "RU"
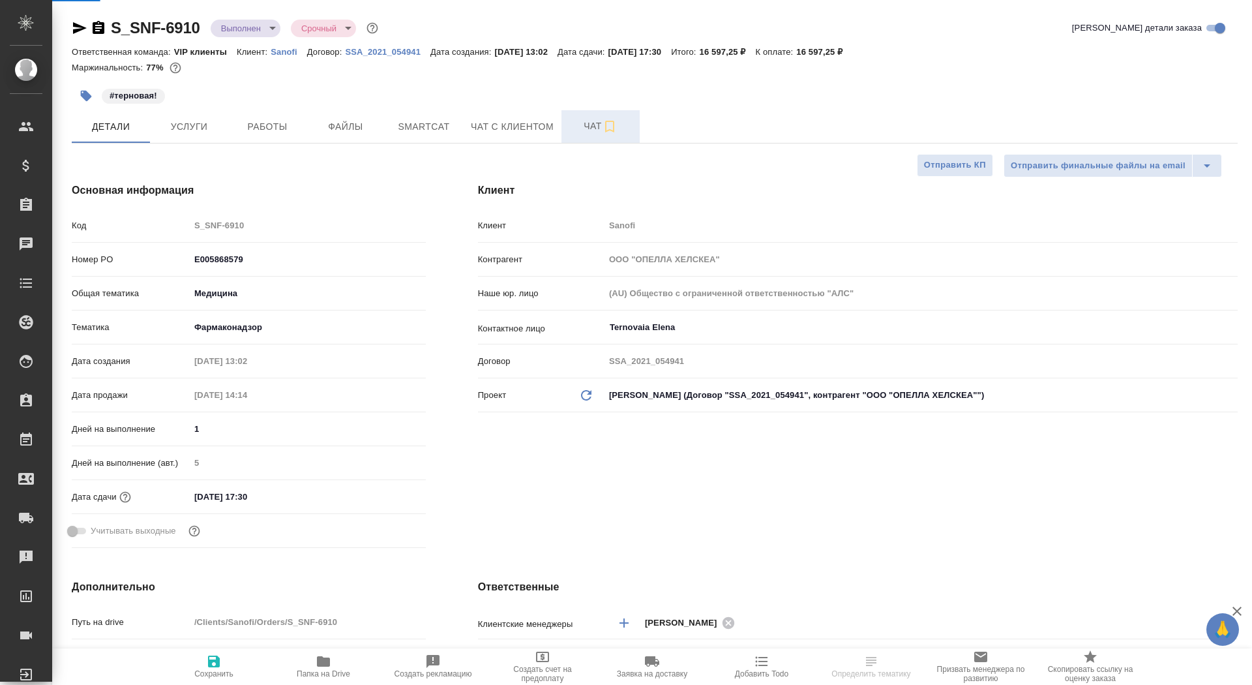
type textarea "x"
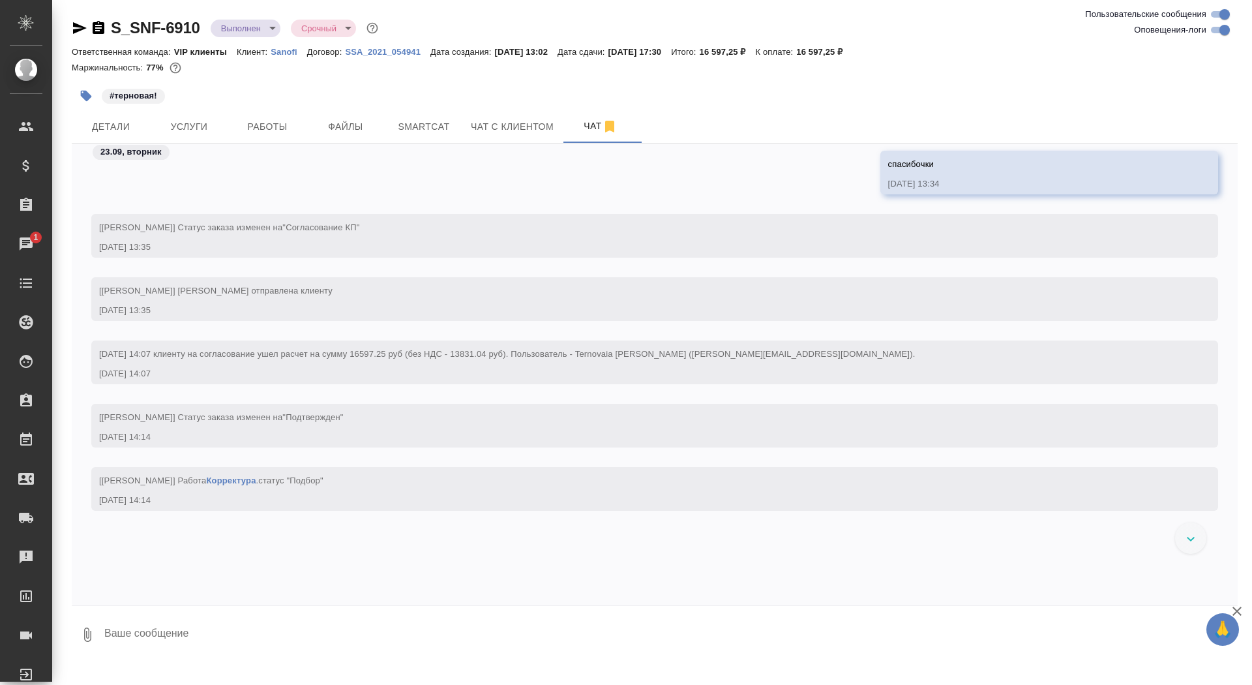
scroll to position [1157, 0]
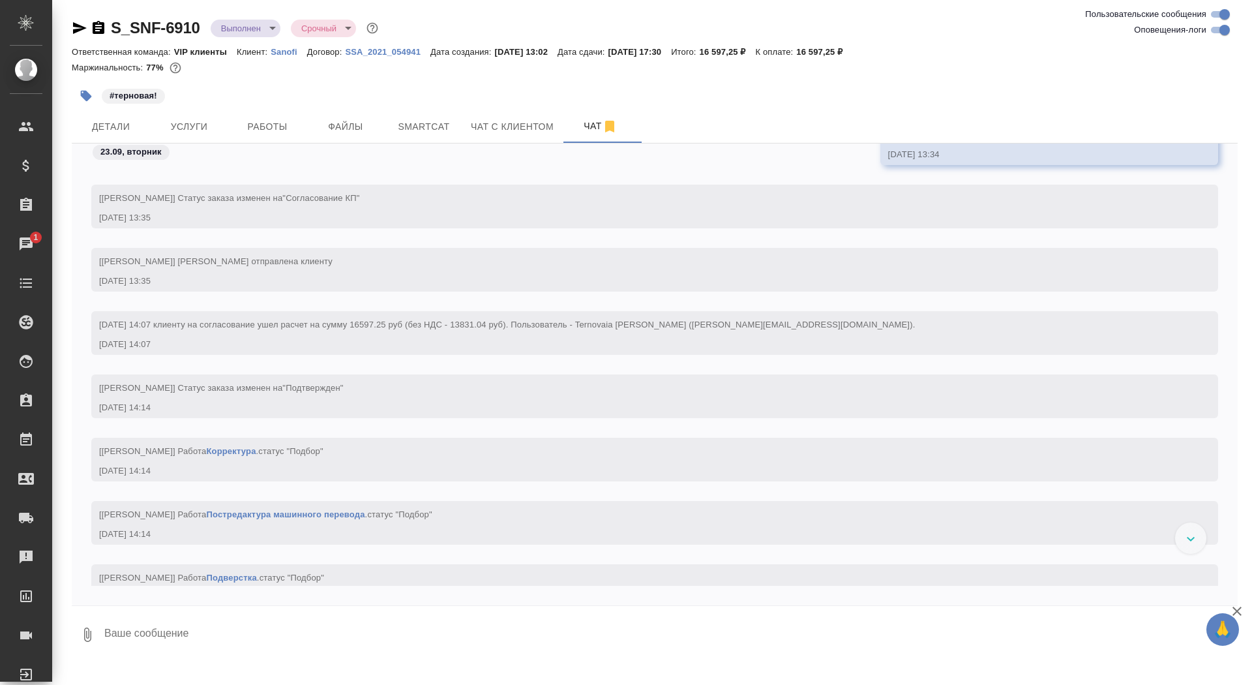
click at [97, 30] on icon "button" at bounding box center [99, 28] width 16 height 16
click at [253, 37] on div "S_SNF-6910 Выполнен completed Срочный urgent" at bounding box center [226, 28] width 309 height 21
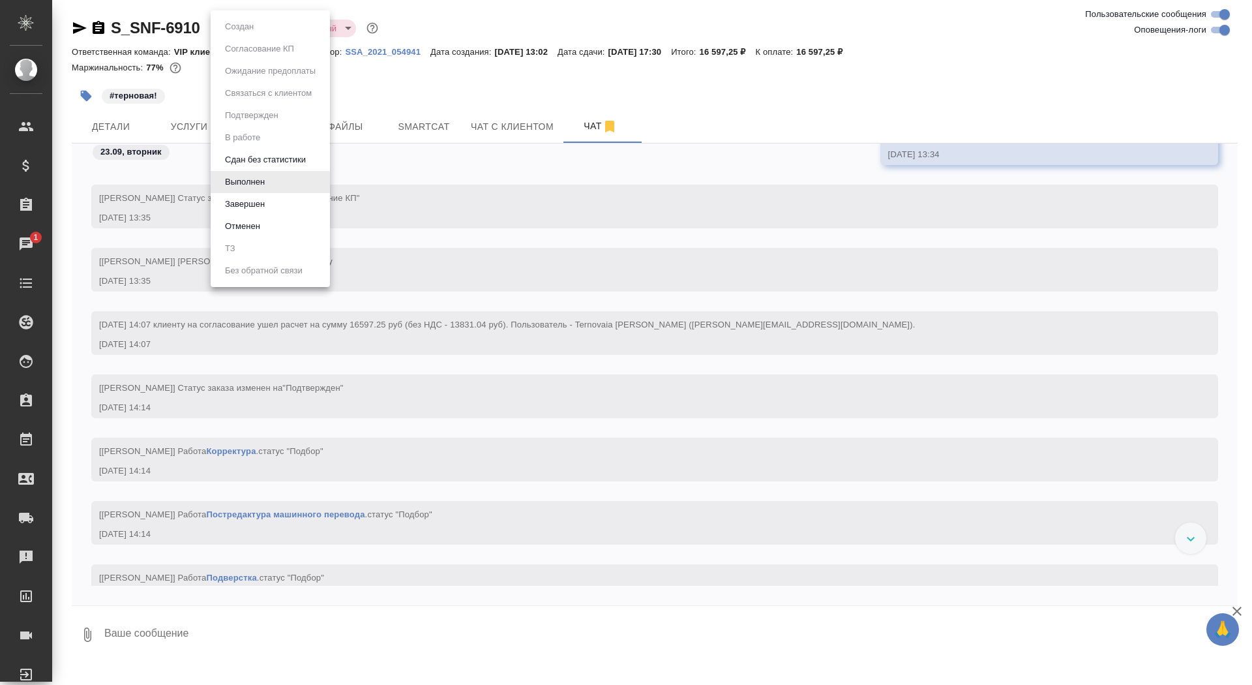
click at [253, 33] on body "🙏 .cls-1 fill:#fff; AWATERA Saydasheva Dilyara Клиенты Спецификации Заказы 1 Ча…" at bounding box center [626, 342] width 1252 height 685
click at [267, 193] on li "Завершен" at bounding box center [270, 204] width 119 height 22
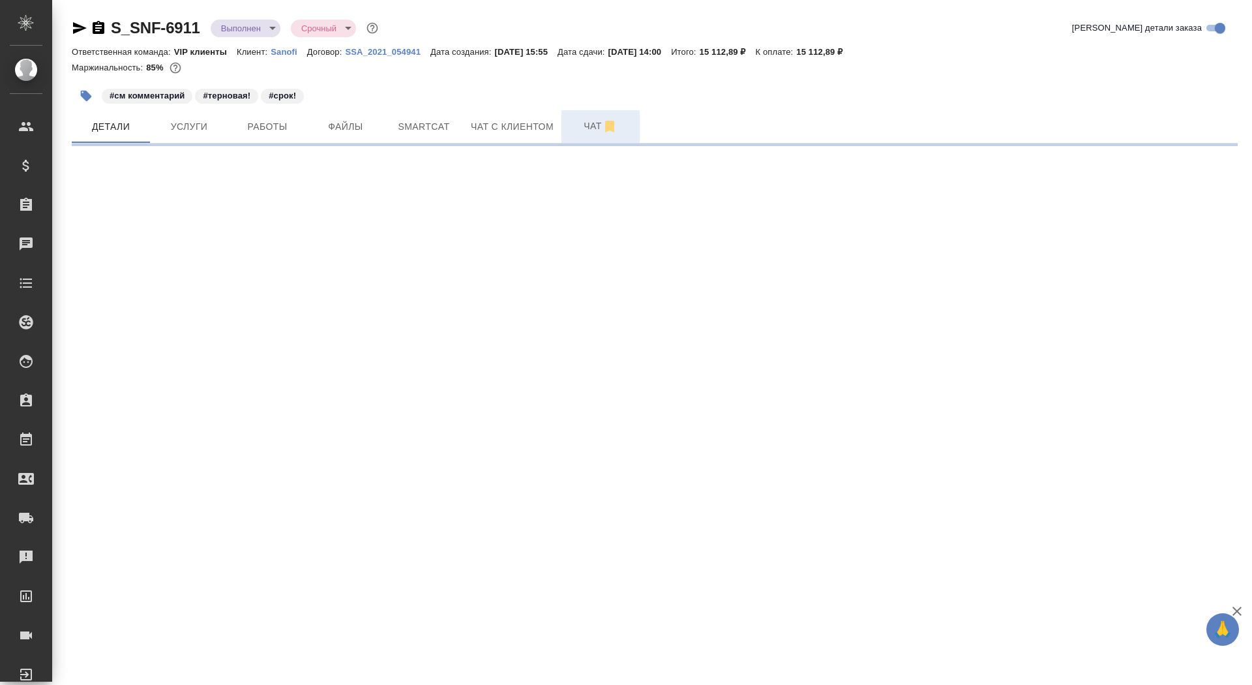
select select "RU"
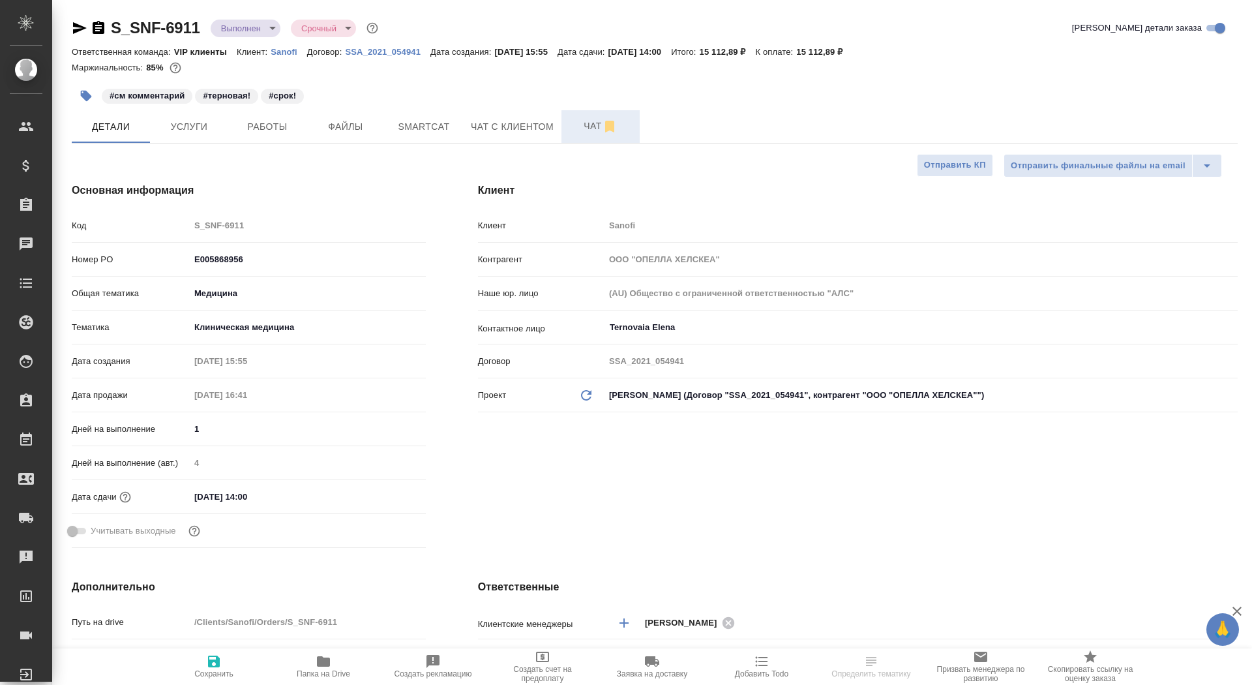
type textarea "x"
click at [575, 125] on span "Чат" at bounding box center [600, 126] width 63 height 16
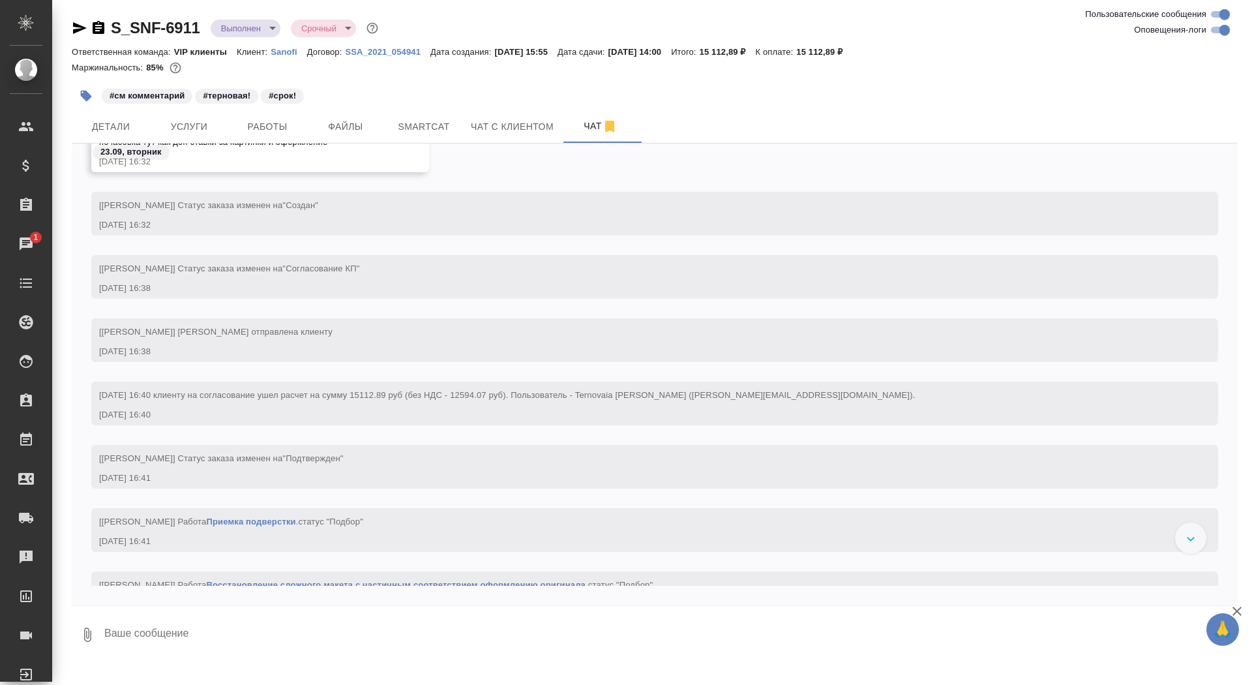
scroll to position [1540, 0]
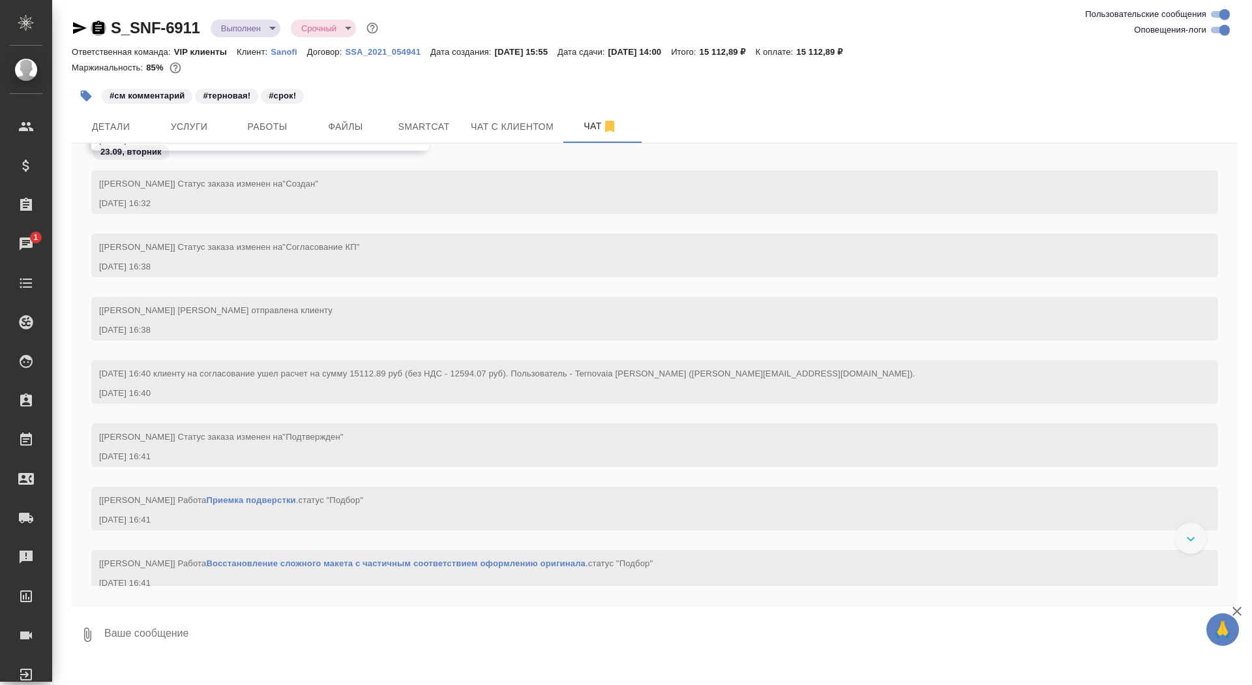
click at [98, 28] on icon "button" at bounding box center [99, 28] width 16 height 16
click at [252, 23] on body "🙏 .cls-1 fill:#fff; AWATERA Saydasheva Dilyara Клиенты Спецификации Заказы 1 Ча…" at bounding box center [626, 342] width 1252 height 685
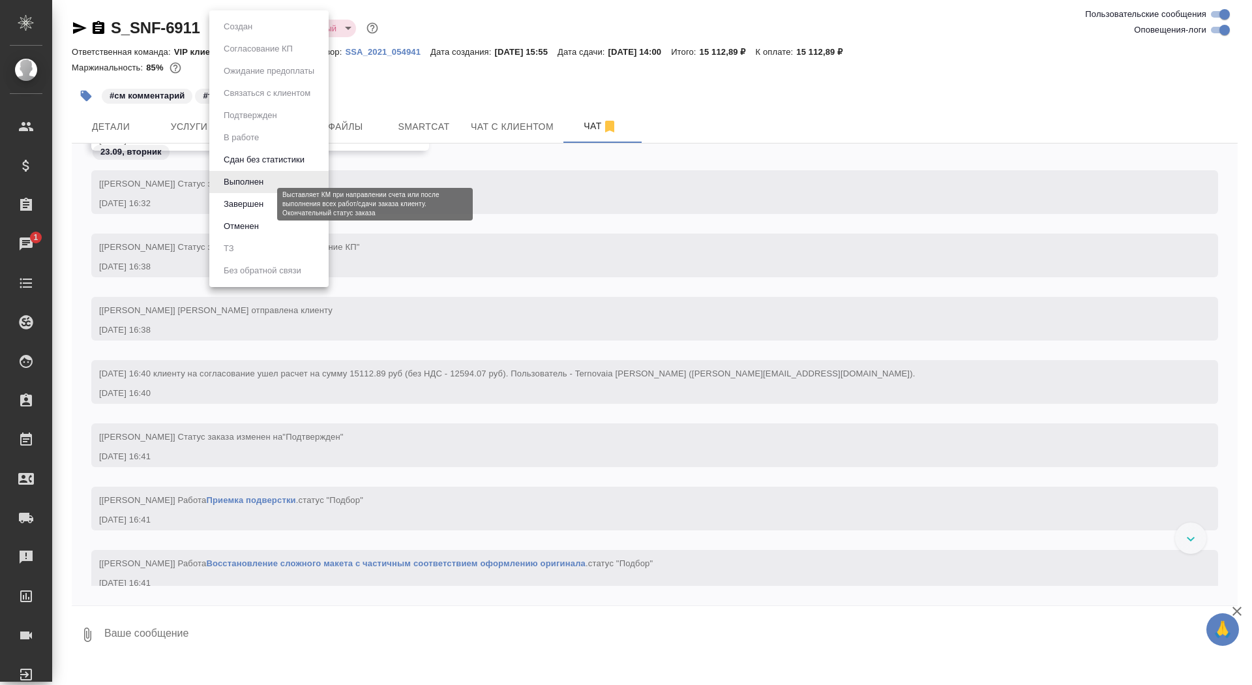
click at [260, 201] on button "Завершен" at bounding box center [244, 204] width 48 height 14
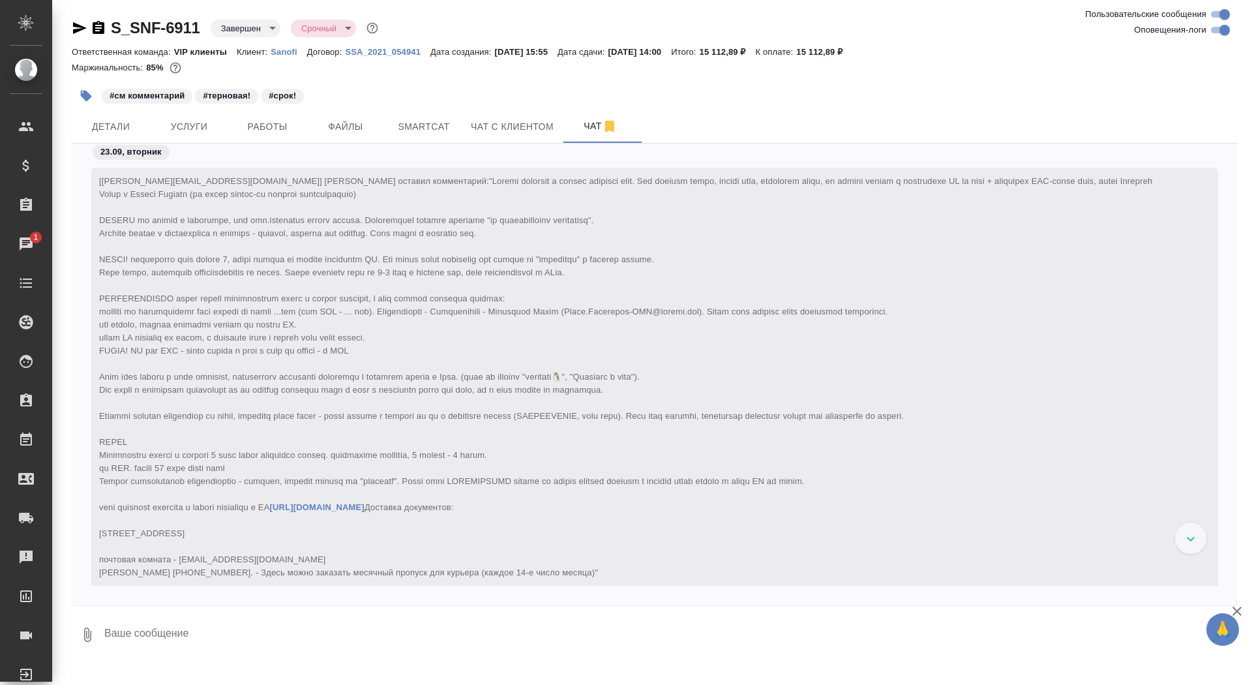
scroll to position [48719, 0]
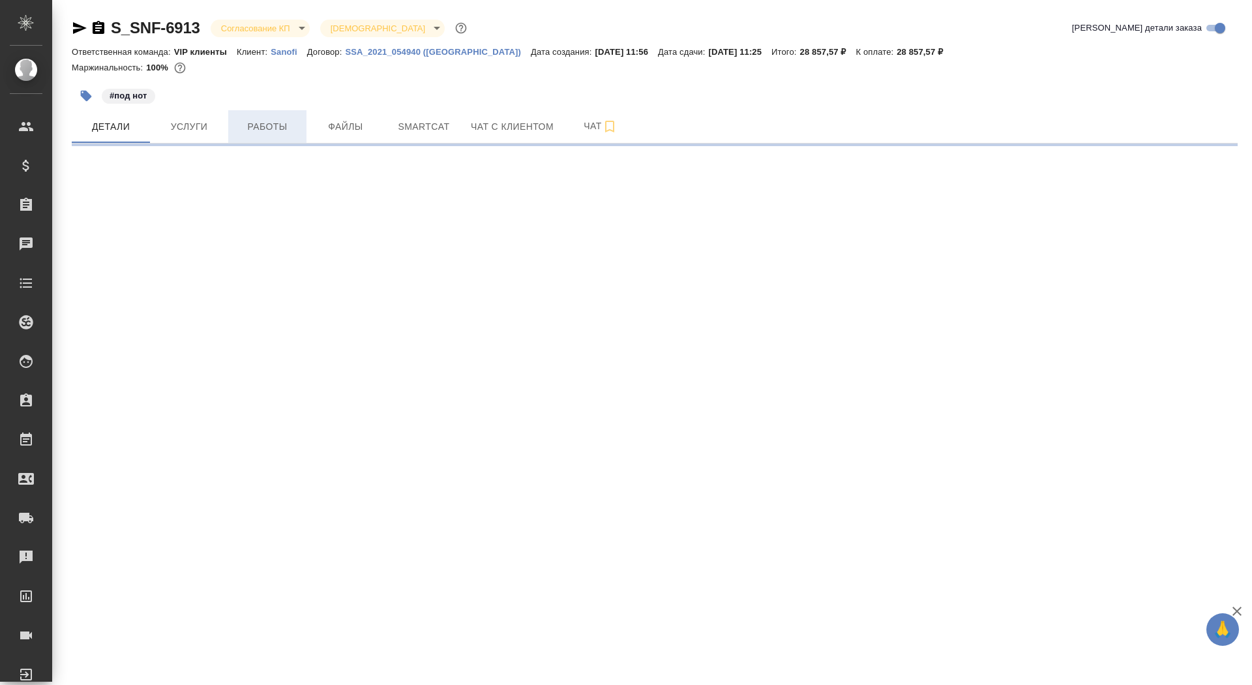
click at [265, 119] on span "Работы" at bounding box center [267, 127] width 63 height 16
select select "RU"
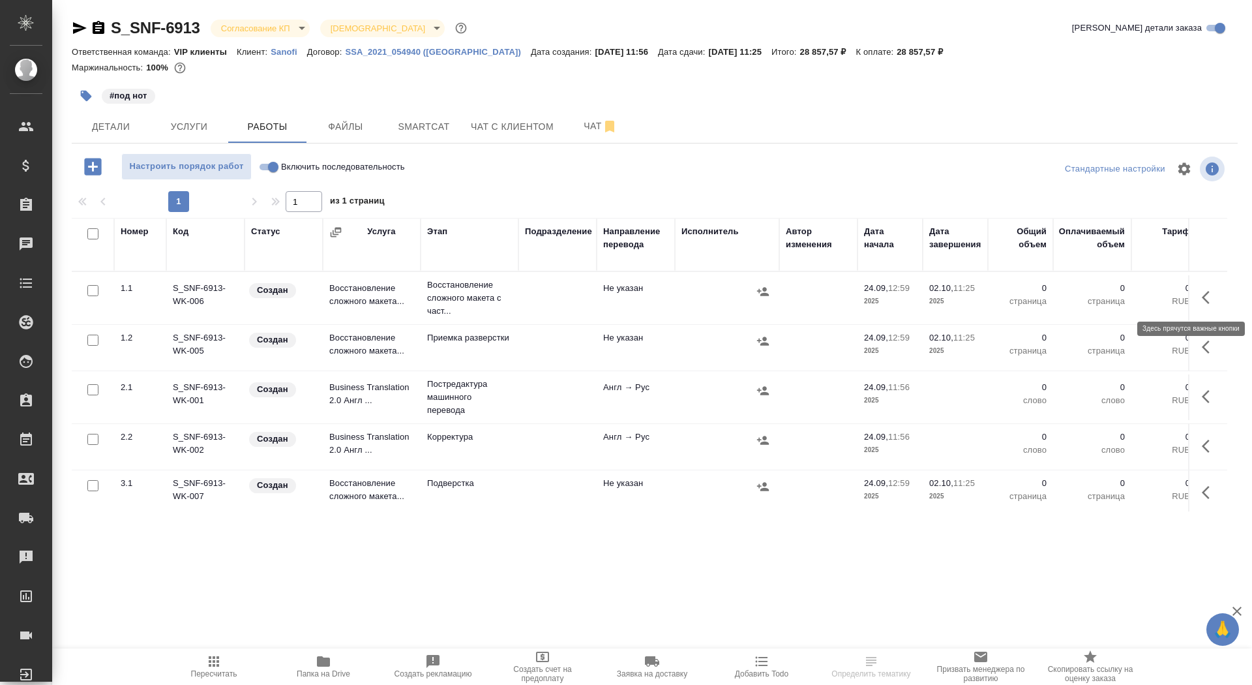
click at [1197, 292] on button "button" at bounding box center [1209, 297] width 31 height 31
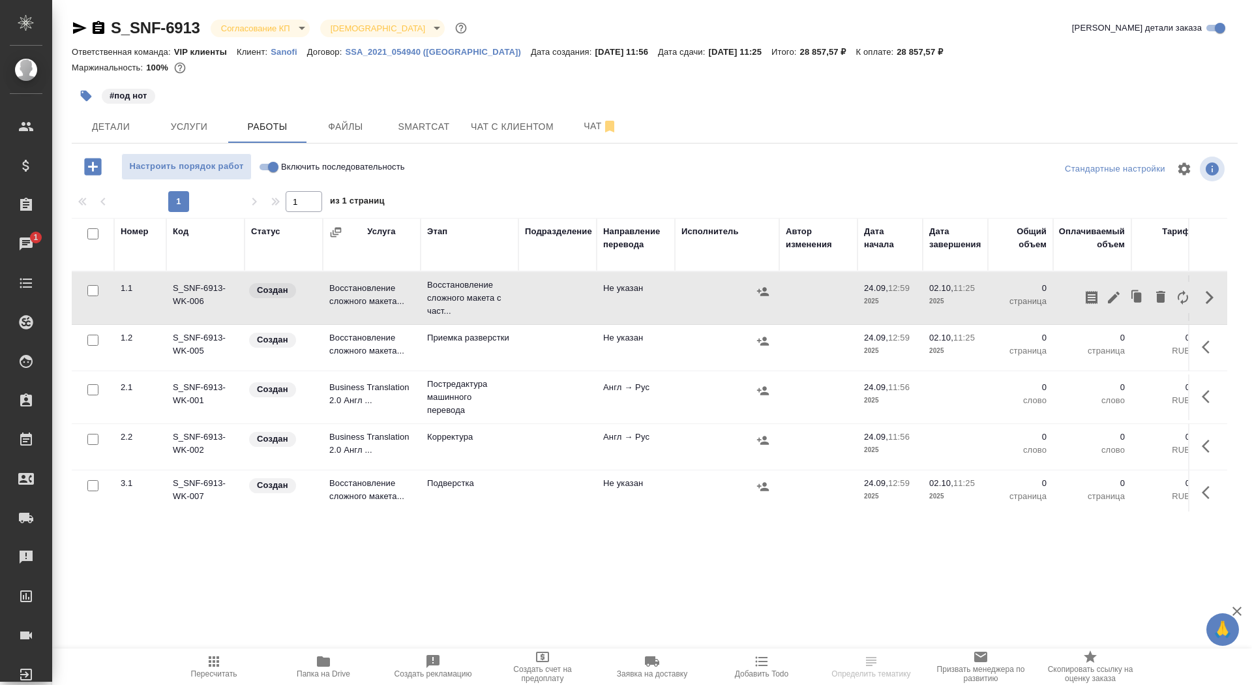
click at [1112, 291] on icon "button" at bounding box center [1114, 298] width 16 height 16
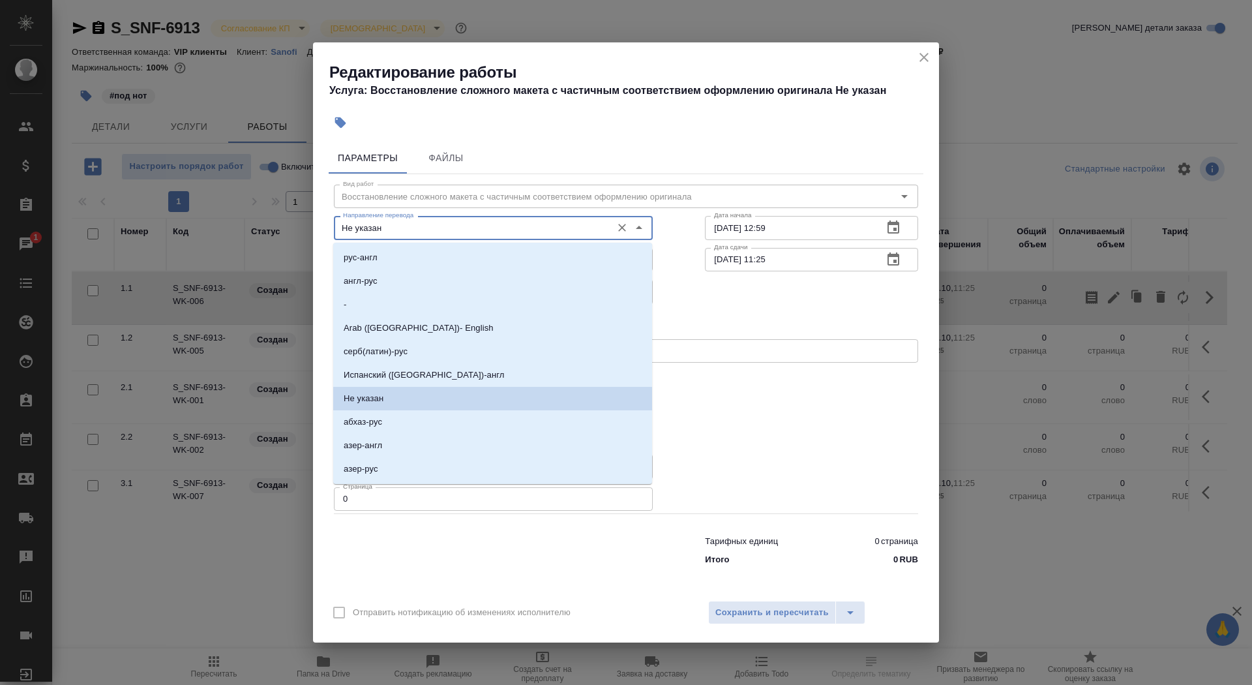
click at [443, 227] on input "Не указан" at bounding box center [471, 228] width 267 height 16
click at [428, 278] on li "англ-рус" at bounding box center [492, 280] width 319 height 23
type input "англ-рус"
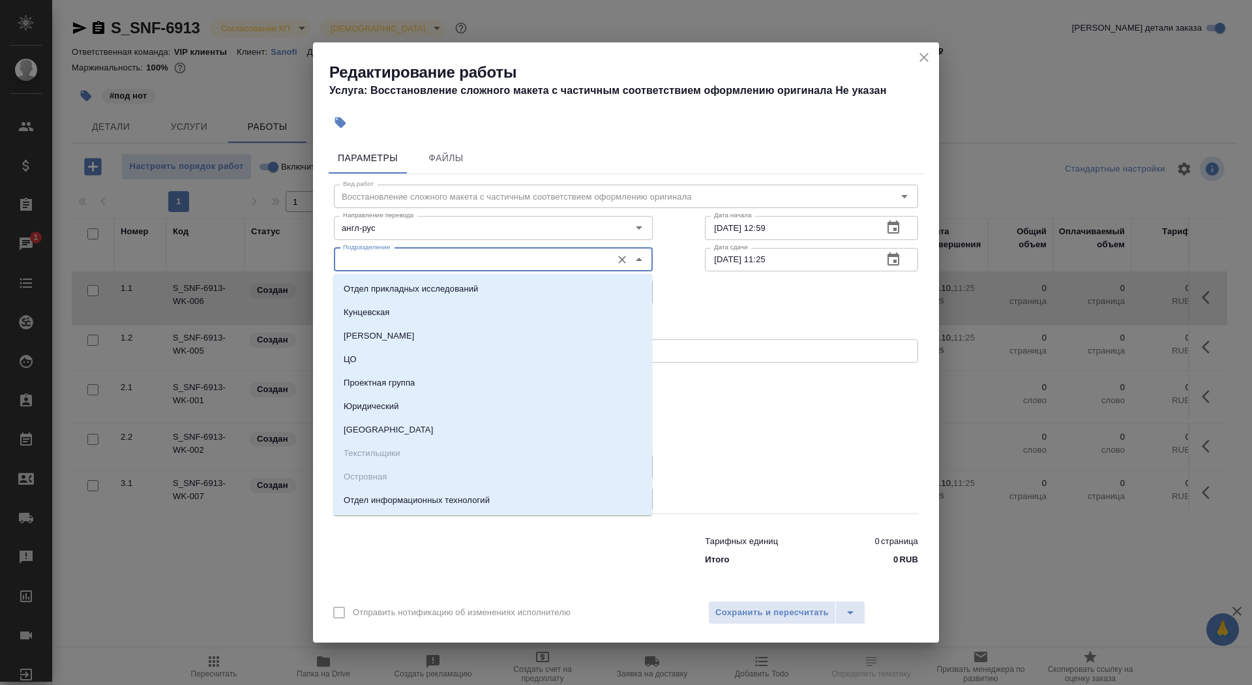
click at [422, 259] on input "Подразделение" at bounding box center [471, 260] width 267 height 16
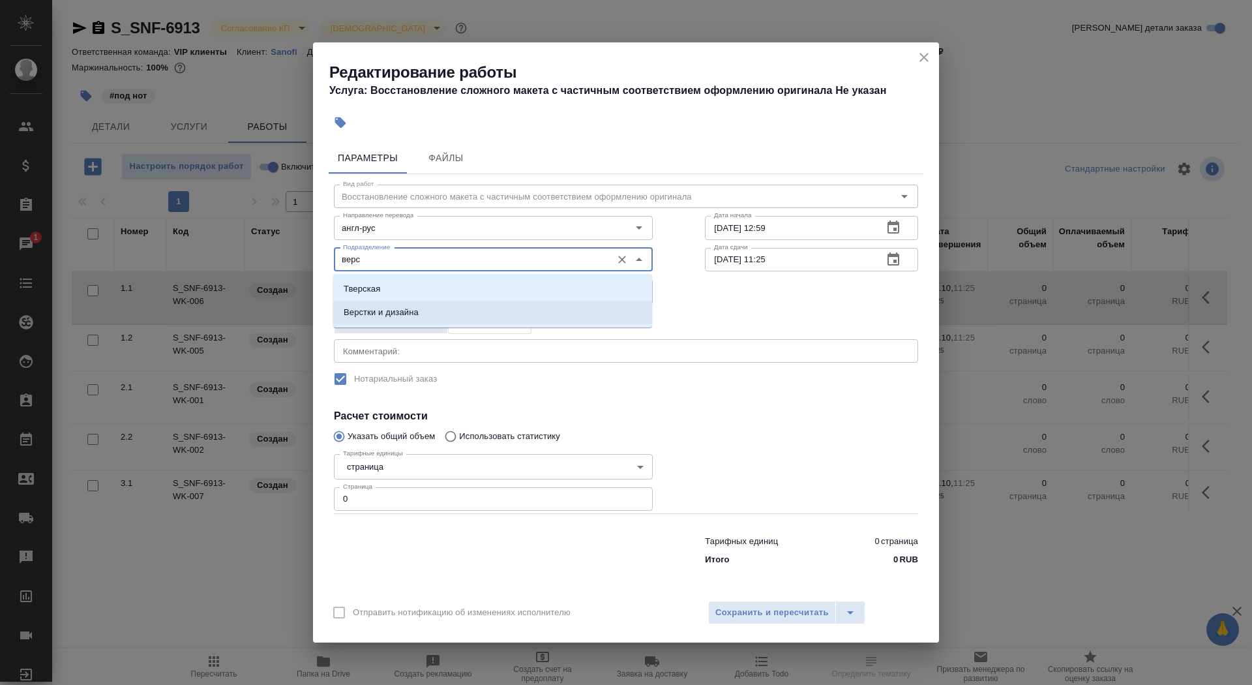
click at [461, 301] on li "Верстки и дизайна" at bounding box center [492, 312] width 319 height 23
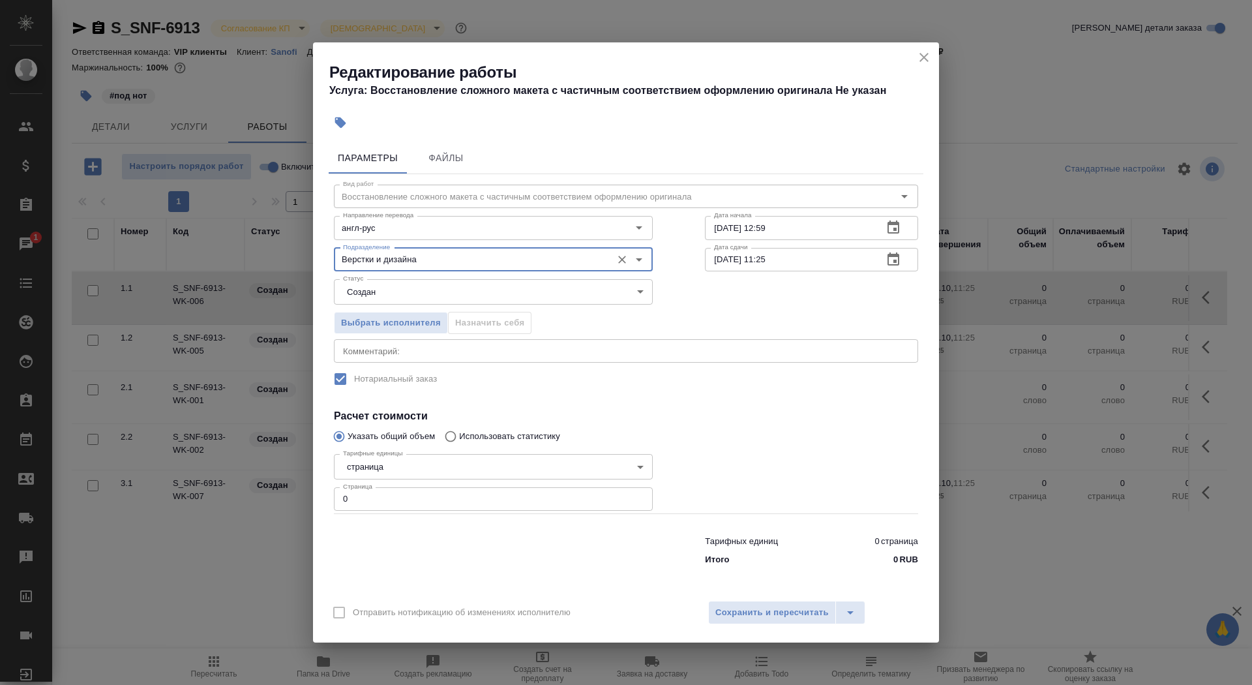
type input "Верстки и дизайна"
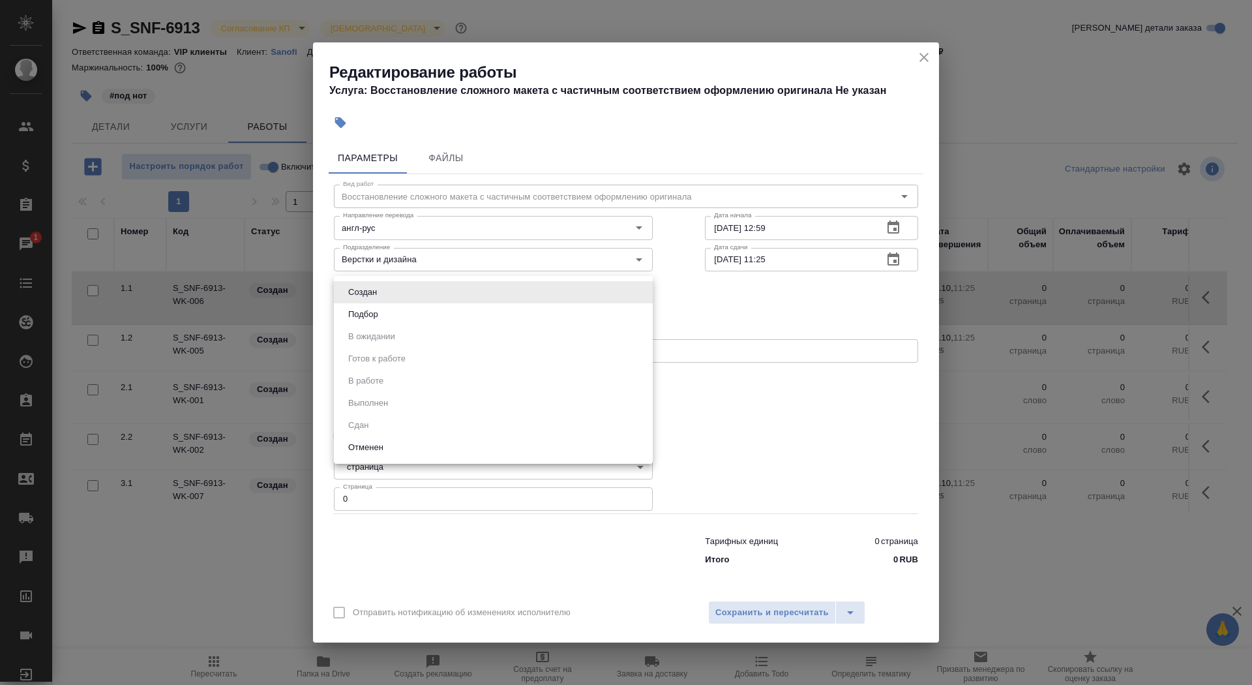
click at [452, 284] on body "🙏 .cls-1 fill:#fff; AWATERA Saydasheva Dilyara Клиенты Спецификации Заказы 1 Ча…" at bounding box center [626, 342] width 1252 height 685
click at [446, 310] on li "Подбор" at bounding box center [493, 314] width 319 height 22
type input "recruiting"
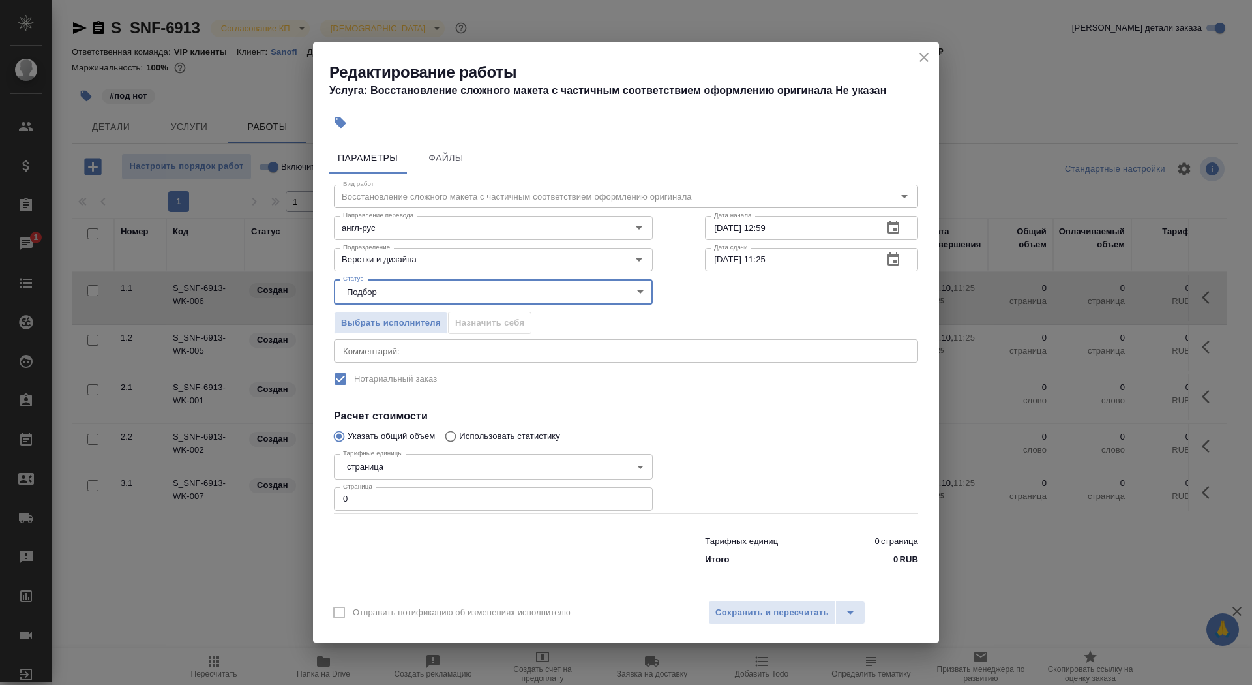
click at [419, 466] on body "🙏 .cls-1 fill:#fff; AWATERA Saydasheva Dilyara Клиенты Спецификации Заказы 1 Ча…" at bounding box center [626, 342] width 1252 height 685
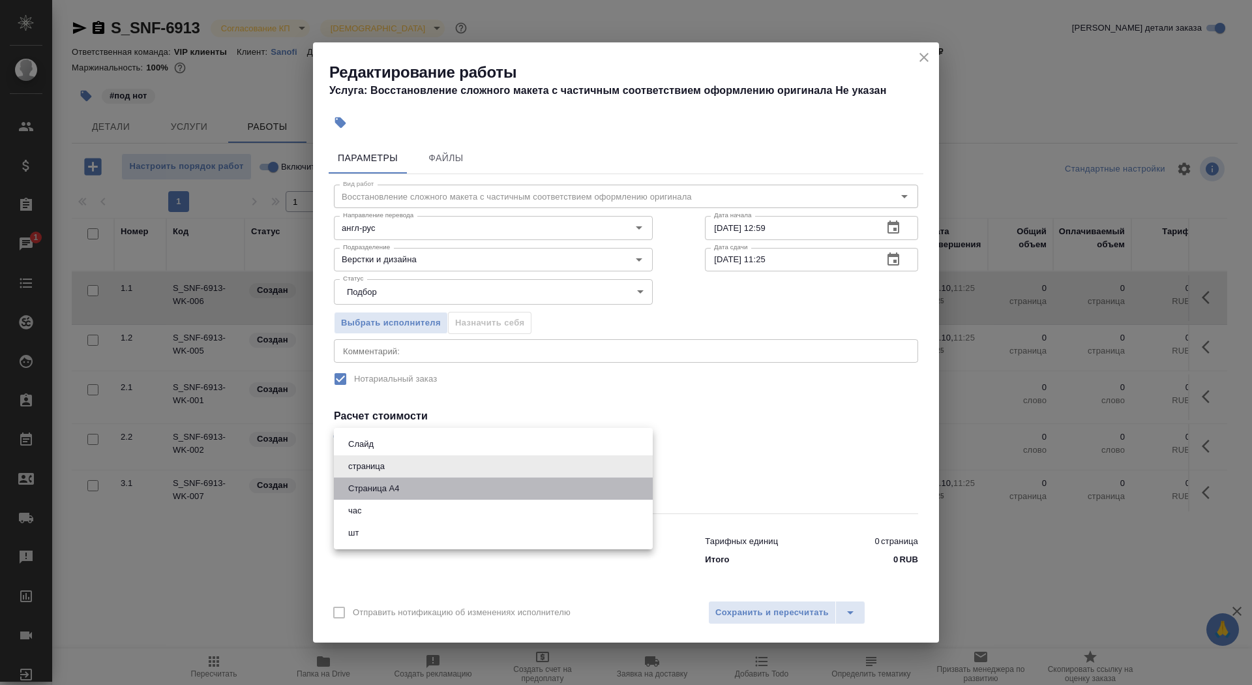
click at [419, 496] on li "Страница А4" at bounding box center [493, 488] width 319 height 22
type input "5f036ec4e16dec2d6b59c8ff"
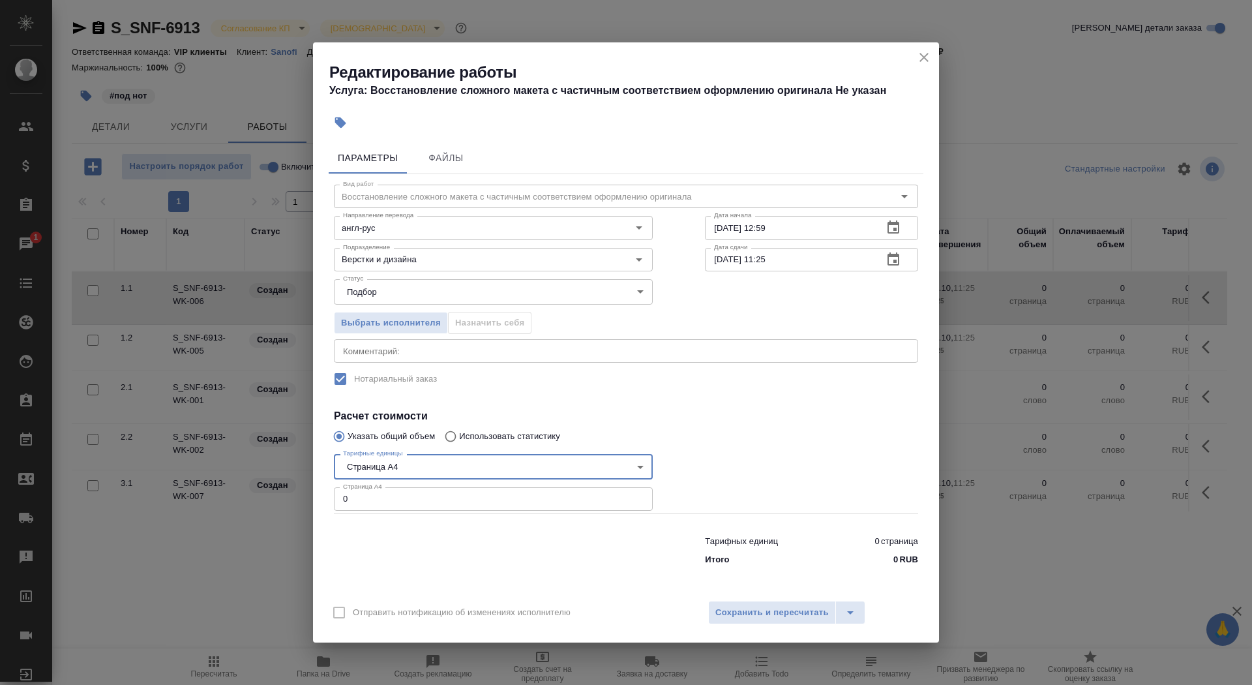
click at [418, 501] on input "0" at bounding box center [493, 498] width 319 height 23
type input "21"
click at [801, 219] on input "24.09.2025 12:59" at bounding box center [789, 227] width 168 height 23
click at [829, 233] on input "24.09.2025 12:59" at bounding box center [789, 227] width 168 height 23
type input "24.09.2025 15:36"
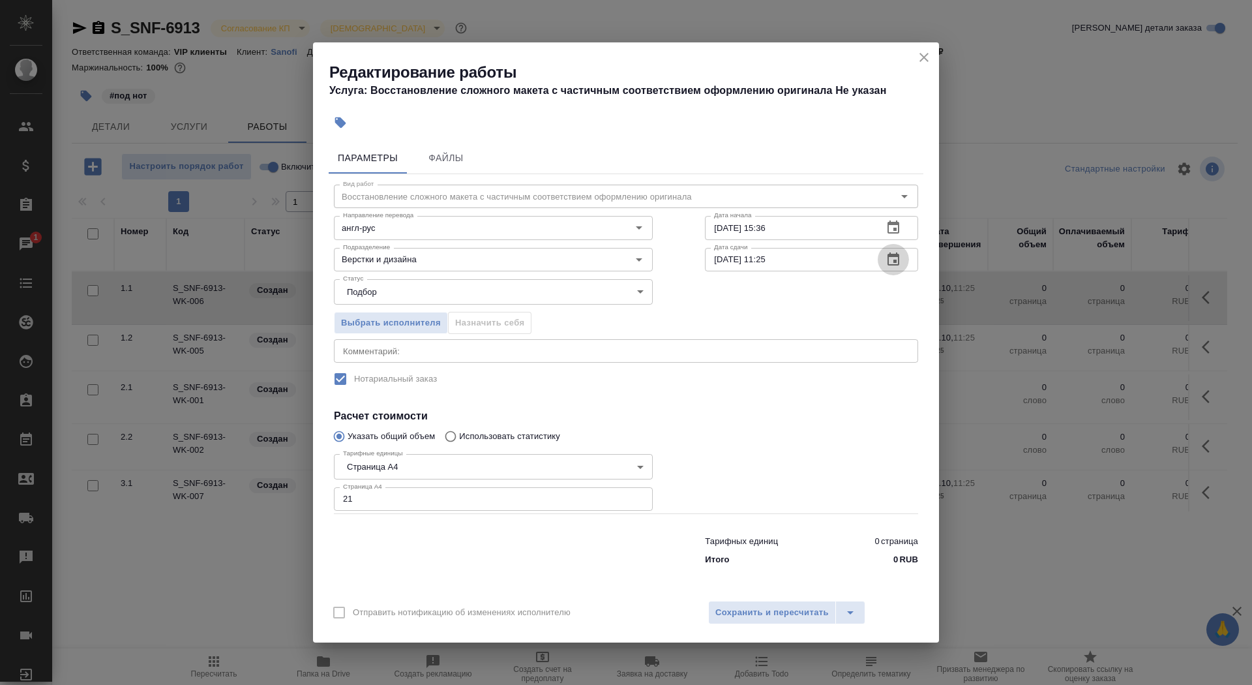
click at [893, 256] on icon "button" at bounding box center [893, 258] width 12 height 13
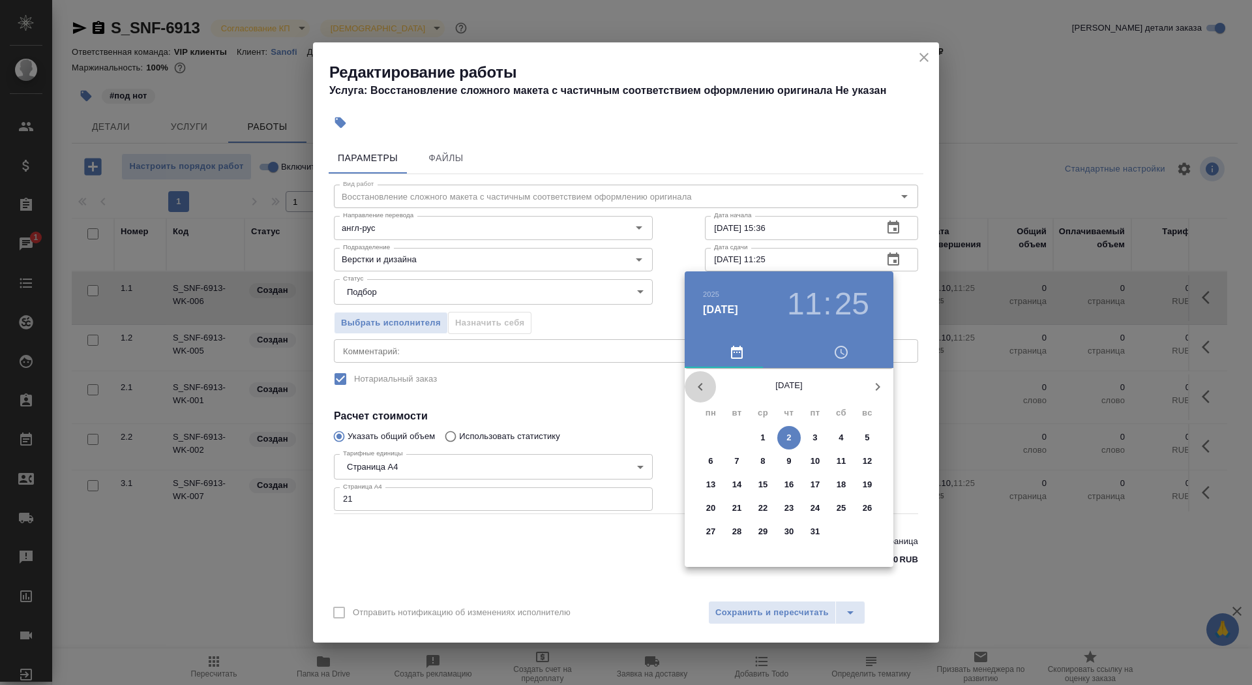
click at [709, 391] on button "button" at bounding box center [700, 386] width 31 height 31
click at [786, 507] on p "25" at bounding box center [789, 507] width 10 height 13
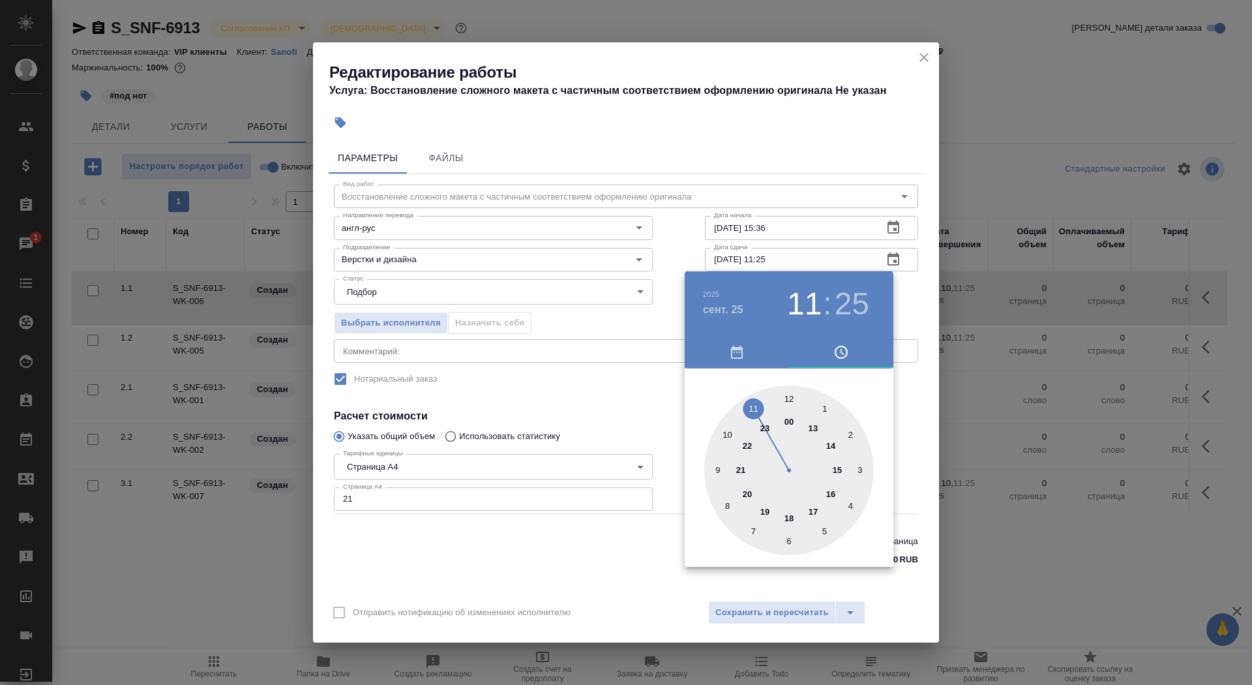
click at [729, 431] on div at bounding box center [789, 470] width 170 height 170
click at [788, 400] on div at bounding box center [789, 470] width 170 height 170
type input "25.09.2025 10:00"
click at [627, 362] on div at bounding box center [626, 342] width 1252 height 685
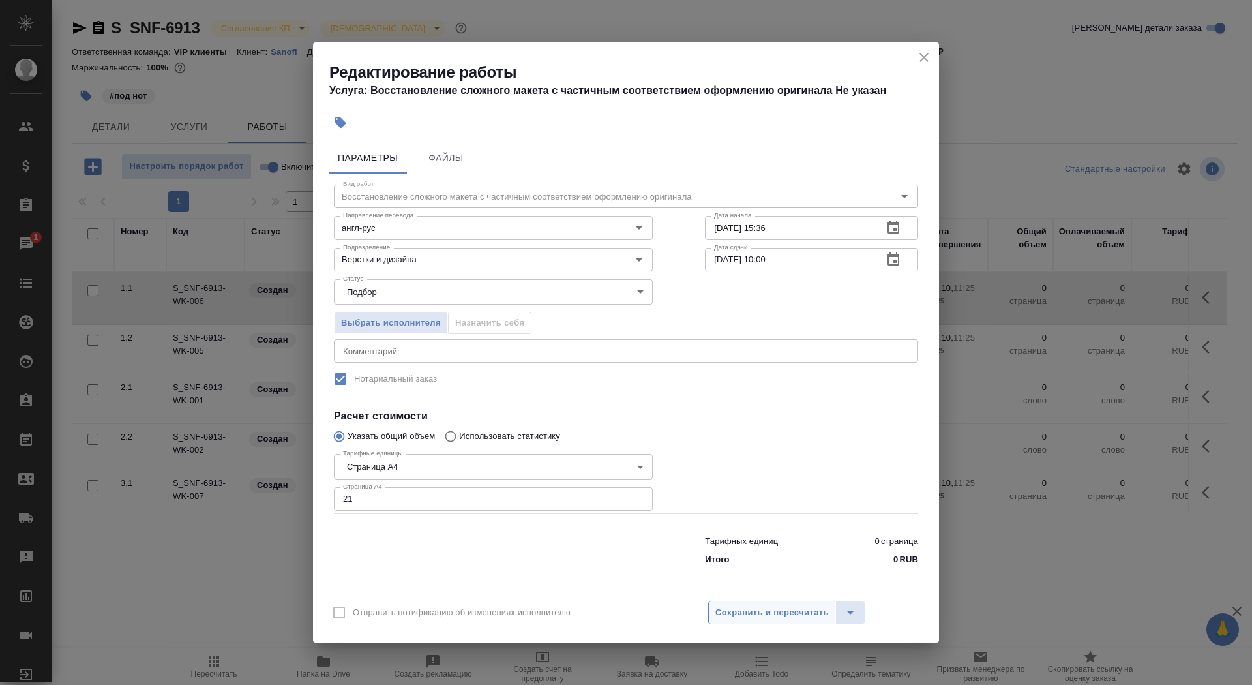
click at [760, 607] on span "Сохранить и пересчитать" at bounding box center [771, 612] width 113 height 15
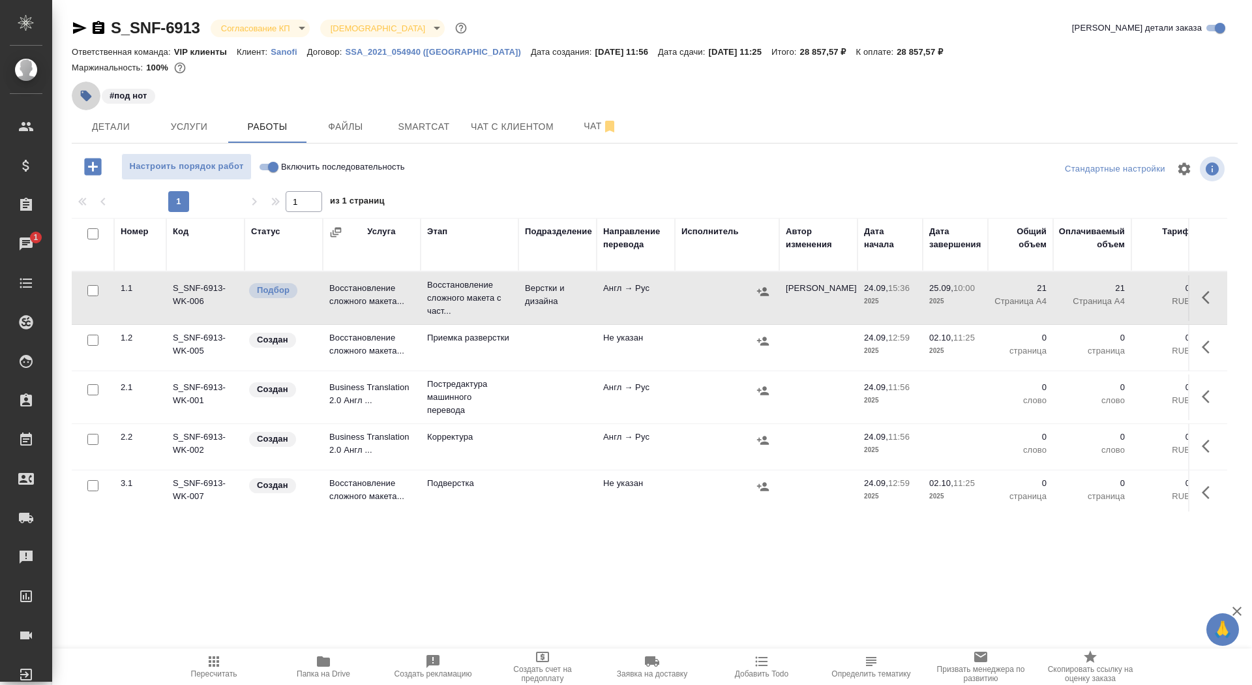
click at [88, 84] on button "button" at bounding box center [86, 96] width 29 height 29
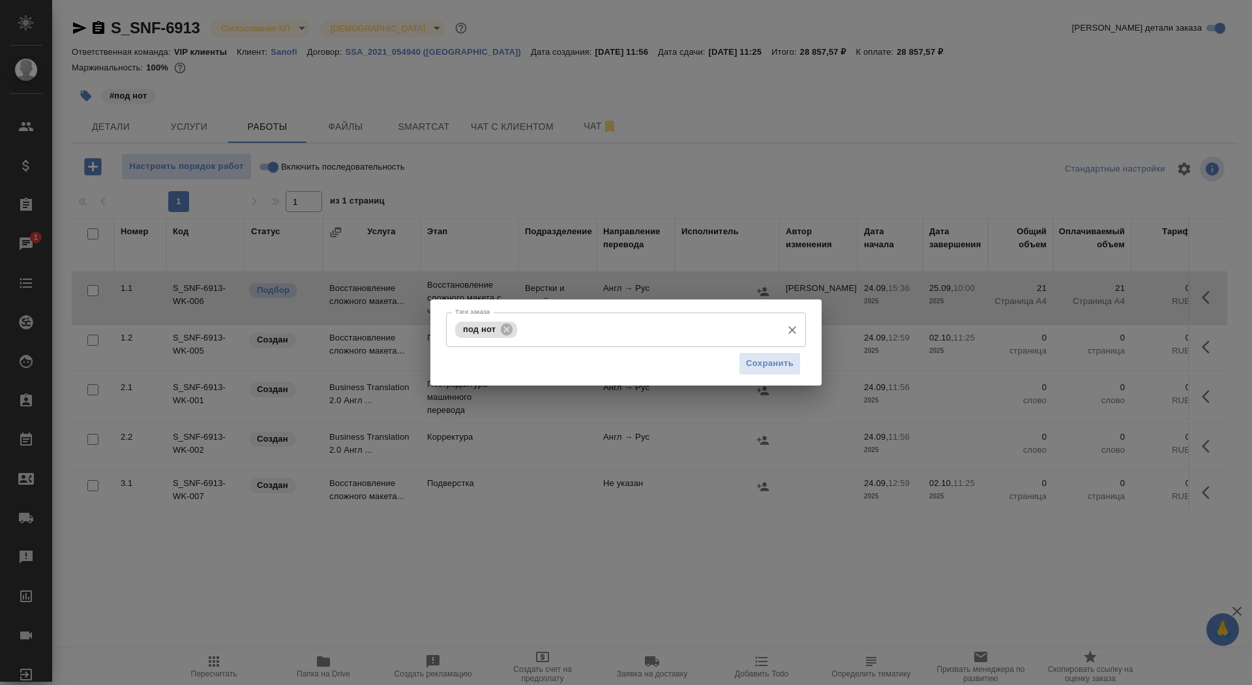
click at [593, 329] on input "Тэги заказа" at bounding box center [647, 329] width 255 height 22
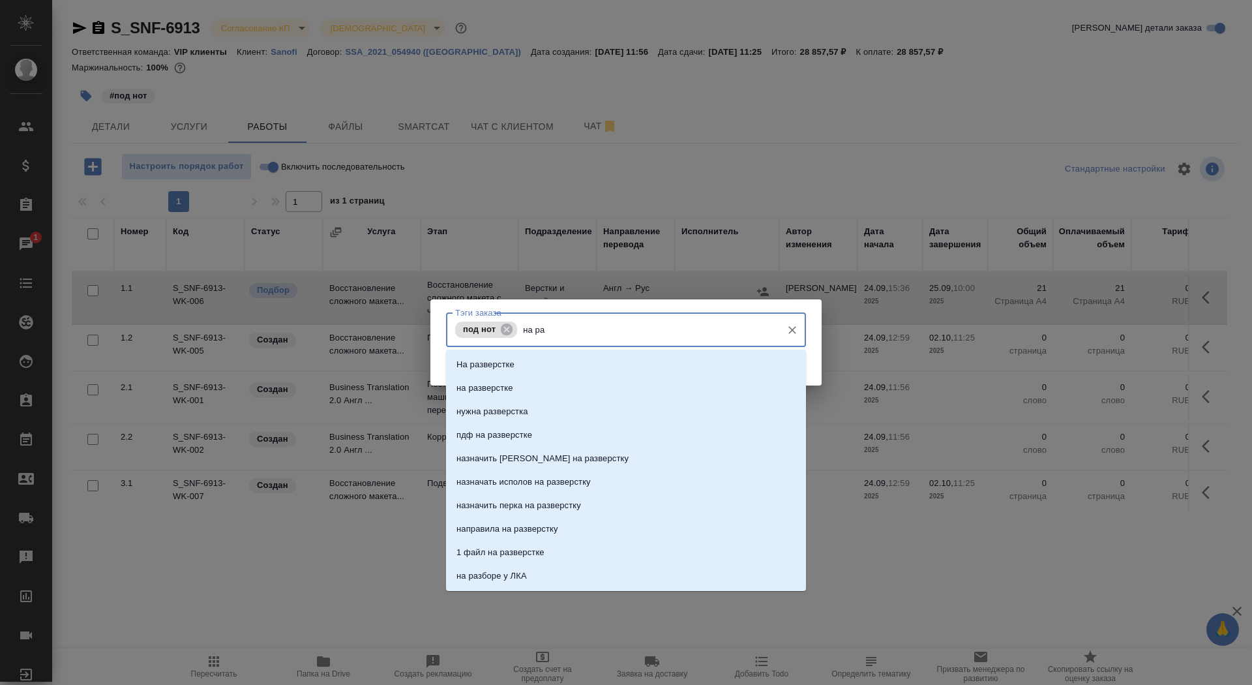
type input "на раз"
click at [634, 385] on li "на разверстке" at bounding box center [626, 387] width 360 height 23
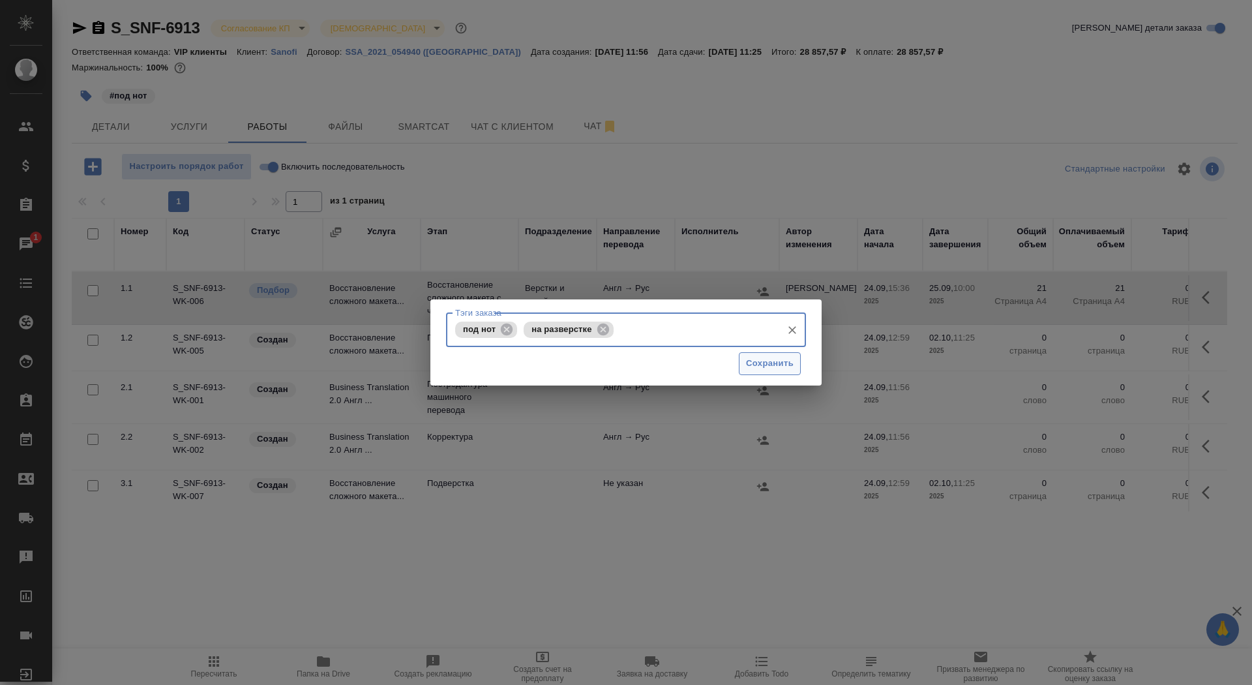
click at [757, 369] on span "Сохранить" at bounding box center [770, 363] width 48 height 15
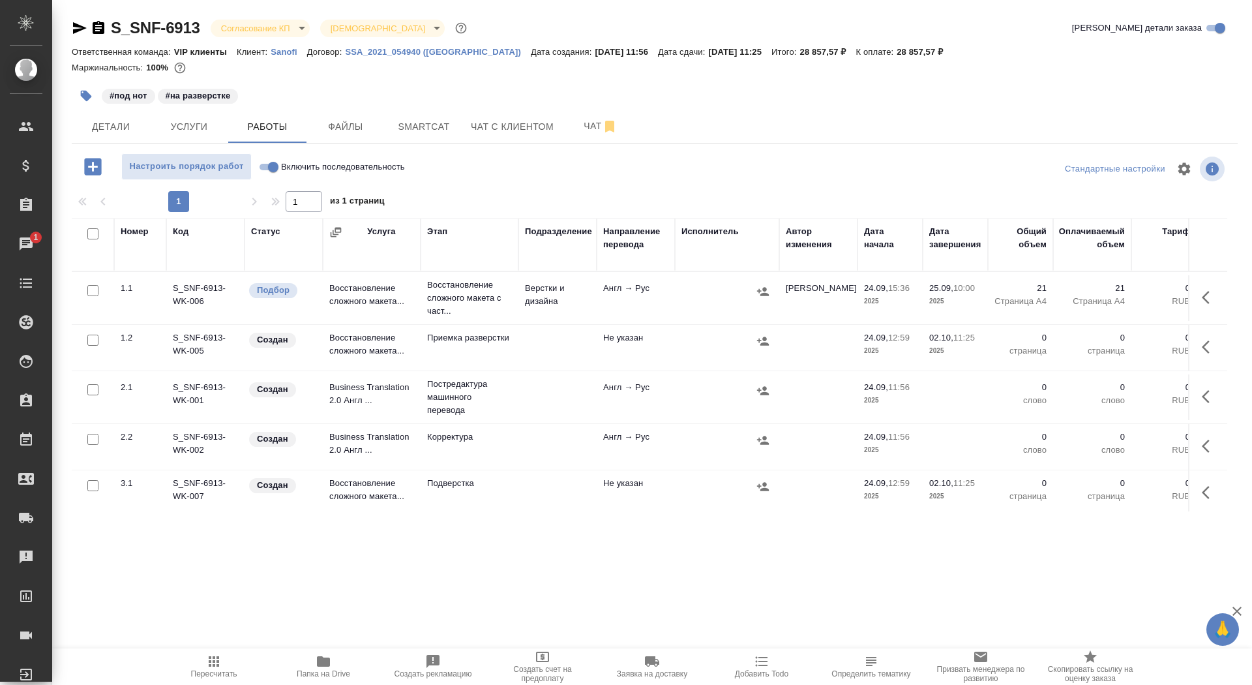
click at [121, 127] on span "Детали" at bounding box center [111, 127] width 63 height 16
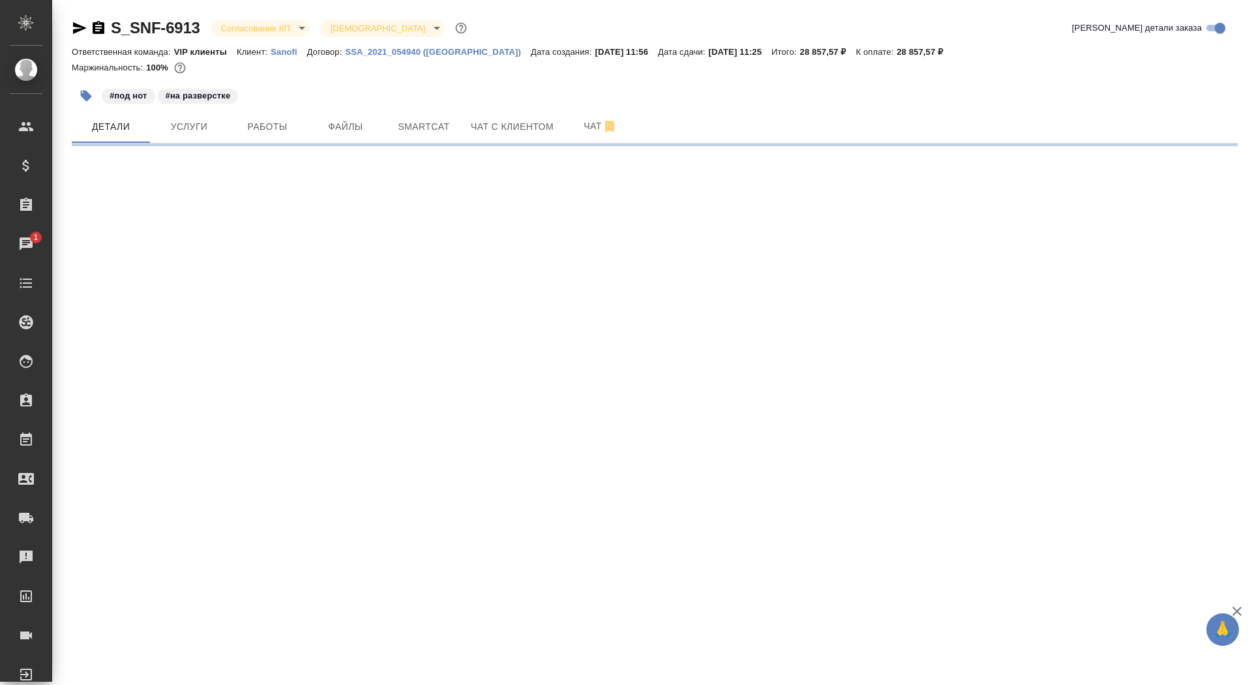
select select "RU"
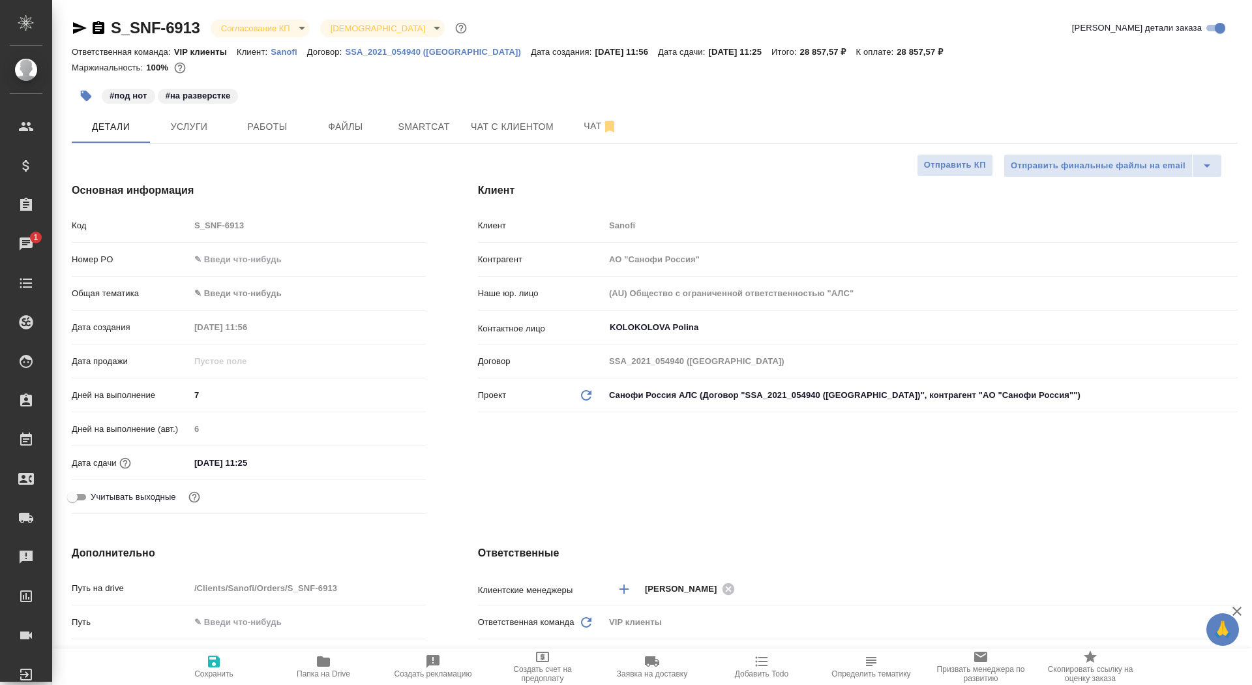
type textarea "x"
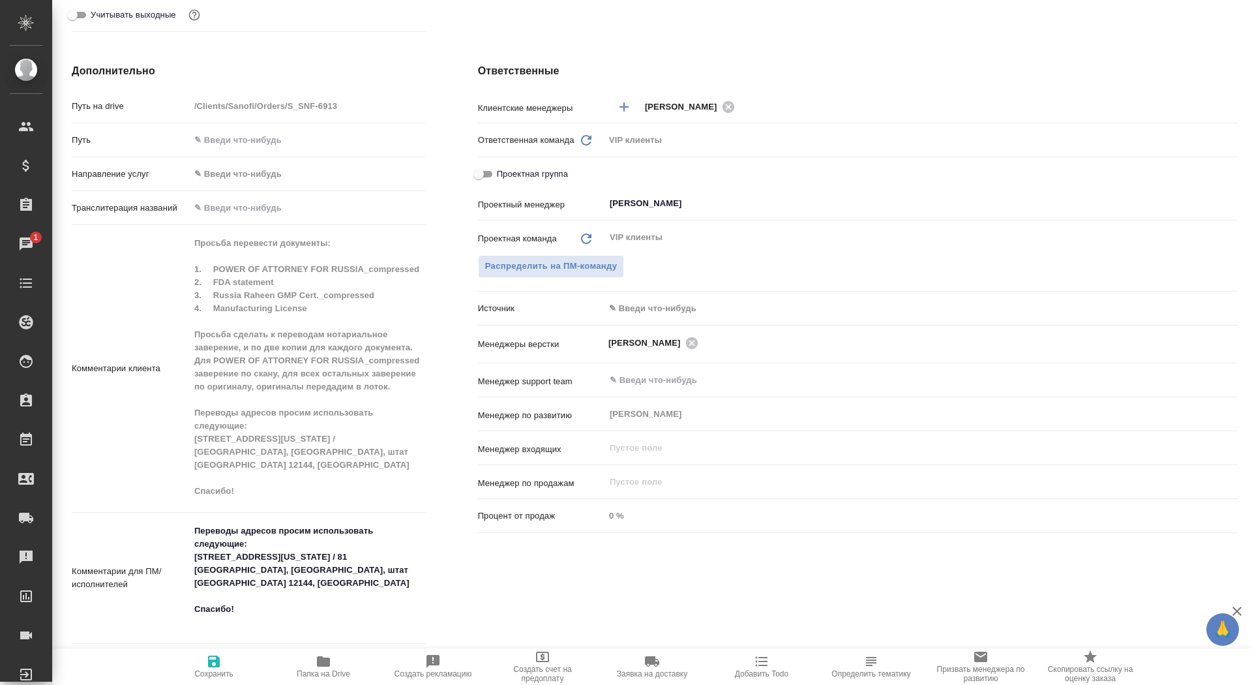
scroll to position [511, 0]
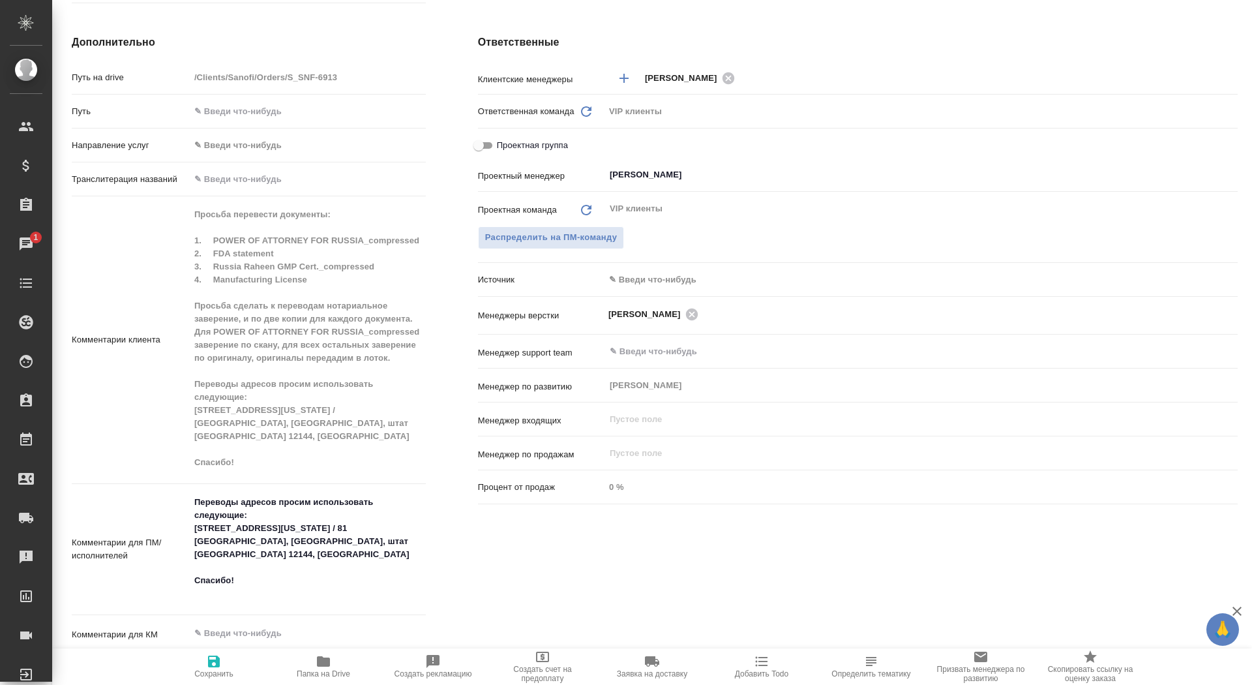
click at [647, 672] on span "Заявка на доставку" at bounding box center [652, 673] width 70 height 9
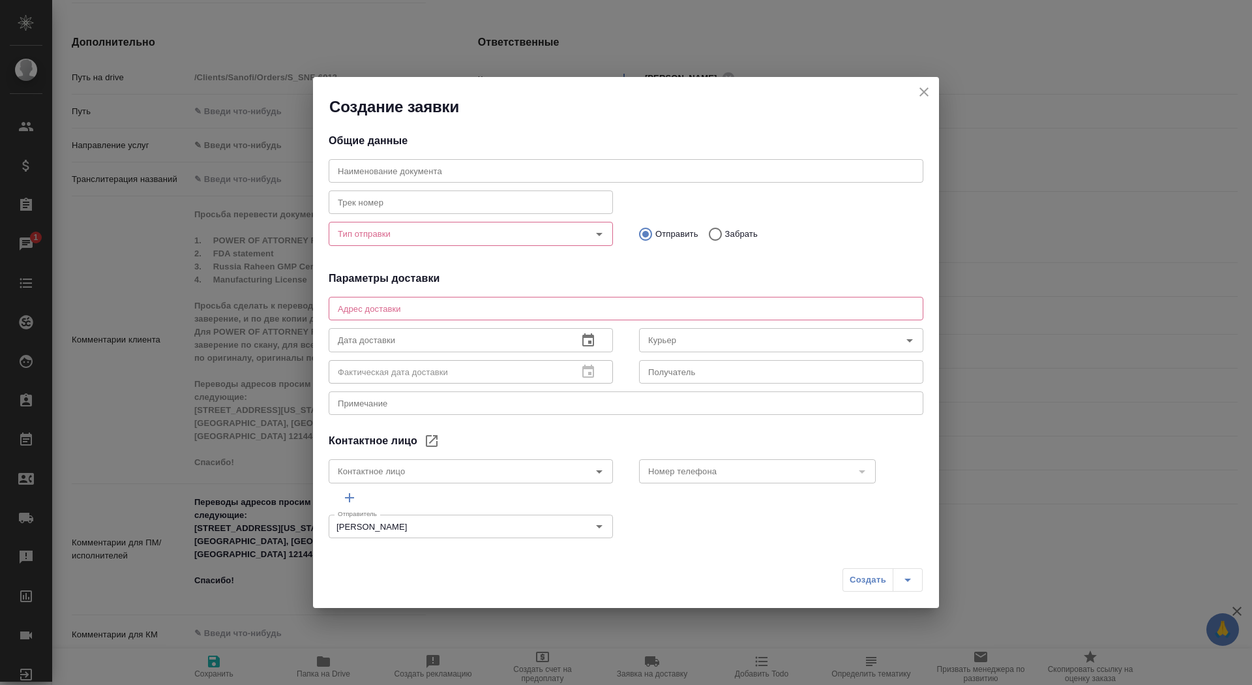
type input "KOLOKOLOVA Polina"
click at [389, 233] on input "Тип отправки" at bounding box center [449, 234] width 233 height 16
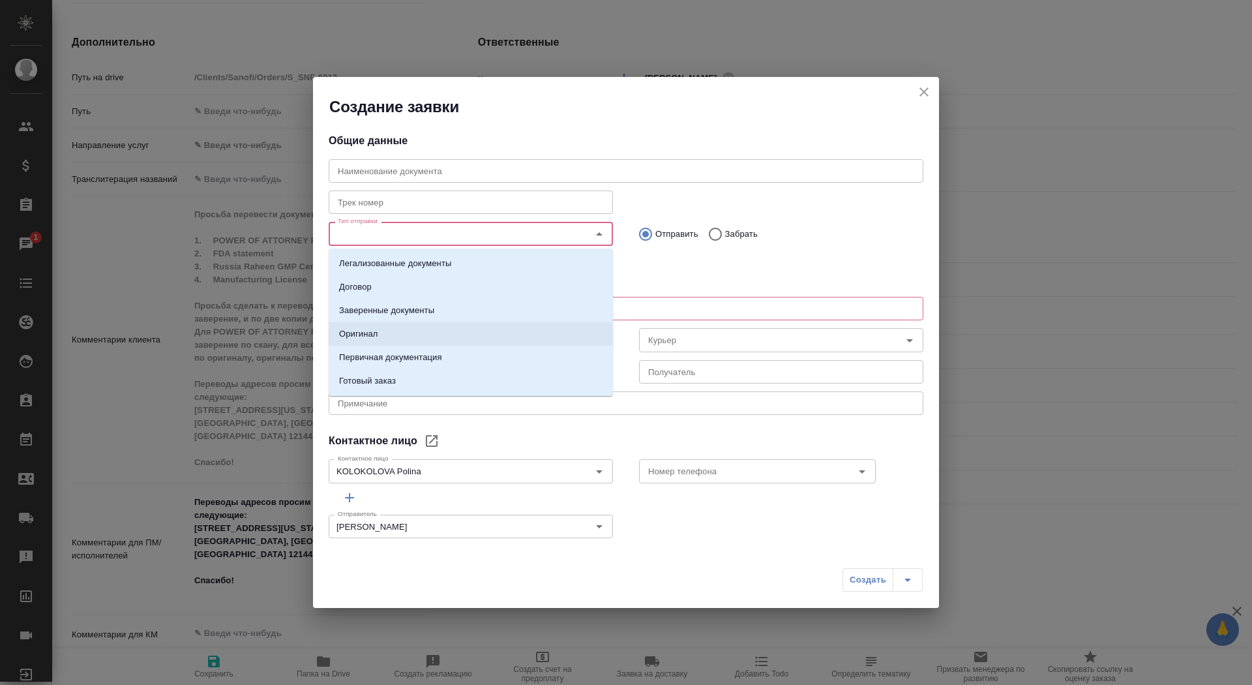
click at [404, 337] on li "Оригинал" at bounding box center [471, 333] width 284 height 23
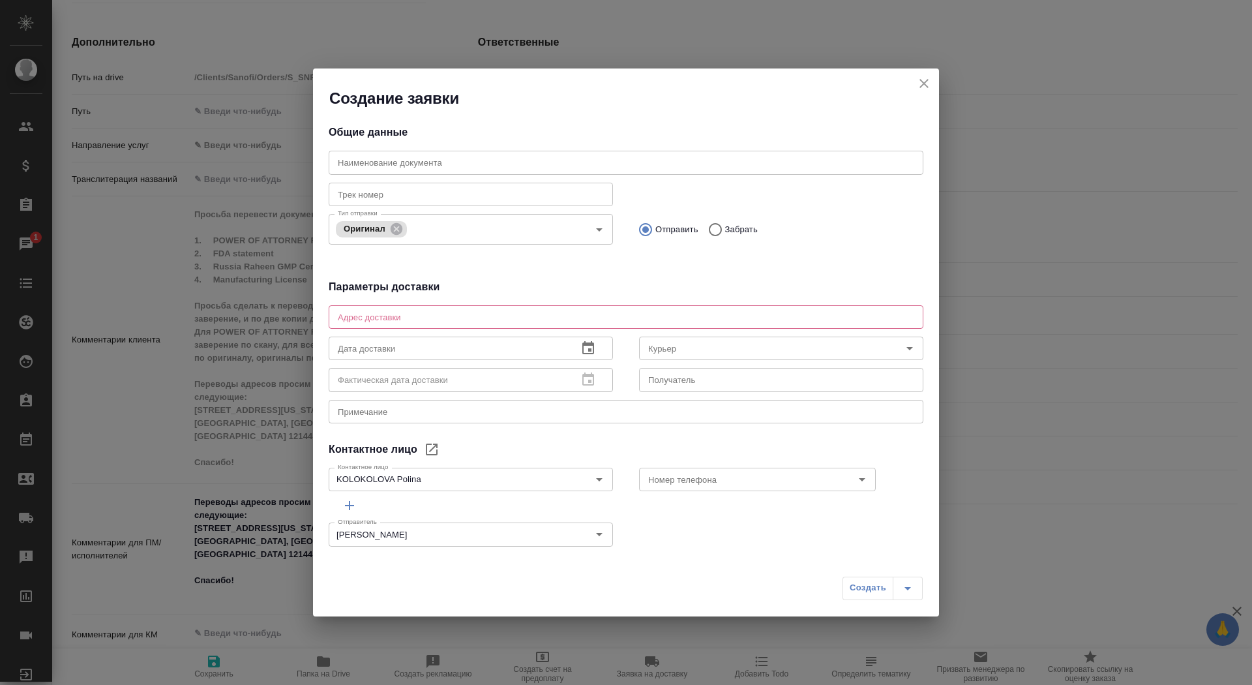
click at [749, 228] on p "Забрать" at bounding box center [741, 229] width 33 height 13
click at [725, 228] on input "Забрать" at bounding box center [713, 229] width 23 height 27
radio input "true"
click at [371, 316] on textarea at bounding box center [626, 317] width 576 height 10
type textarea "Тверская, 22, БЦ Саммит, 7 этаж, почтовая комната Санофи"
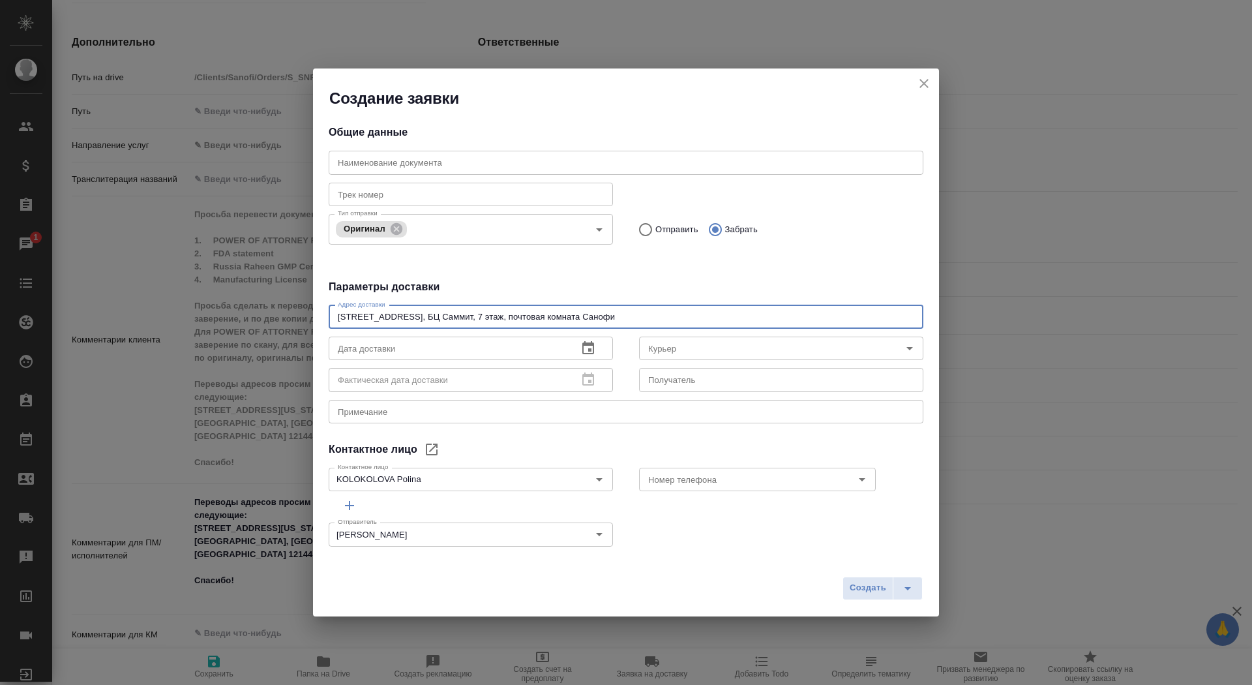
click at [670, 383] on input "text" at bounding box center [781, 379] width 284 height 23
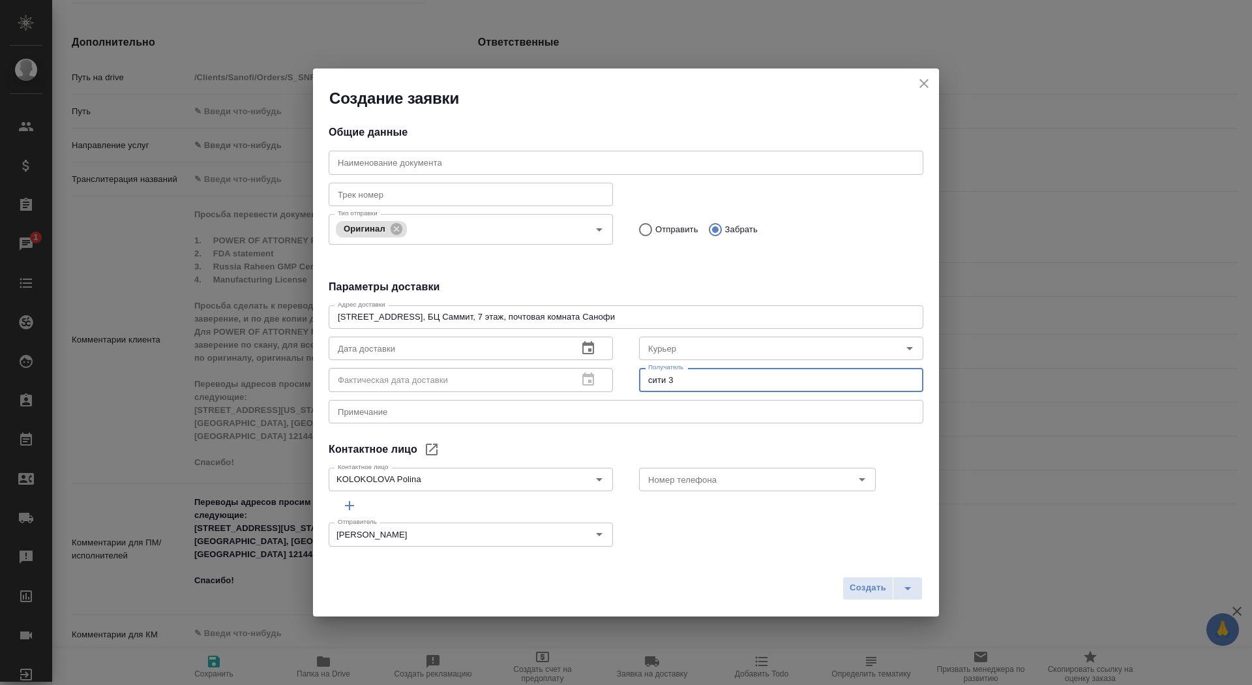
type input "сити 3"
click at [546, 423] on div "Примечание x Примечание" at bounding box center [626, 409] width 595 height 31
click at [545, 415] on textarea at bounding box center [626, 411] width 576 height 10
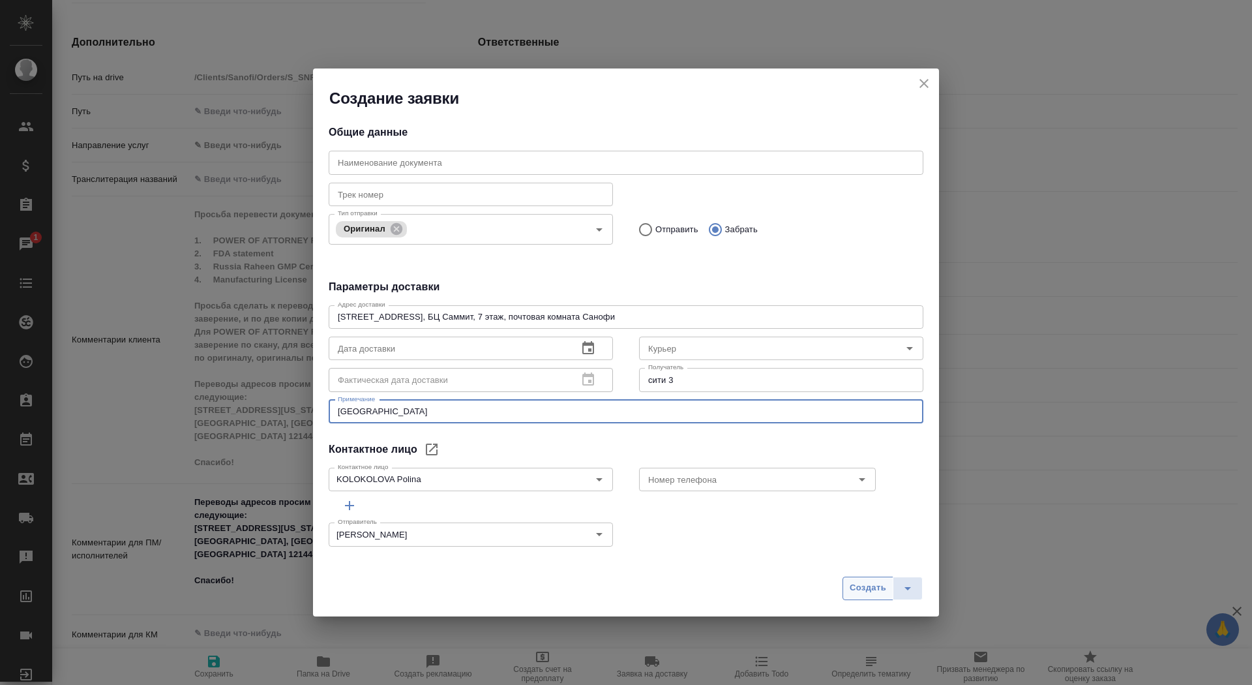
type textarea "санофи-сити3"
click at [863, 587] on span "Создать" at bounding box center [868, 587] width 37 height 15
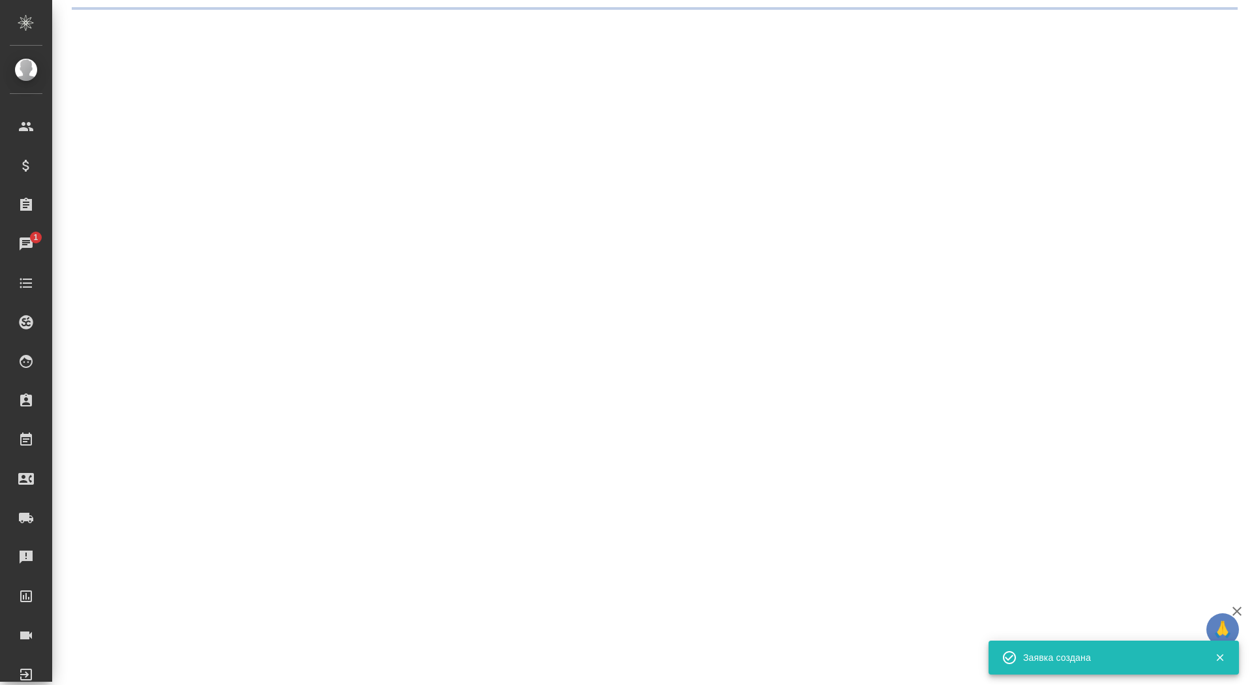
scroll to position [0, 0]
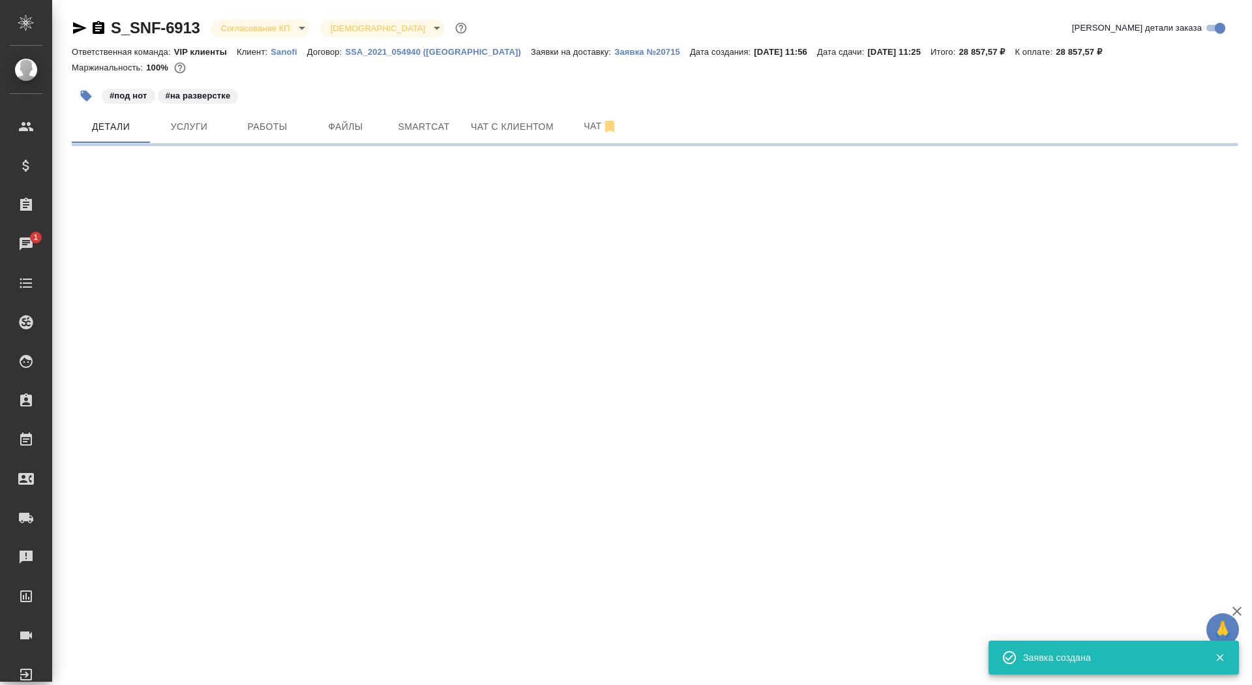
select select "RU"
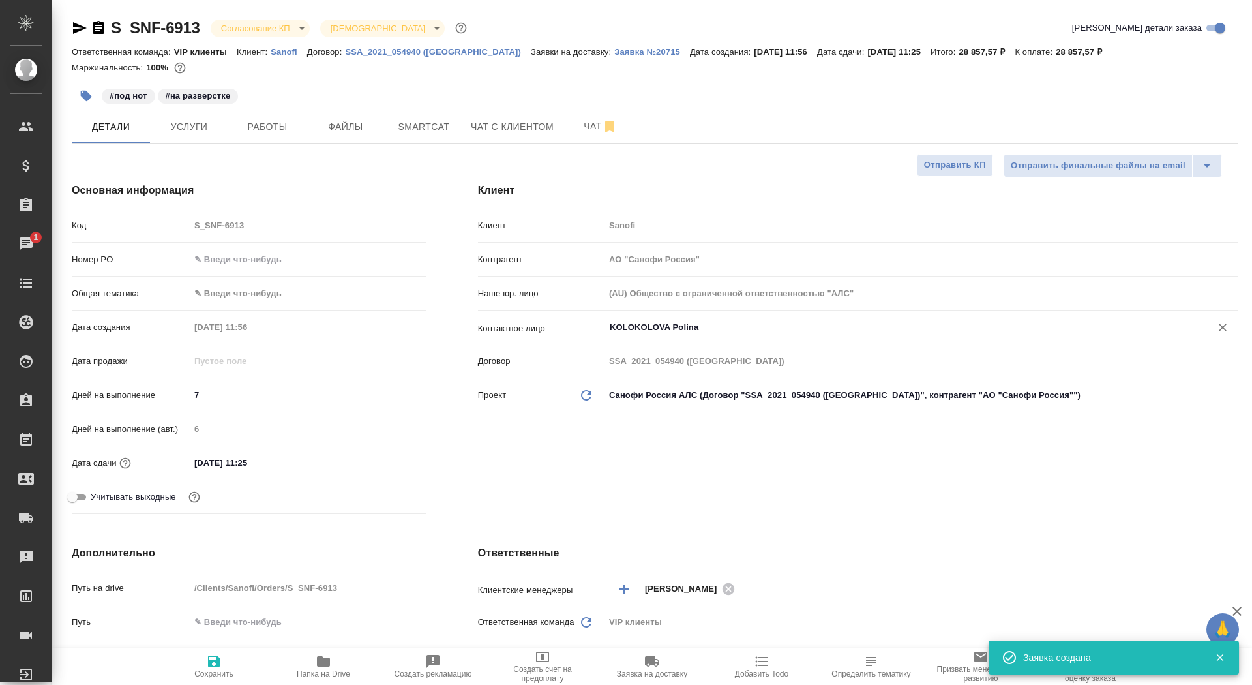
type textarea "x"
click at [614, 57] on button "Заявка №20715" at bounding box center [652, 52] width 76 height 13
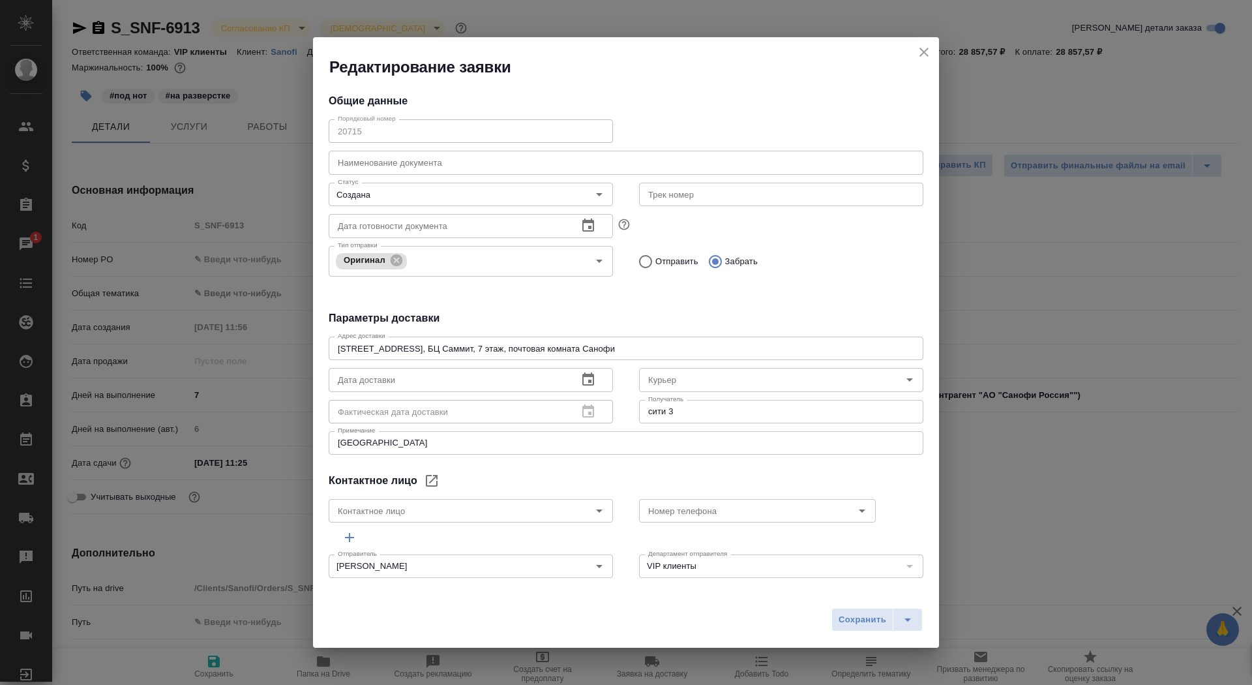
type input "KOLOKOLOVA Polina"
click at [850, 621] on span "Сохранить" at bounding box center [863, 619] width 48 height 15
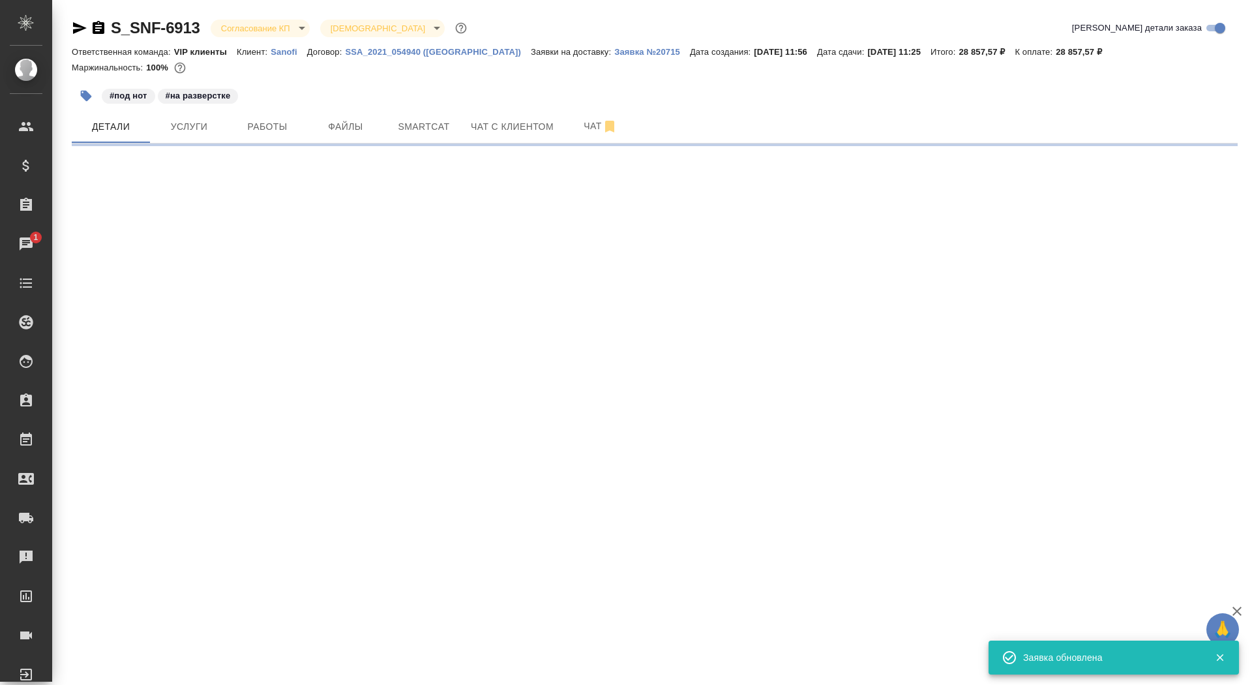
select select "RU"
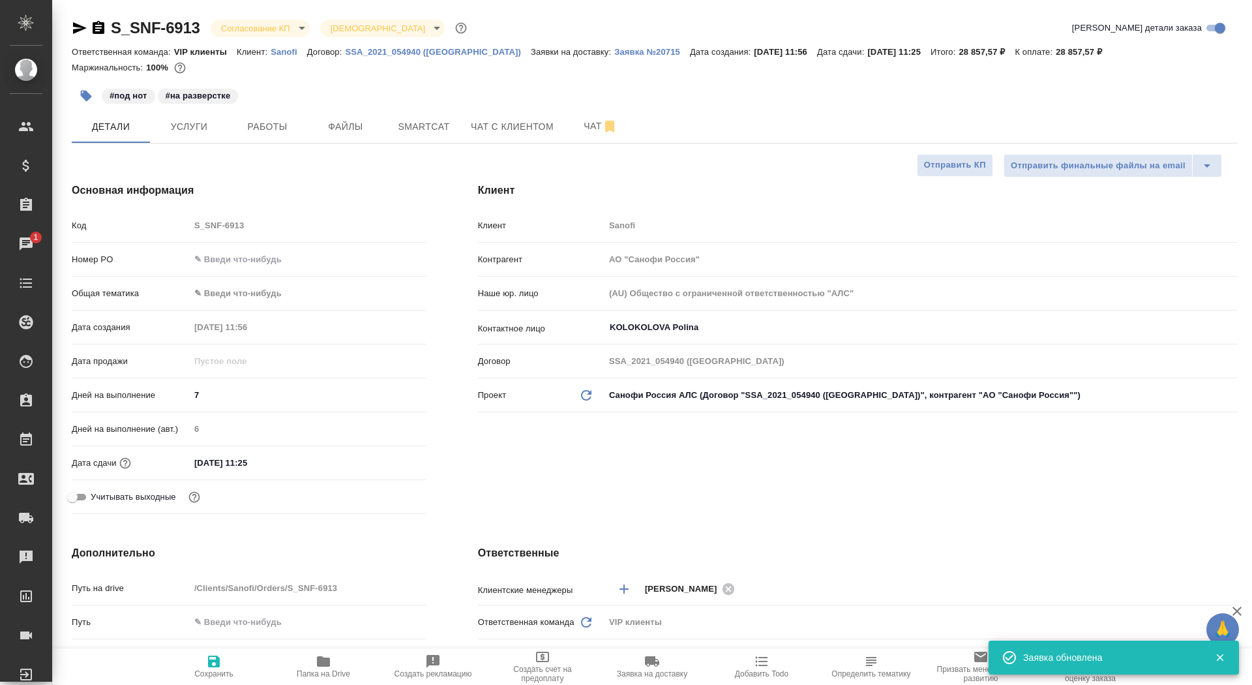
type textarea "x"
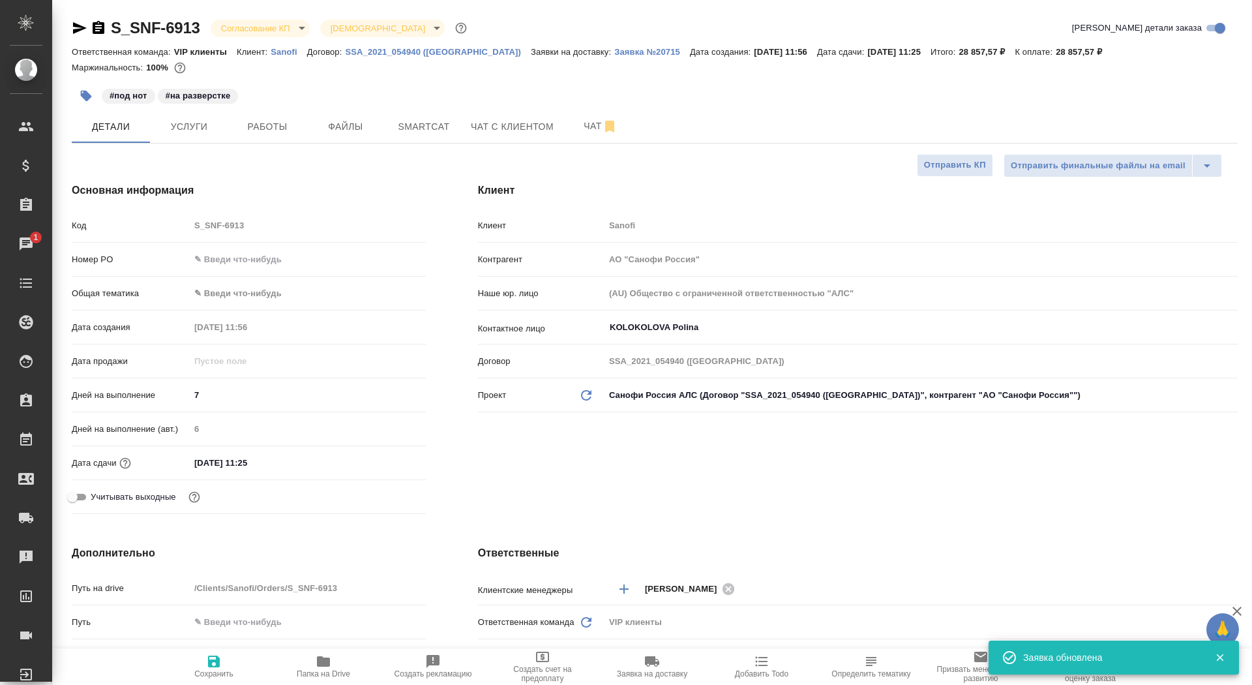
type textarea "x"
click at [614, 55] on p "Заявка №20715" at bounding box center [652, 52] width 76 height 10
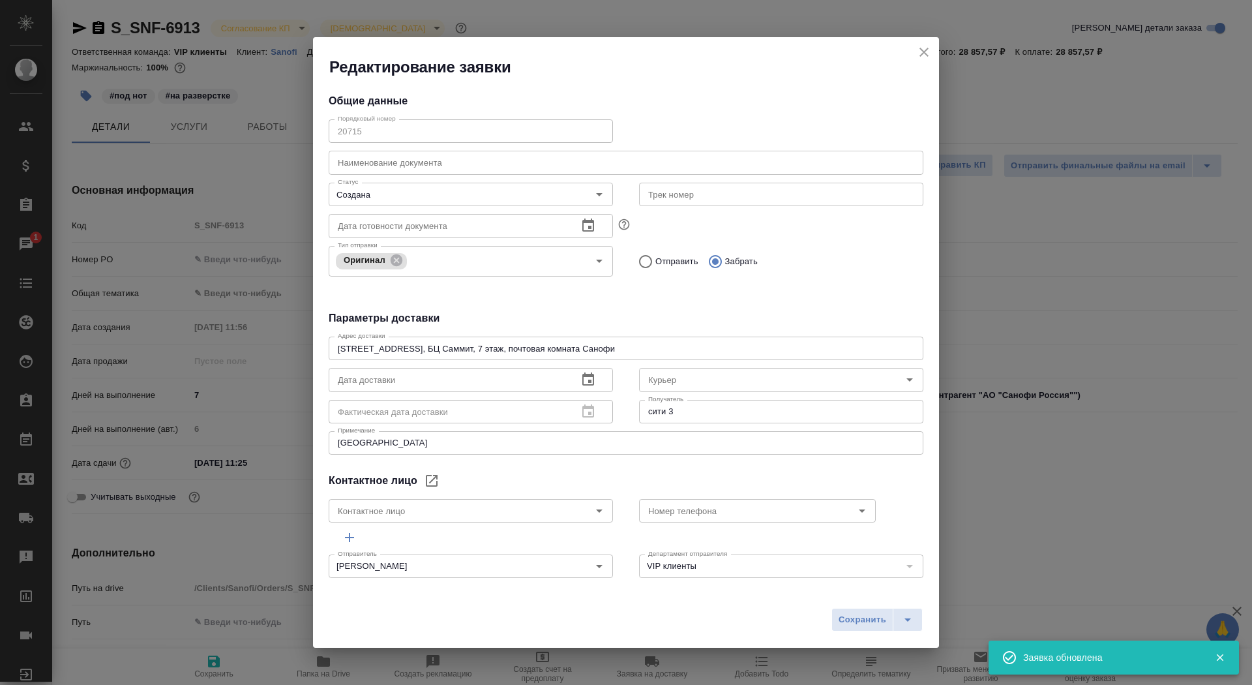
type input "KOLOKOLOVA Polina"
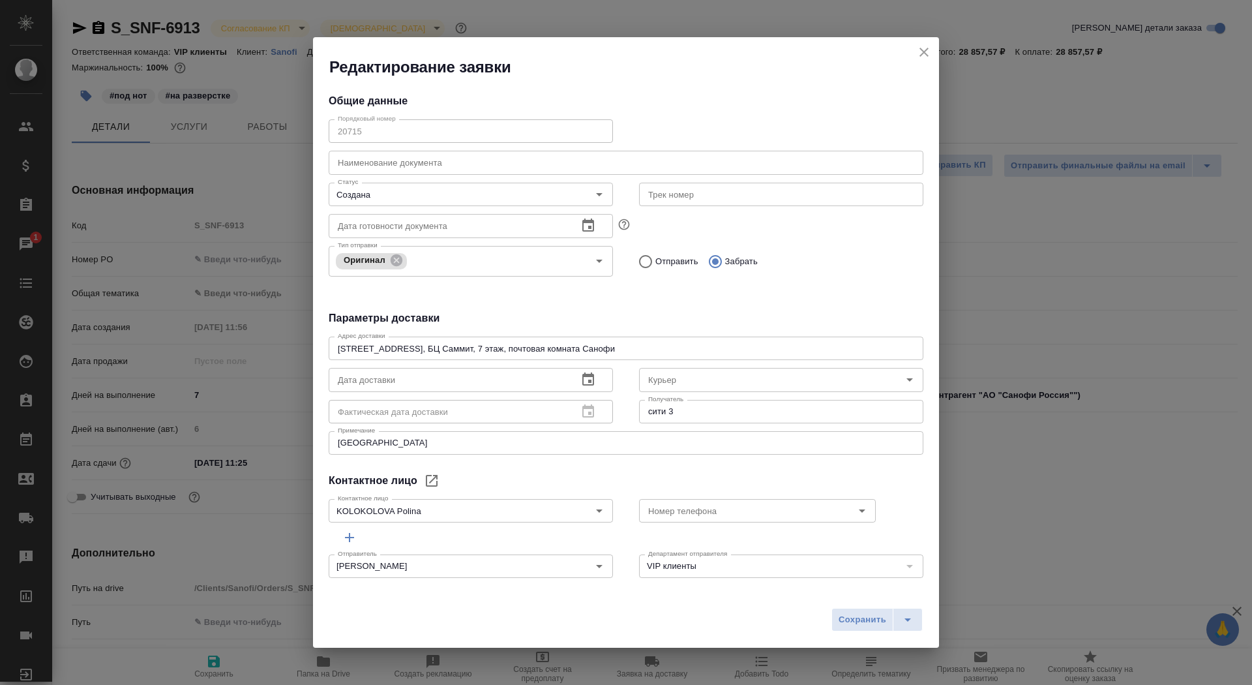
click at [593, 376] on icon "button" at bounding box center [588, 378] width 12 height 13
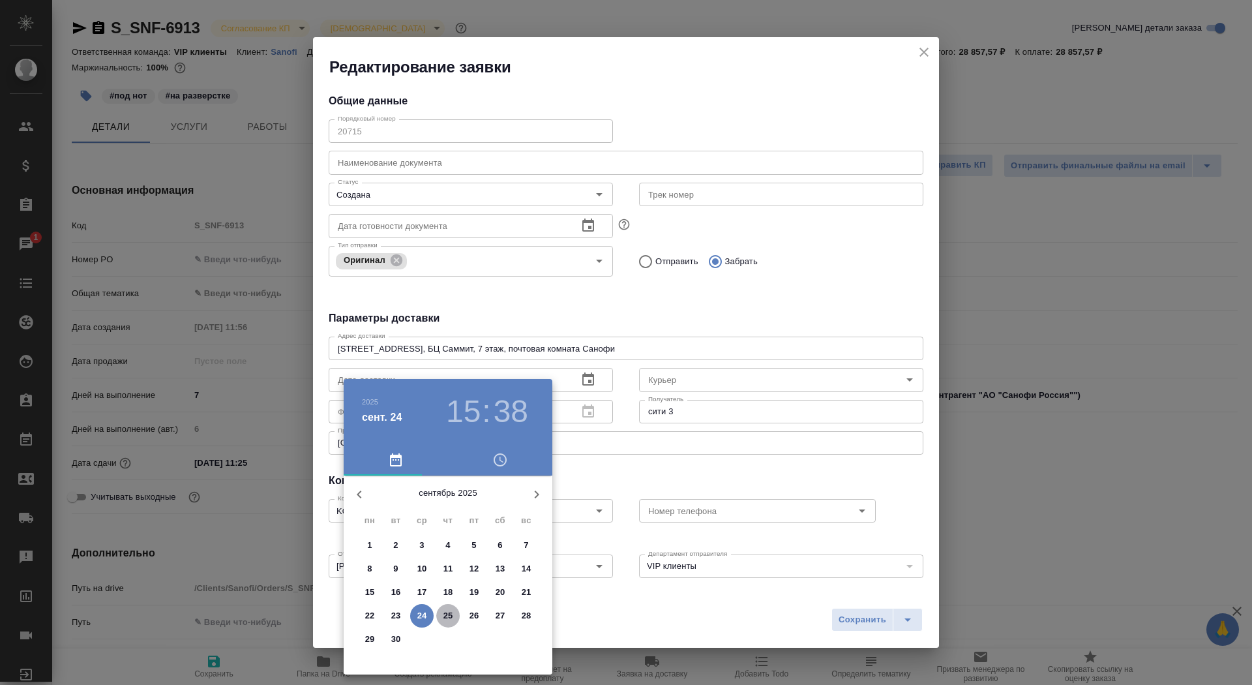
click at [451, 621] on button "25" at bounding box center [447, 615] width 23 height 23
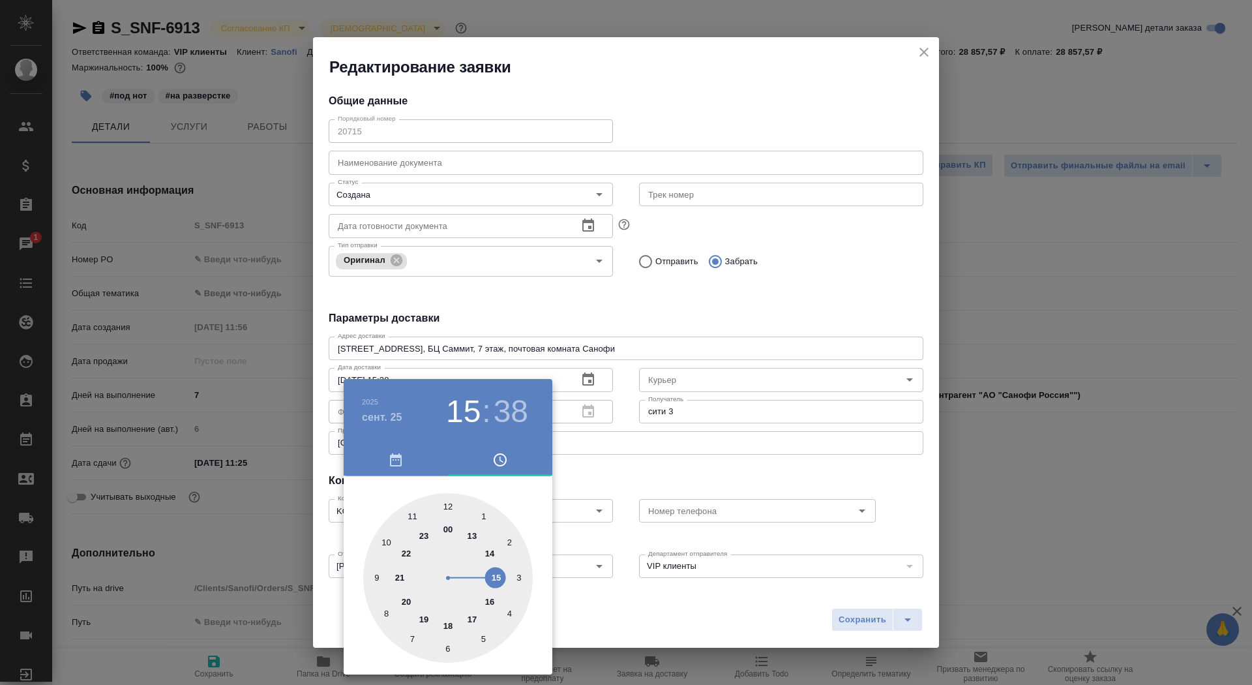
click at [496, 581] on div at bounding box center [448, 578] width 170 height 170
click at [383, 544] on div at bounding box center [448, 578] width 170 height 170
type input "25.09.2025 15:50"
click at [866, 578] on div at bounding box center [626, 342] width 1252 height 685
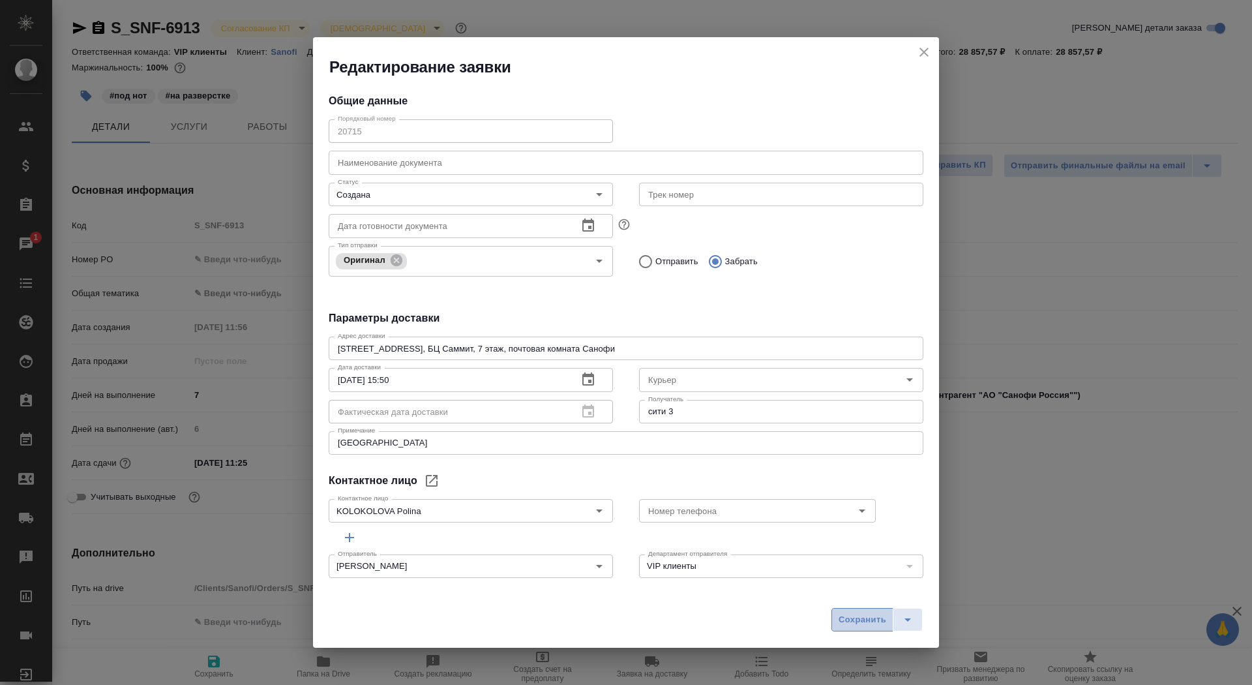
click at [836, 612] on button "Сохранить" at bounding box center [862, 619] width 62 height 23
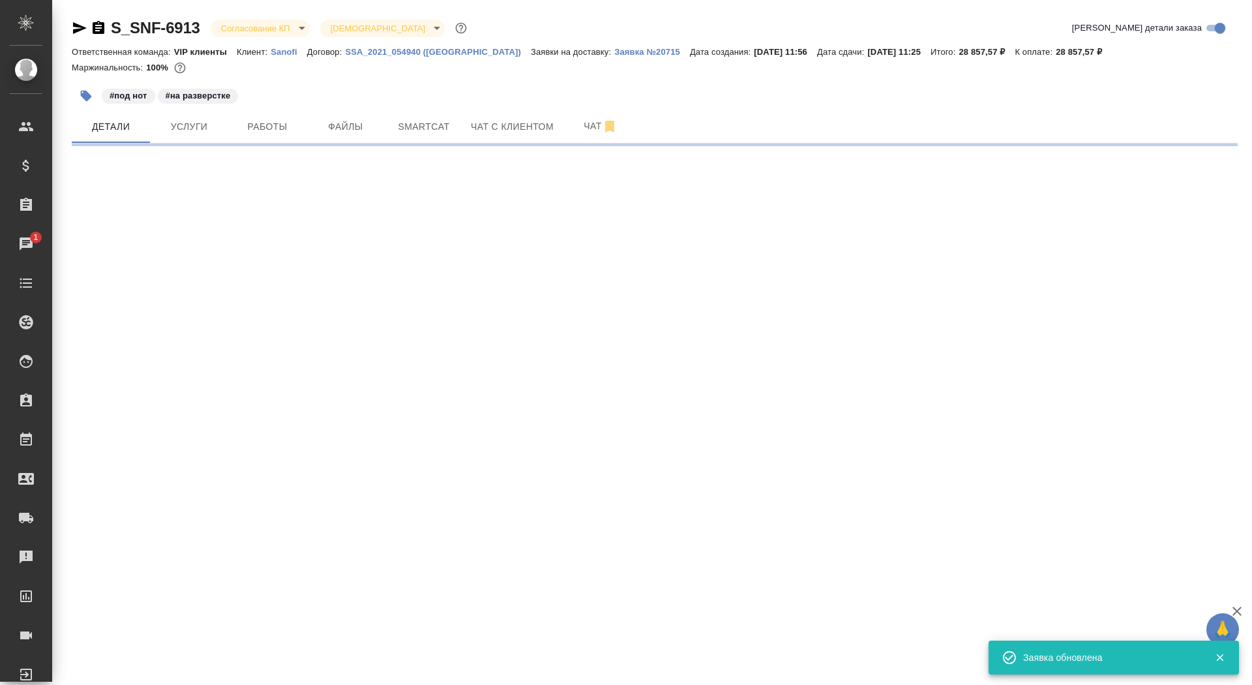
select select "RU"
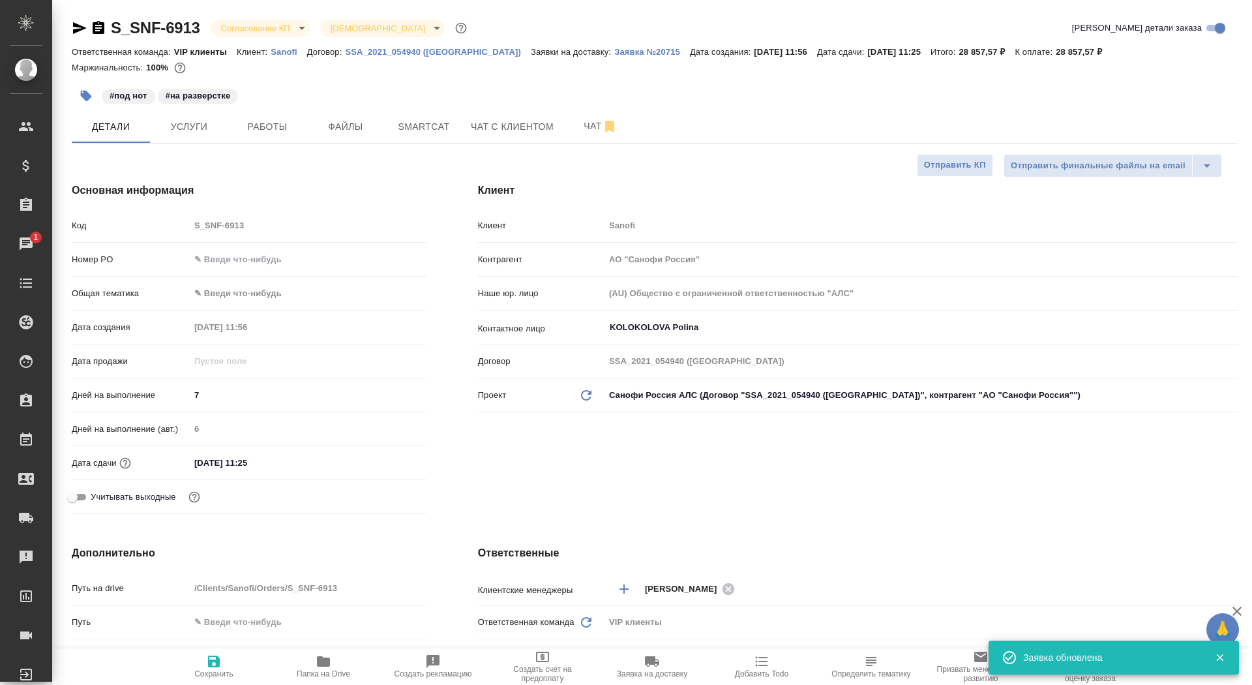
type textarea "x"
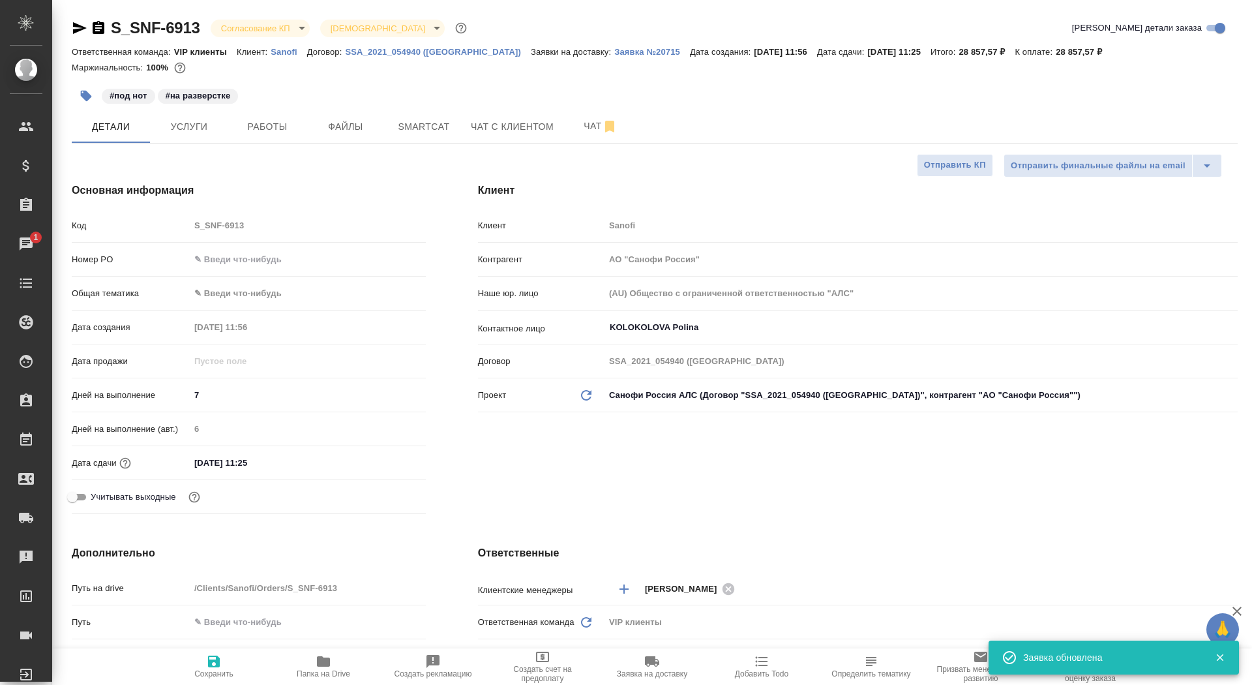
type textarea "x"
click at [261, 266] on input "text" at bounding box center [308, 259] width 236 height 19
paste input "E005870892"
type input "E005870892"
type textarea "x"
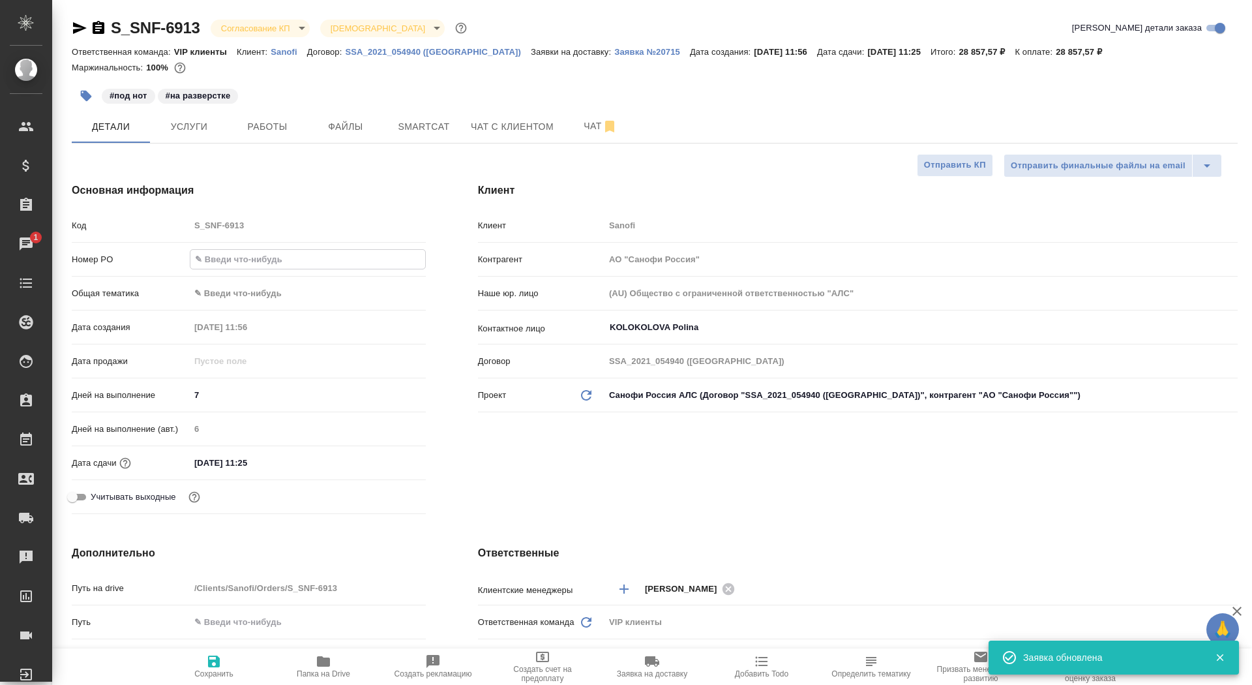
type textarea "x"
type input "E005870892"
click at [218, 681] on button "Сохранить" at bounding box center [214, 666] width 110 height 37
type textarea "x"
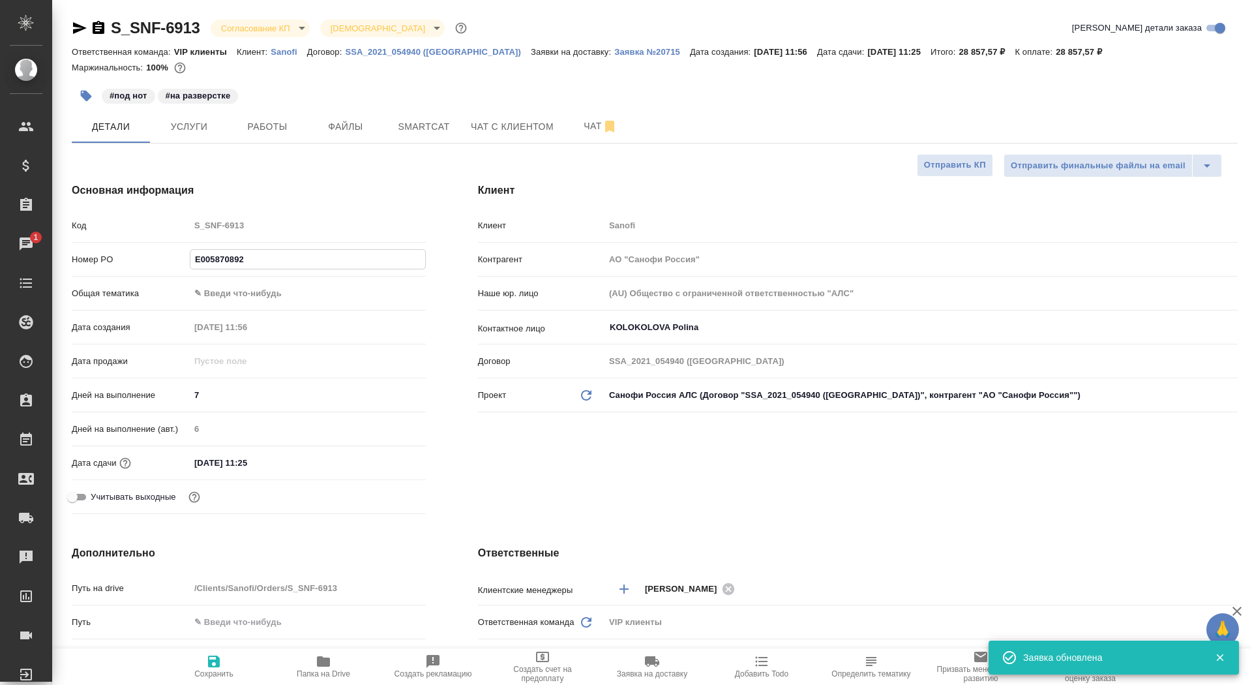
type textarea "x"
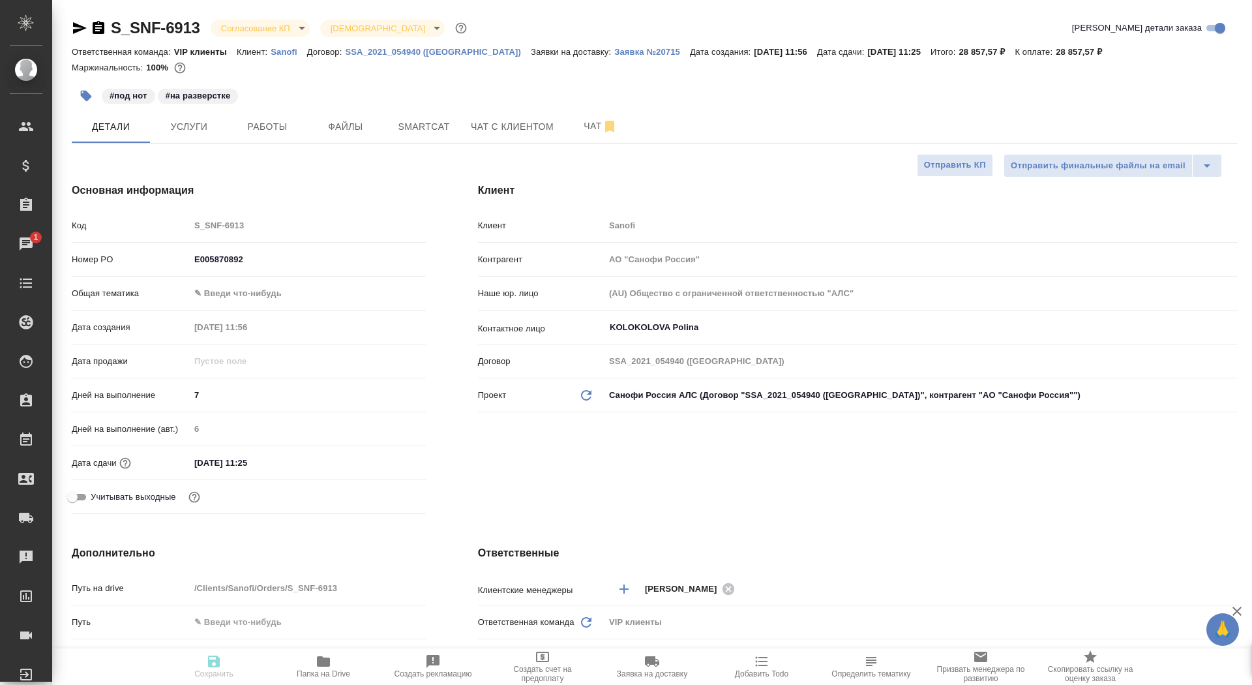
type textarea "x"
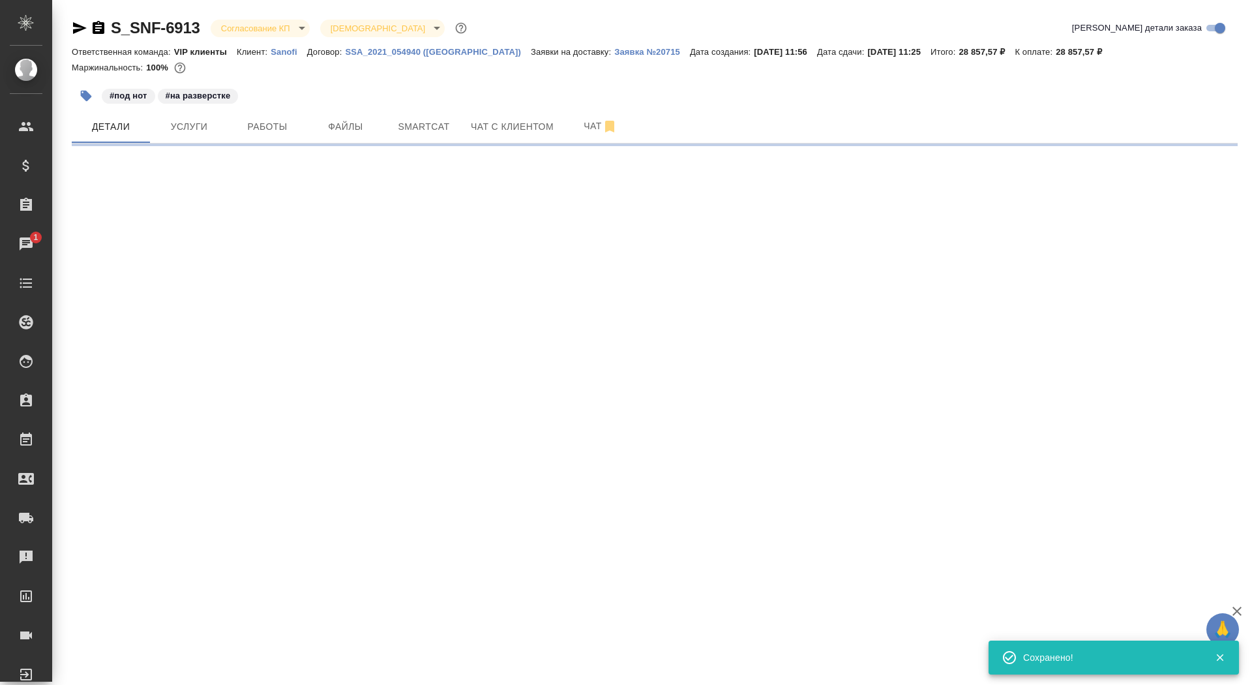
select select "RU"
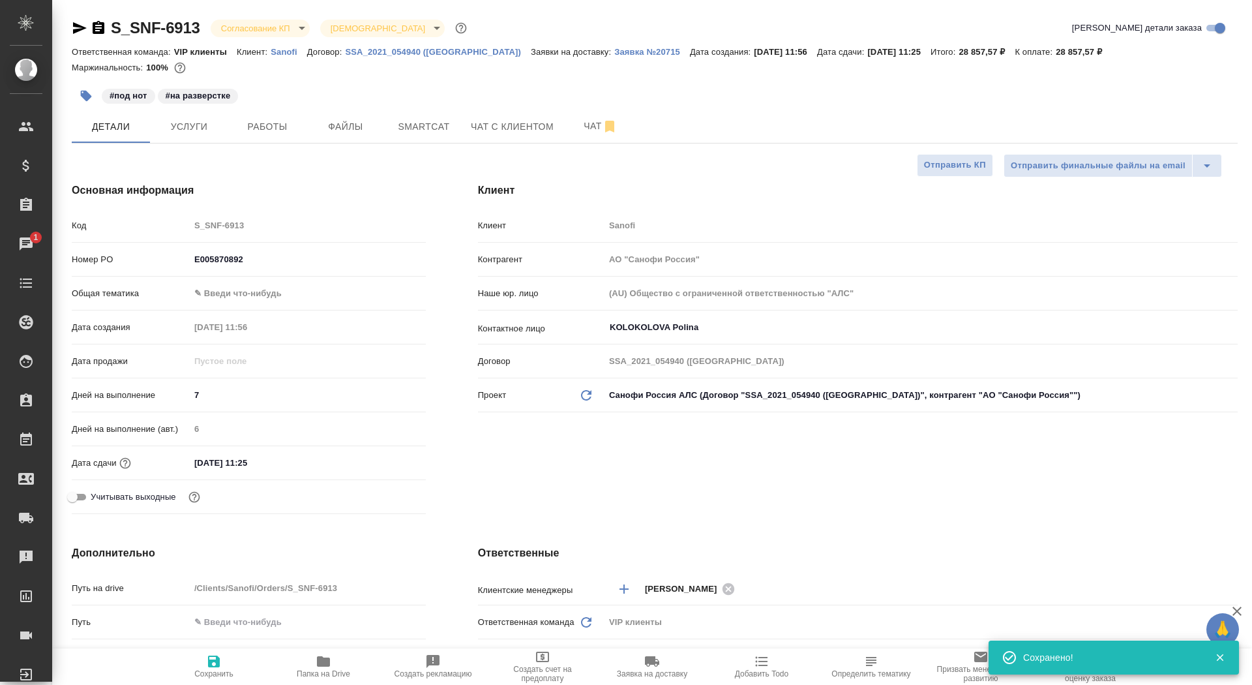
type textarea "x"
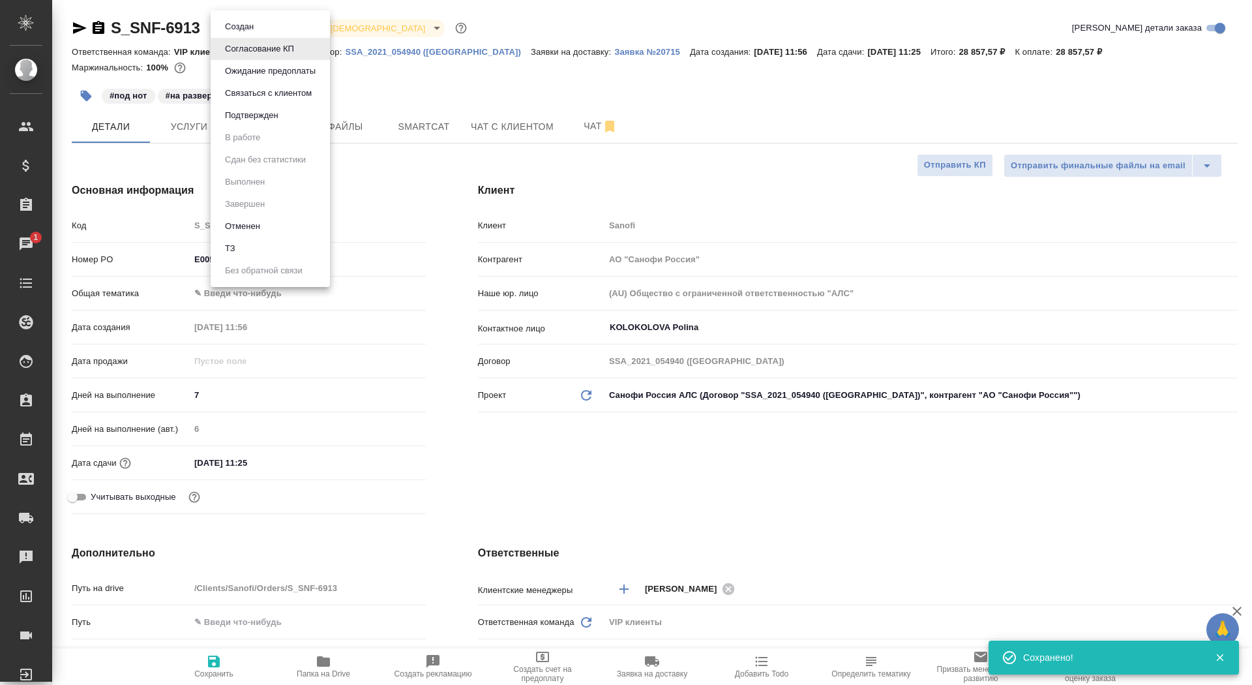
click at [289, 21] on body "🙏 .cls-1 fill:#fff; AWATERA Saydasheva Dilyara Клиенты Спецификации Заказы 1 Ча…" at bounding box center [626, 342] width 1252 height 685
click at [280, 121] on button "Подтвержден" at bounding box center [251, 115] width 61 height 14
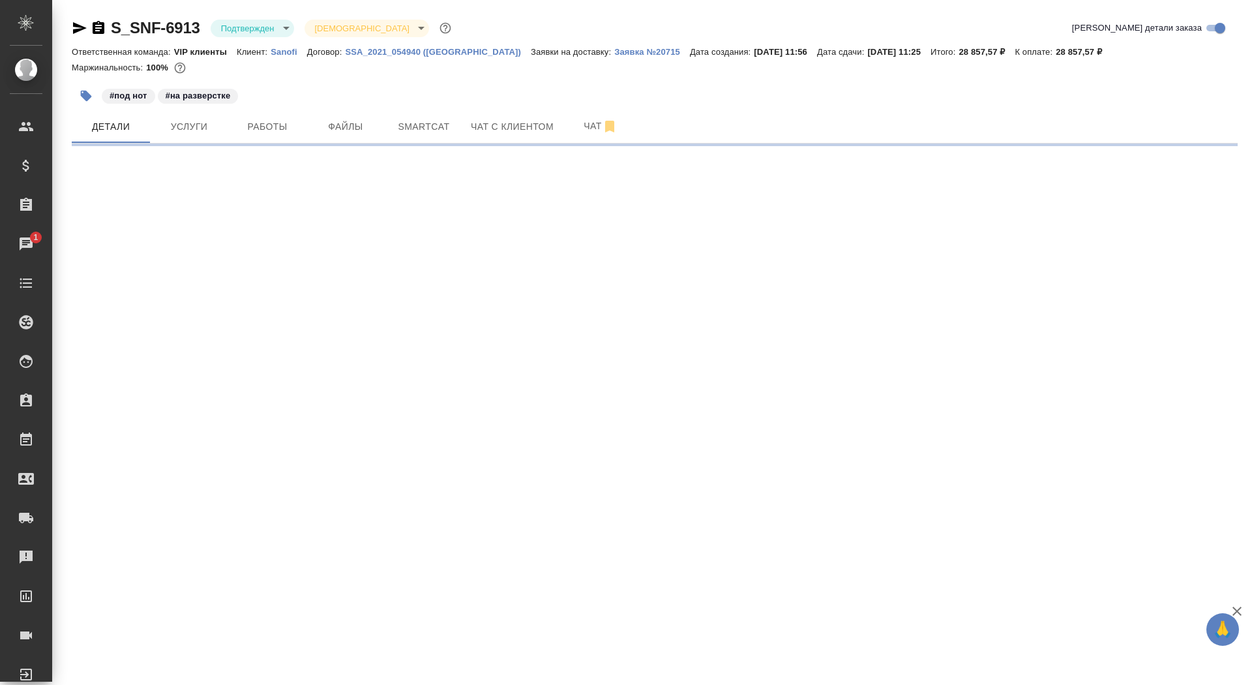
select select "RU"
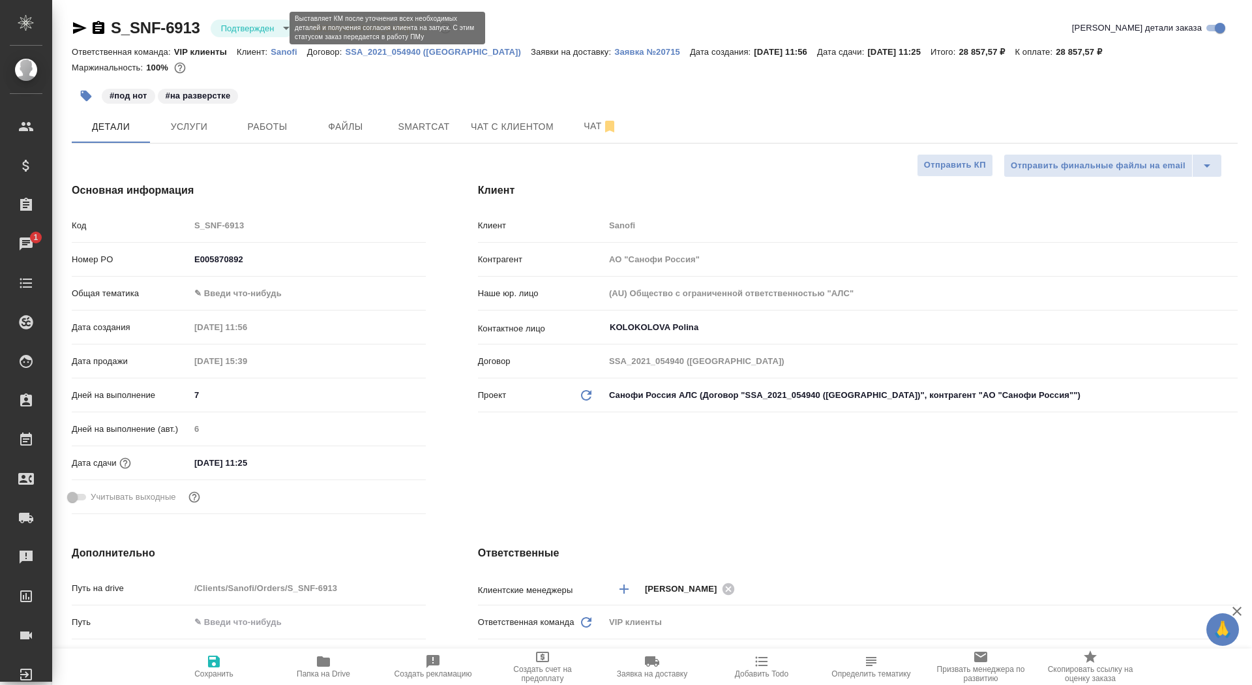
type textarea "x"
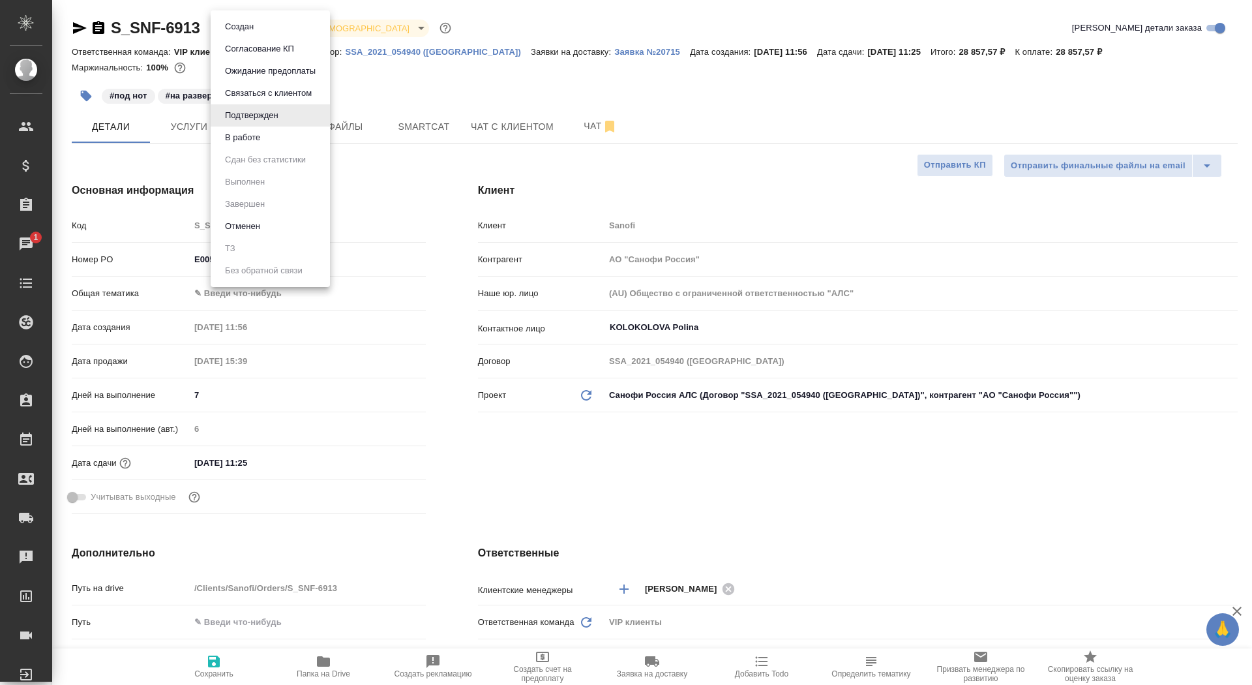
click at [256, 28] on body "🙏 .cls-1 fill:#fff; AWATERA Saydasheva Dilyara Клиенты Спецификации Заказы 1 Ча…" at bounding box center [626, 342] width 1252 height 685
click at [454, 61] on div at bounding box center [626, 342] width 1252 height 685
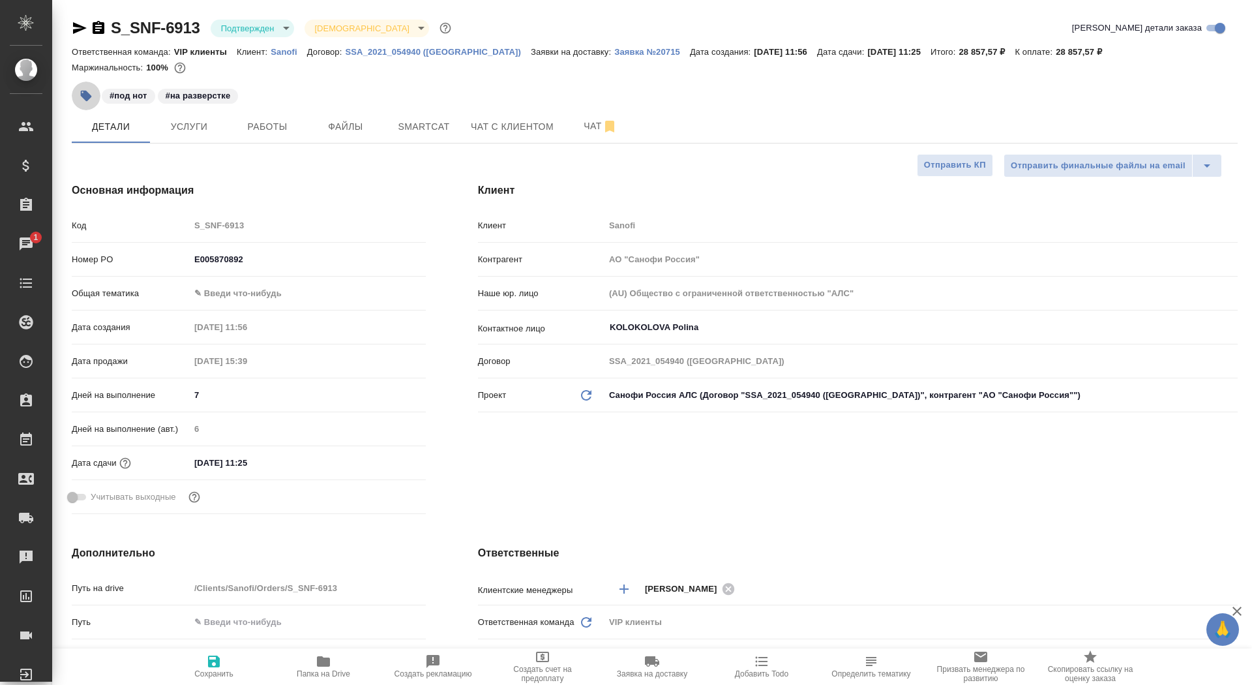
click at [83, 95] on icon "button" at bounding box center [86, 96] width 11 height 11
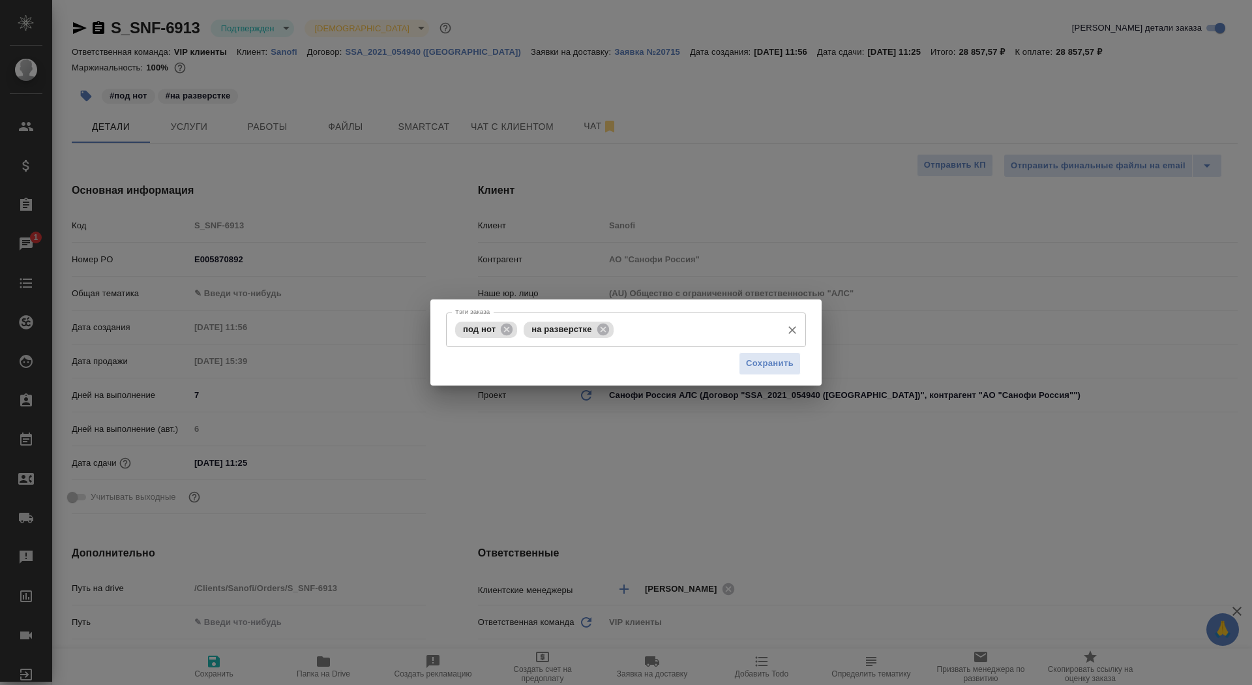
click at [719, 331] on input "Тэги заказа" at bounding box center [696, 329] width 158 height 22
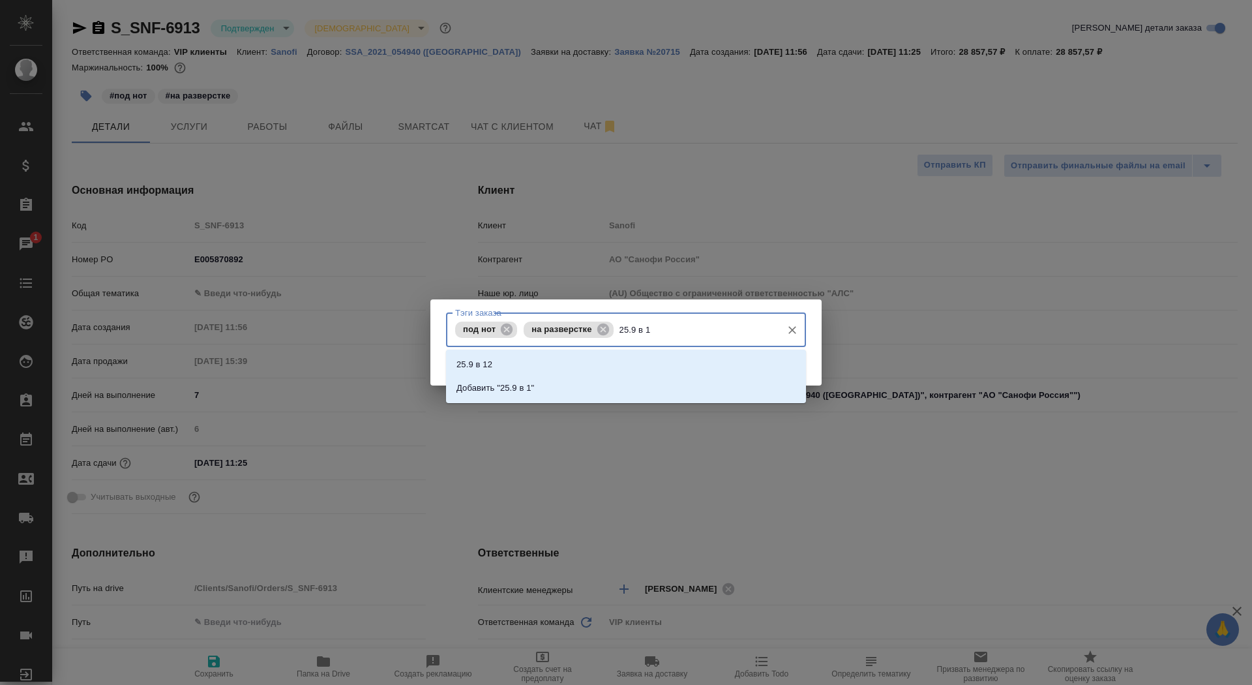
type input "25.9 в 10"
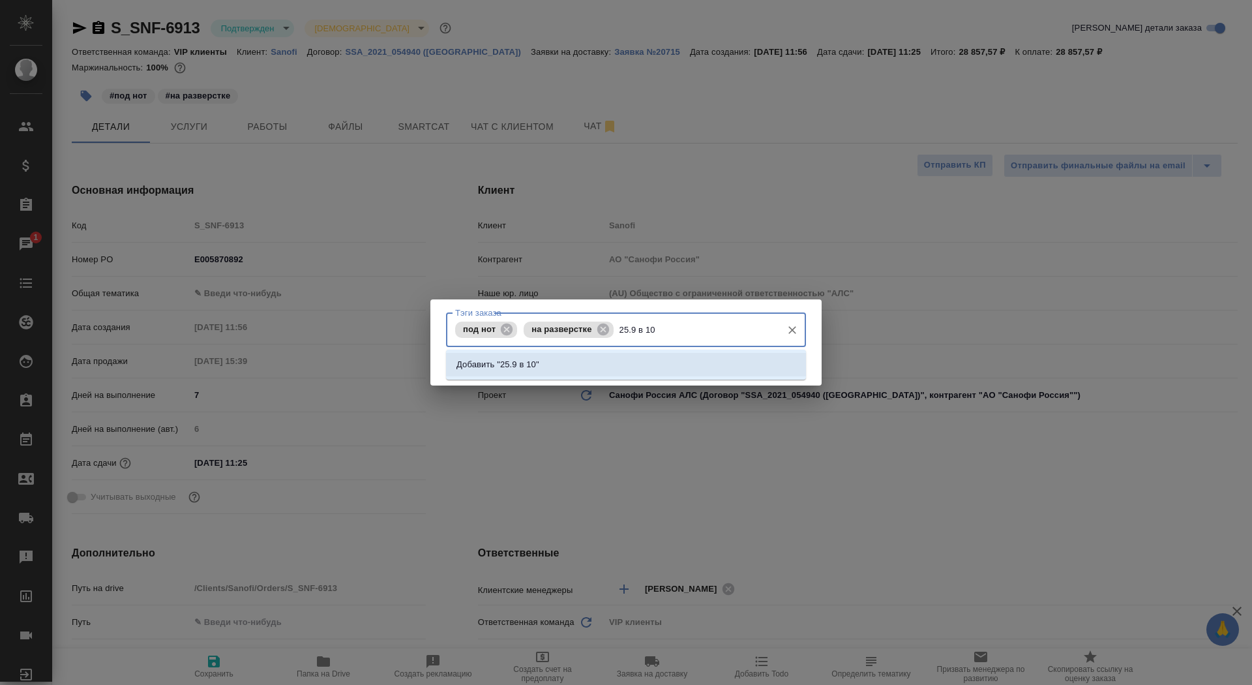
click at [743, 351] on div "Добавить "25.9 в 10"" at bounding box center [626, 364] width 360 height 30
click at [743, 368] on li "Добавить "25.9 в 10"" at bounding box center [626, 364] width 360 height 23
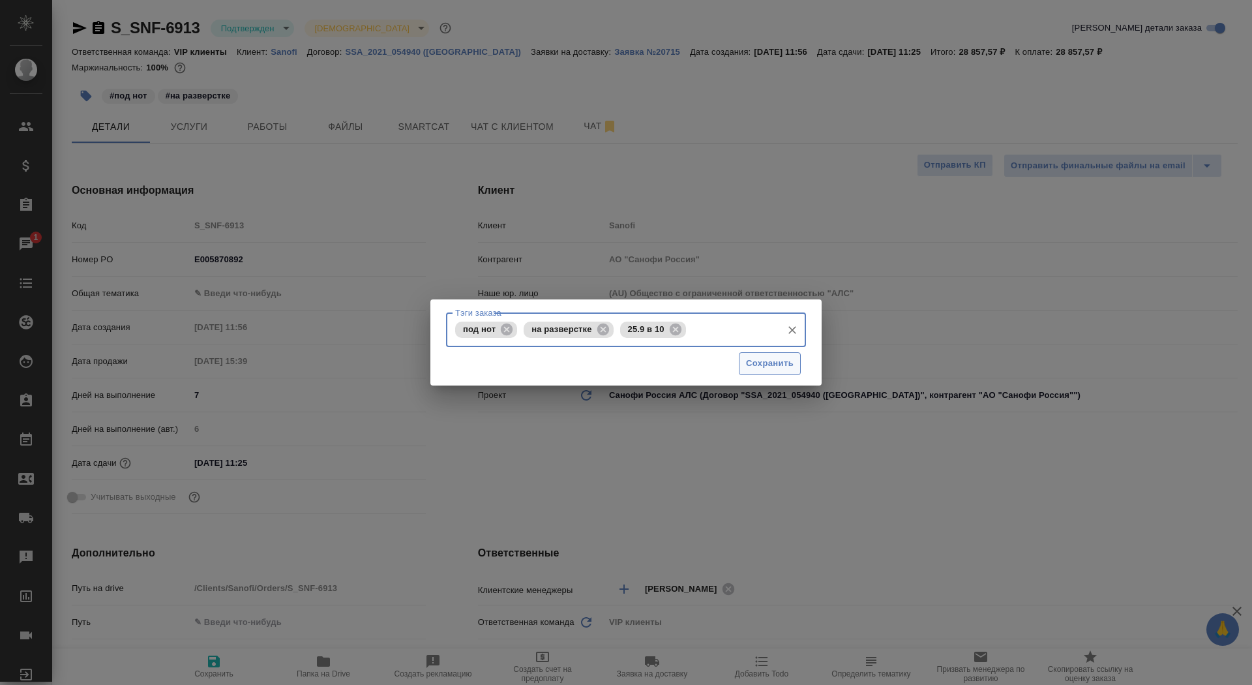
click at [773, 369] on span "Сохранить" at bounding box center [770, 363] width 48 height 15
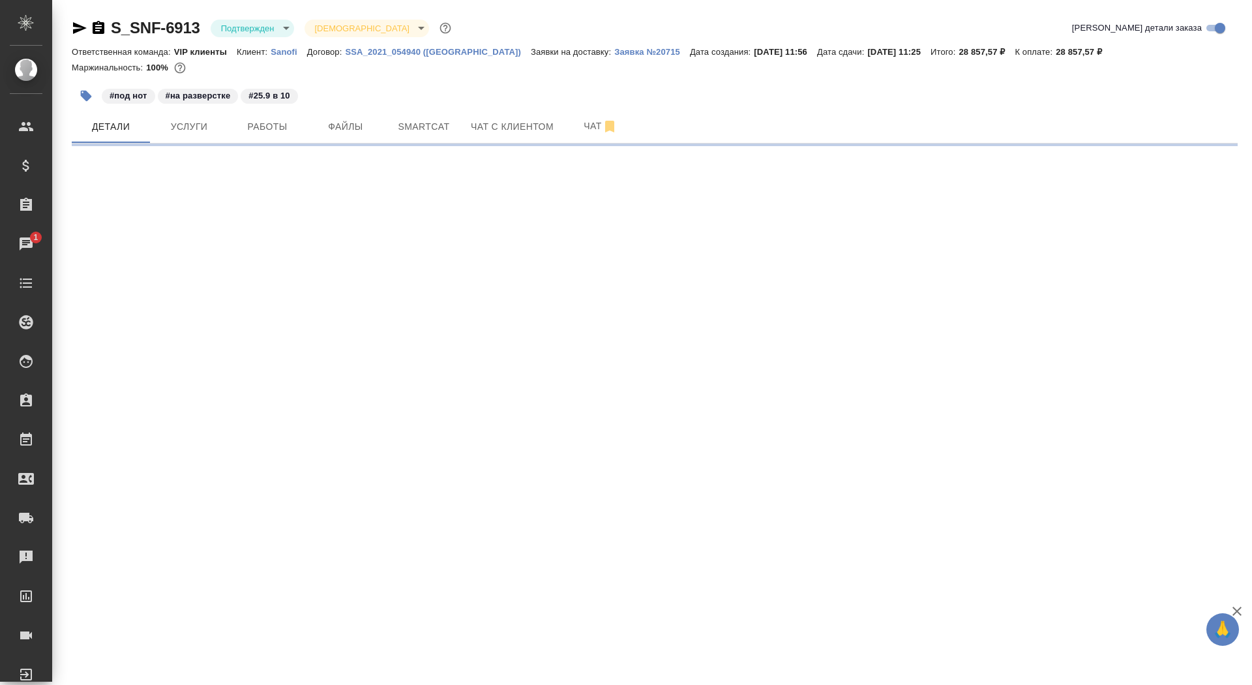
select select "RU"
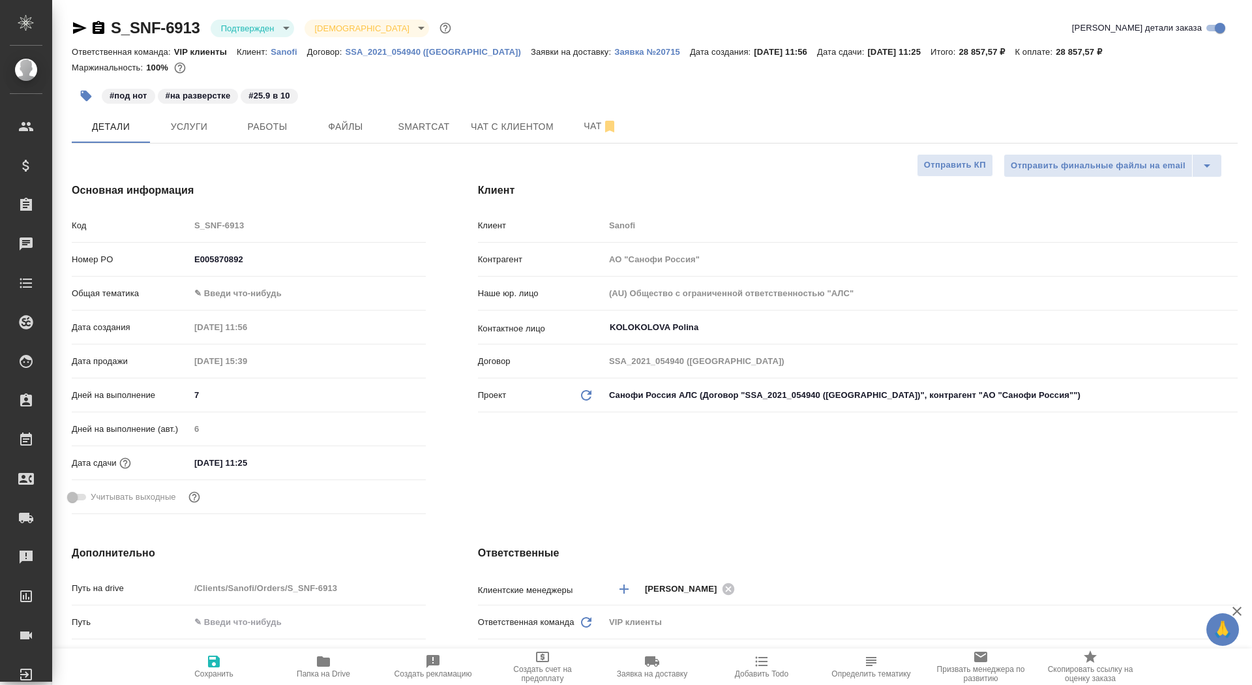
type textarea "x"
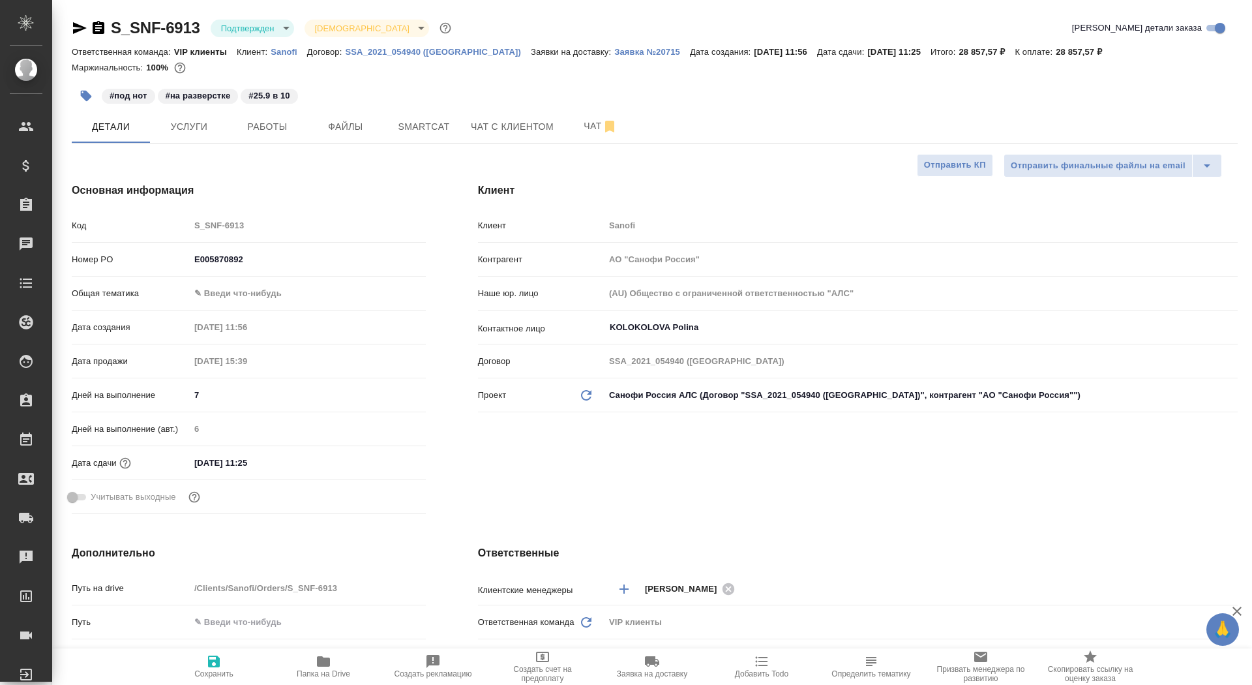
type textarea "x"
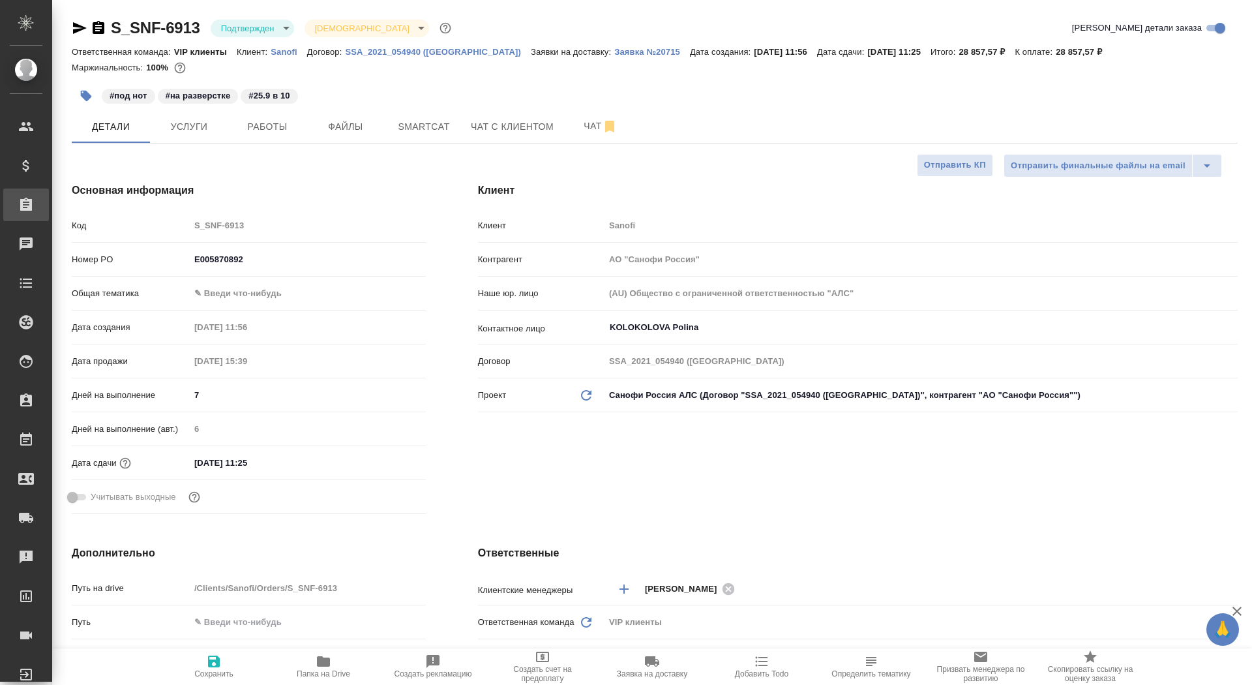
type textarea "x"
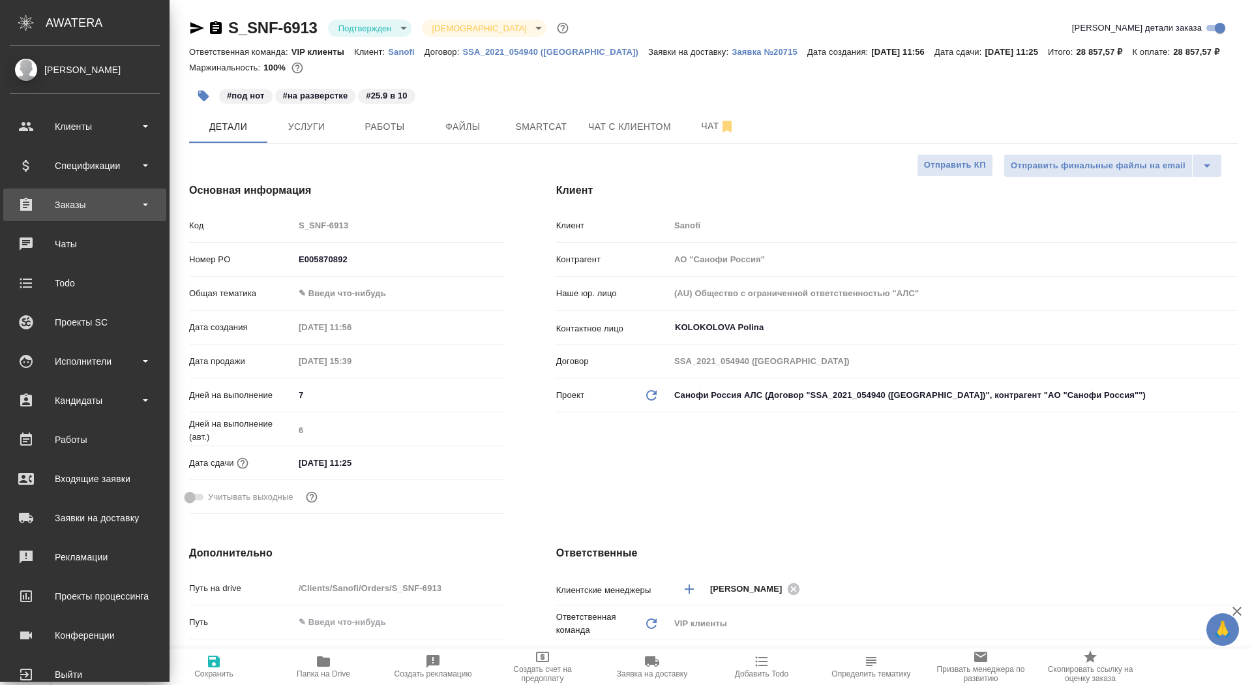
click at [42, 204] on div "Заказы" at bounding box center [85, 205] width 150 height 20
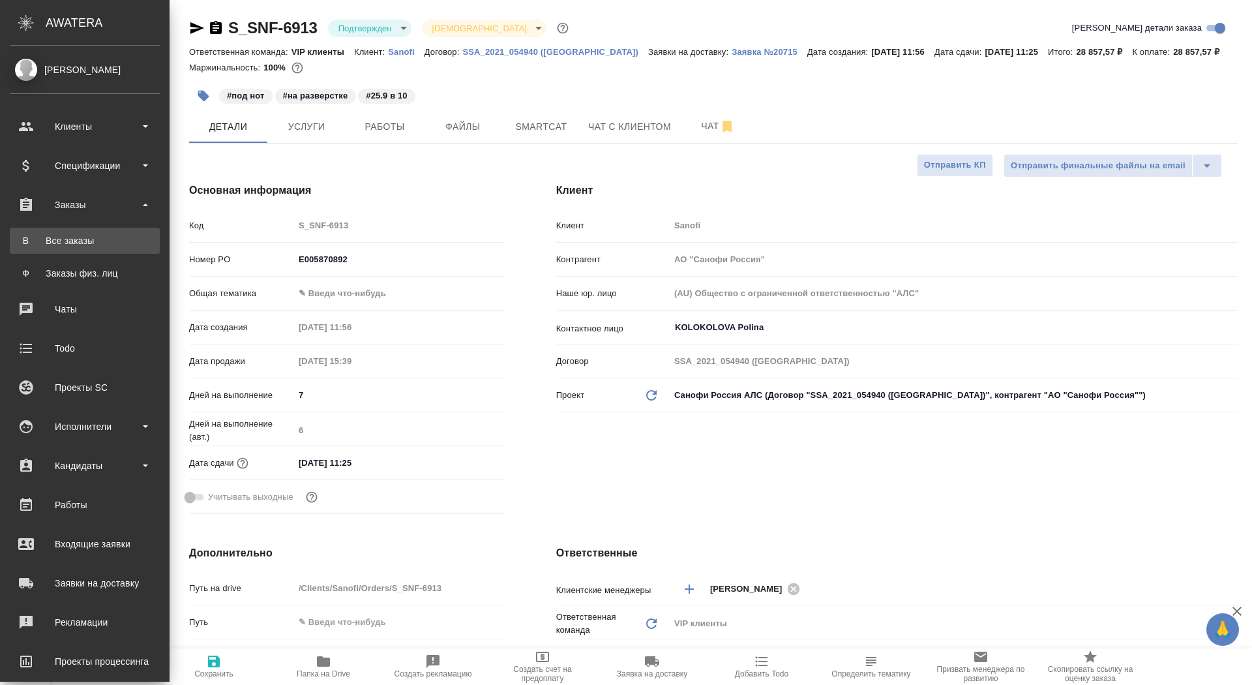
type textarea "x"
click at [42, 242] on div "Все заказы" at bounding box center [84, 240] width 137 height 13
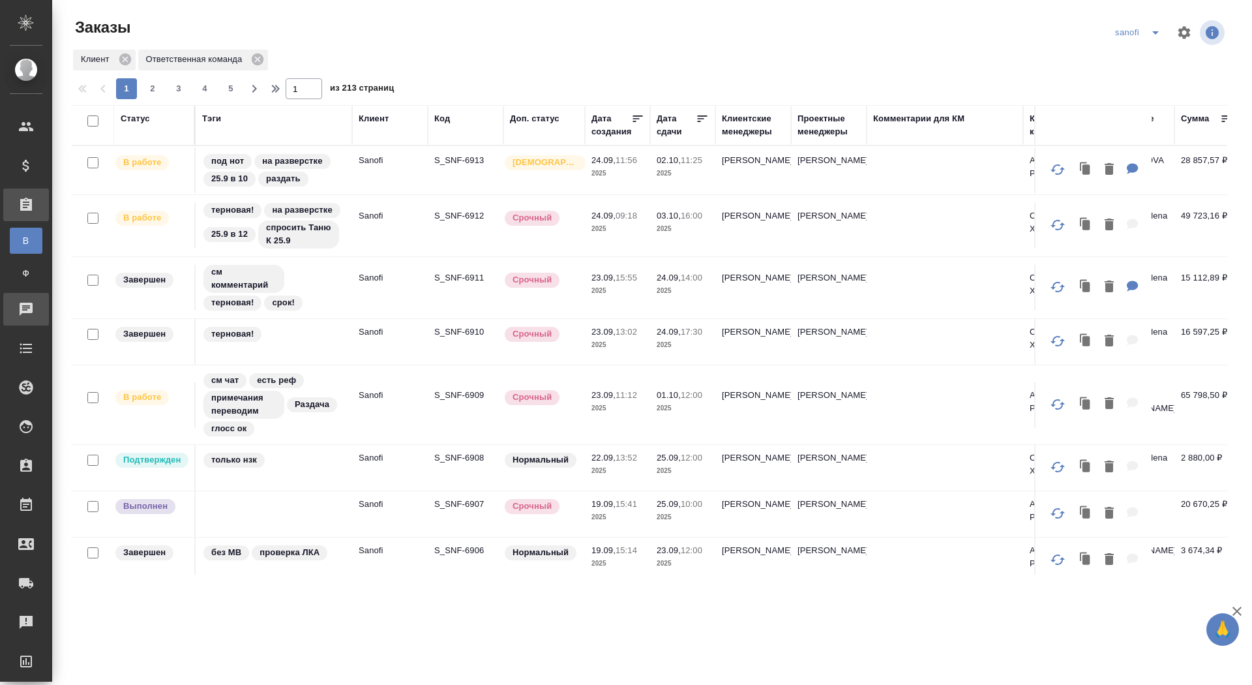
click at [25, 305] on div "Чаты" at bounding box center [9, 309] width 33 height 20
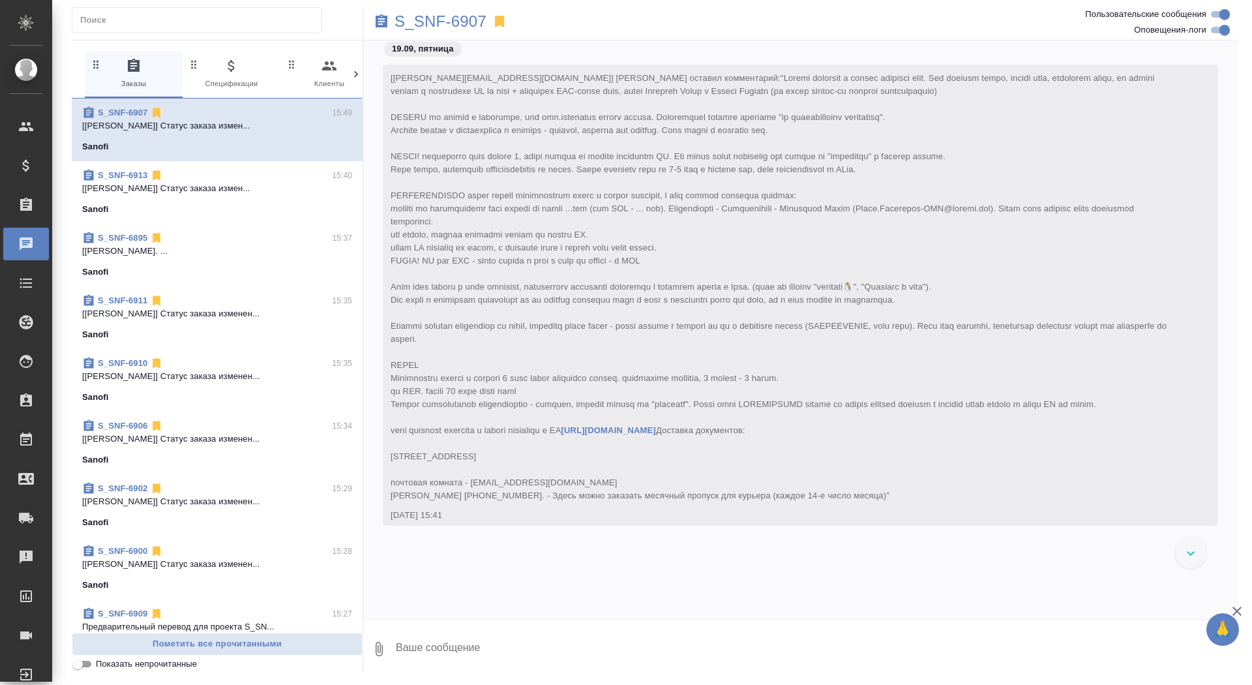
scroll to position [41061, 0]
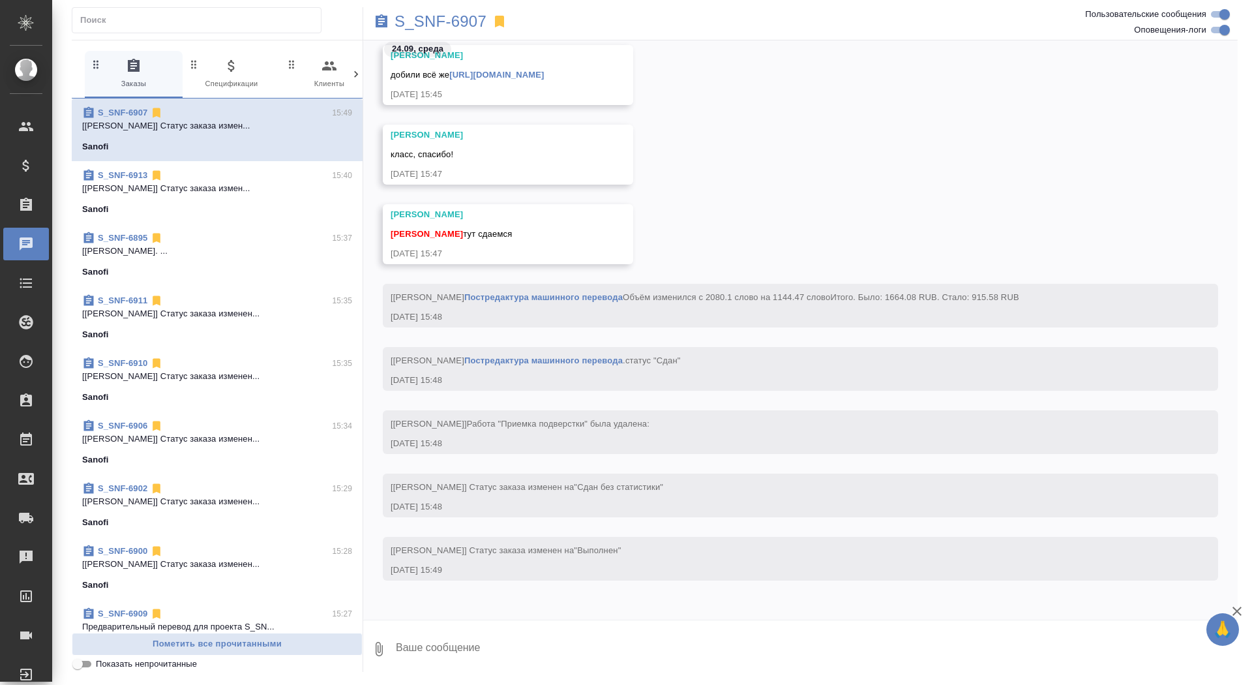
click at [528, 647] on textarea at bounding box center [815, 649] width 843 height 44
type textarea "забрала, спасибо"
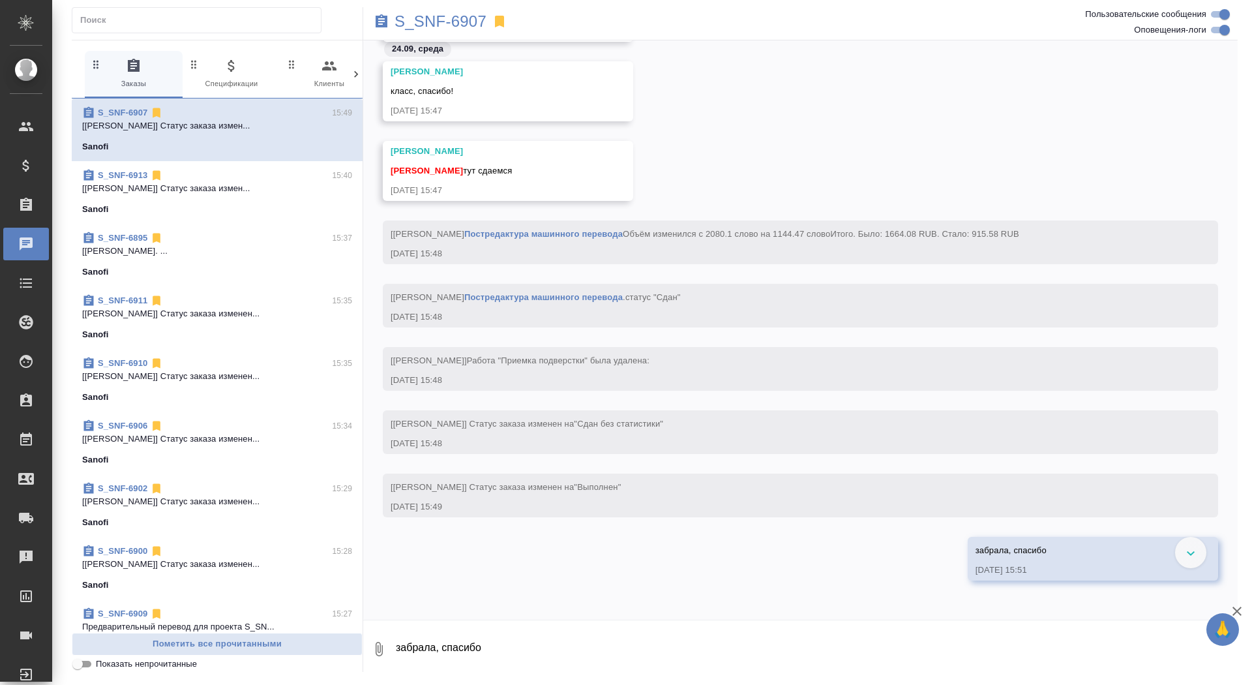
scroll to position [38882, 0]
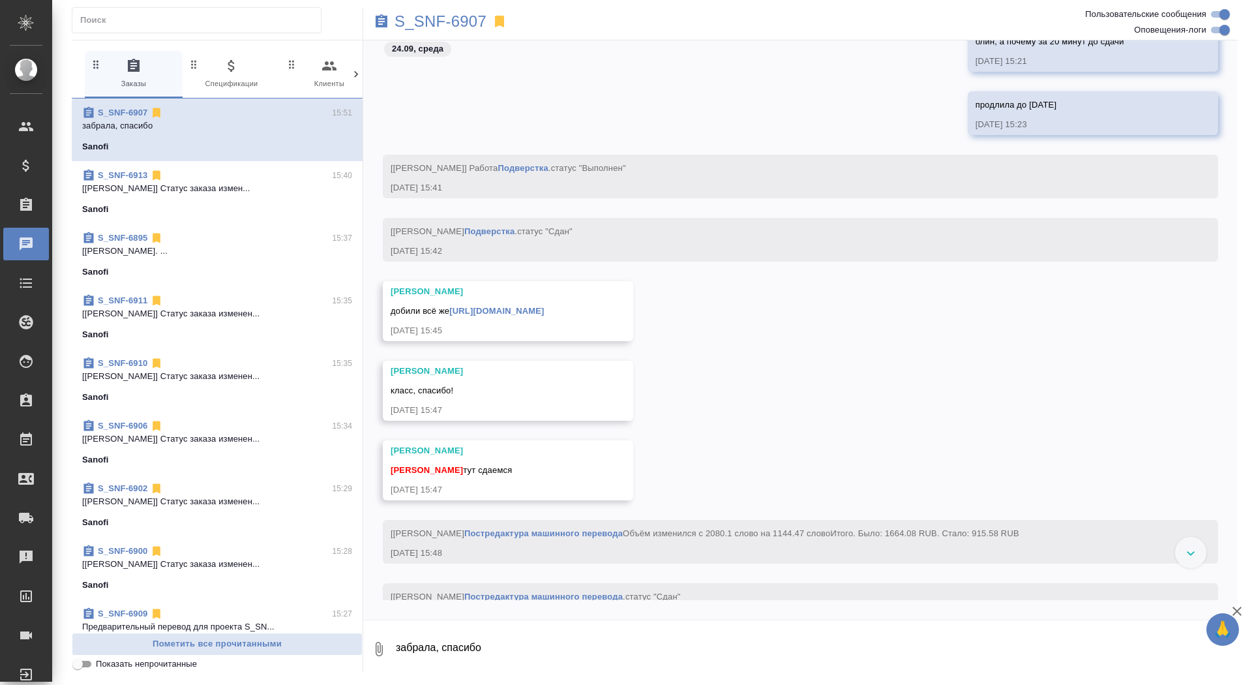
click at [544, 308] on link "https://drive.awatera.com/apps/files/files/10417000?dir=/Shares/Sanofi/Orders/S…" at bounding box center [496, 311] width 95 height 10
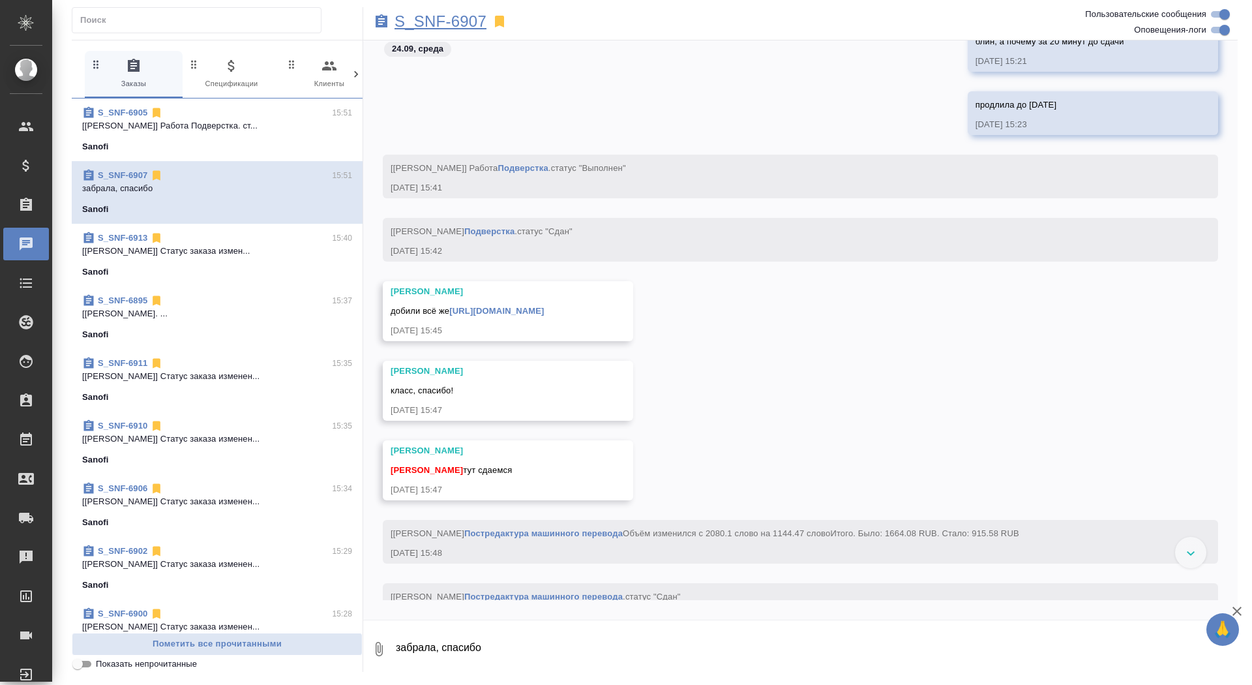
click at [430, 22] on p "S_SNF-6907" at bounding box center [440, 21] width 92 height 13
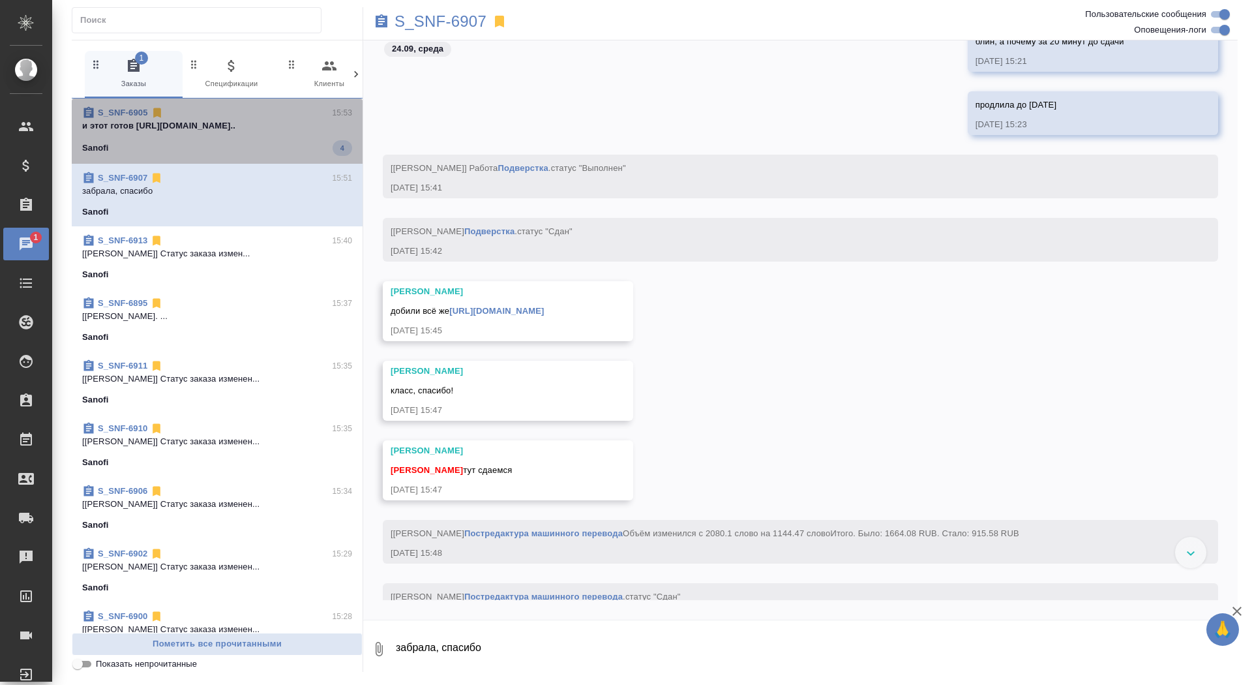
click at [316, 112] on div "S_SNF-6905 15:53" at bounding box center [217, 112] width 270 height 13
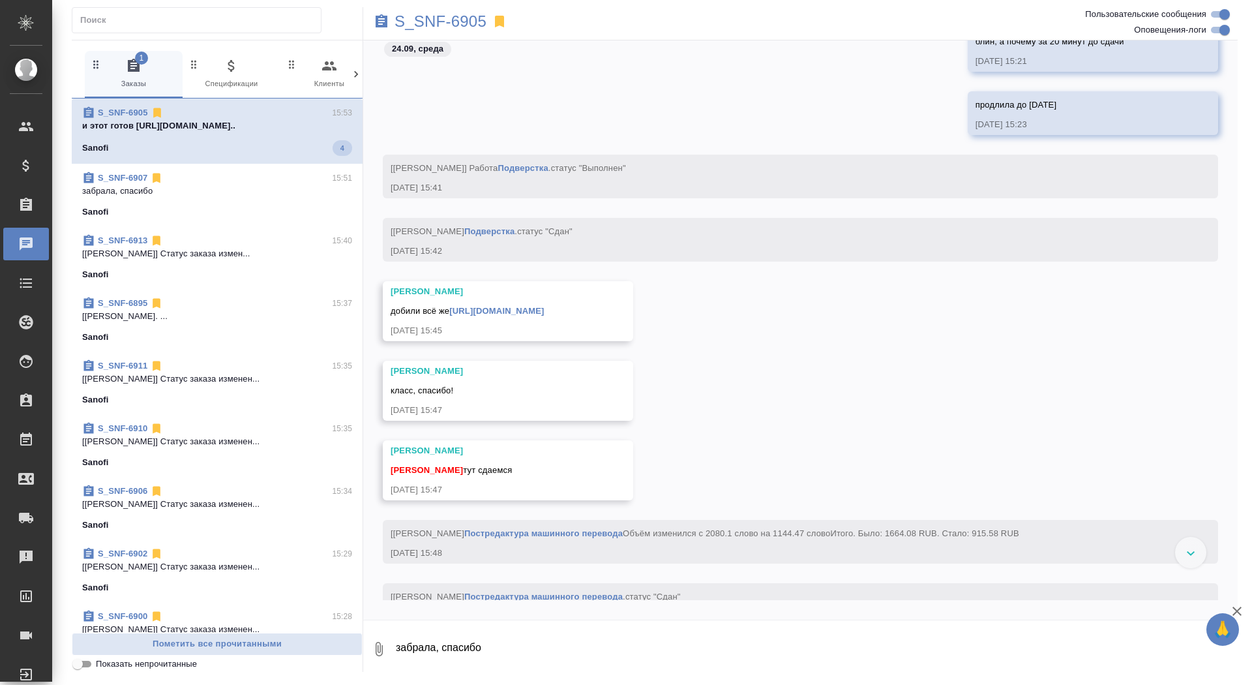
scroll to position [31775, 0]
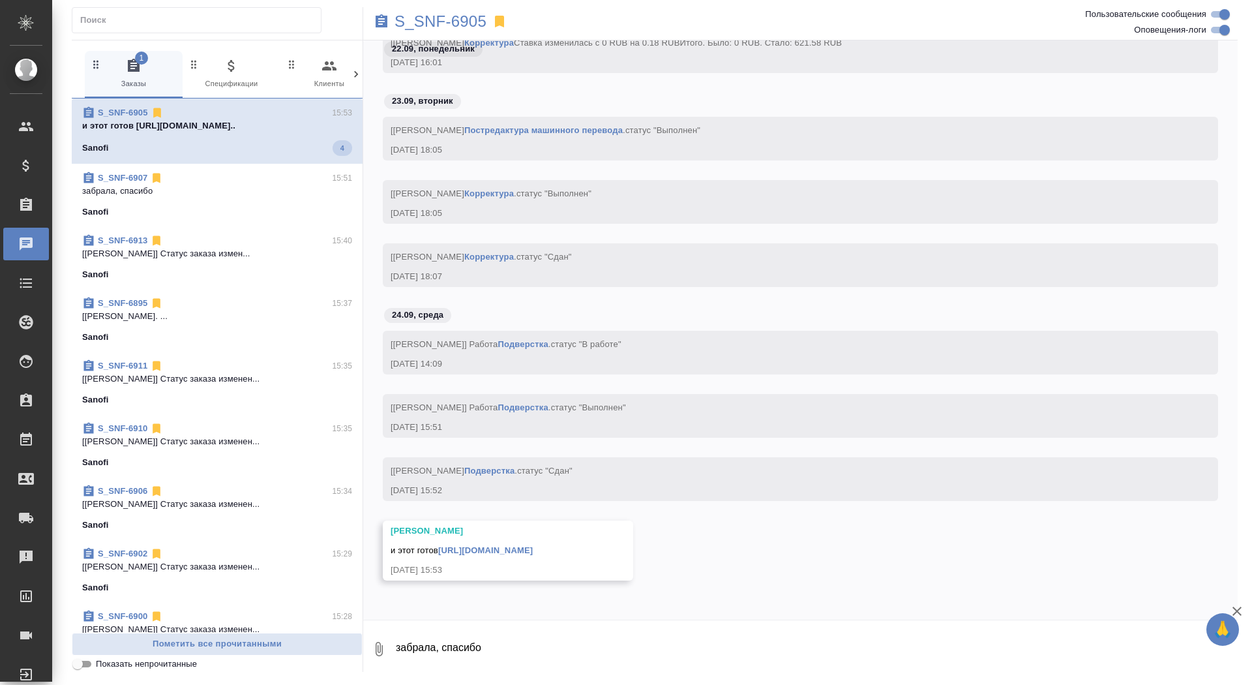
click at [476, 10] on div "S_SNF-6905" at bounding box center [654, 21] width 583 height 29
click at [455, 31] on div "S_SNF-6905" at bounding box center [654, 21] width 583 height 29
click at [457, 16] on p "S_SNF-6905" at bounding box center [440, 21] width 92 height 13
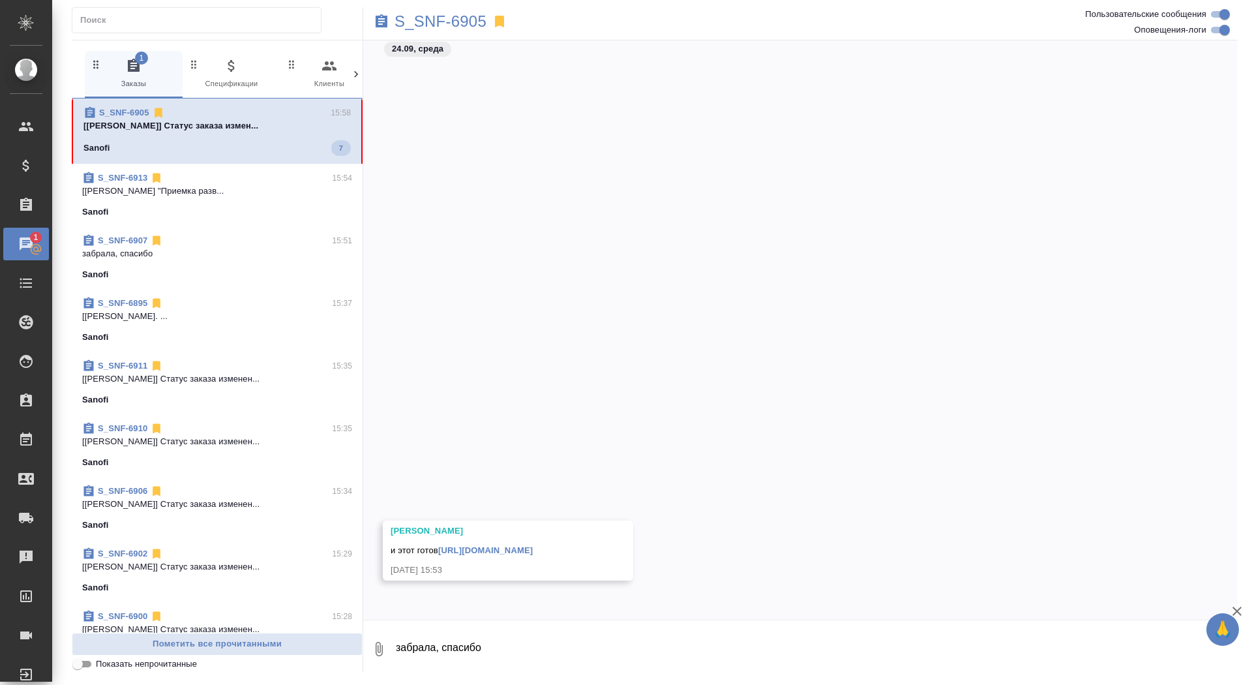
scroll to position [32263, 0]
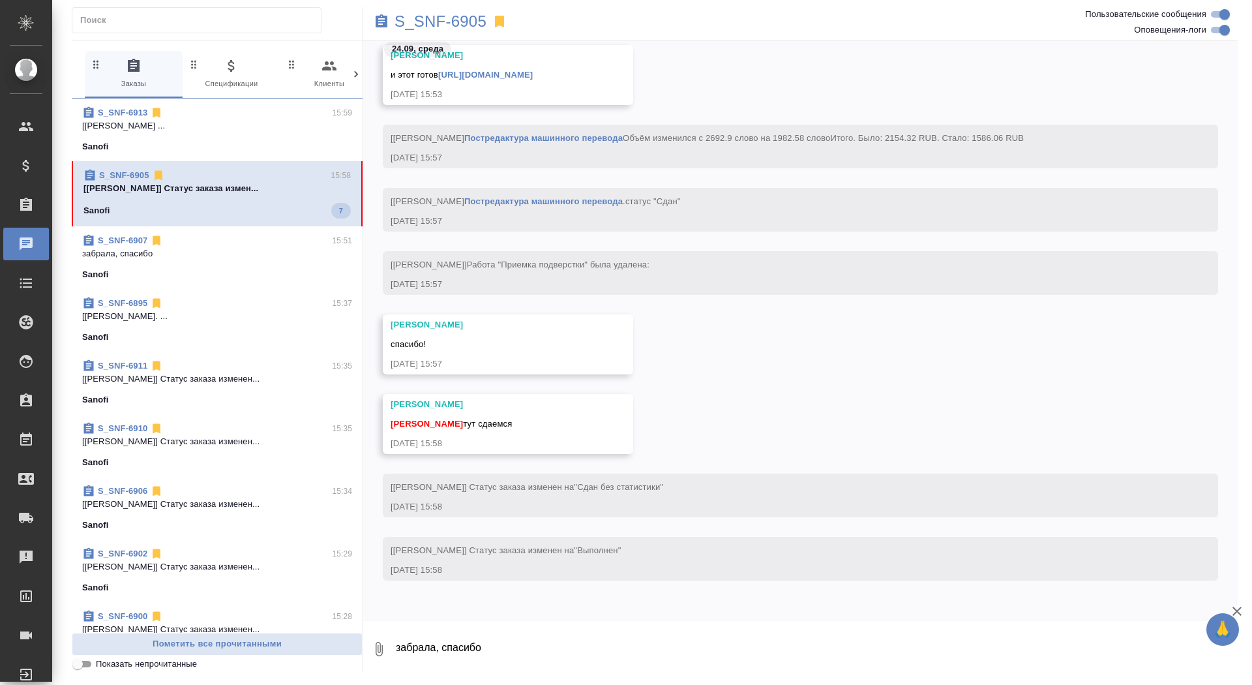
click at [539, 647] on textarea "забрала, спасибо" at bounding box center [815, 649] width 843 height 44
type textarea "забрала, спасибо"
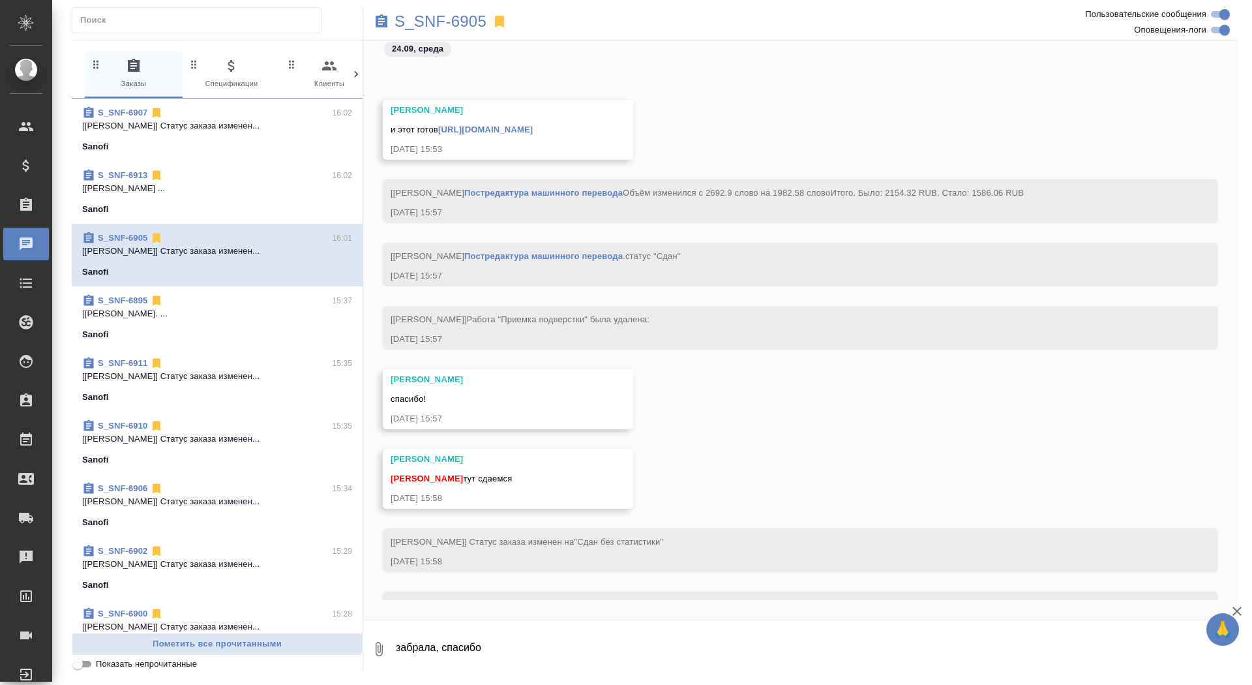
scroll to position [32390, 0]
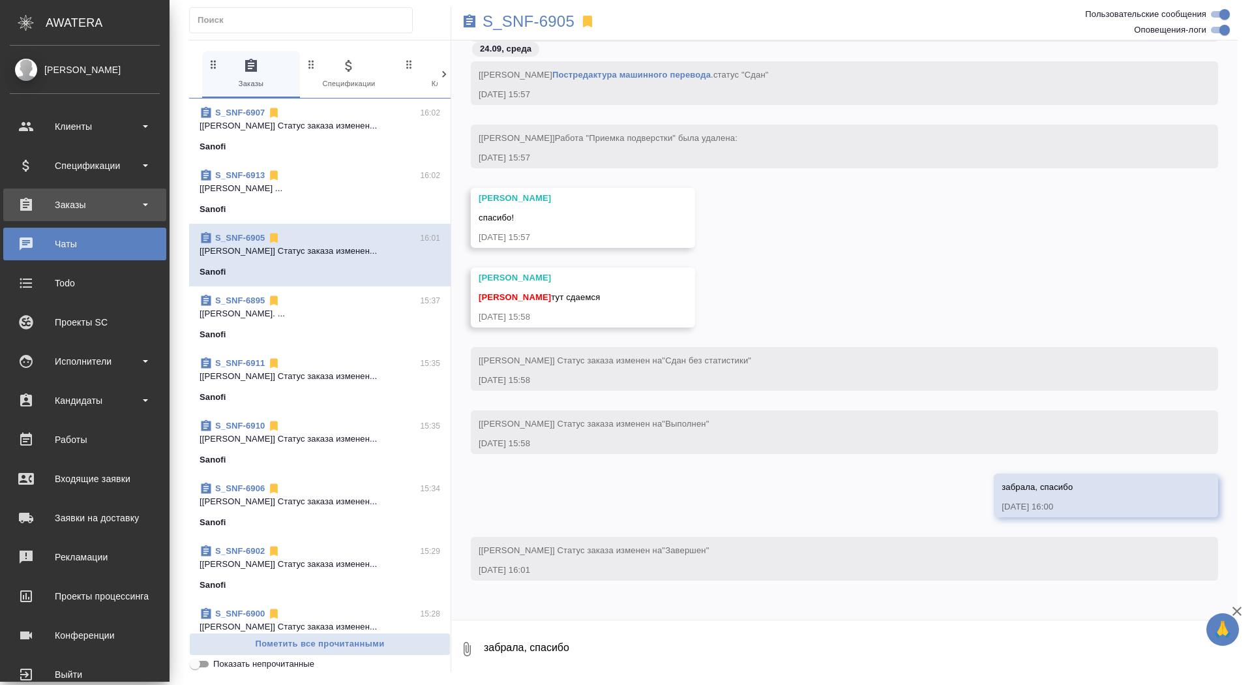
click at [78, 217] on div "Заказы" at bounding box center [84, 204] width 163 height 33
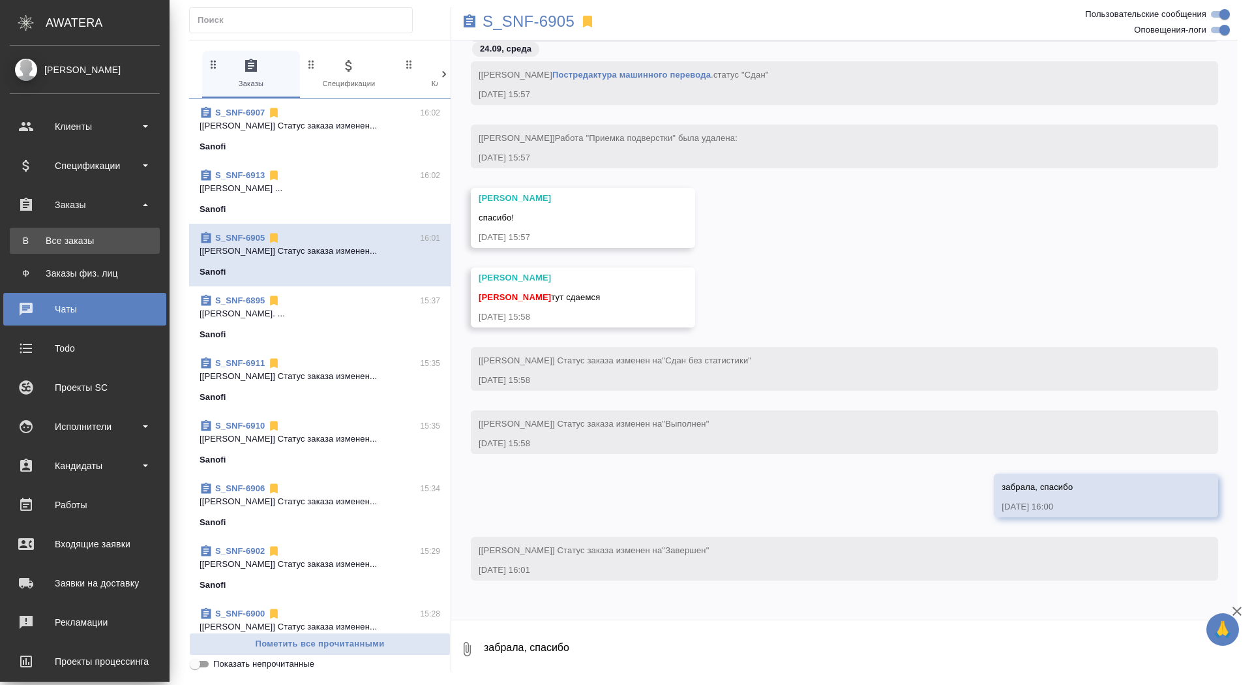
click at [73, 246] on link "В Все заказы" at bounding box center [85, 241] width 150 height 26
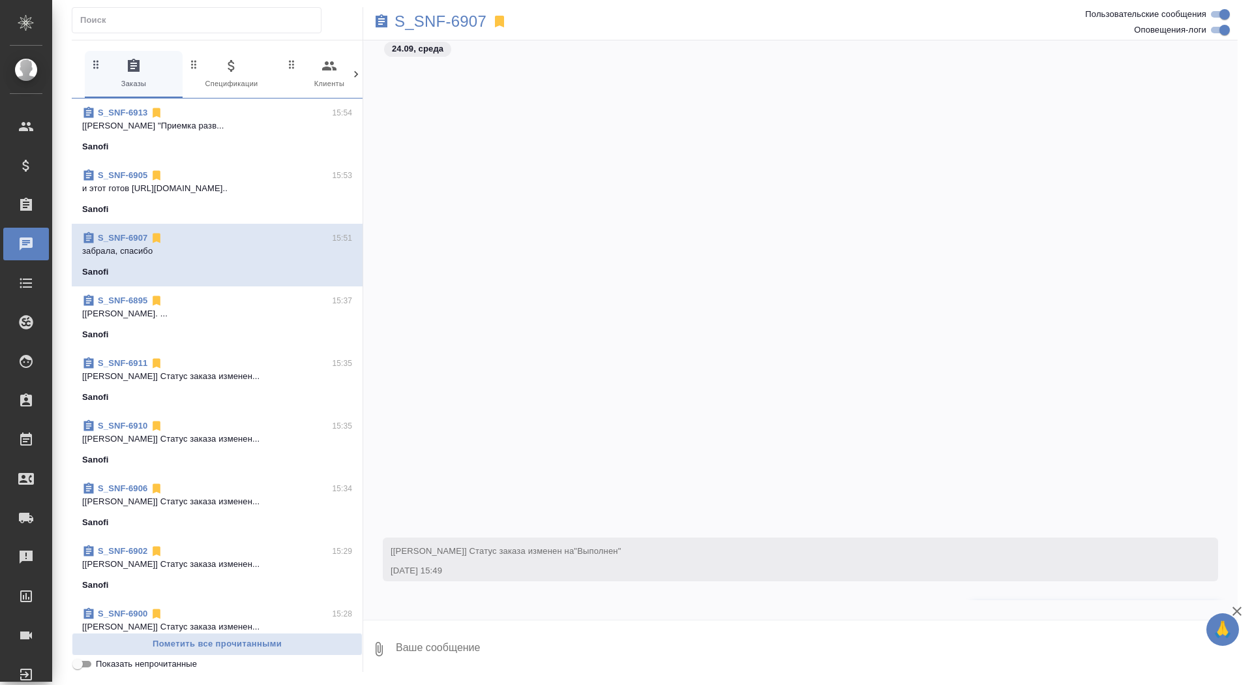
scroll to position [27350, 0]
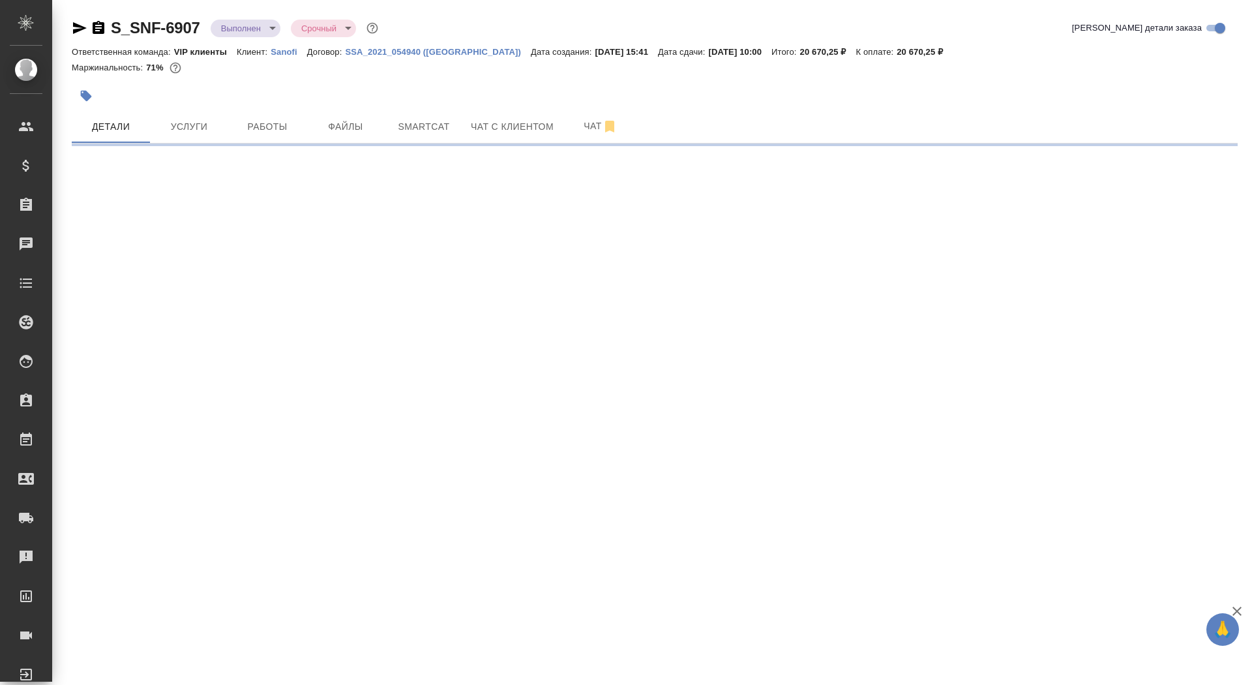
select select "RU"
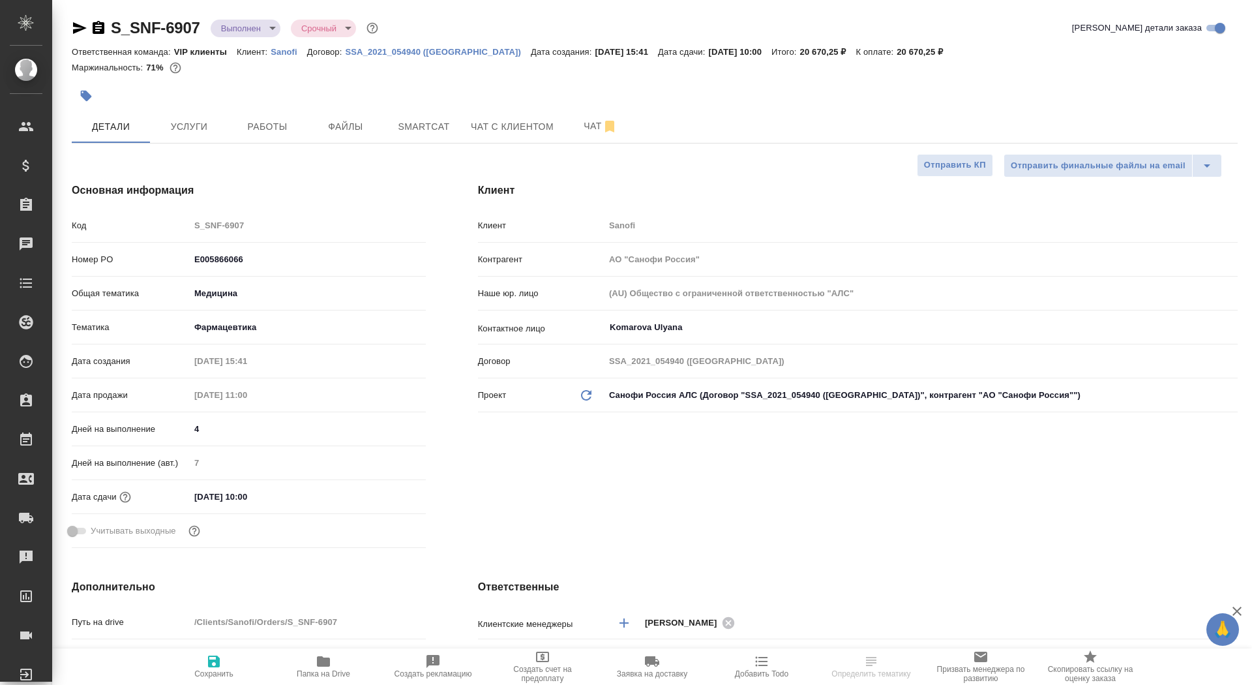
type textarea "x"
click at [98, 26] on icon "button" at bounding box center [99, 27] width 12 height 13
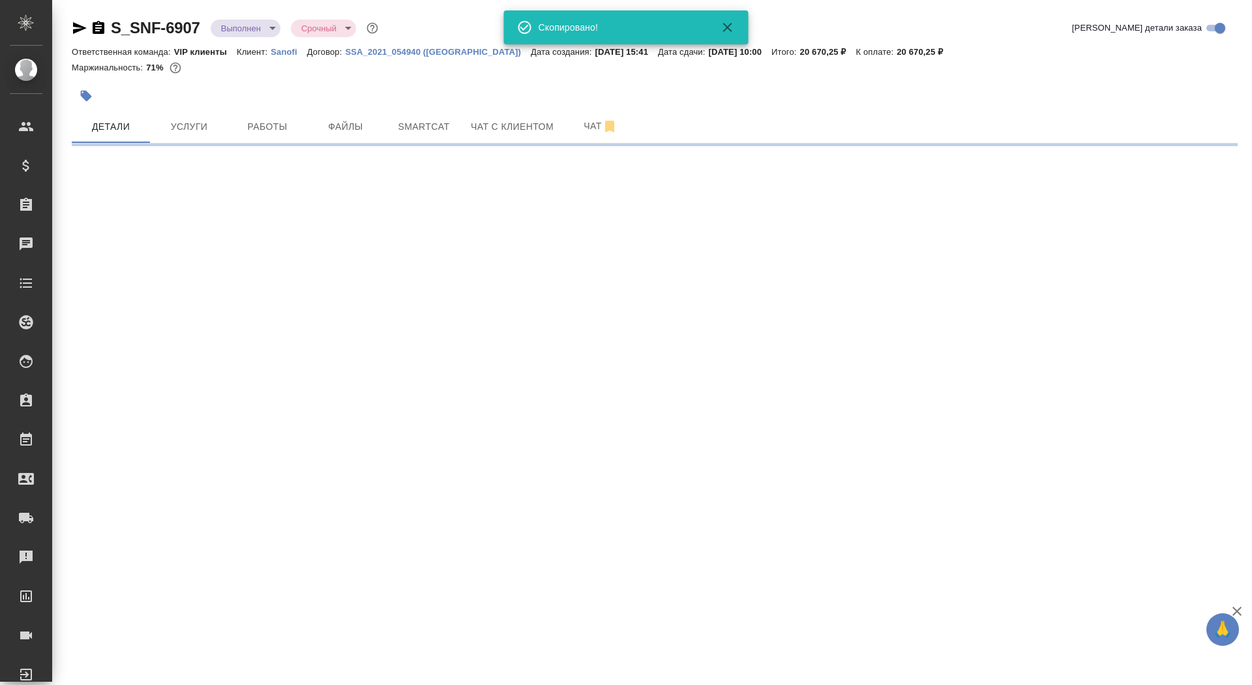
select select "RU"
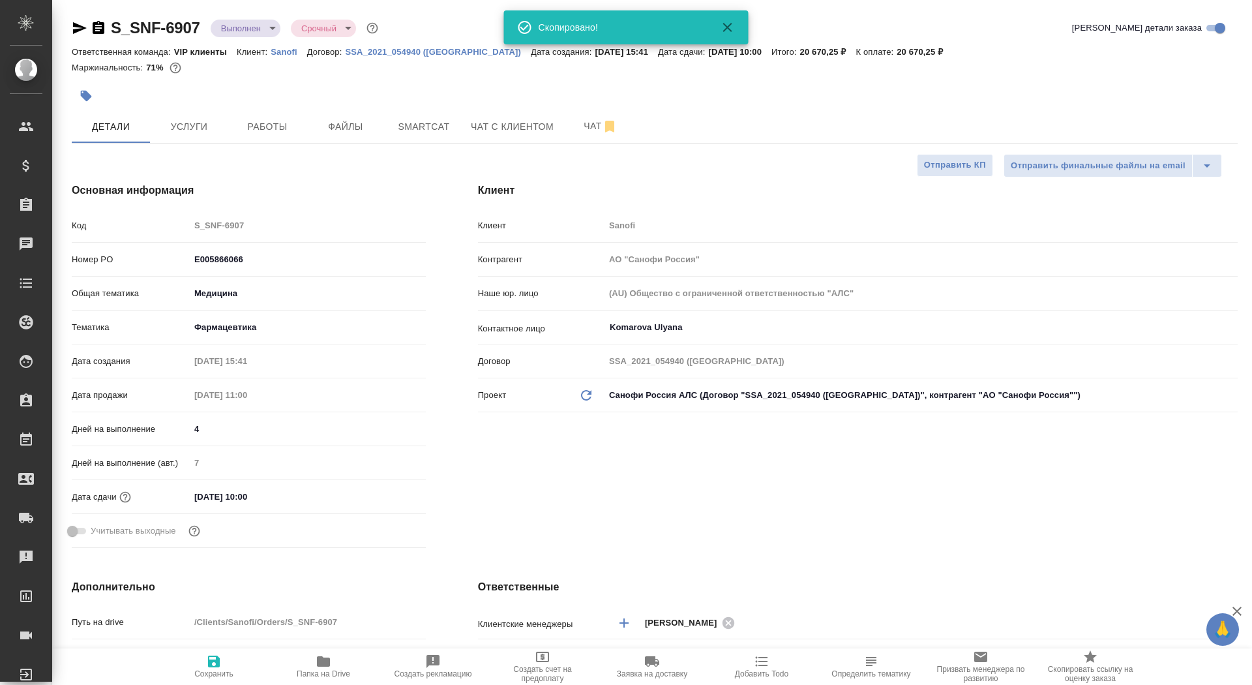
type textarea "x"
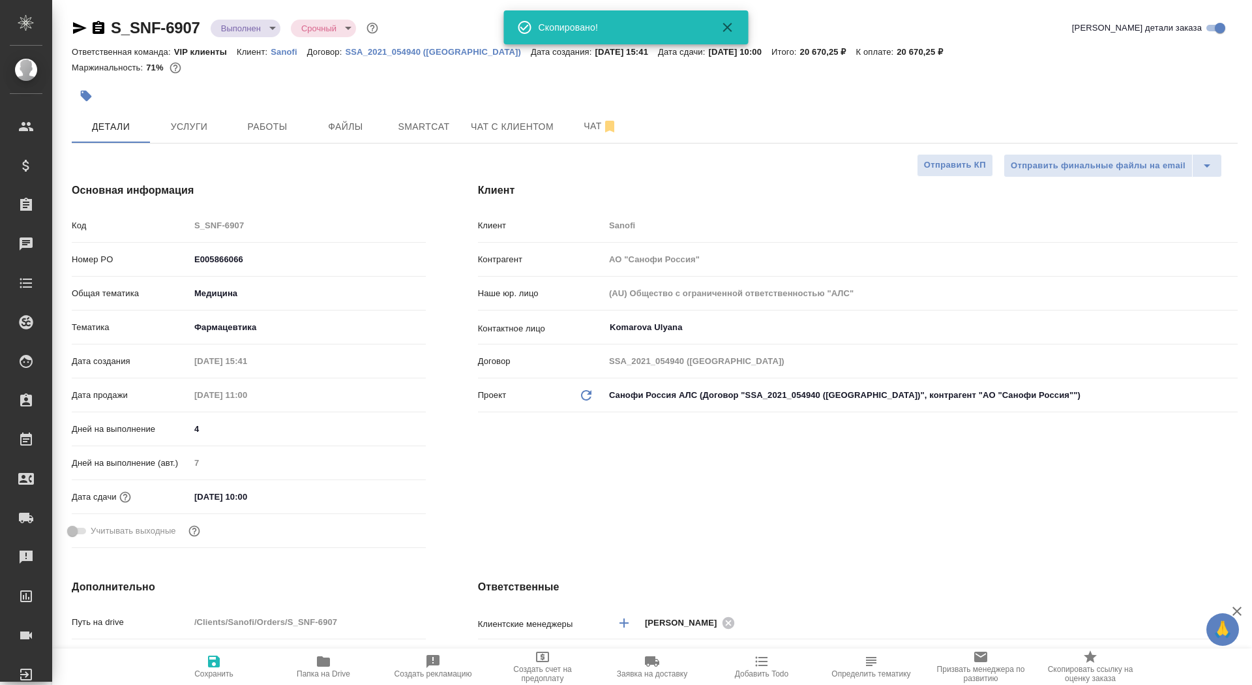
type textarea "x"
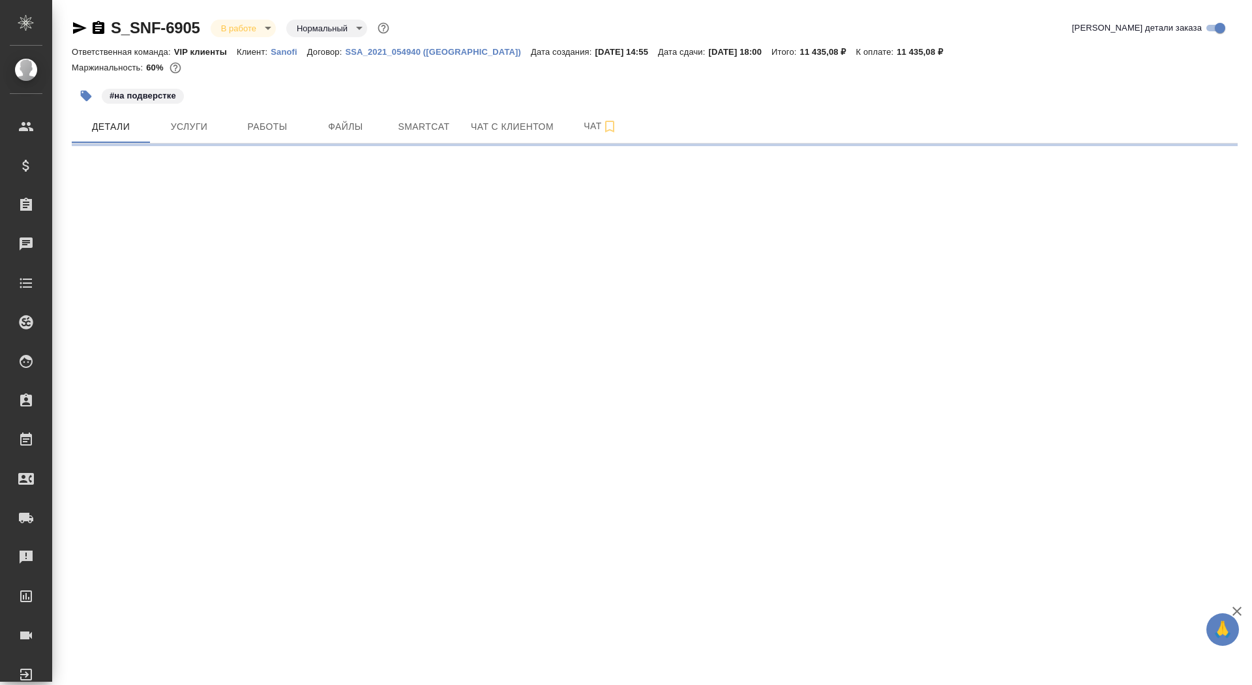
select select "RU"
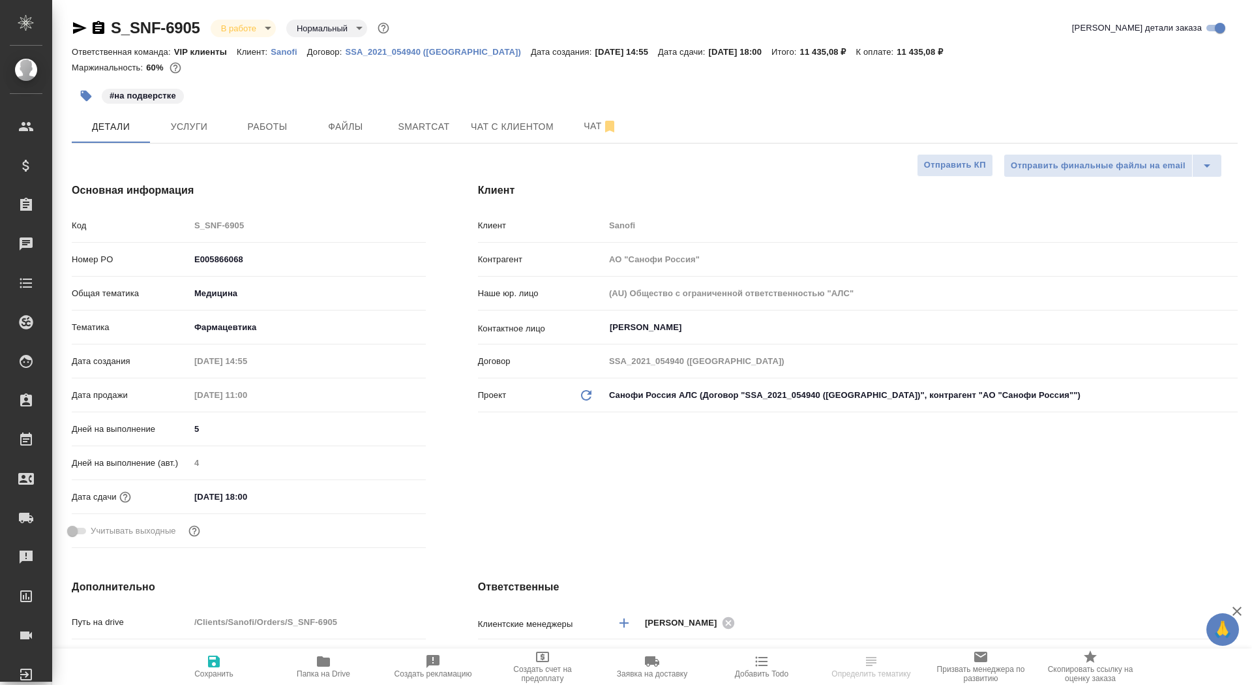
type textarea "x"
click at [98, 23] on icon "button" at bounding box center [99, 27] width 12 height 13
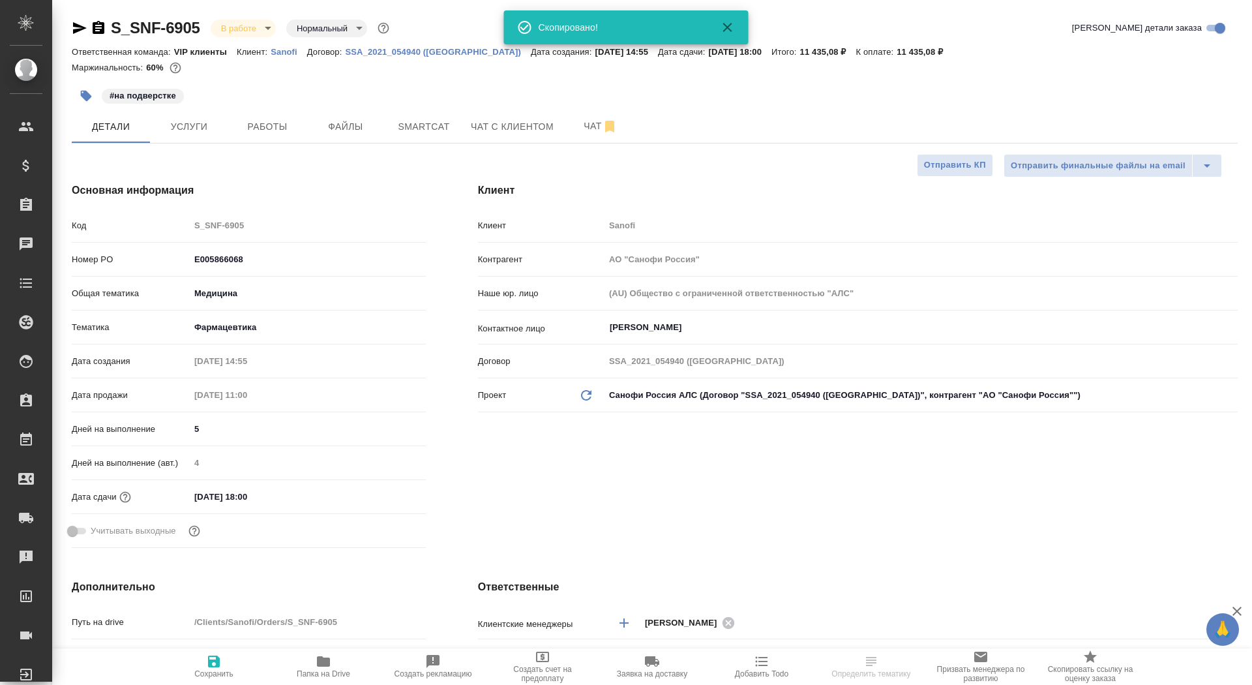
type textarea "x"
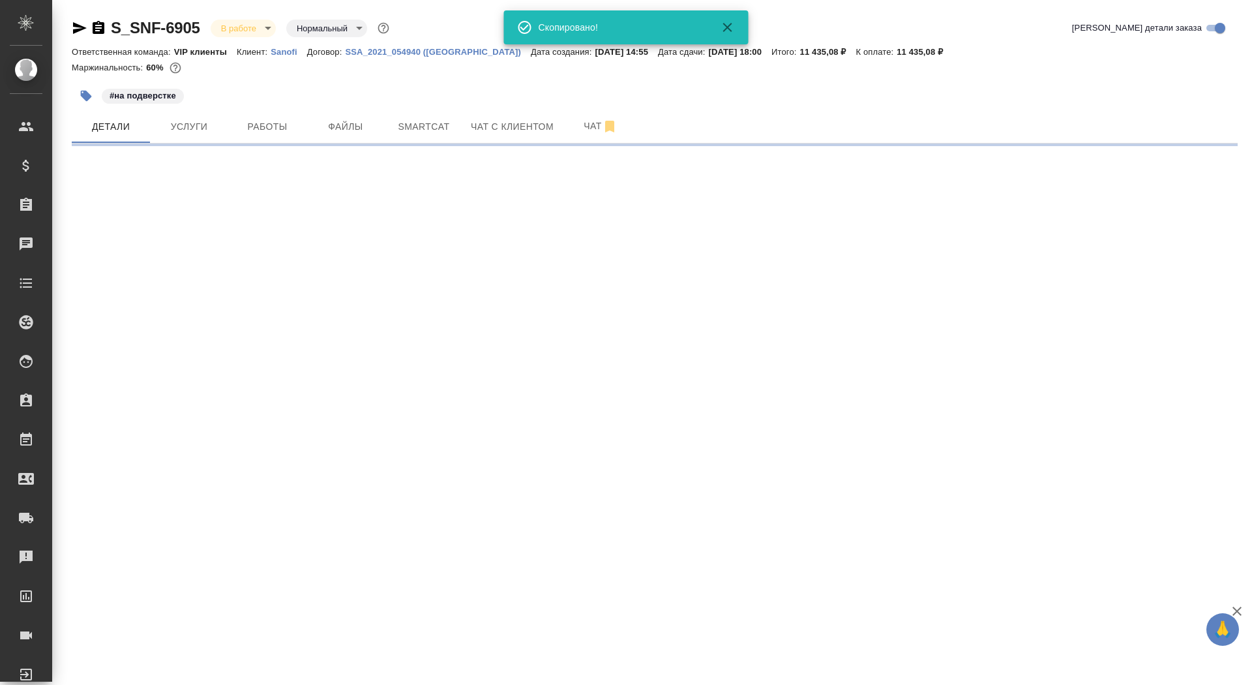
select select "RU"
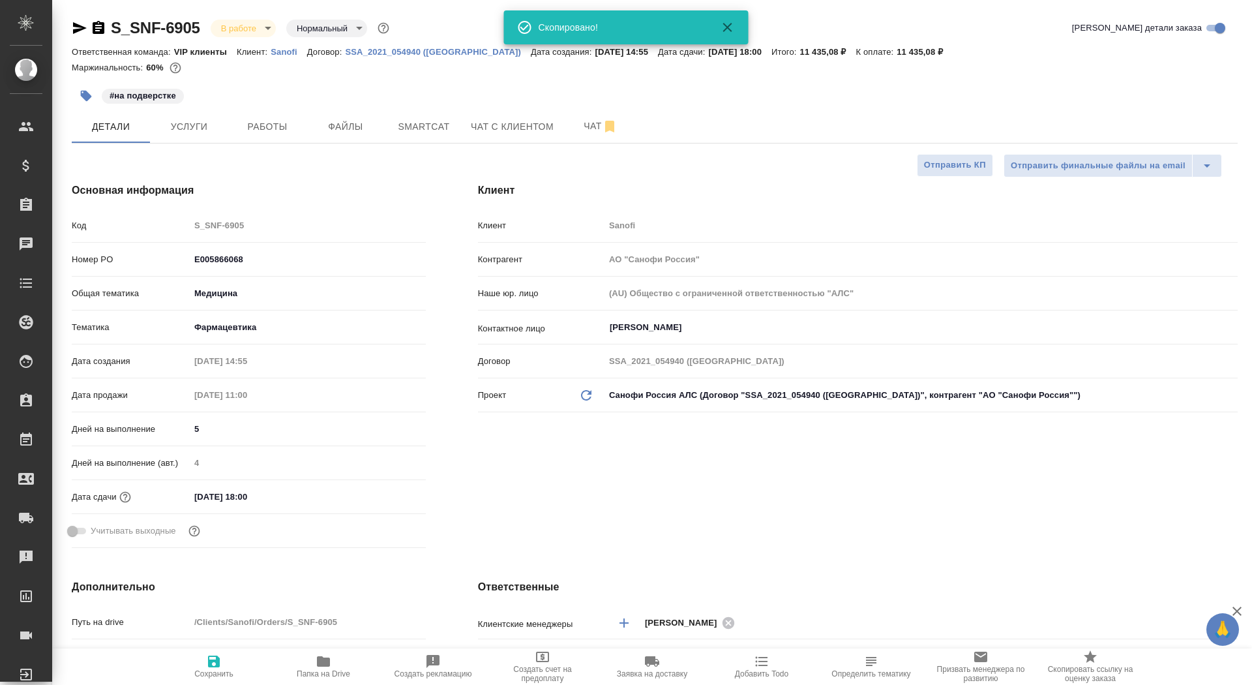
type textarea "x"
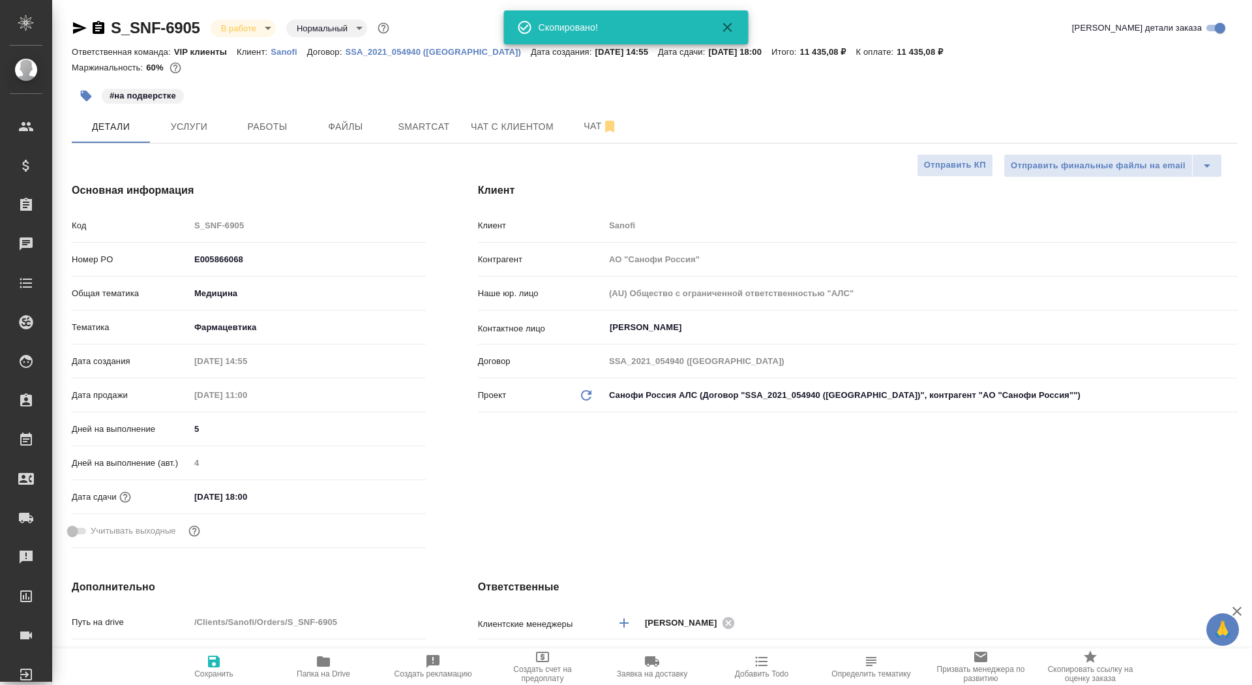
type textarea "x"
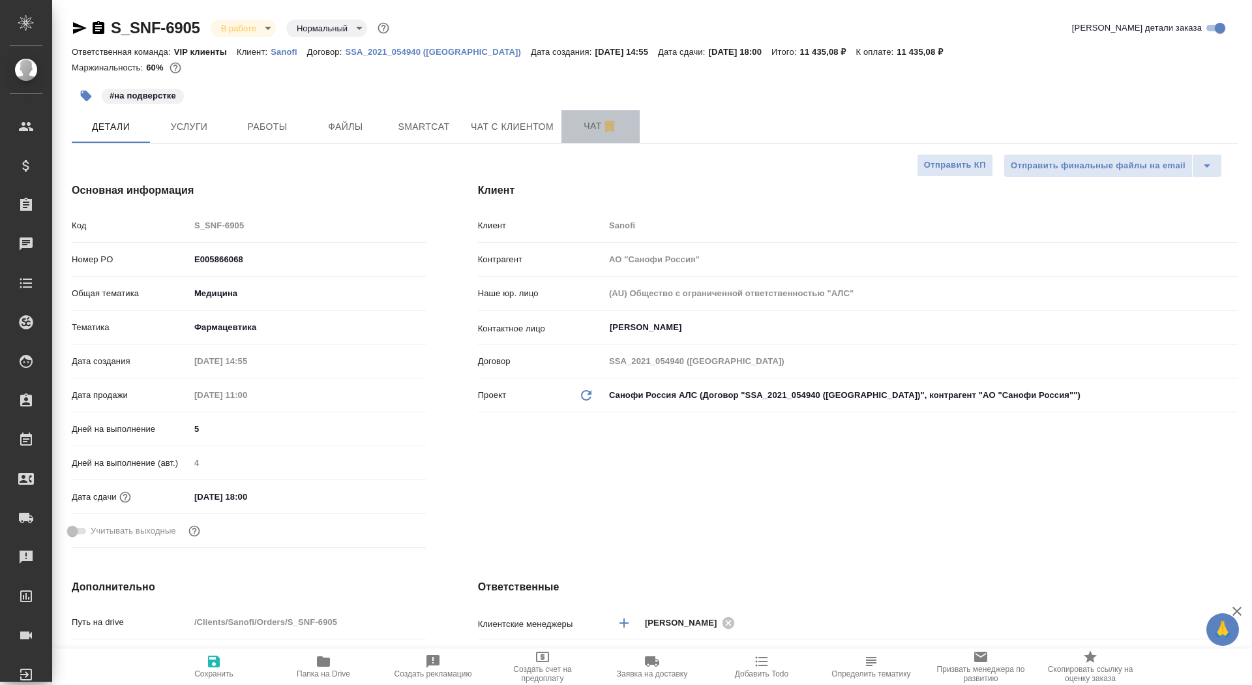
click at [586, 138] on button "Чат" at bounding box center [600, 126] width 78 height 33
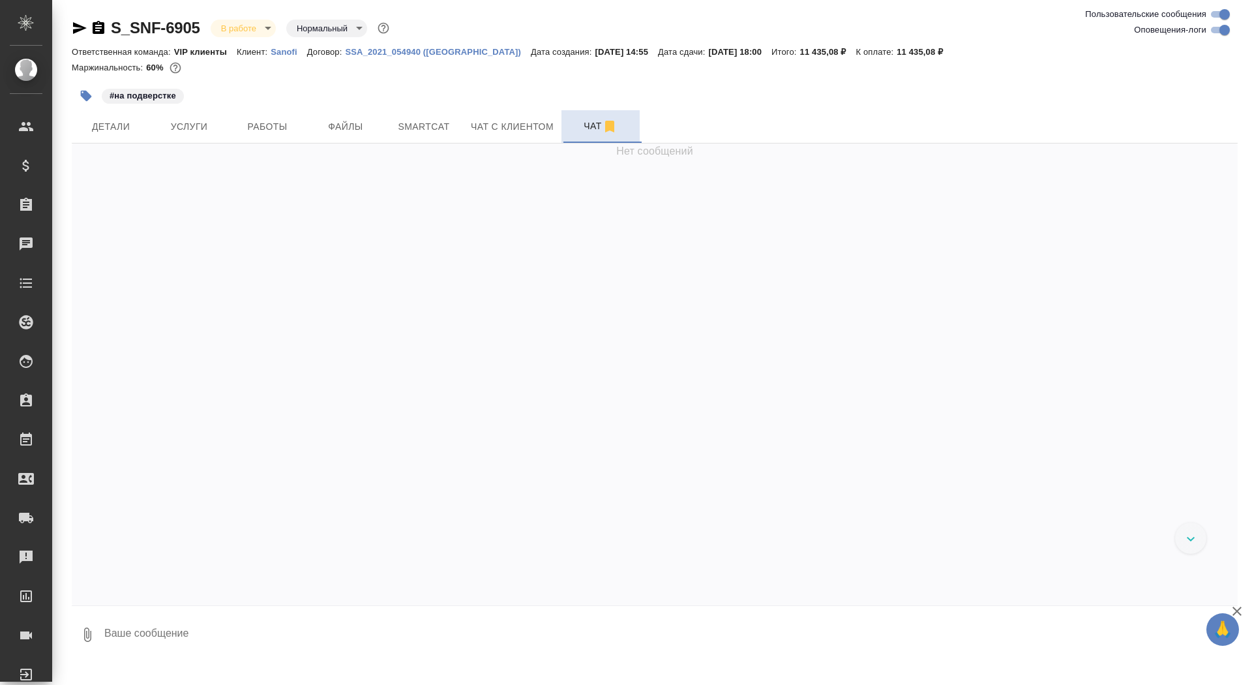
scroll to position [30535, 0]
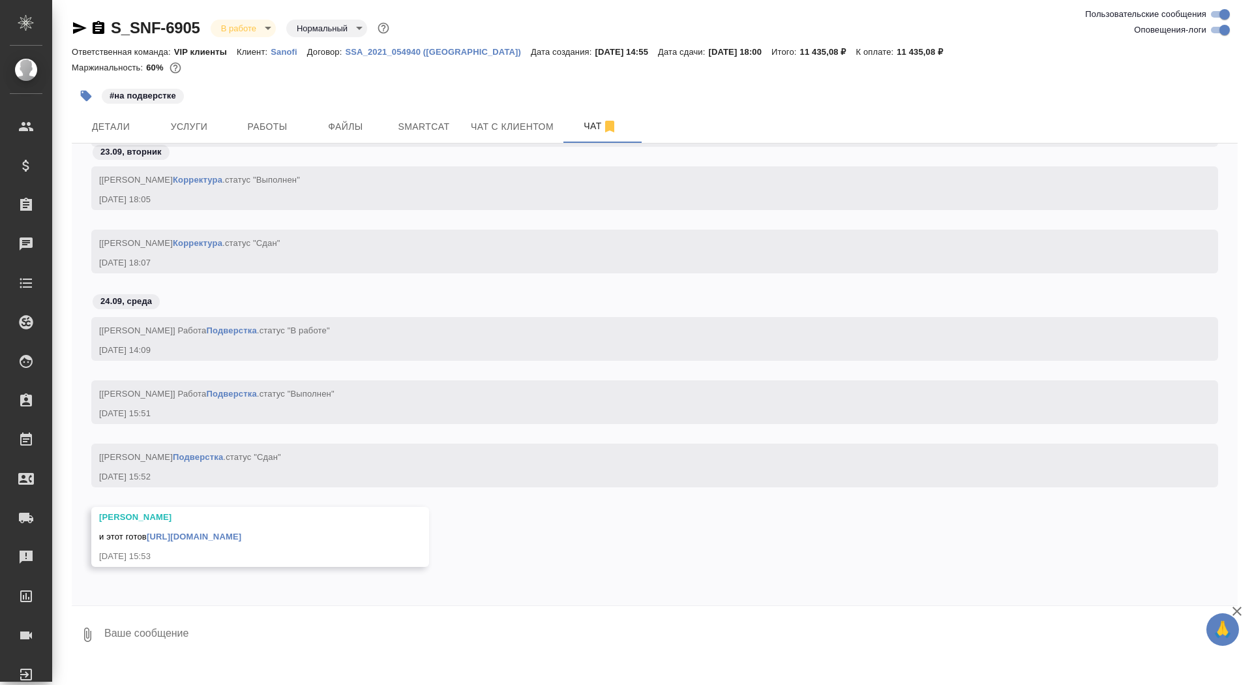
click at [241, 538] on link "https://drive.awatera.com/apps/files/files/10415461?dir=/Shares/Sanofi/Orders/S…" at bounding box center [194, 536] width 95 height 10
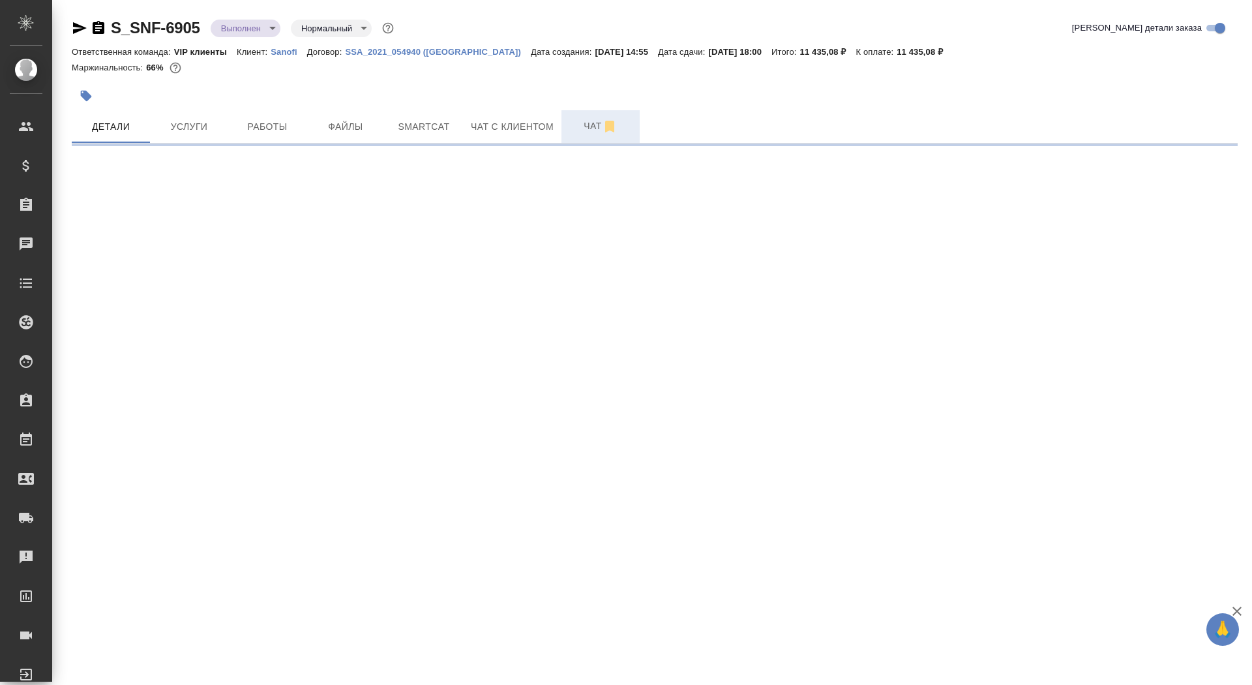
select select "RU"
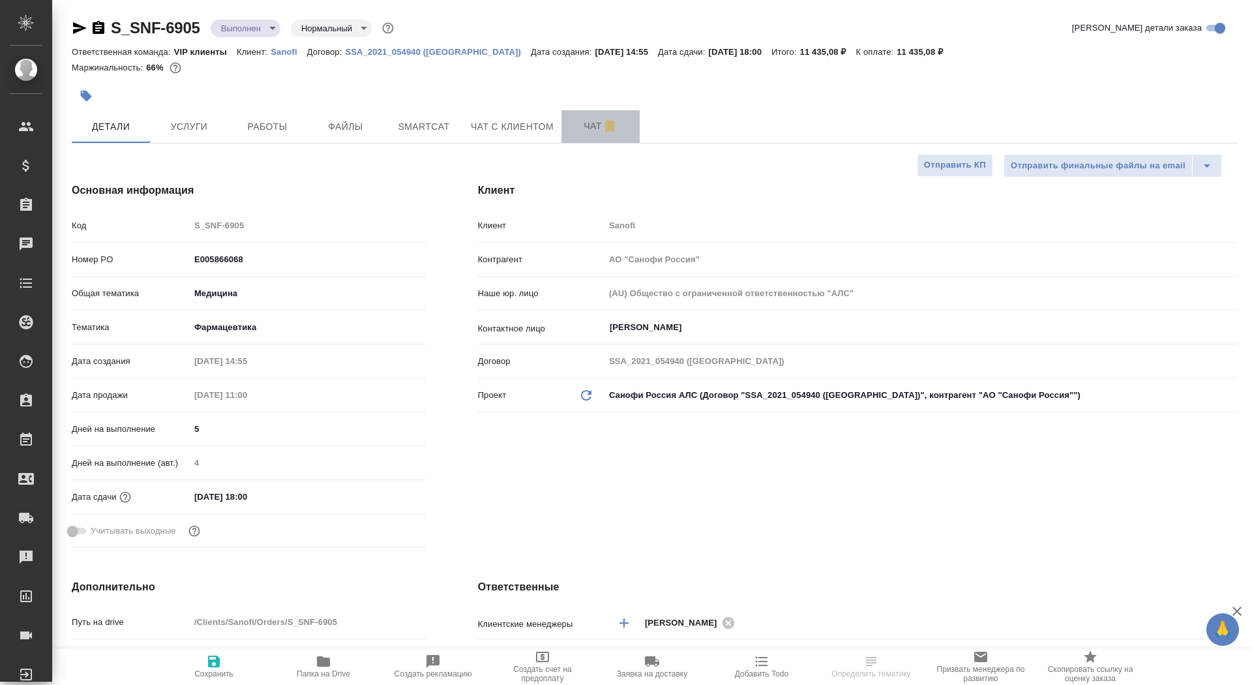
click at [587, 133] on span "Чат" at bounding box center [600, 126] width 63 height 16
type textarea "x"
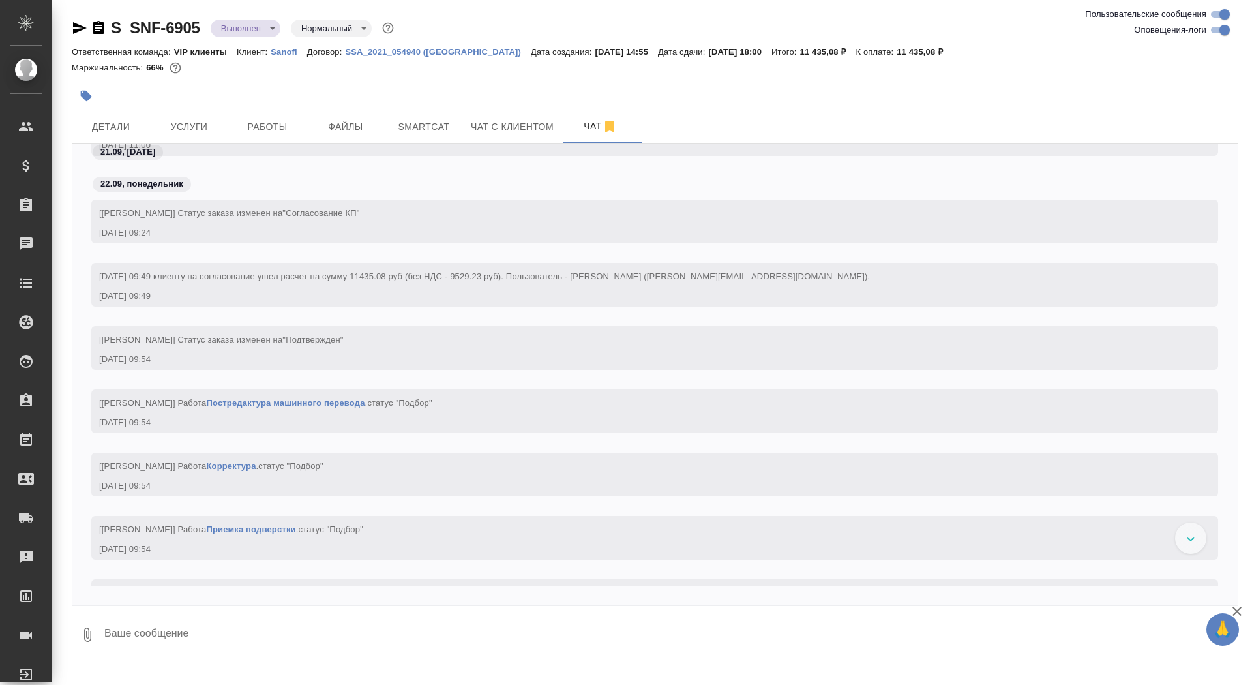
scroll to position [1127, 0]
click at [94, 25] on icon "button" at bounding box center [99, 27] width 12 height 13
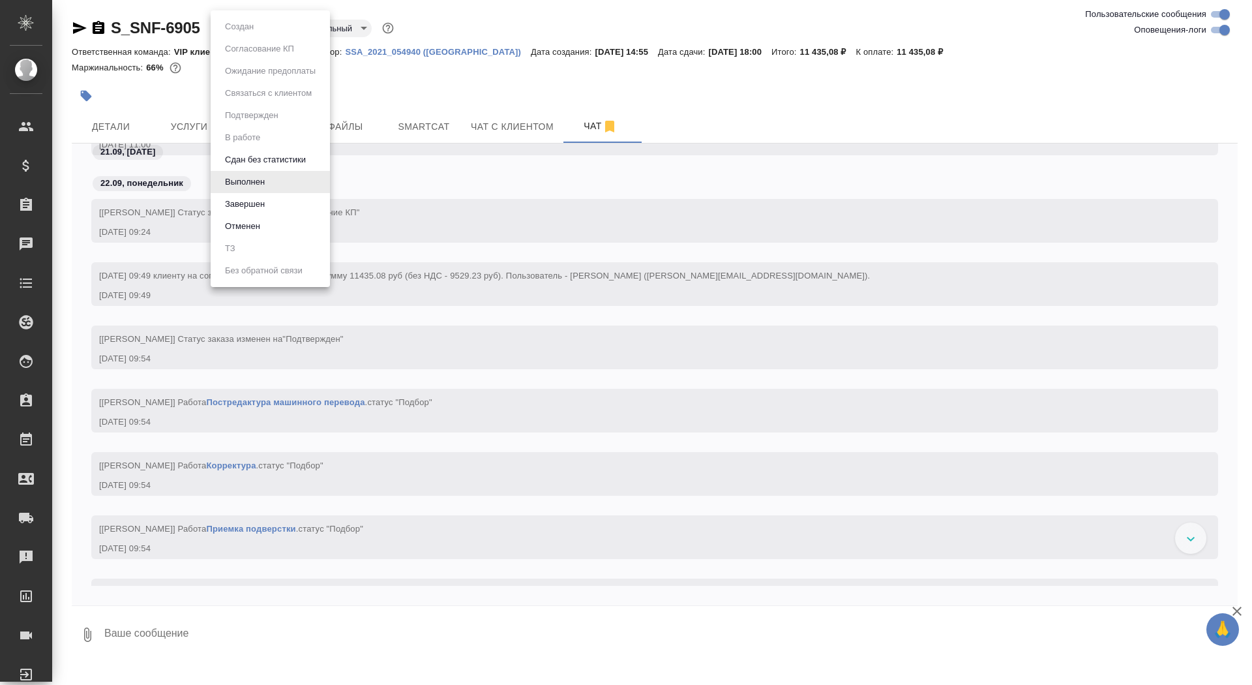
click at [263, 25] on body "🙏 .cls-1 fill:#fff; AWATERA Saydasheva Dilyara Клиенты Спецификации Заказы 0 Ча…" at bounding box center [626, 342] width 1252 height 685
click at [288, 208] on li "Завершен" at bounding box center [270, 204] width 119 height 22
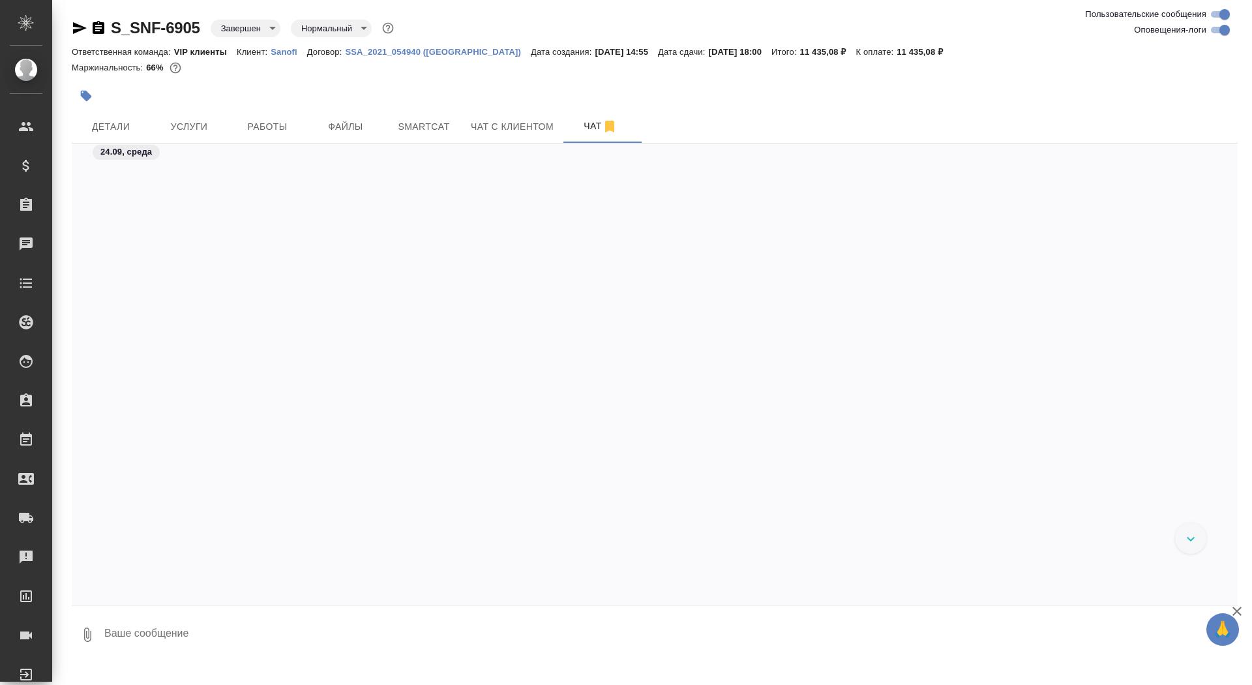
scroll to position [35112, 0]
select select "RU"
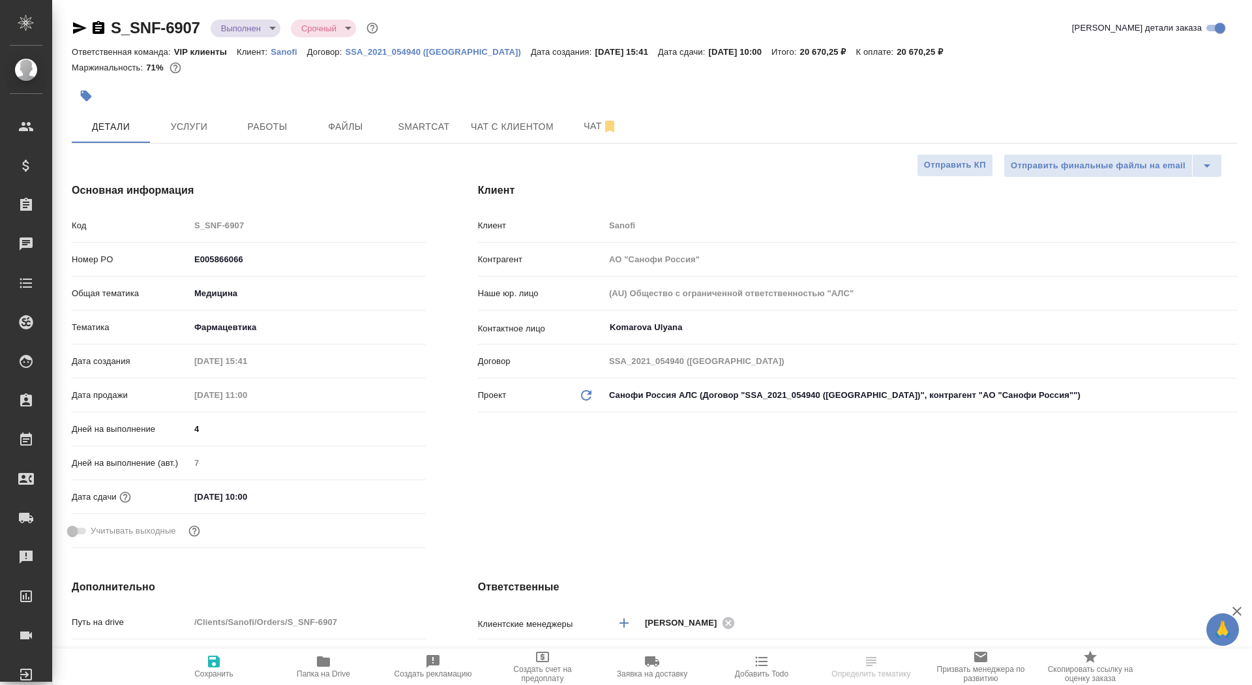
type textarea "x"
click at [582, 128] on span "Чат" at bounding box center [600, 126] width 63 height 16
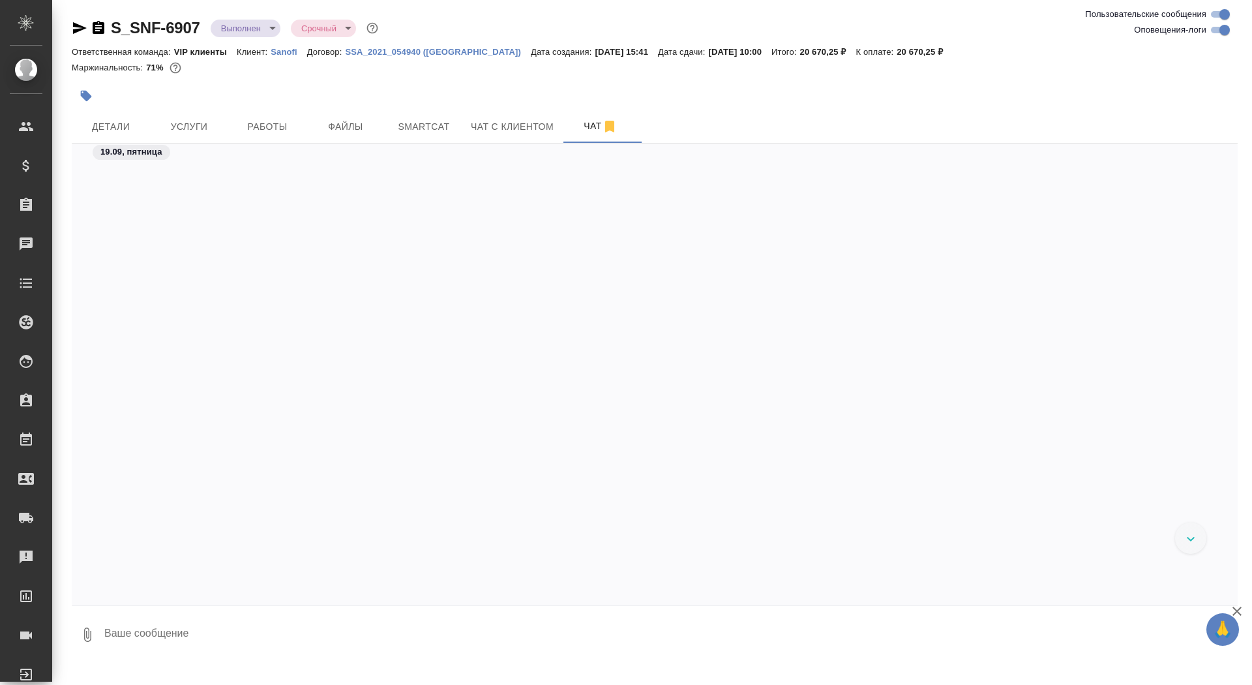
scroll to position [1123, 0]
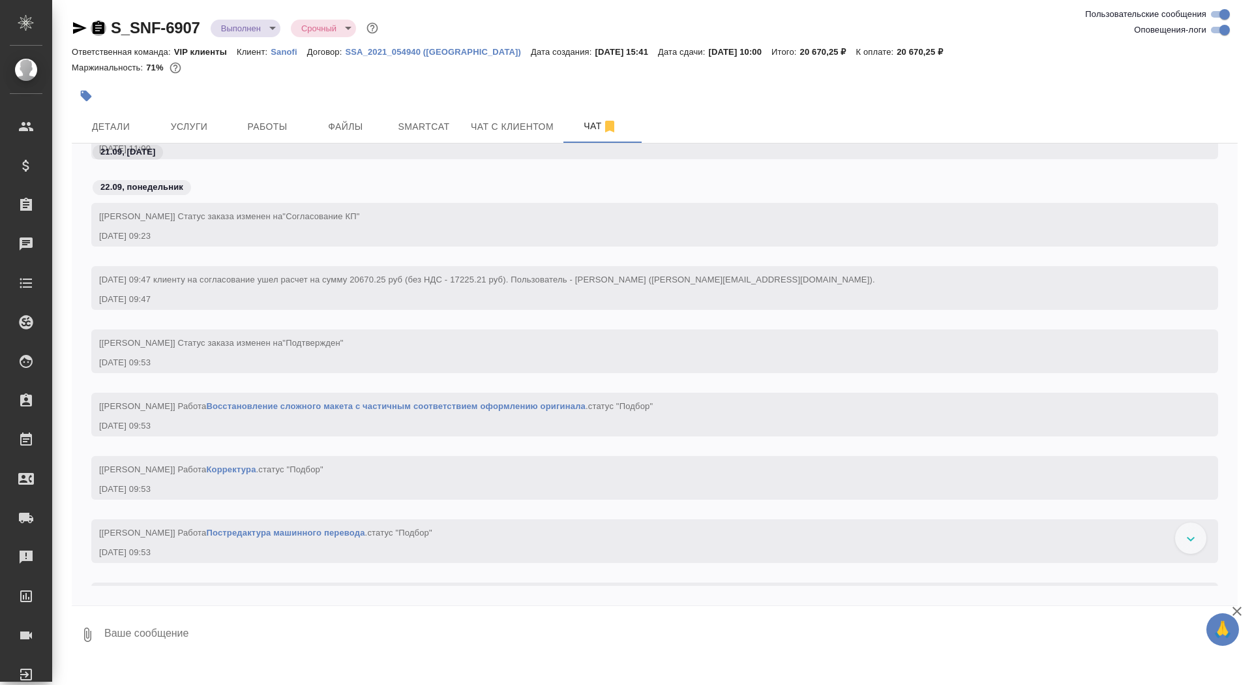
click at [94, 25] on icon "button" at bounding box center [99, 27] width 12 height 13
click at [246, 27] on body "🙏 .cls-1 fill:#fff; AWATERA Saydasheva Dilyara Клиенты Спецификации Заказы 0 Ча…" at bounding box center [626, 342] width 1252 height 685
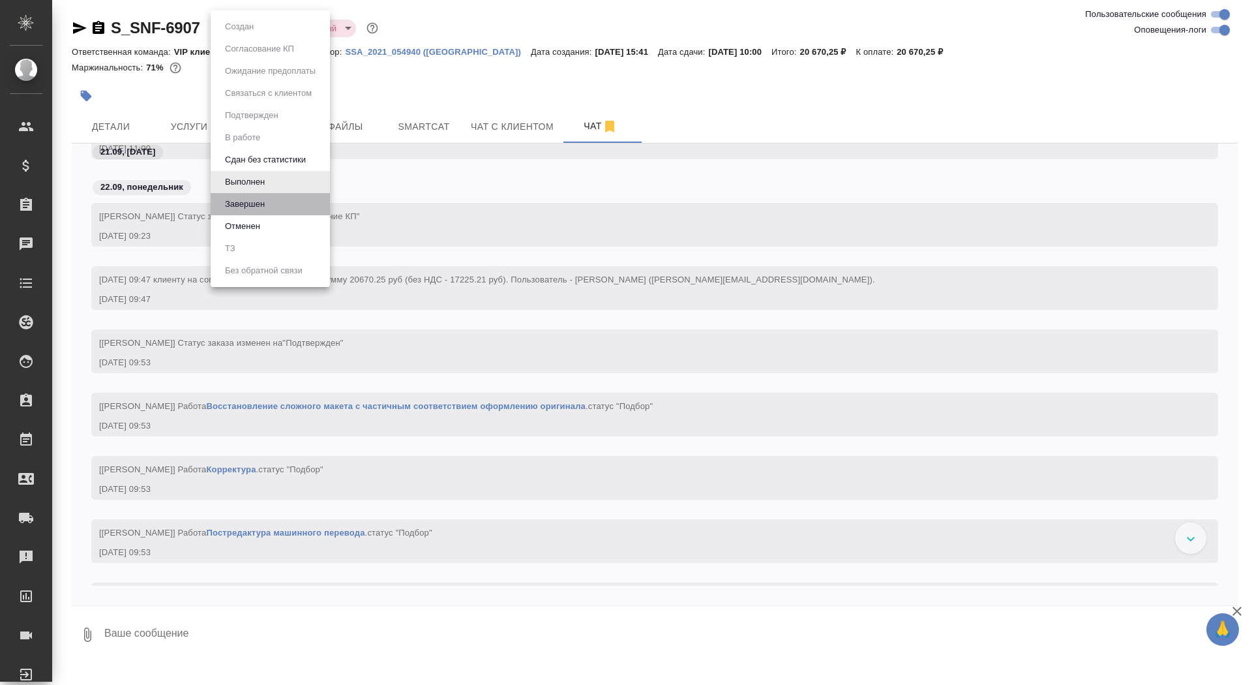
click at [282, 202] on li "Завершен" at bounding box center [270, 204] width 119 height 22
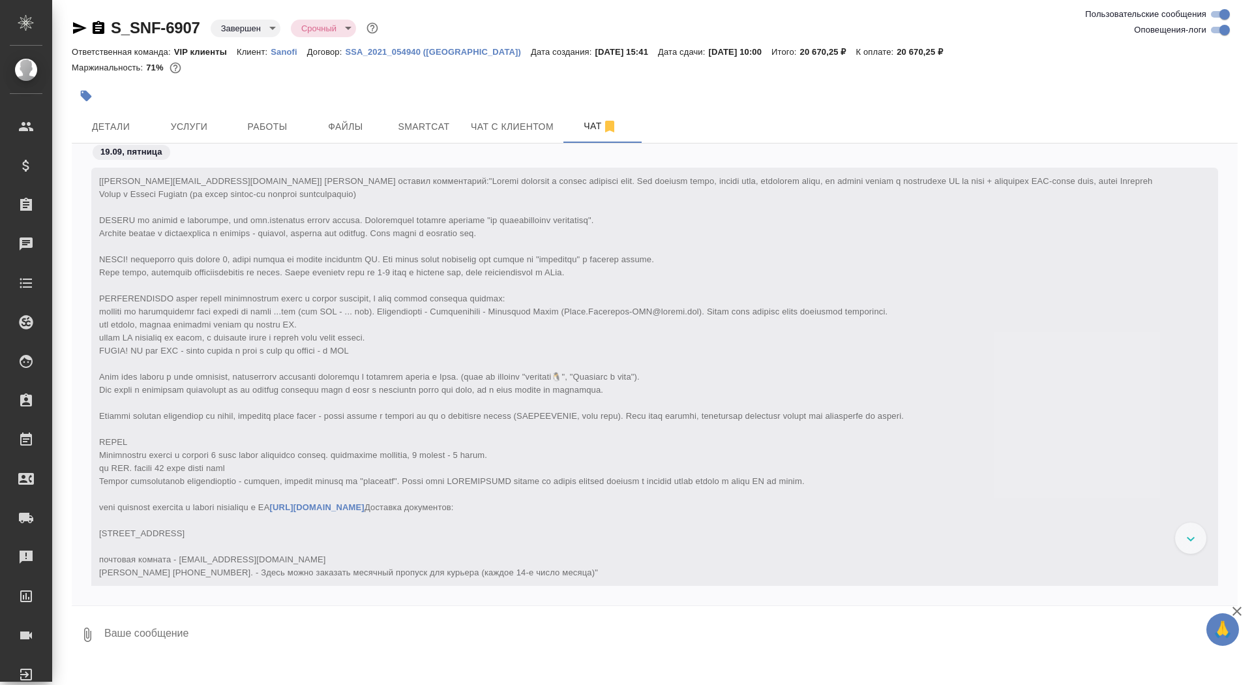
scroll to position [39652, 0]
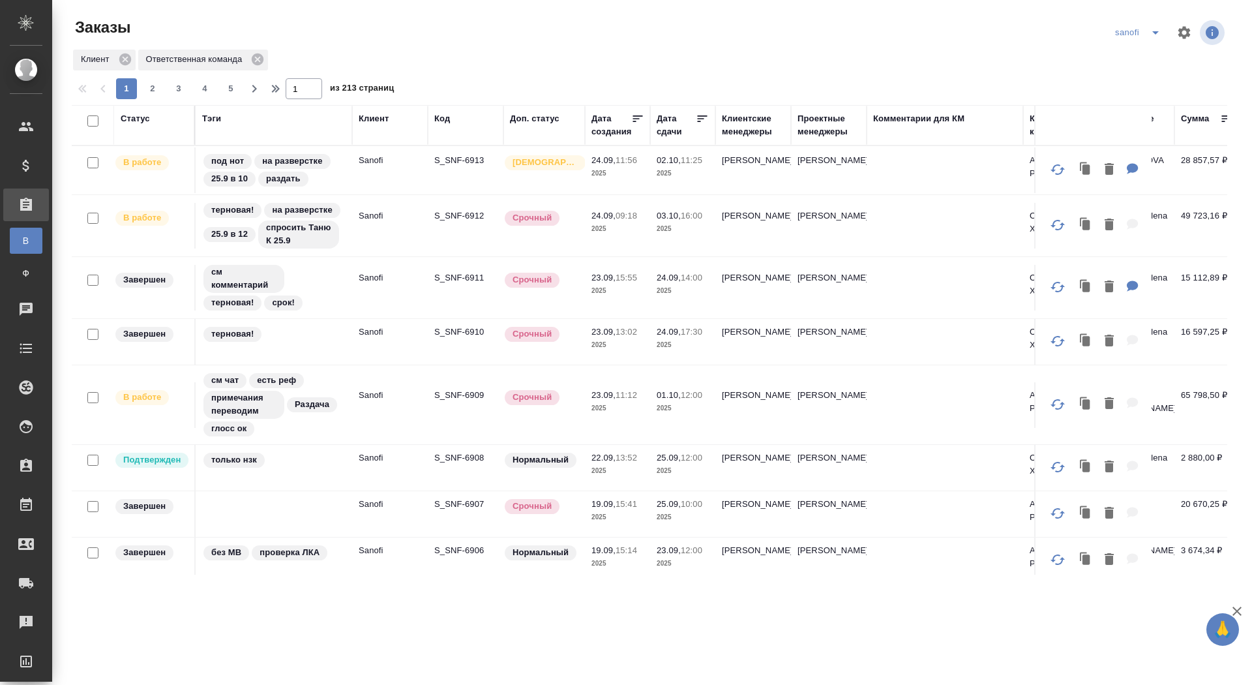
click at [1155, 27] on icon "split button" at bounding box center [1156, 33] width 16 height 16
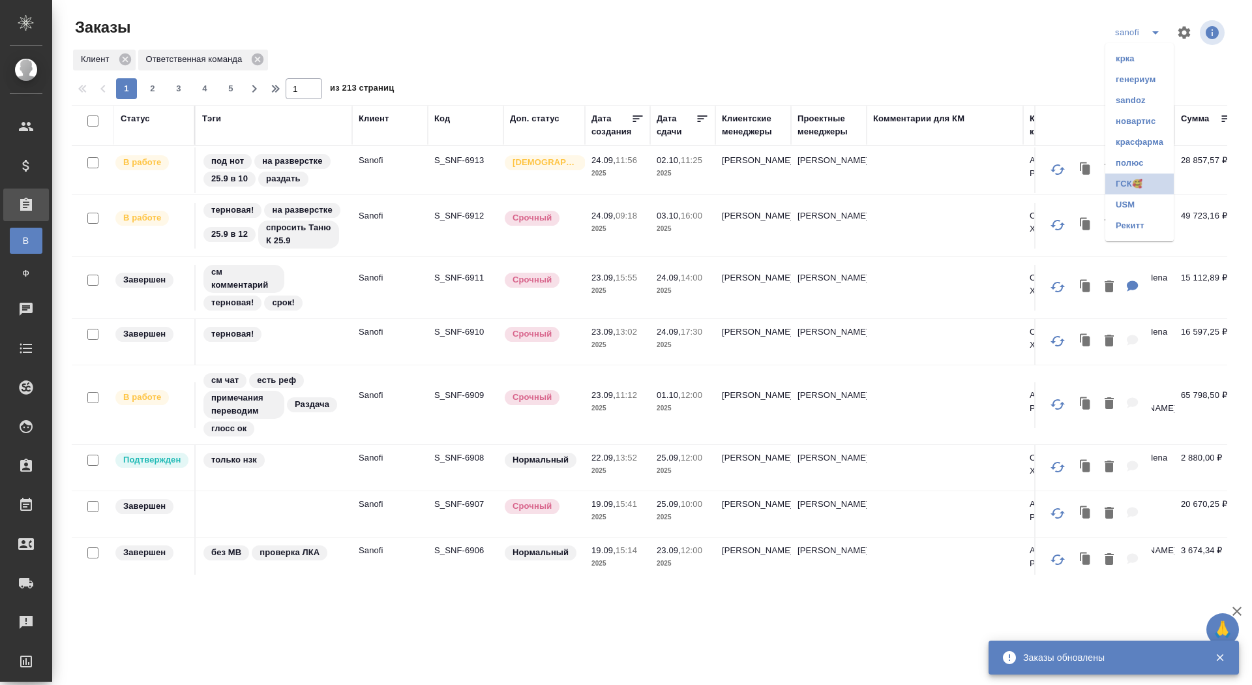
click at [1119, 177] on li "ГСК🥰" at bounding box center [1139, 183] width 68 height 21
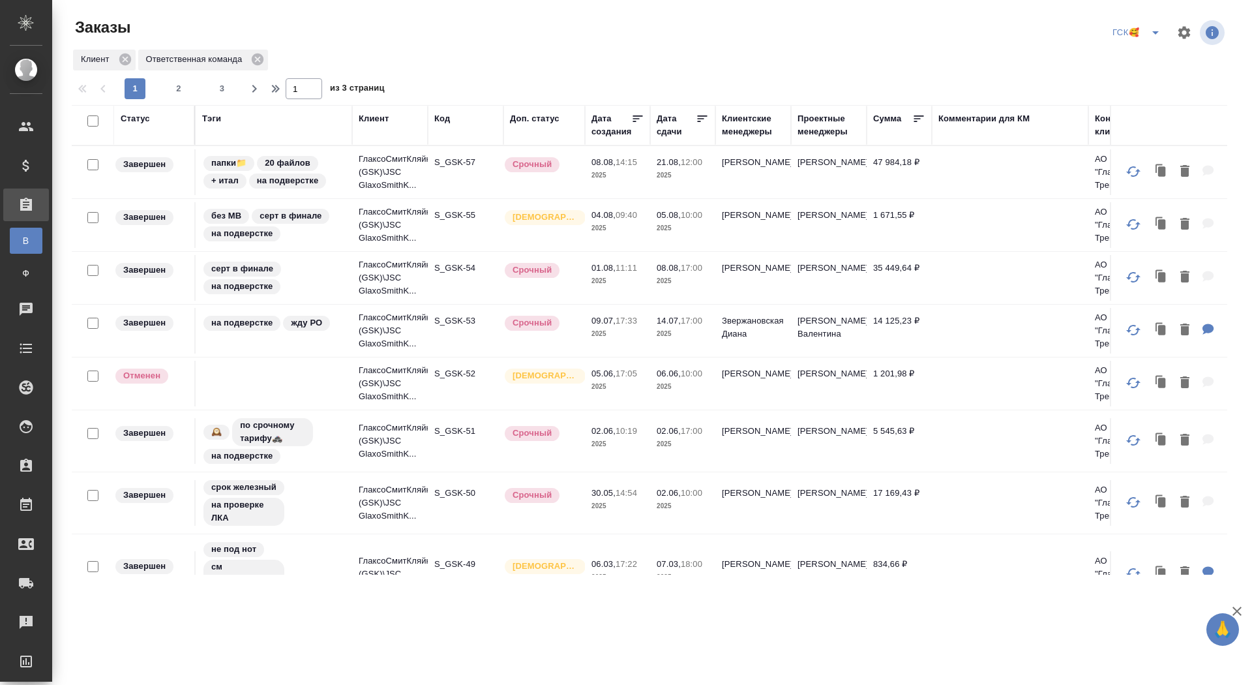
click at [1163, 31] on span "split button" at bounding box center [1156, 33] width 20 height 16
click at [1135, 230] on li "Рекитт" at bounding box center [1138, 225] width 68 height 21
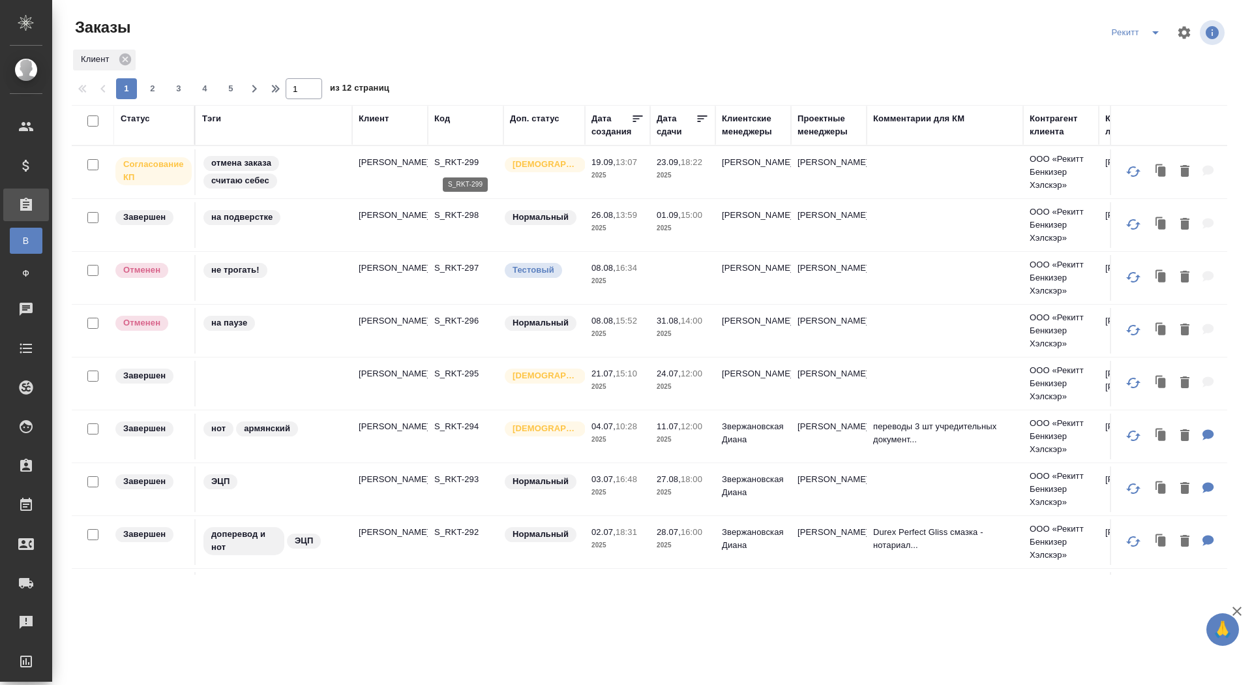
click at [464, 164] on p "S_RKT-299" at bounding box center [465, 162] width 63 height 13
click at [1165, 32] on span "split button" at bounding box center [1156, 33] width 20 height 16
click at [1136, 80] on li "sanofi" at bounding box center [1137, 79] width 68 height 21
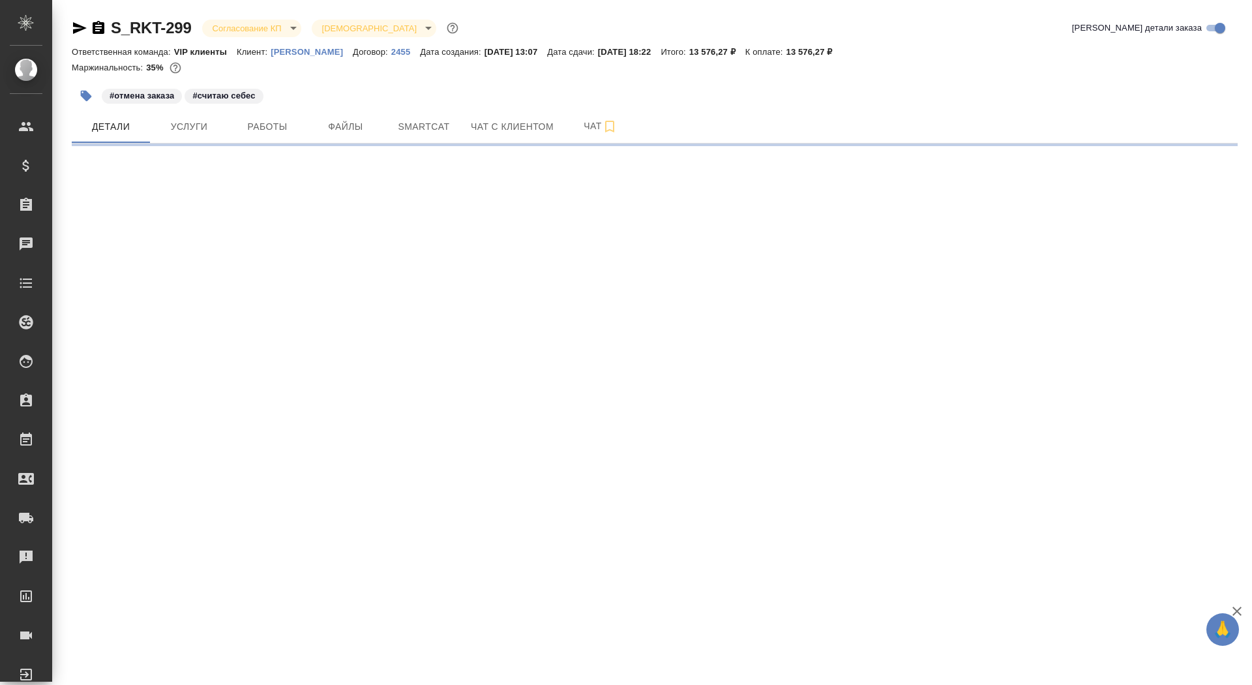
select select "RU"
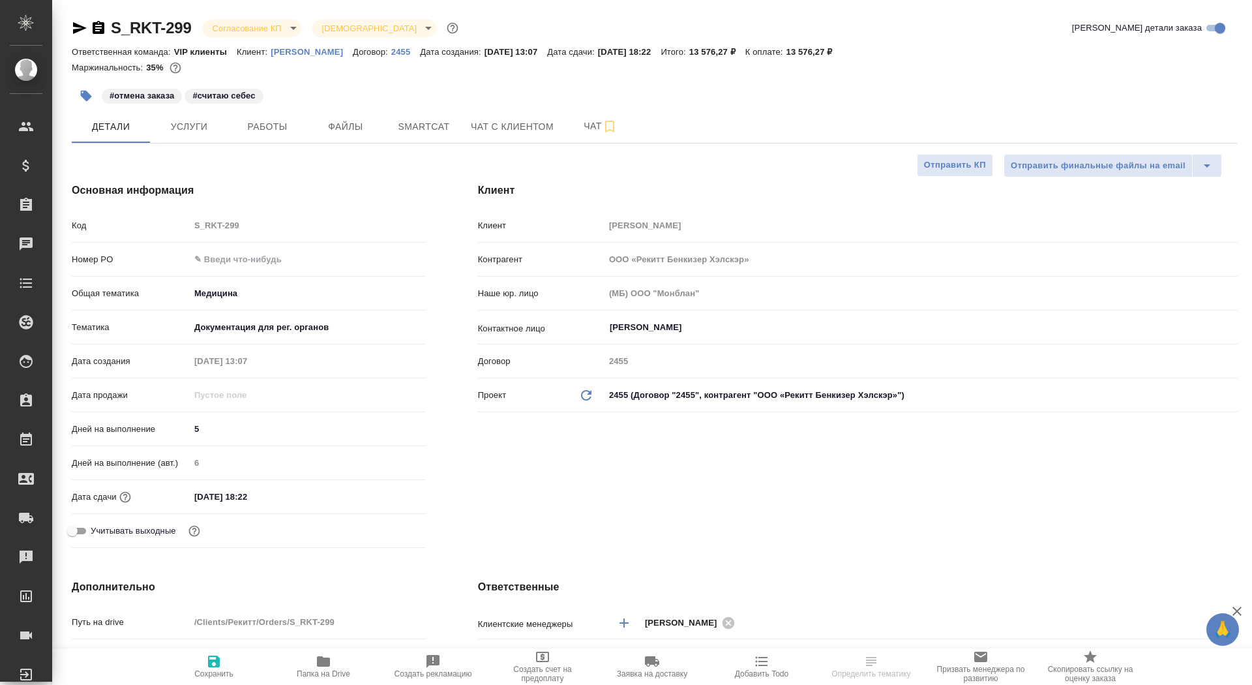
type textarea "x"
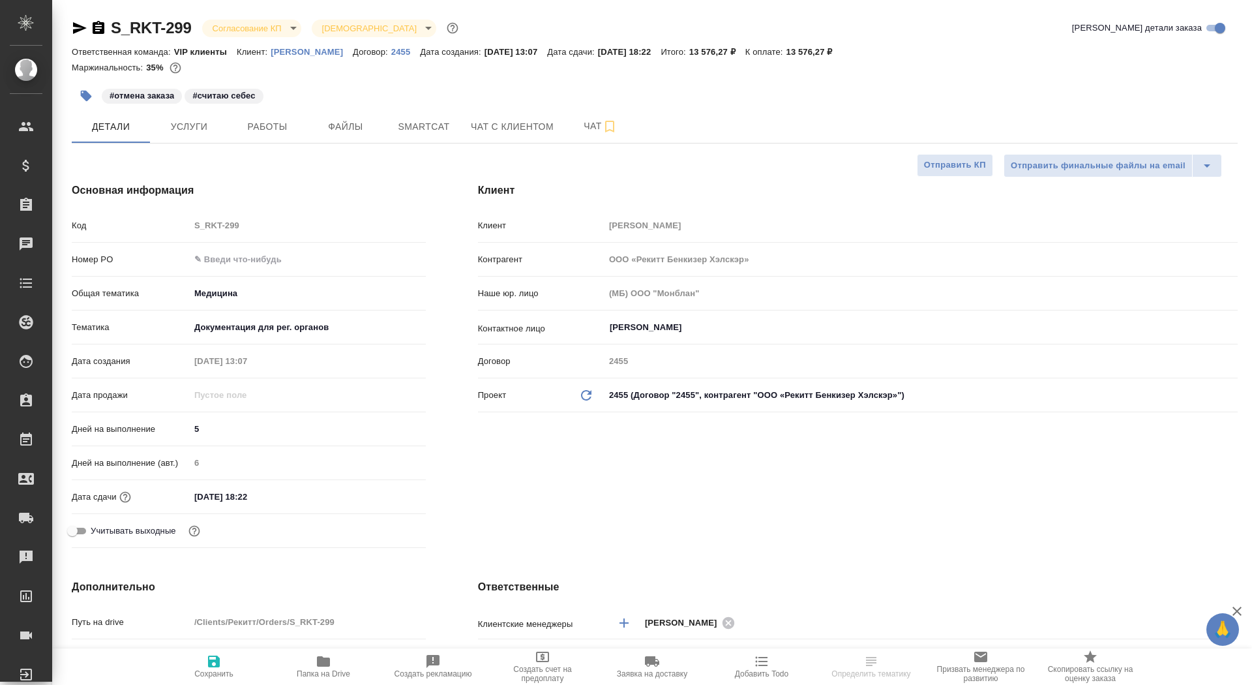
type textarea "x"
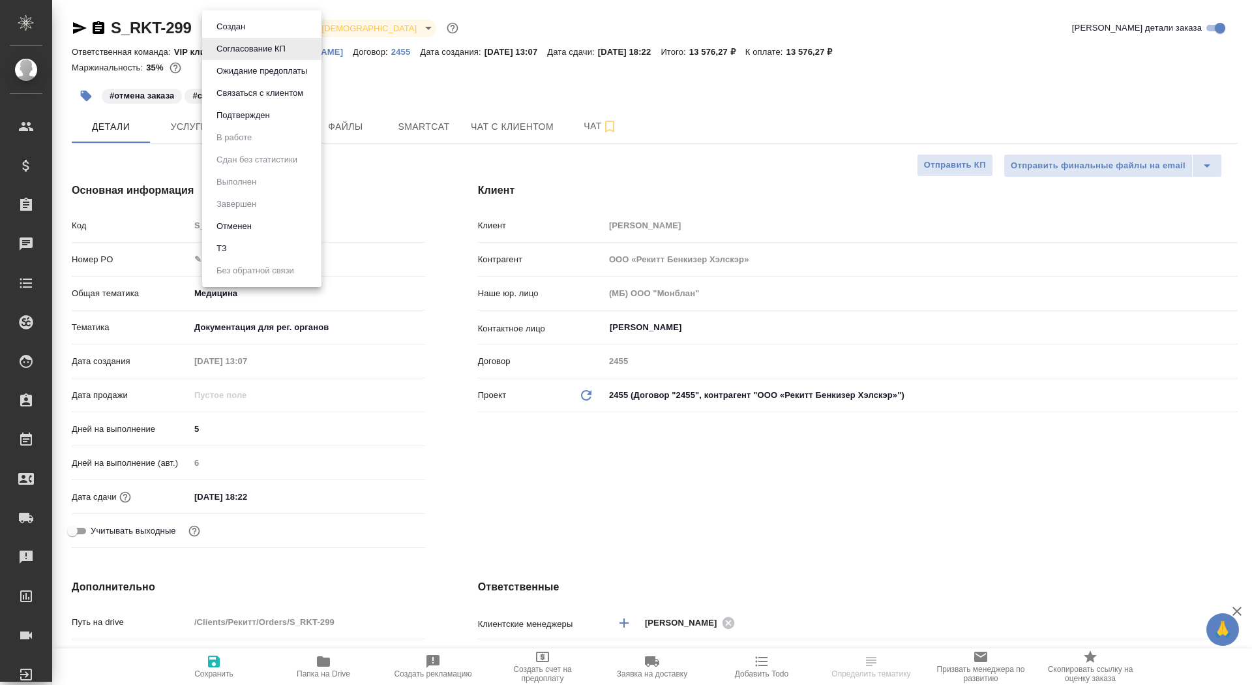
click at [260, 30] on body "🙏 .cls-1 fill:#fff; AWATERA Saydasheva Dilyara Клиенты Спецификации Заказы Чаты…" at bounding box center [626, 342] width 1252 height 685
type textarea "x"
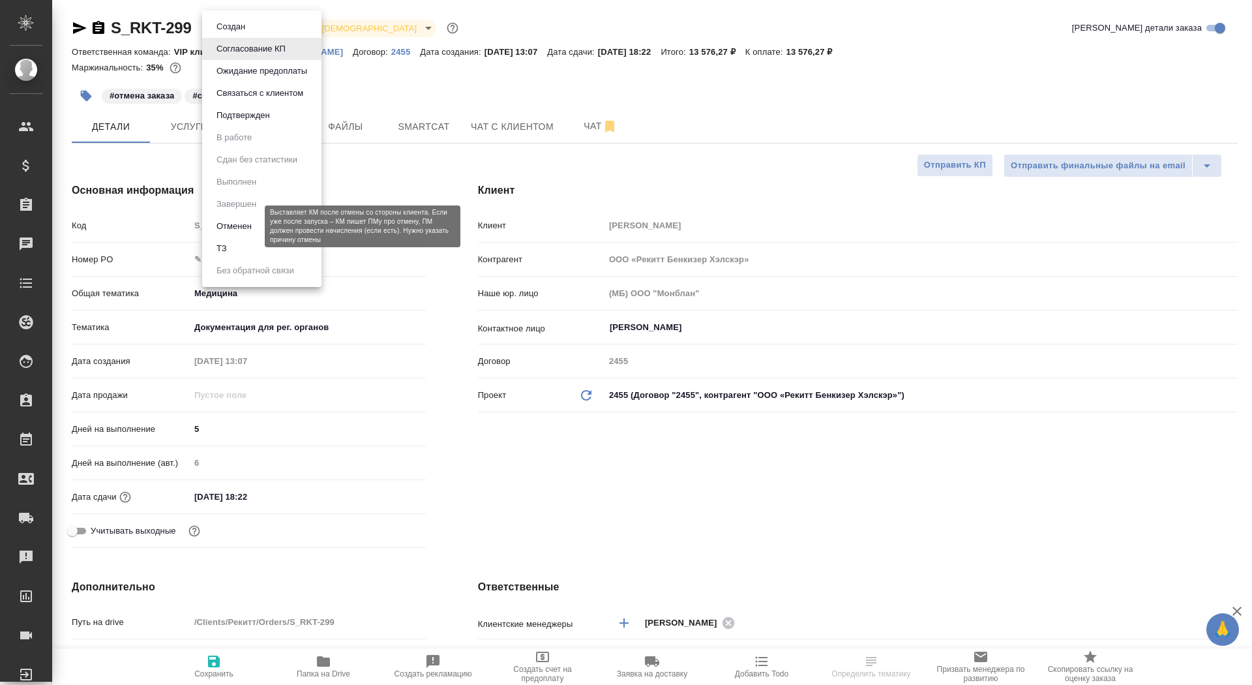
click at [253, 228] on button "Отменен" at bounding box center [234, 226] width 43 height 14
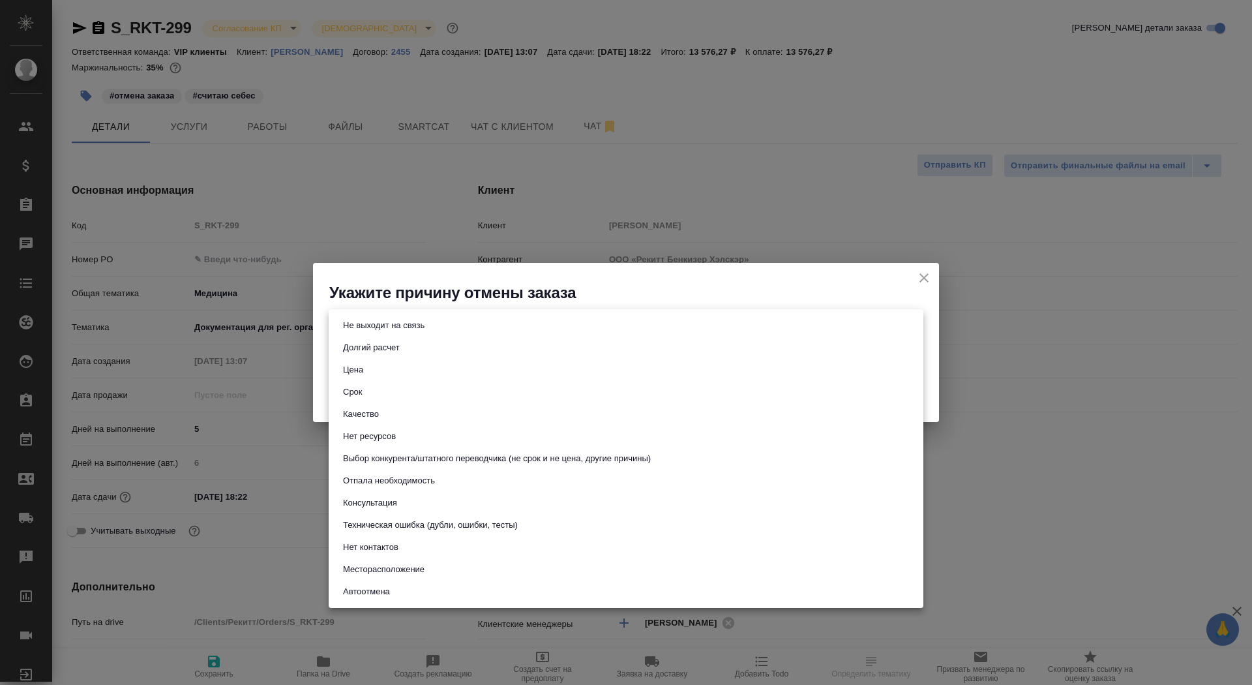
click at [439, 318] on body "🙏 .cls-1 fill:#fff; AWATERA Saydasheva Dilyara Клиенты Спецификации Заказы 0 Ча…" at bounding box center [626, 342] width 1252 height 685
click at [416, 373] on li "Цена" at bounding box center [626, 370] width 595 height 22
type input "price"
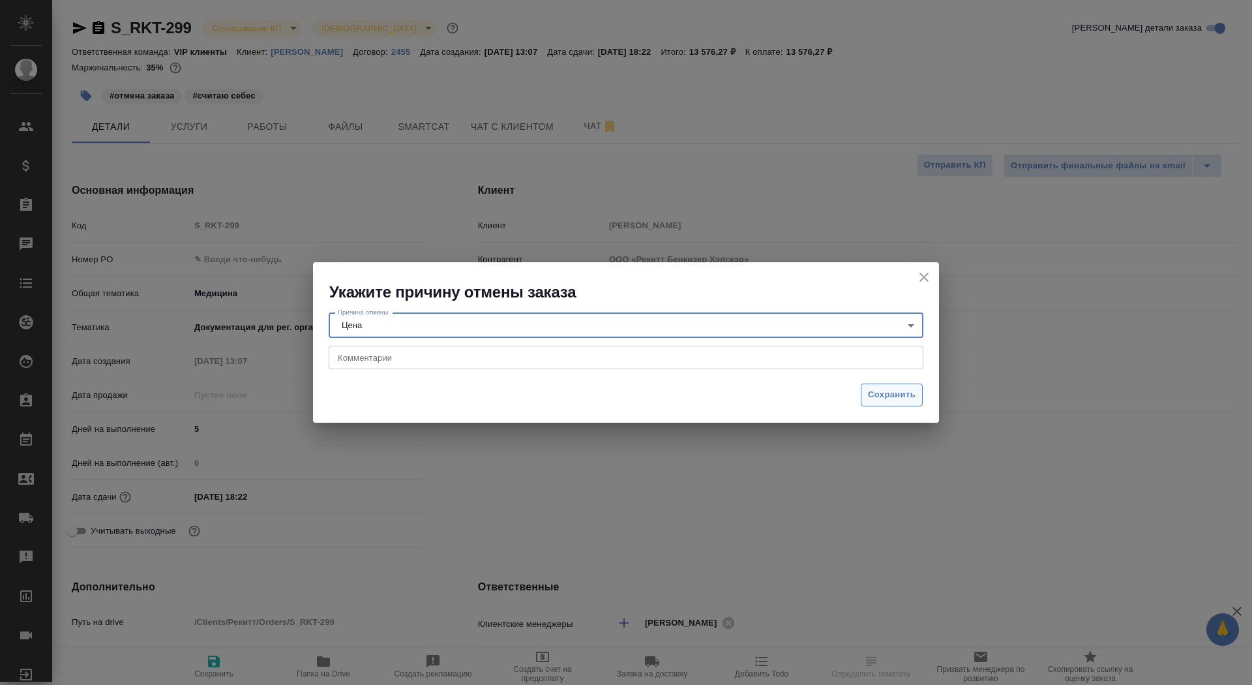
click at [897, 387] on button "Сохранить" at bounding box center [892, 394] width 62 height 23
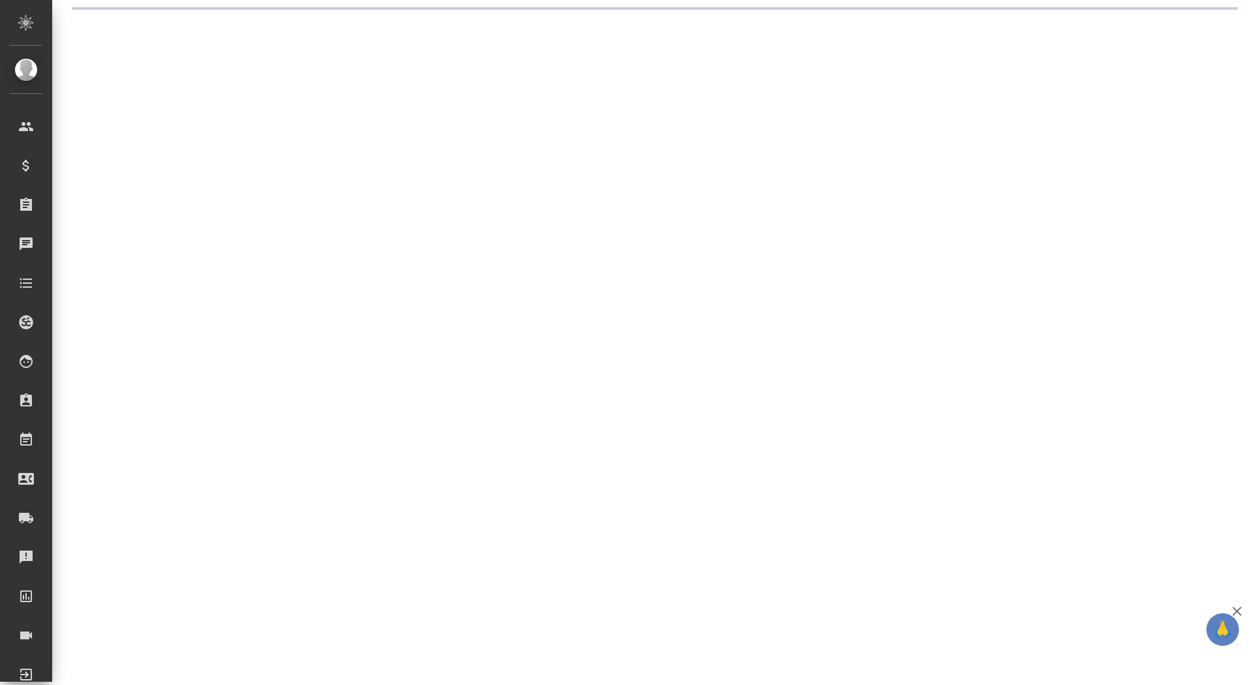
select select "RU"
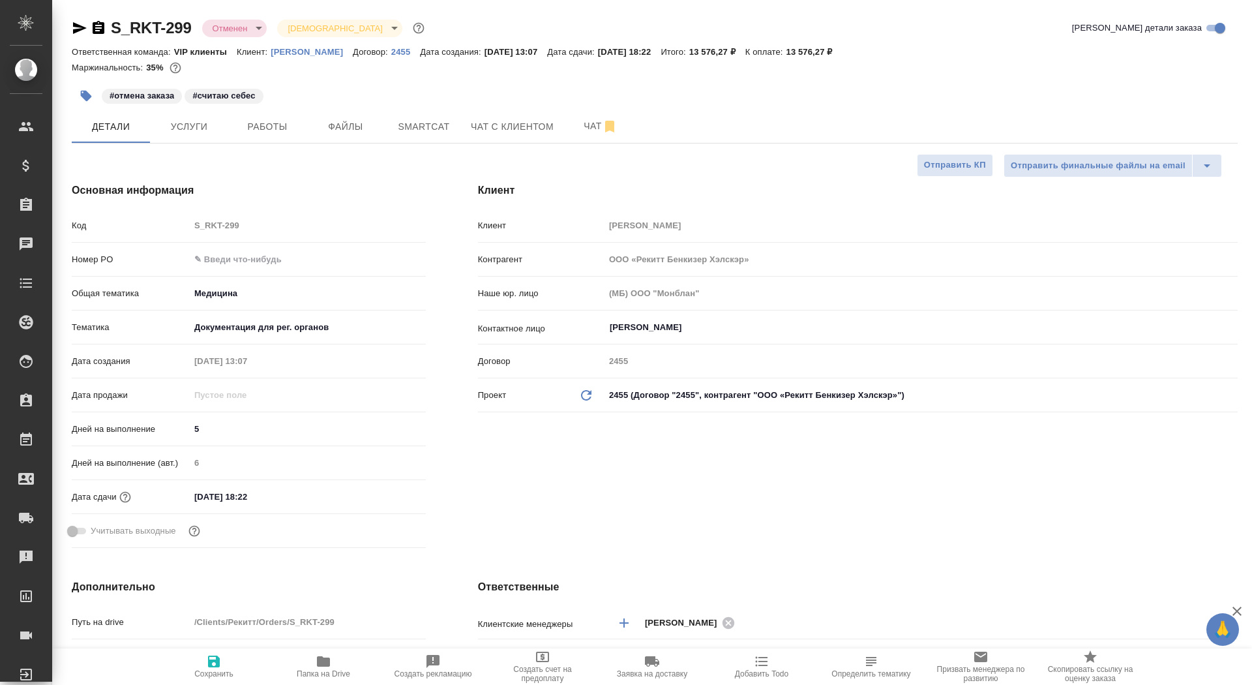
type textarea "x"
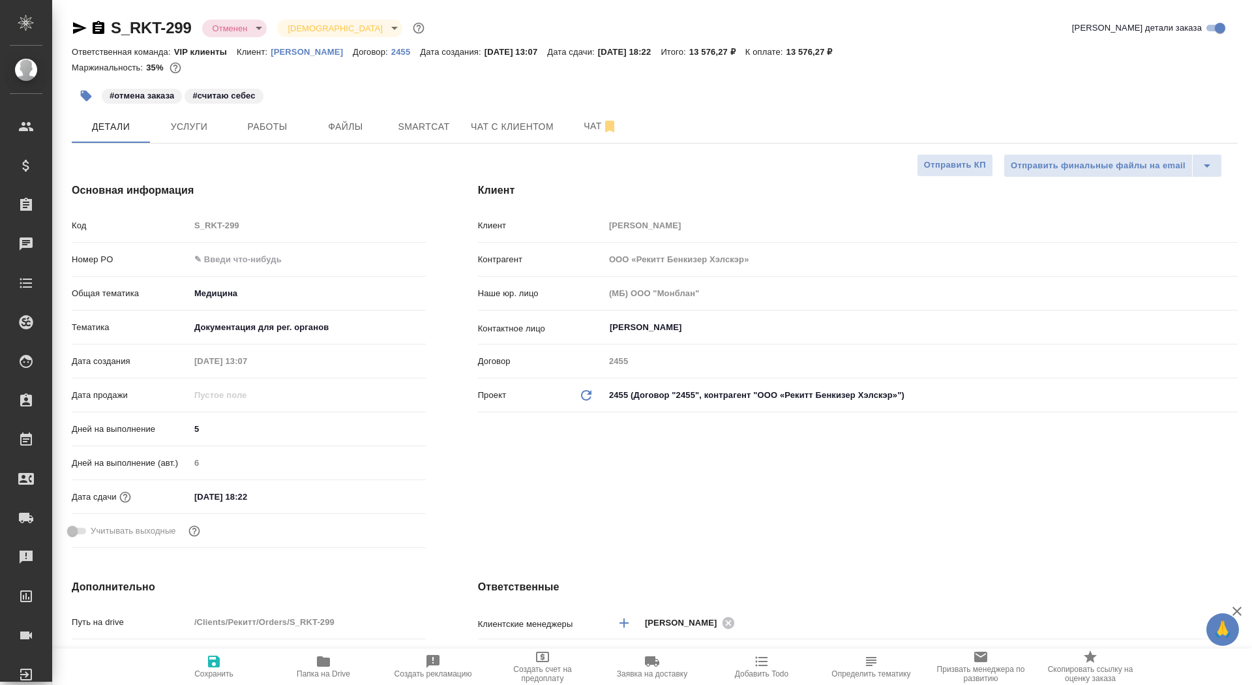
type textarea "x"
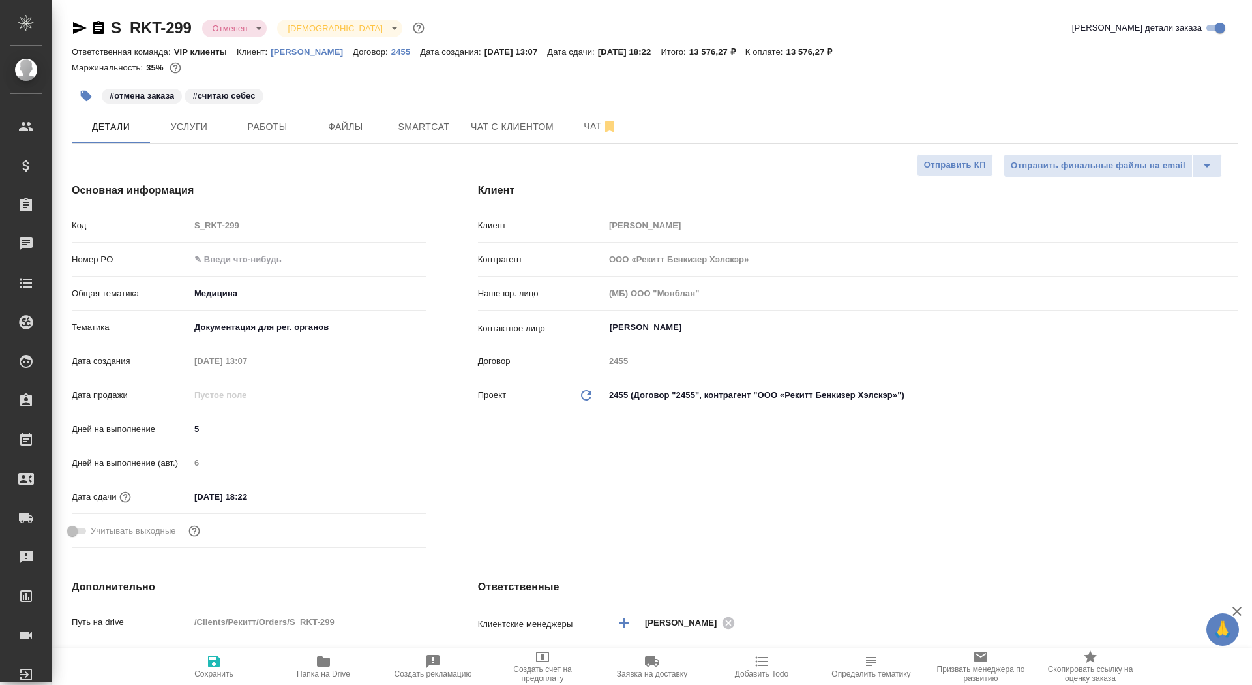
type textarea "x"
